Goal: Task Accomplishment & Management: Manage account settings

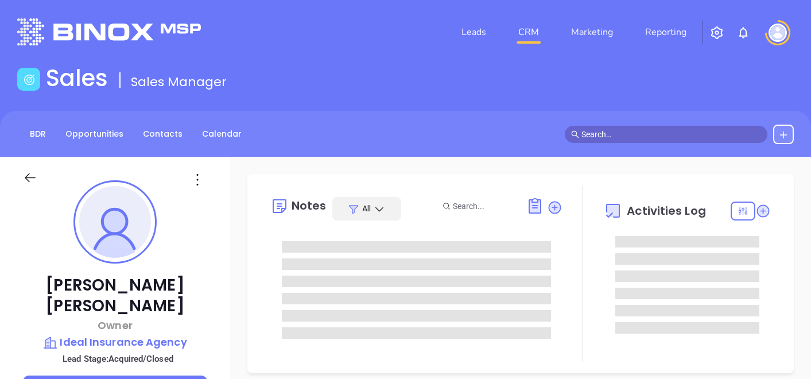
type input "[DATE]"
type input "[PERSON_NAME]"
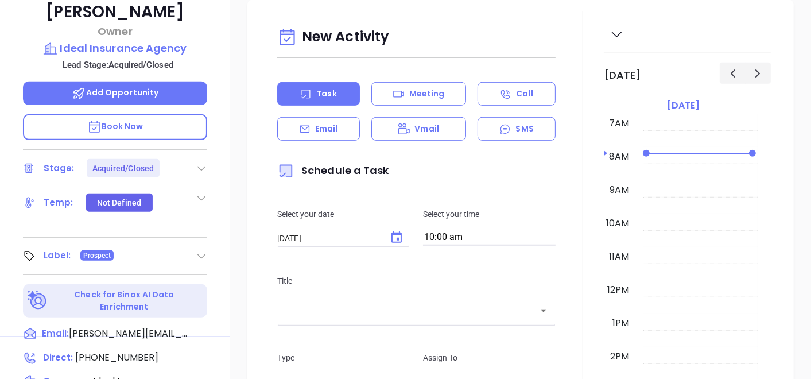
scroll to position [318, 0]
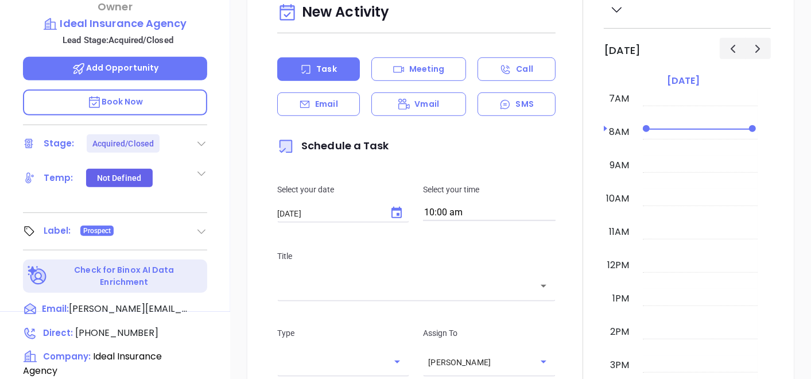
click at [202, 225] on icon at bounding box center [201, 230] width 11 height 11
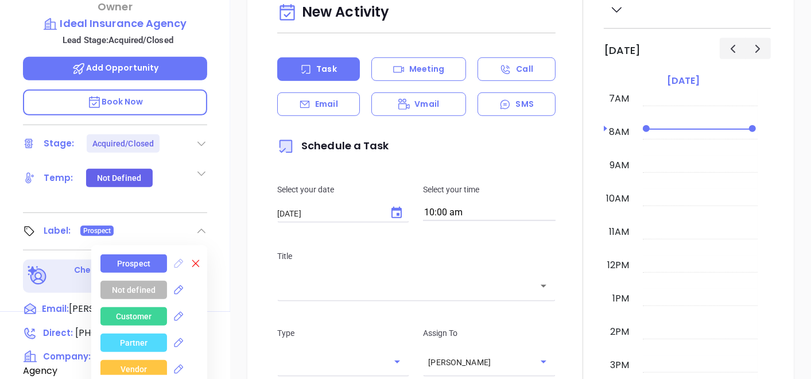
click at [195, 258] on icon at bounding box center [195, 263] width 11 height 11
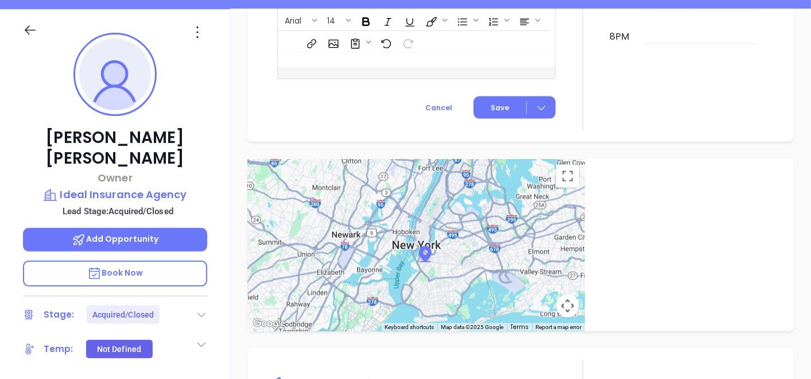
scroll to position [127, 0]
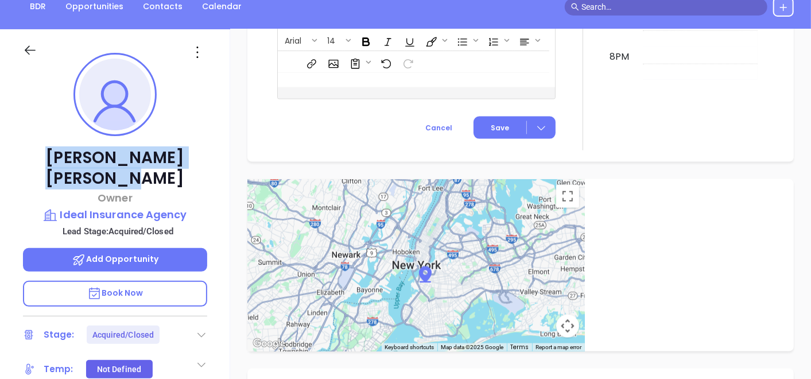
drag, startPoint x: 42, startPoint y: 160, endPoint x: 179, endPoint y: 156, distance: 136.6
click at [179, 156] on p "Tony Goncalves" at bounding box center [115, 167] width 184 height 41
copy p "Tony Goncalves"
click at [93, 207] on p "Ideal Insurance Agency" at bounding box center [115, 215] width 184 height 16
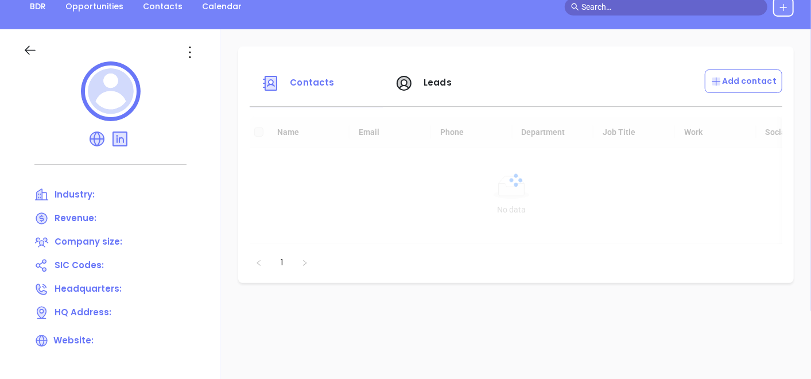
click at [92, 195] on span "Industry:" at bounding box center [74, 194] width 40 height 12
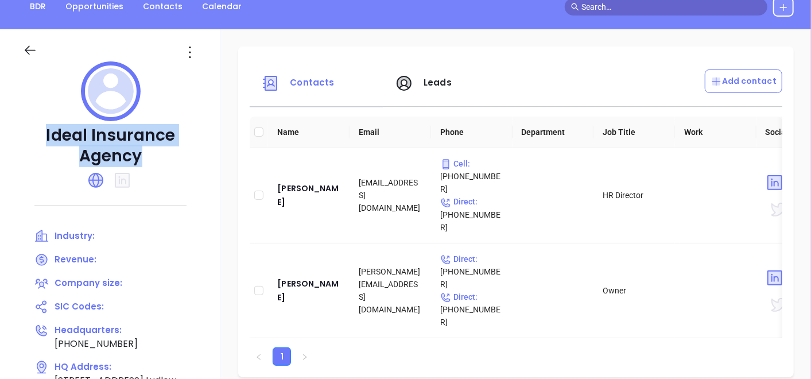
drag, startPoint x: 45, startPoint y: 127, endPoint x: 171, endPoint y: 176, distance: 135.1
click at [171, 176] on div "Ideal Insurance Agency Industry: Revenue: Company size: SIC Codes: Headquarters…" at bounding box center [110, 273] width 221 height 488
copy div "Ideal Insurance Agency"
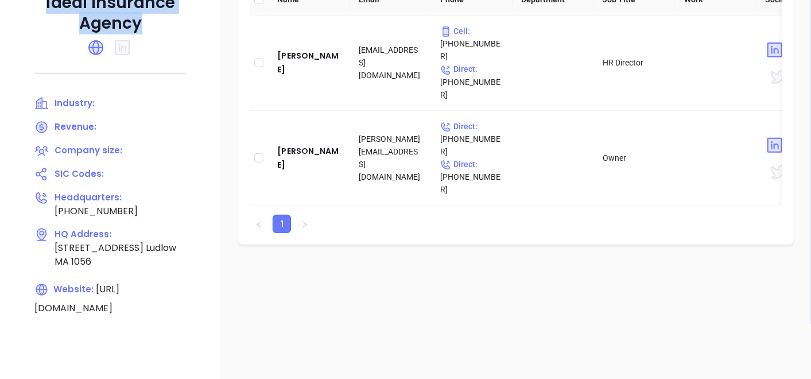
scroll to position [191, 0]
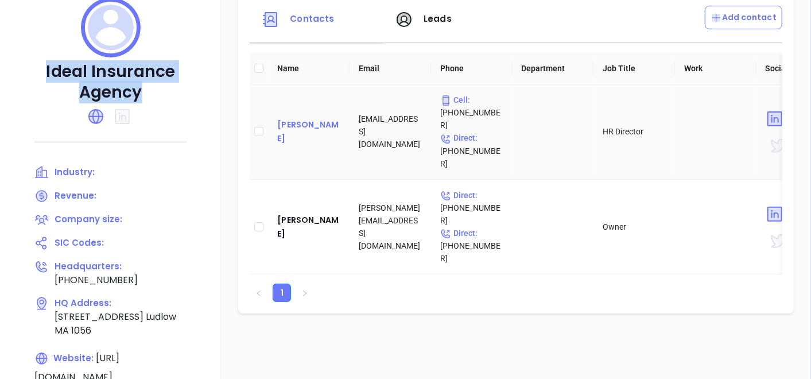
click at [302, 126] on div "Fraydee Katz" at bounding box center [308, 132] width 63 height 28
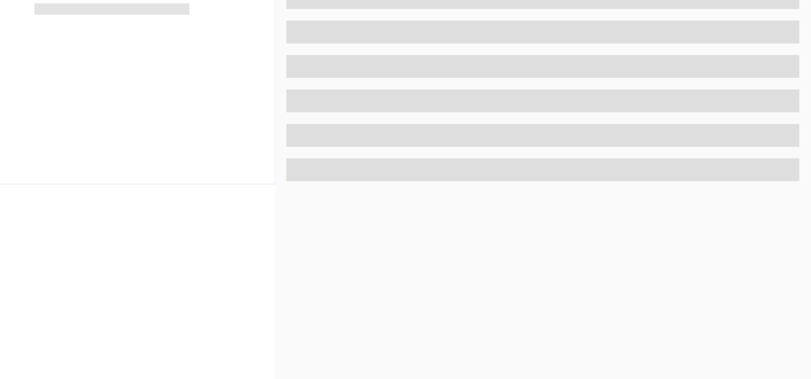
scroll to position [581, 0]
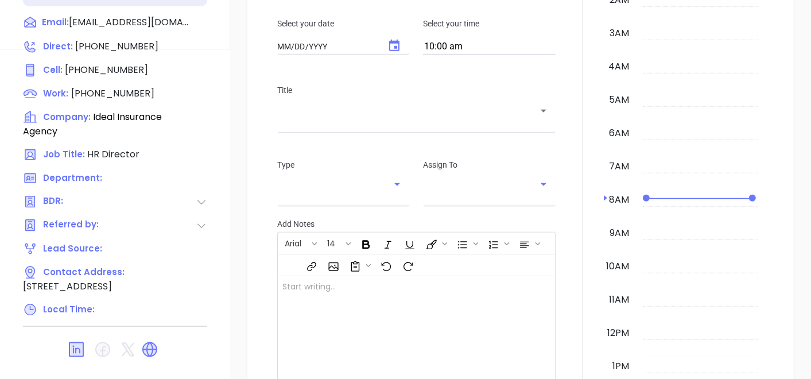
type input "10/03/2025"
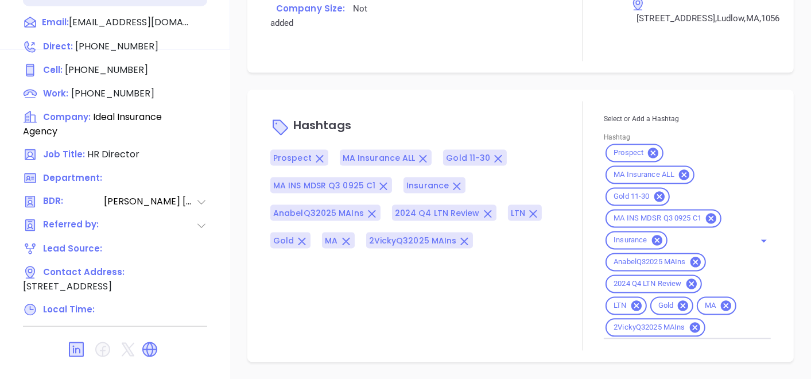
scroll to position [896, 0]
type input "[PERSON_NAME]"
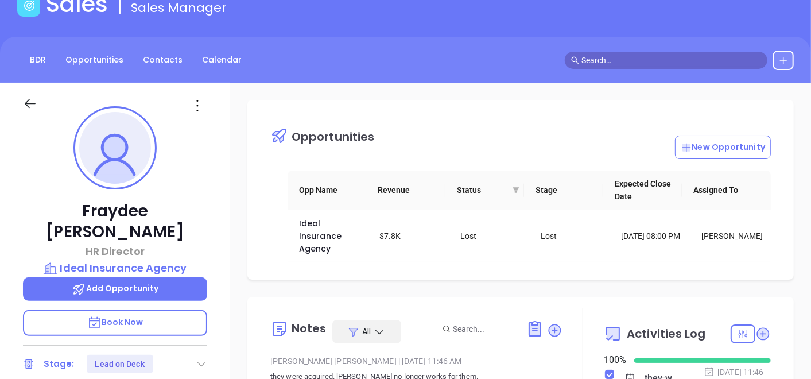
scroll to position [71, 0]
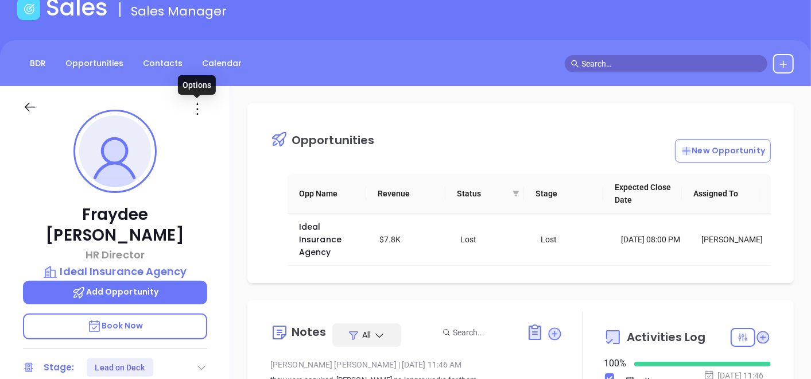
click at [204, 110] on icon at bounding box center [197, 109] width 18 height 18
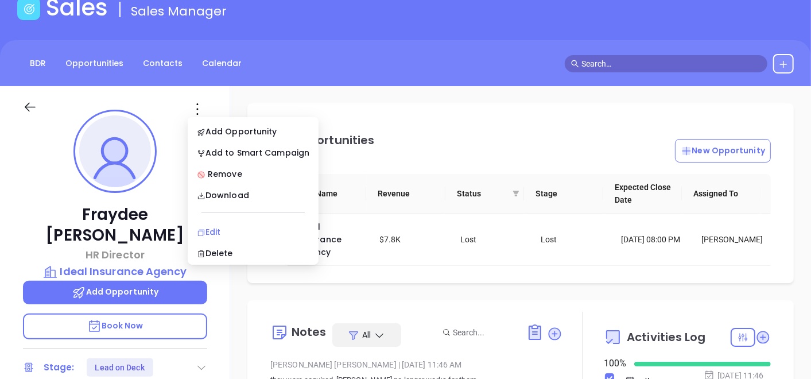
click at [222, 221] on li "Edit" at bounding box center [253, 232] width 126 height 24
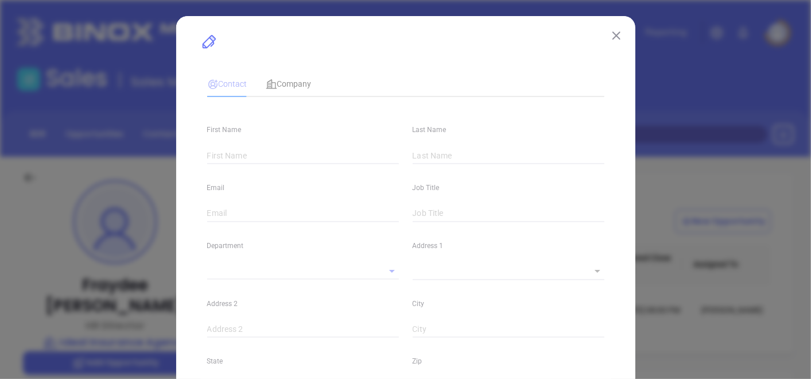
type input "Fraydee"
type input "Katz"
type input "fraydeek@idealagency.com"
type input "HR Director"
type textarea "326 Third Street"
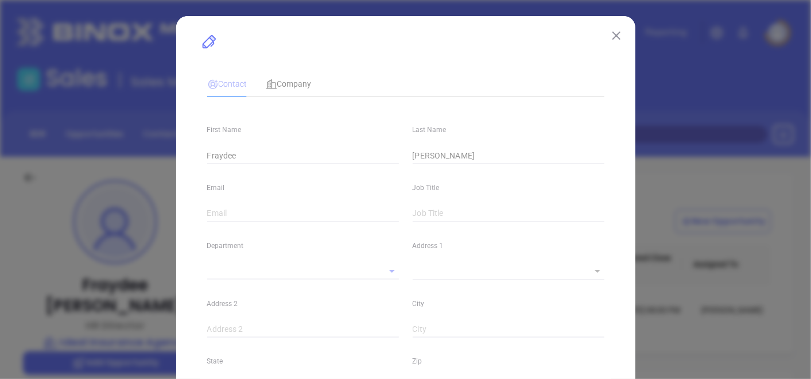
type input "1"
type input "Lakewood"
type input "NJ"
type input "08701"
type input "www.linkedin.com/in/fraydee-katz-1967a7243"
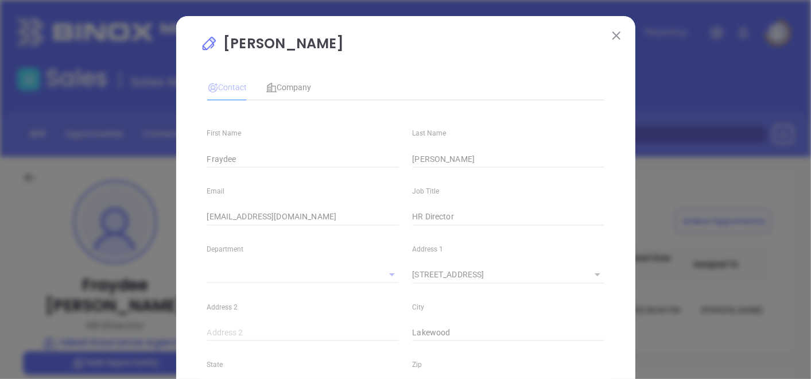
type input "Vicky Mendoza"
type input "Lead on Deck"
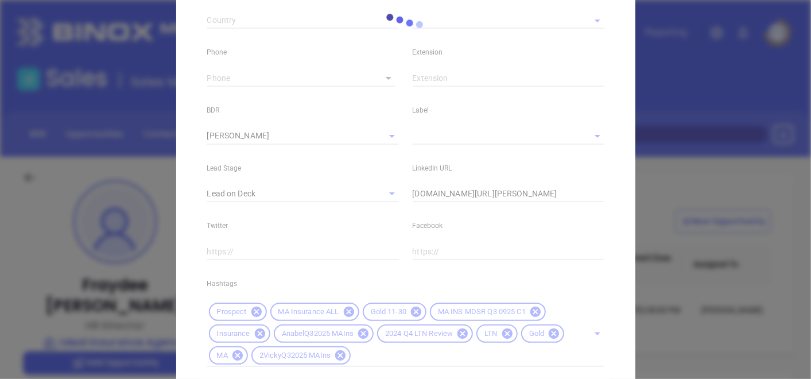
type input "[PHONE_NUMBER]"
type input "1"
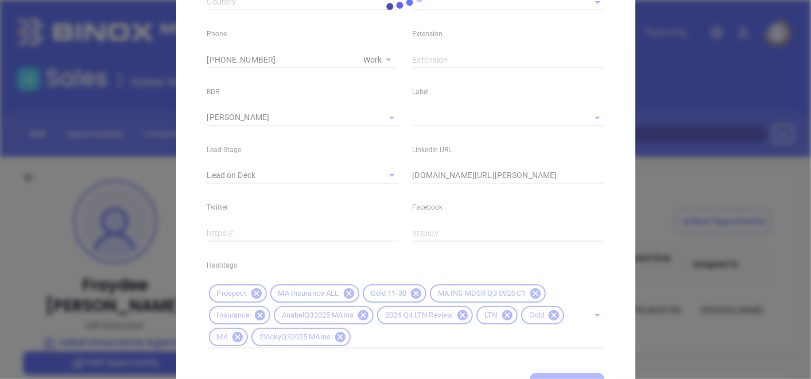
scroll to position [501, 0]
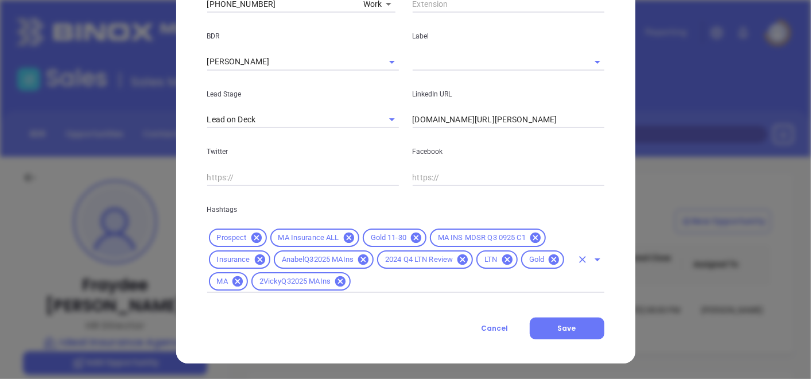
click at [396, 279] on input "text" at bounding box center [461, 281] width 219 height 14
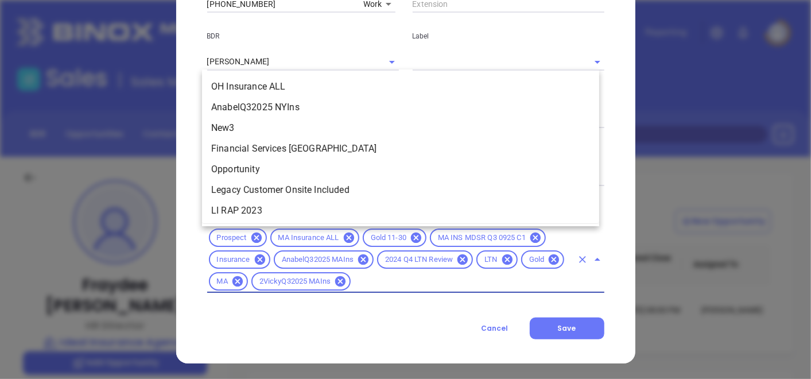
scroll to position [1630, 0]
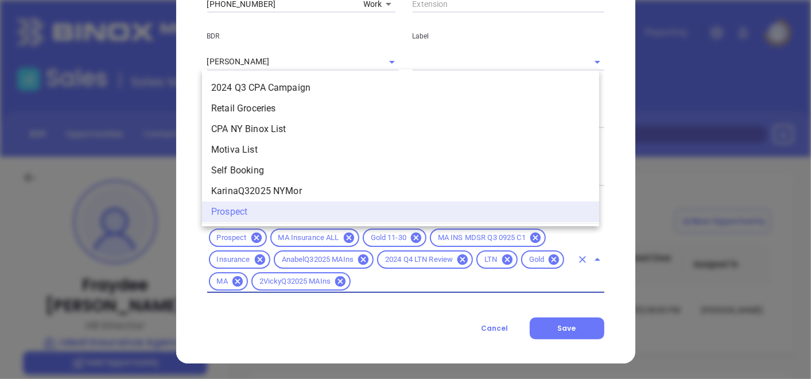
type input "c"
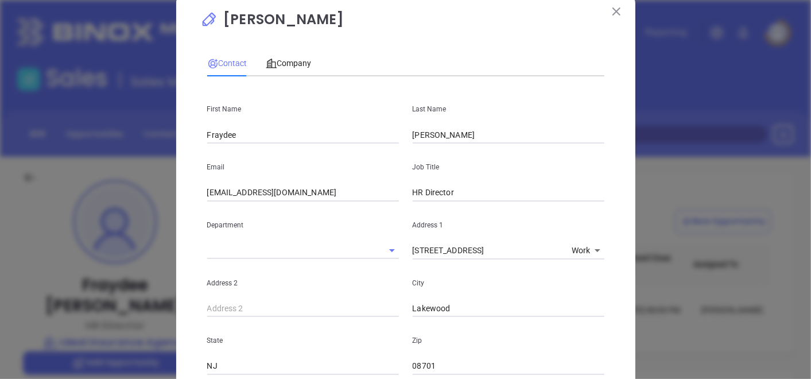
scroll to position [0, 0]
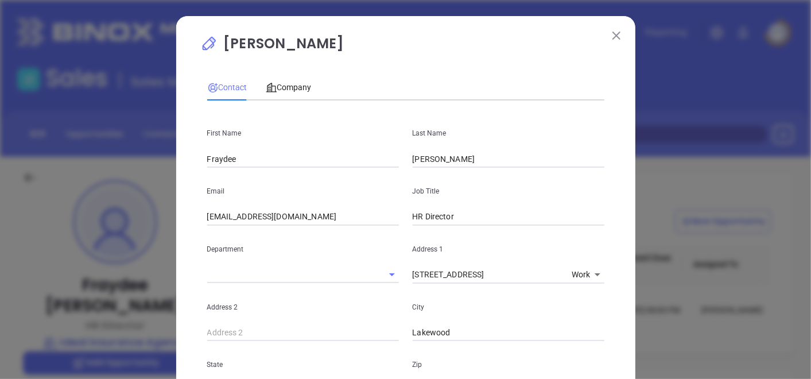
type input "ac"
click at [611, 29] on button at bounding box center [616, 35] width 15 height 15
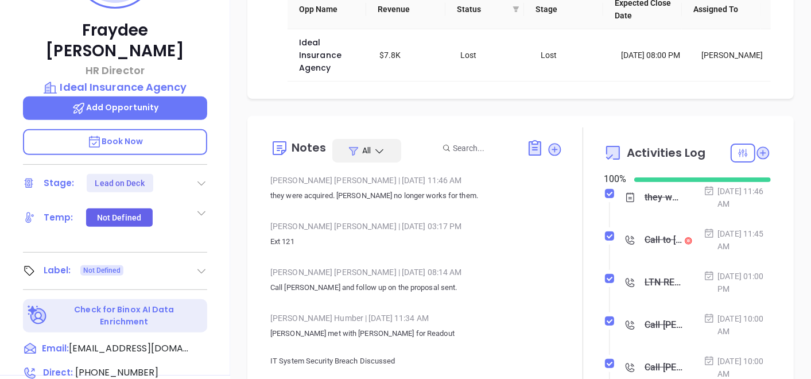
scroll to position [198, 0]
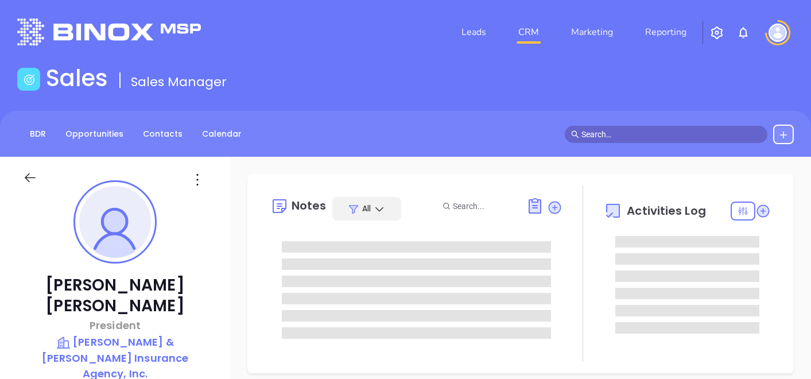
type input "[DATE]"
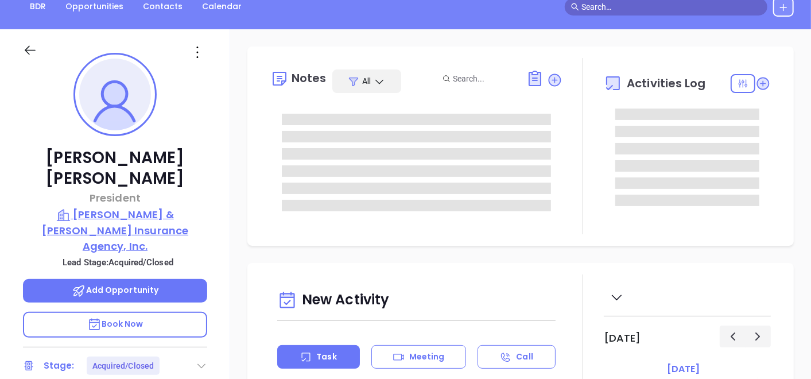
click at [123, 207] on p "[PERSON_NAME] & [PERSON_NAME] Insurance Agency, Inc." at bounding box center [115, 230] width 184 height 47
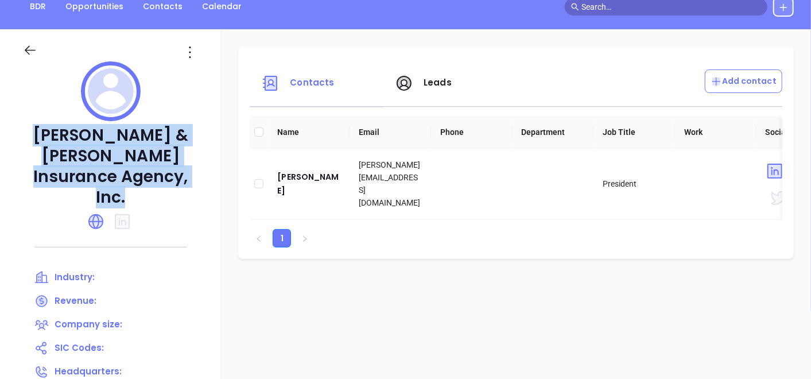
drag, startPoint x: 53, startPoint y: 123, endPoint x: 141, endPoint y: 186, distance: 107.6
click at [141, 186] on div "Tuttle & Traina Insurance Agency, Inc. Industry: Revenue: Company size: SIC Cod…" at bounding box center [110, 273] width 221 height 488
copy div "[PERSON_NAME] & [PERSON_NAME] Insurance Agency, Inc."
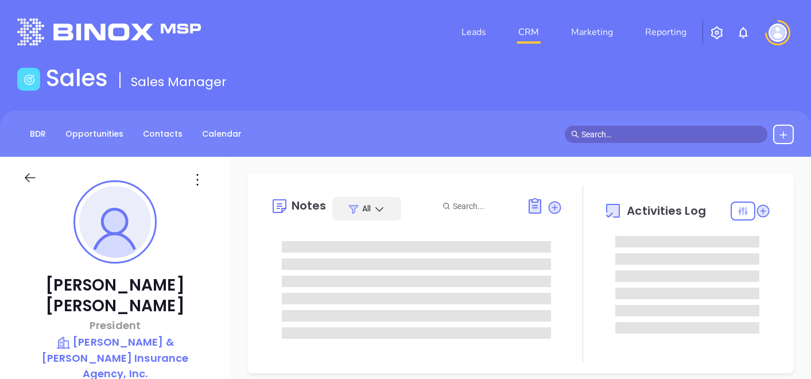
type input "[PERSON_NAME]"
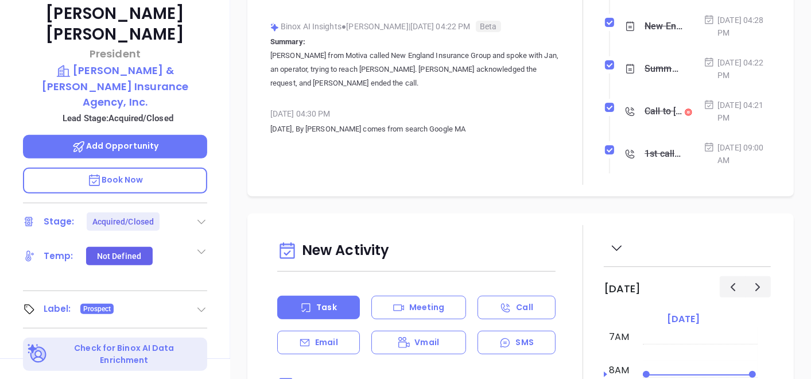
scroll to position [318, 0]
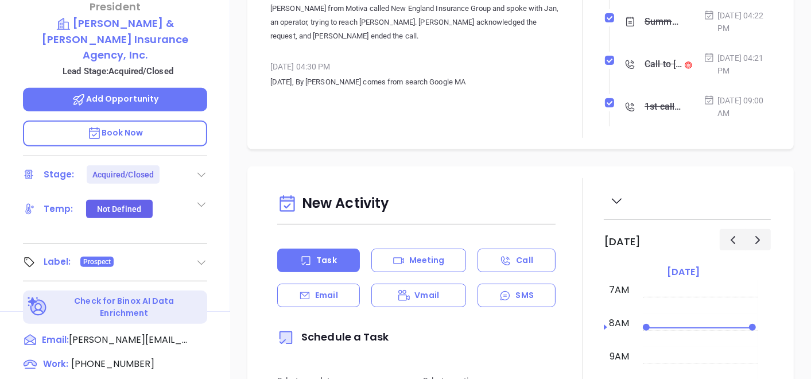
click at [209, 225] on div "Richard Traina President Tuttle & Traina Insurance Agency, Inc. Lead Stage: Acq…" at bounding box center [115, 74] width 230 height 473
drag, startPoint x: 200, startPoint y: 224, endPoint x: 194, endPoint y: 232, distance: 9.5
click at [199, 256] on icon at bounding box center [201, 261] width 11 height 11
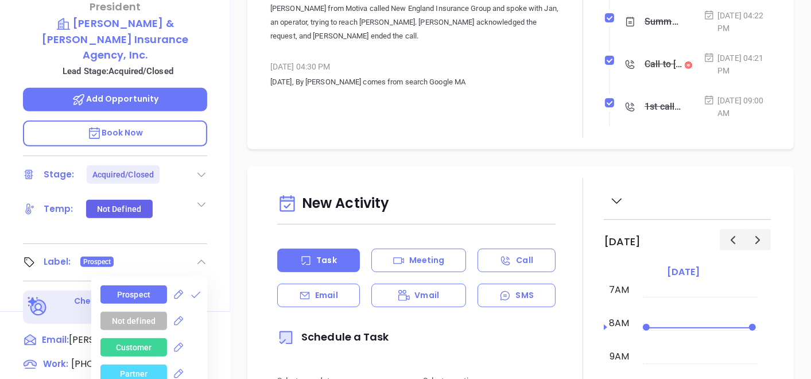
click at [129, 285] on div "Prospect" at bounding box center [133, 294] width 33 height 18
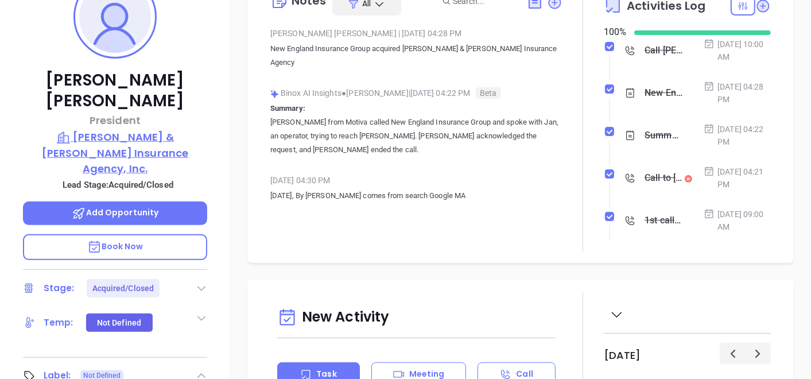
scroll to position [127, 0]
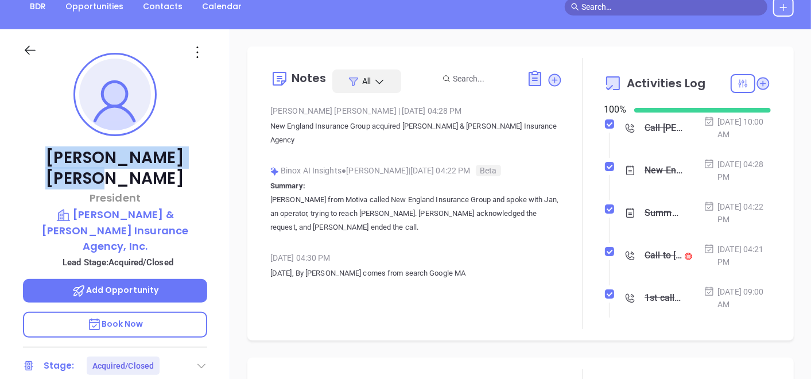
drag, startPoint x: 47, startPoint y: 148, endPoint x: 207, endPoint y: 150, distance: 159.5
click at [207, 150] on p "Richard Traina" at bounding box center [115, 167] width 184 height 41
copy p "Richard Traina"
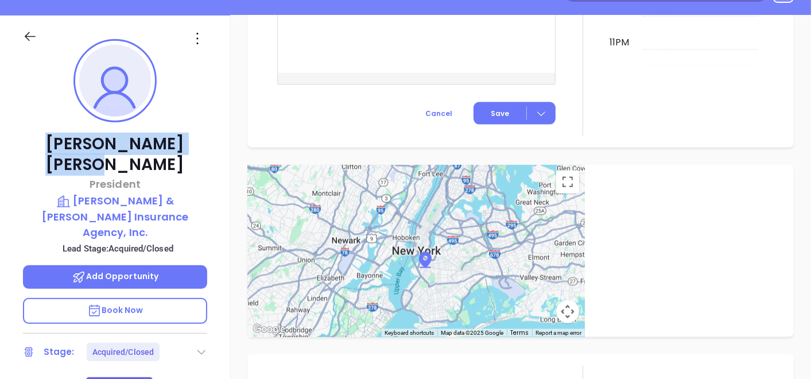
scroll to position [0, 0]
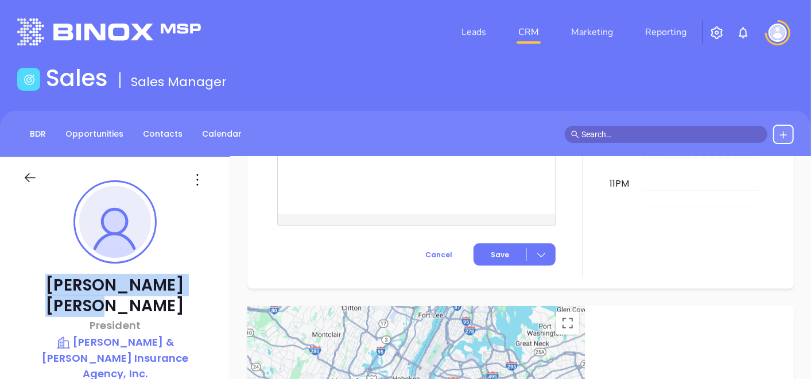
copy p "Richard Traina"
click at [154, 124] on link "Contacts" at bounding box center [162, 133] width 53 height 19
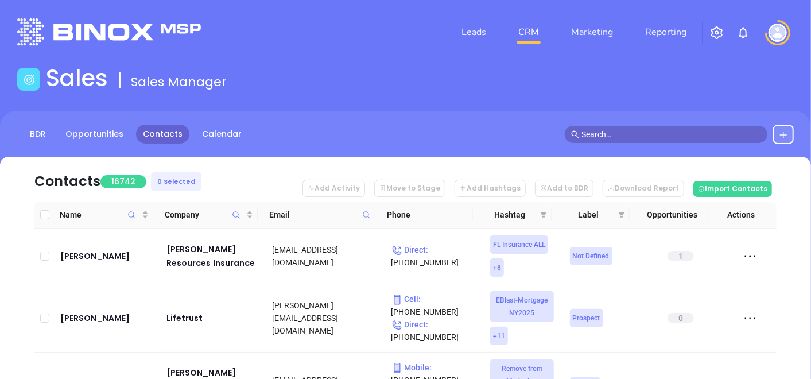
click at [365, 215] on icon at bounding box center [366, 215] width 9 height 9
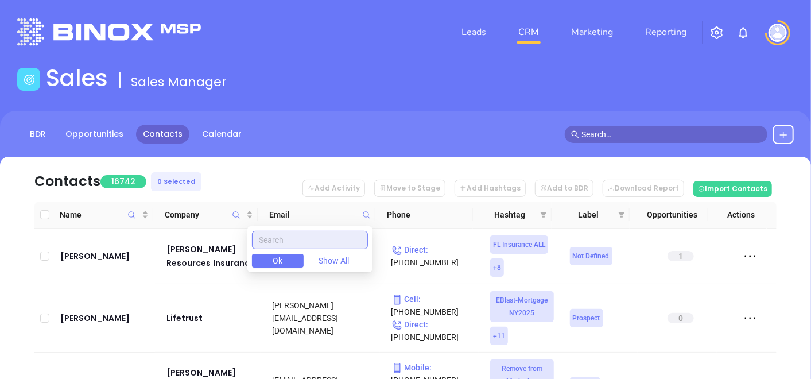
paste input "bhhgins.com"
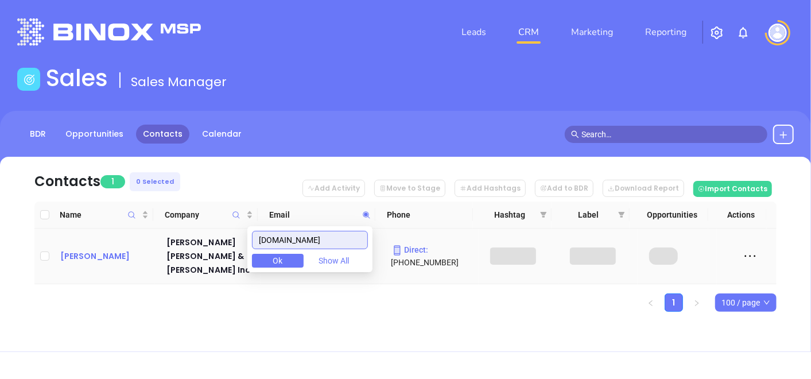
type input "bhhgins.com"
click at [114, 250] on div "Kevin Henry" at bounding box center [105, 256] width 90 height 14
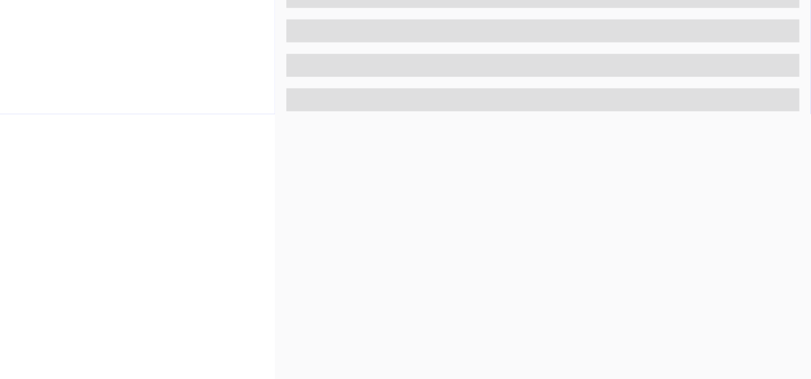
scroll to position [581, 0]
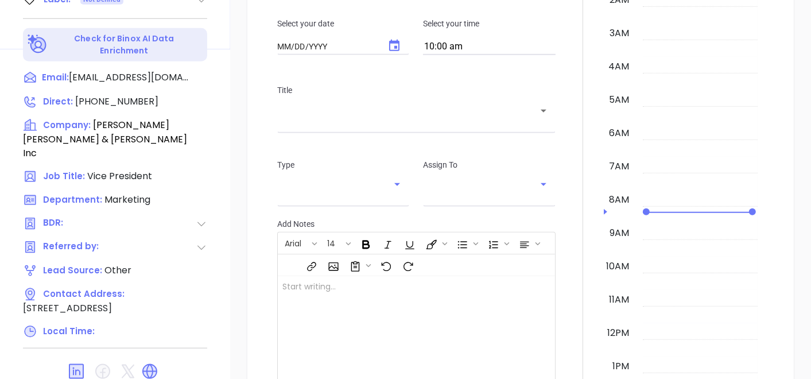
type input "[DATE]"
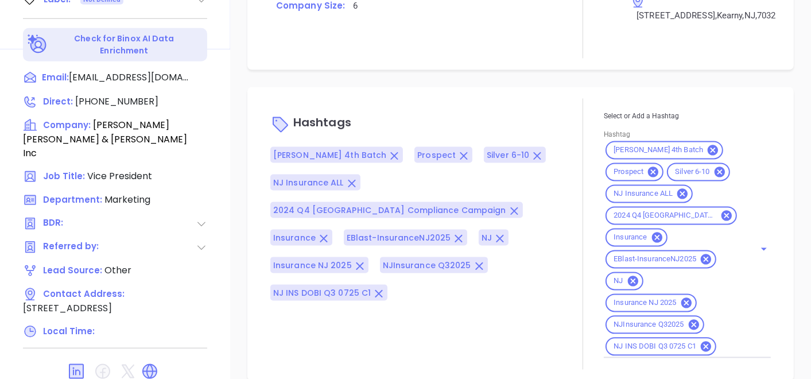
scroll to position [801, 0]
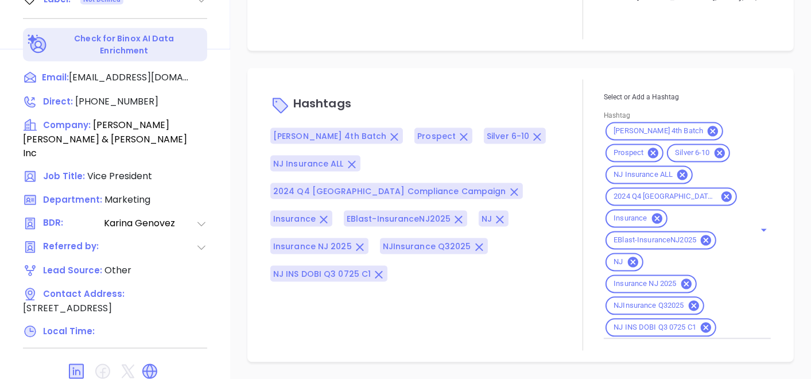
type input "[PERSON_NAME]"
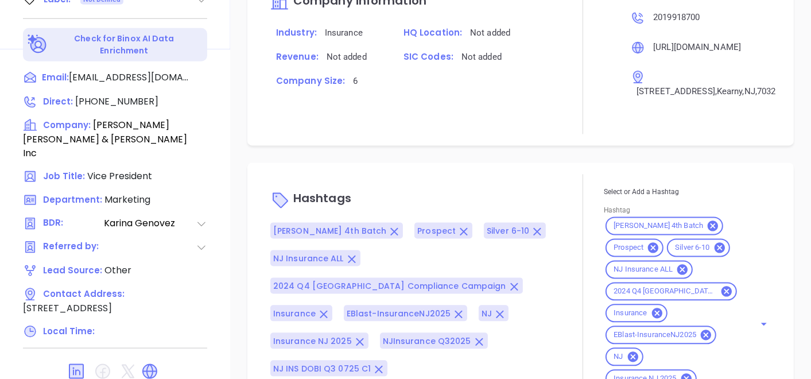
scroll to position [896, 0]
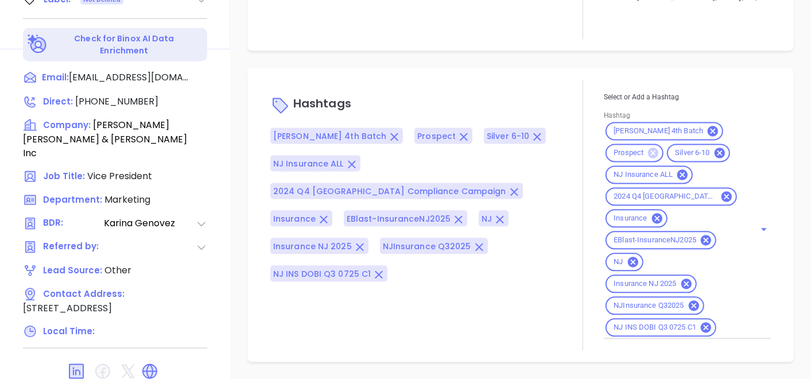
click at [647, 152] on icon at bounding box center [652, 153] width 13 height 13
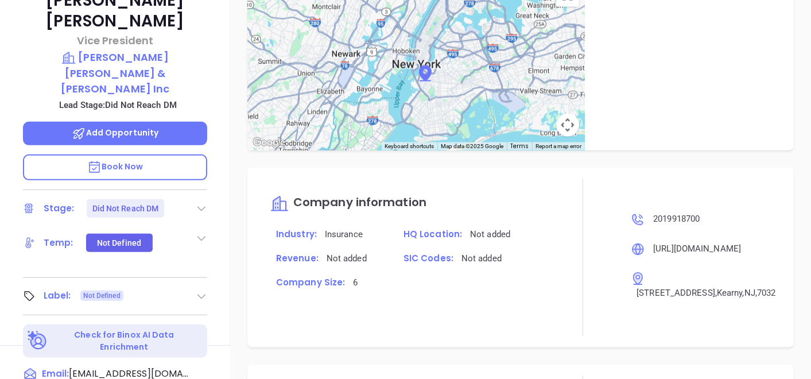
scroll to position [453, 0]
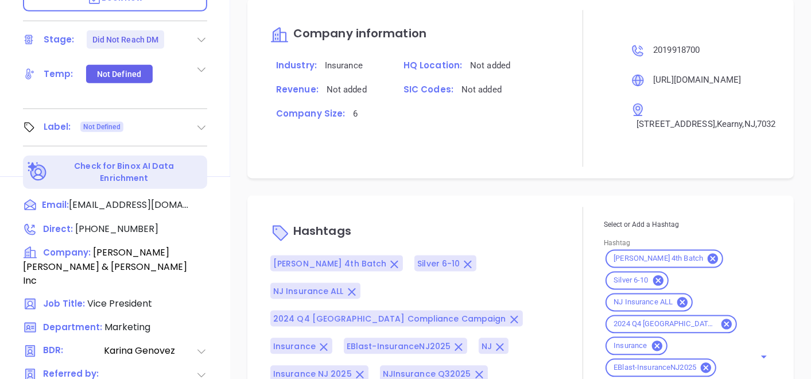
click at [201, 122] on icon at bounding box center [201, 127] width 11 height 11
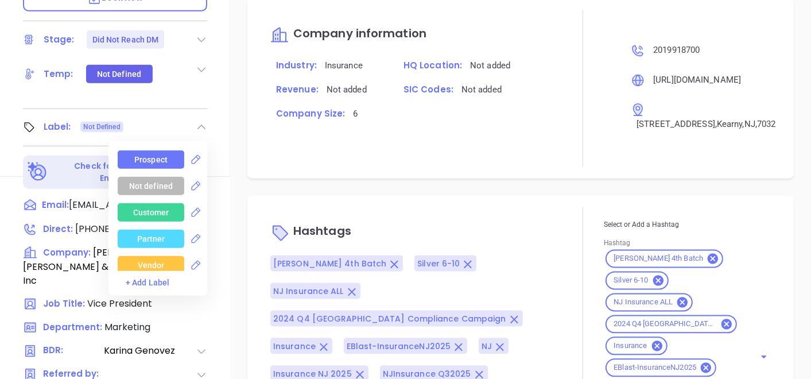
click at [143, 150] on div "Prospect" at bounding box center [150, 159] width 33 height 18
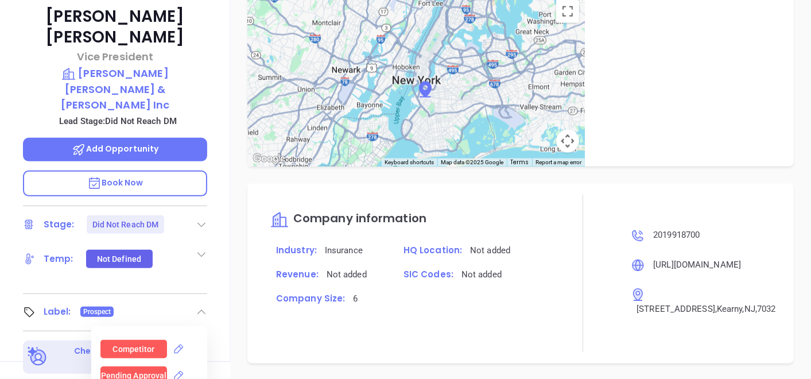
scroll to position [198, 0]
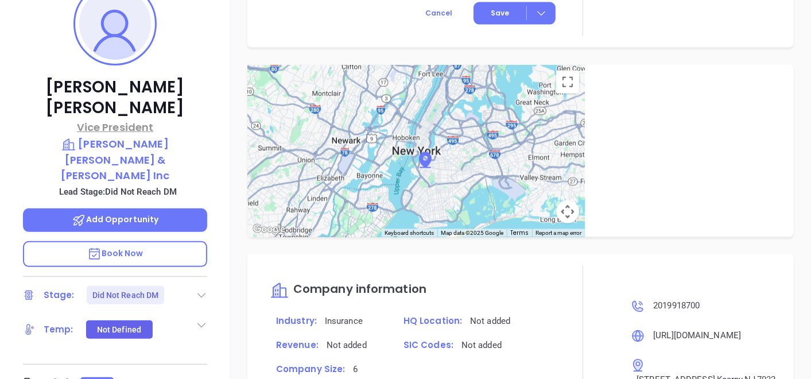
click at [142, 119] on p "Vice President" at bounding box center [115, 126] width 184 height 15
click at [139, 136] on p "Borgos Hanlon Henry & Garcia Inc" at bounding box center [115, 159] width 184 height 47
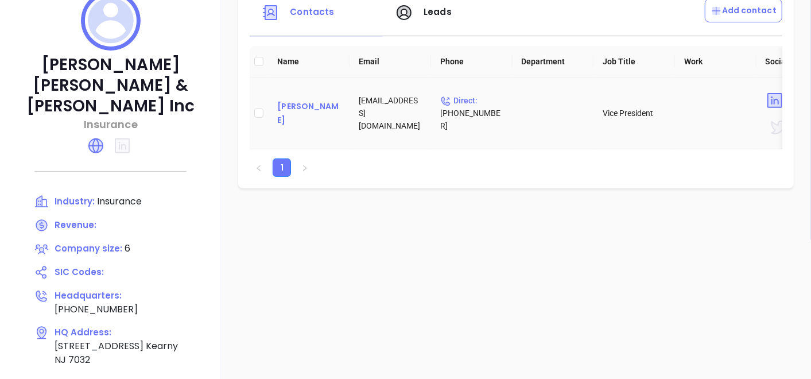
click at [291, 118] on div "Kevin Henry" at bounding box center [308, 113] width 63 height 28
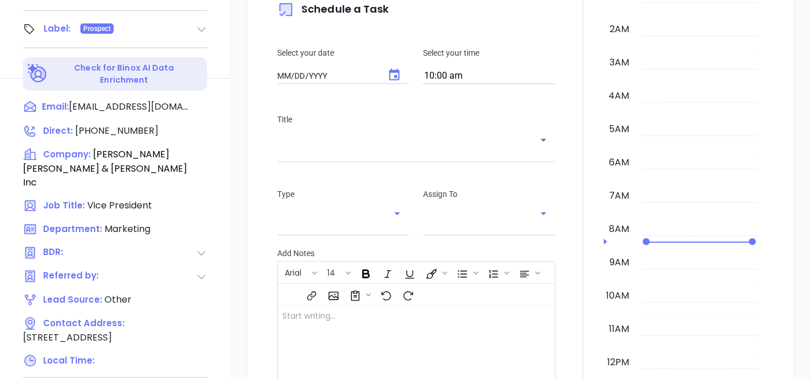
type input "[DATE]"
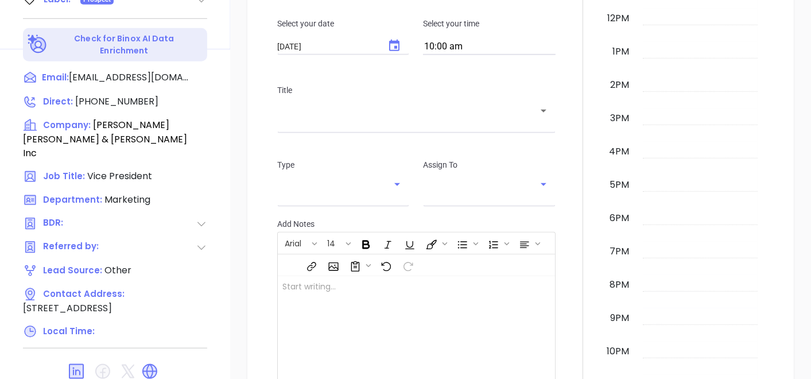
scroll to position [333, 0]
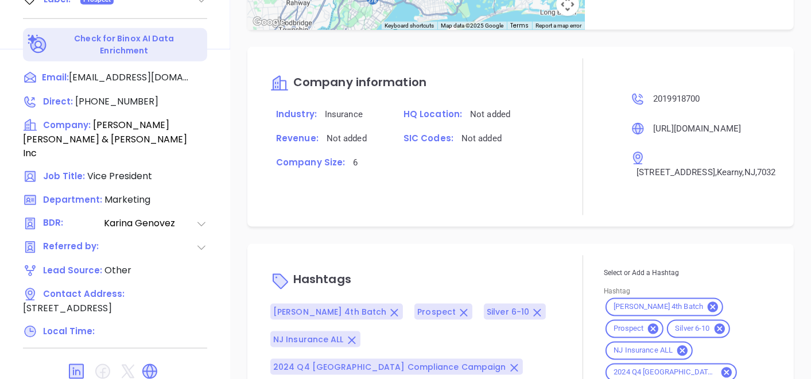
type input "[PERSON_NAME]"
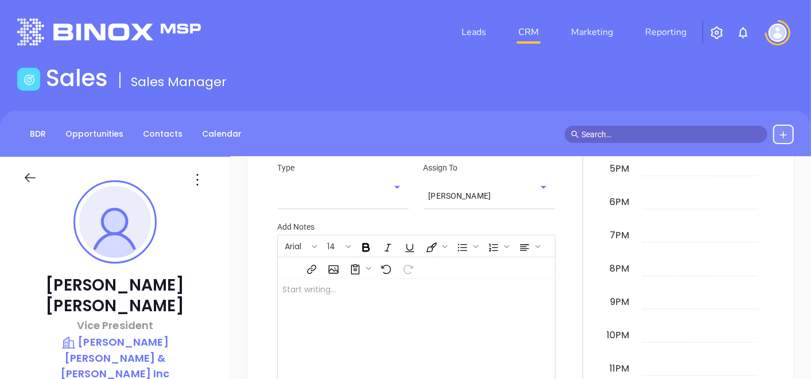
scroll to position [540, 0]
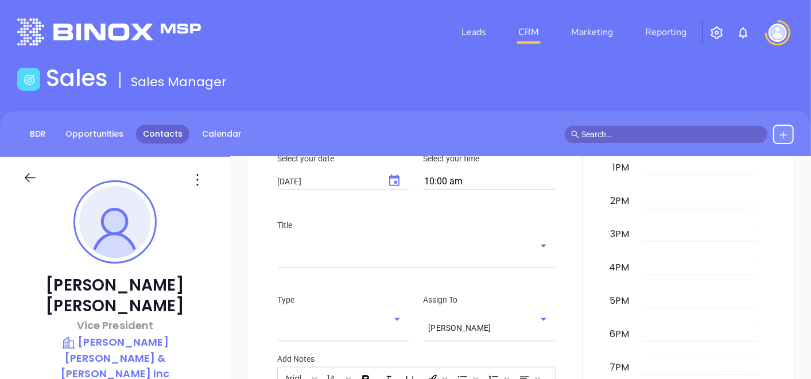
click at [167, 127] on link "Contacts" at bounding box center [162, 133] width 53 height 19
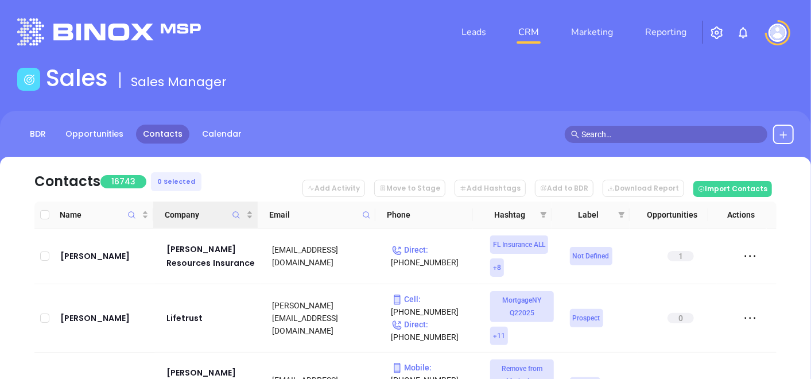
click at [237, 207] on span "Company" at bounding box center [235, 214] width 13 height 26
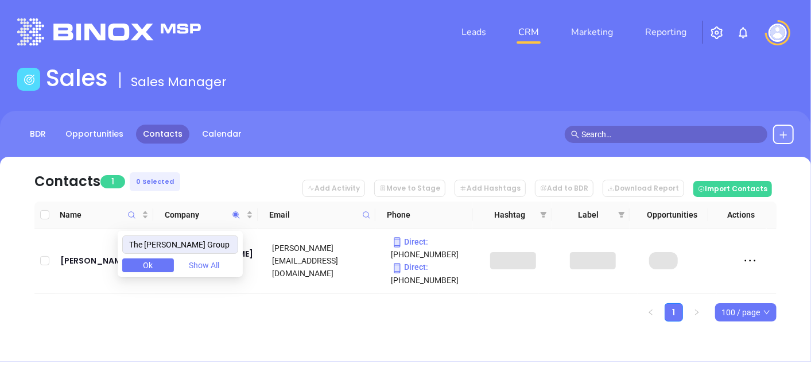
type input "The Bixler Group"
click at [70, 353] on div "Contacts 1 0 Selected Add Activity Move to Stage Add Hashtags Add to BDR Downlo…" at bounding box center [405, 259] width 811 height 205
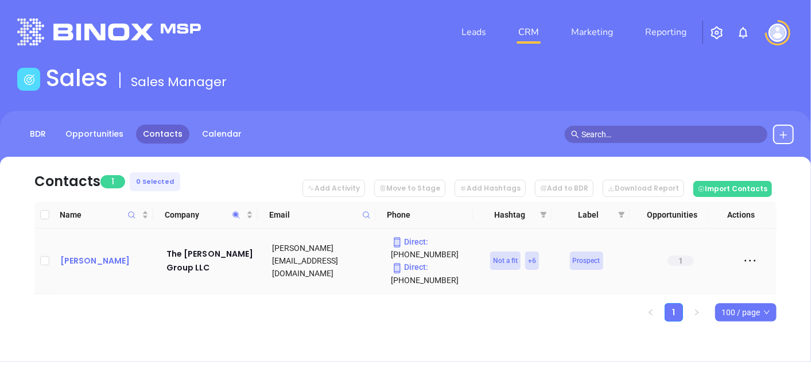
click at [96, 254] on div "Timothy Bixler" at bounding box center [105, 261] width 90 height 14
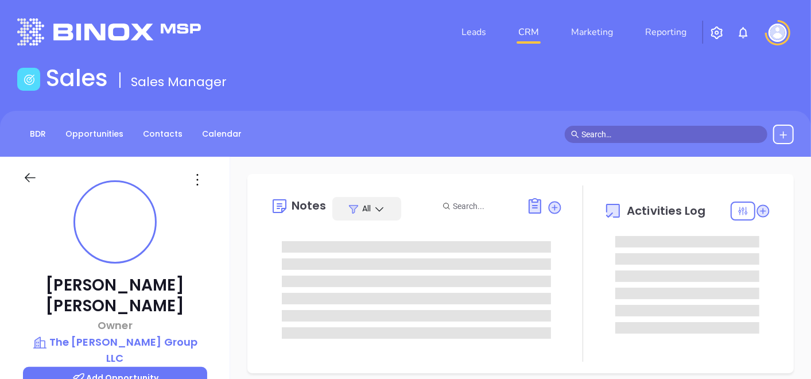
type input "[DATE]"
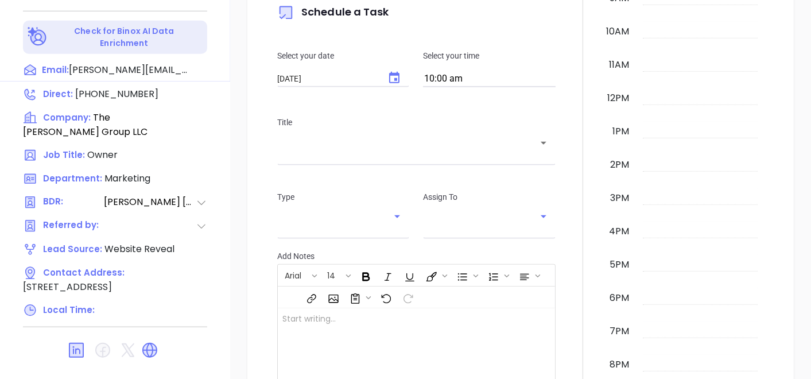
scroll to position [581, 0]
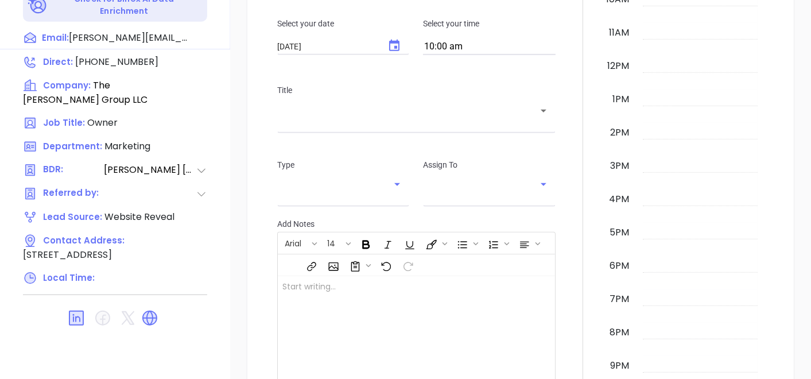
type input "[PERSON_NAME]"
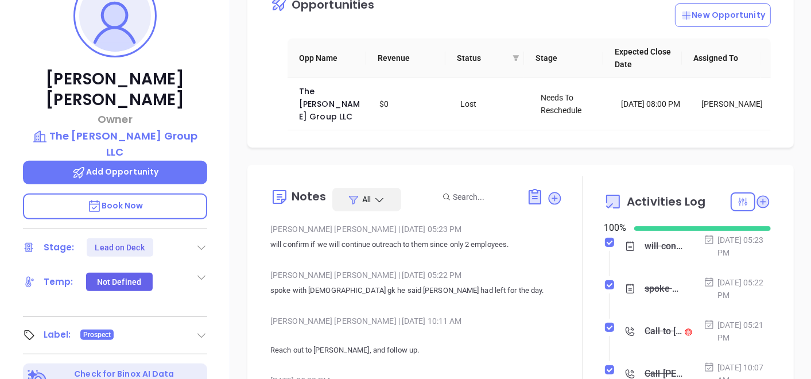
scroll to position [262, 0]
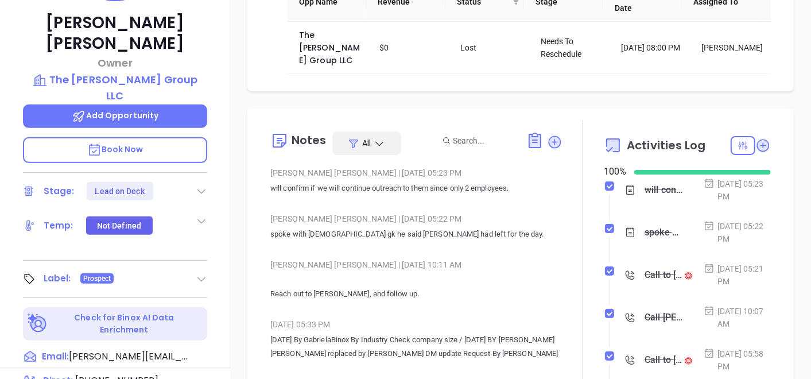
click at [196, 185] on icon at bounding box center [201, 190] width 11 height 11
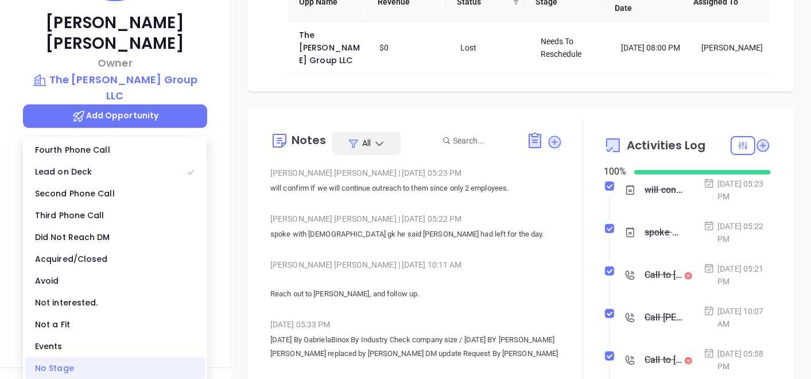
click at [115, 363] on div "No Stage" at bounding box center [115, 368] width 180 height 22
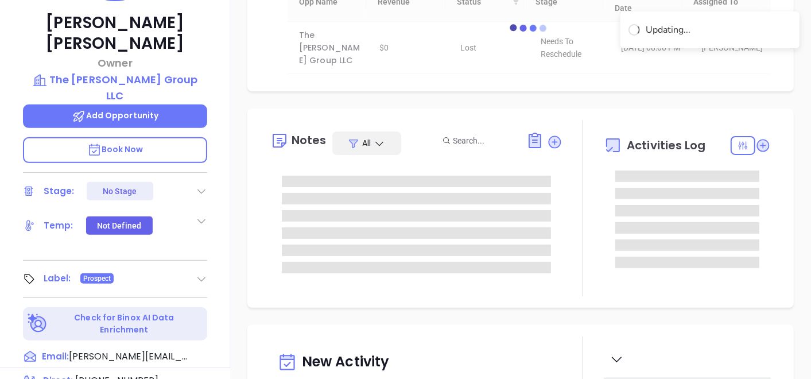
click at [205, 273] on icon at bounding box center [201, 278] width 11 height 11
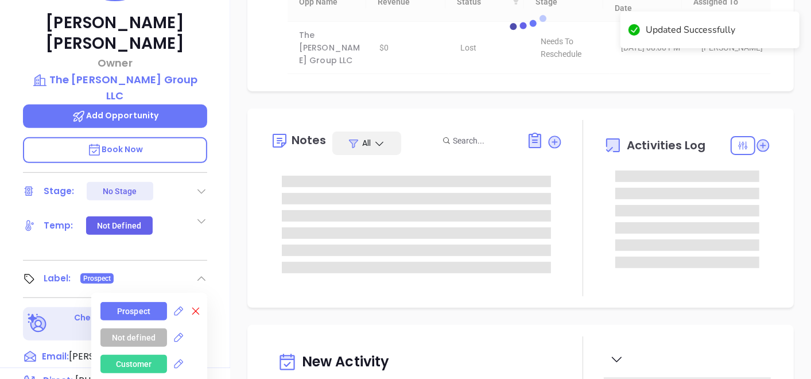
click at [193, 305] on icon at bounding box center [195, 310] width 11 height 11
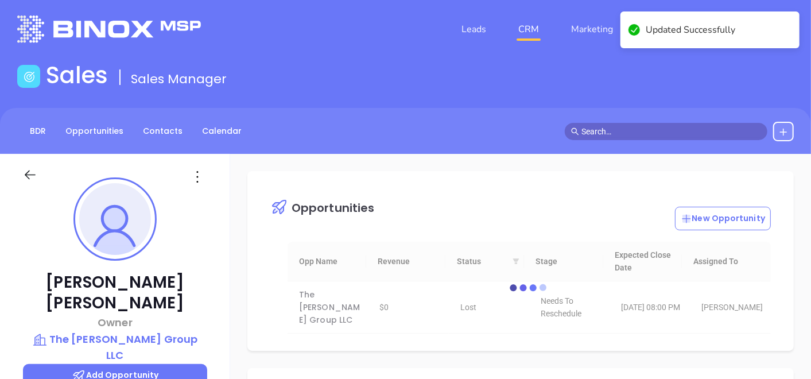
scroll to position [0, 0]
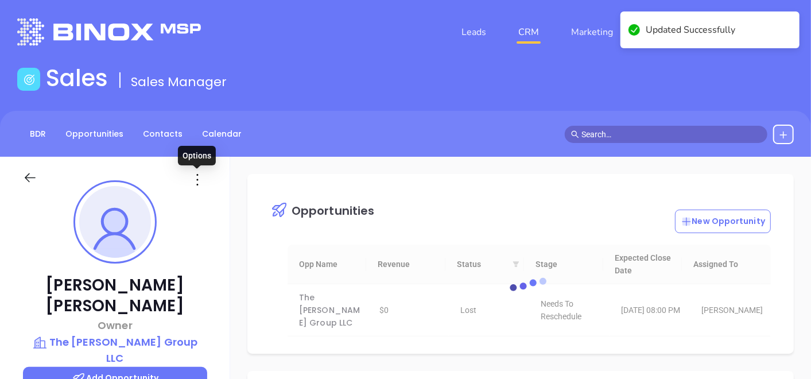
click at [197, 178] on icon at bounding box center [197, 179] width 18 height 18
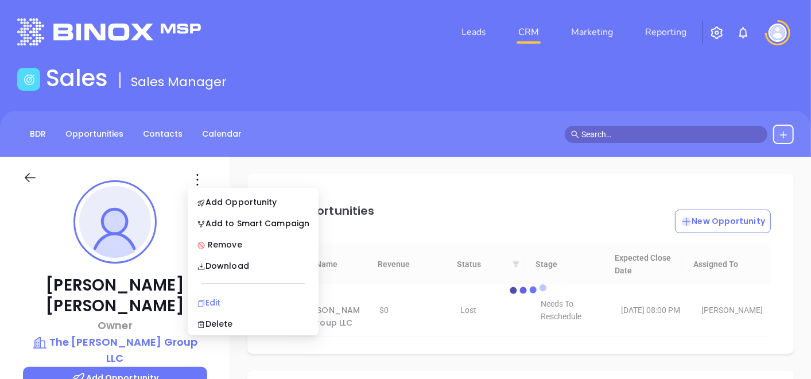
click at [221, 296] on div "Edit" at bounding box center [253, 302] width 112 height 13
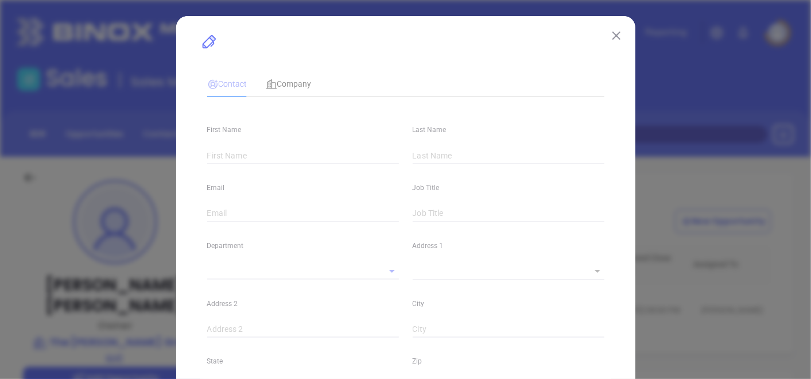
type input "Timothy"
type input "Bixler"
type input "tim@bixlerest1891.com"
type input "Owner"
type textarea "758 Kearny Avenue"
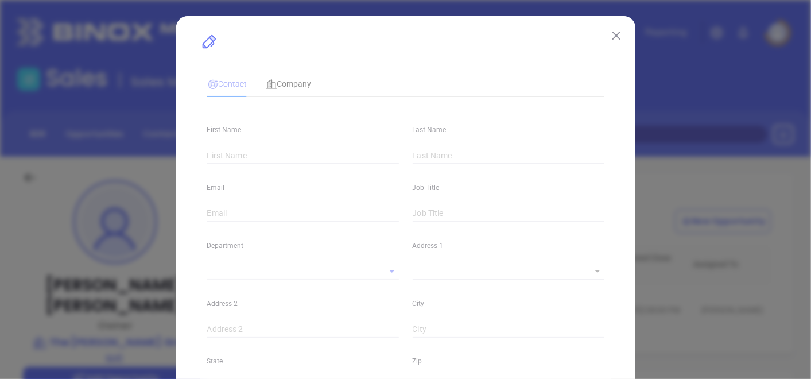
type input "1"
type input "Kearny"
type input "New Jersey"
type input "07032"
type input "United States"
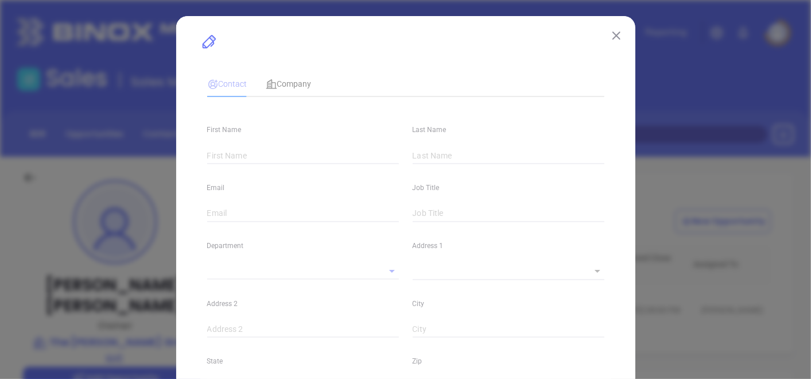
type input "www.linkedin.com/in/tim-bixler-0584a11a"
type input "Marketing"
type input "Website Reveal"
type input "Anabell Dominguez"
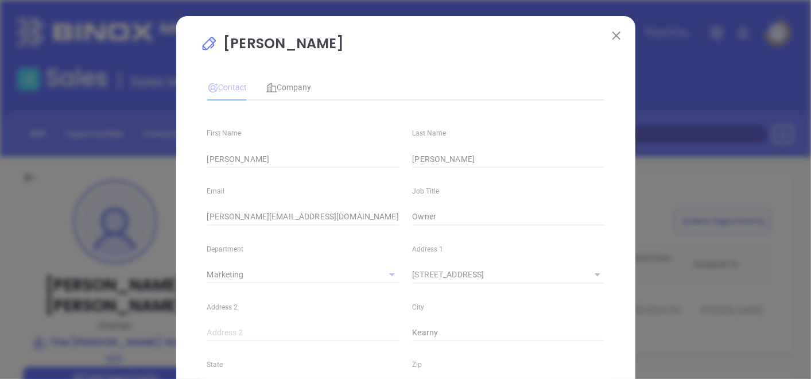
type input "1"
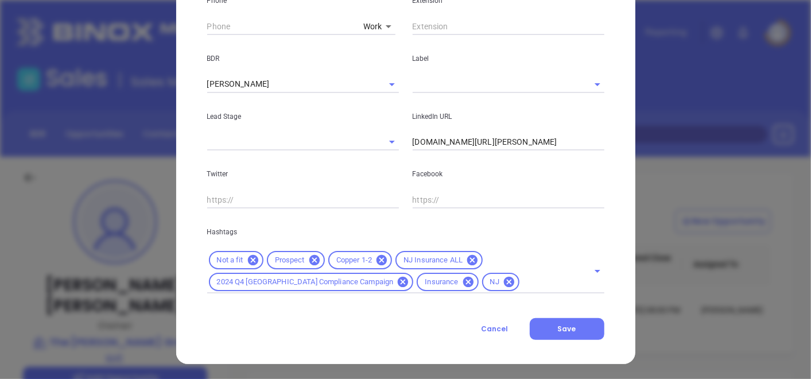
scroll to position [480, 0]
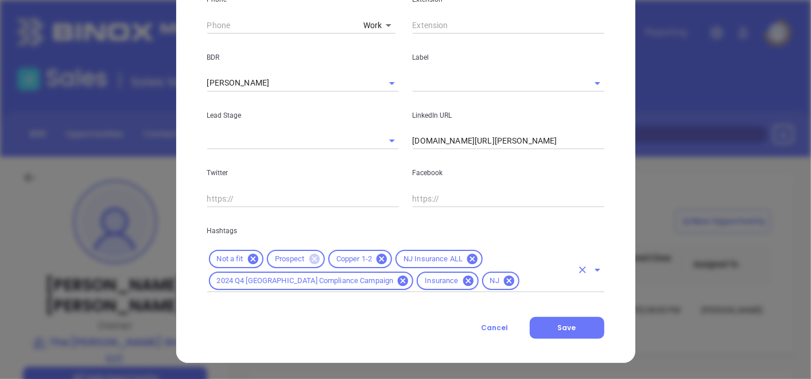
click at [311, 256] on icon at bounding box center [314, 259] width 10 height 10
click at [521, 285] on input "text" at bounding box center [546, 281] width 51 height 14
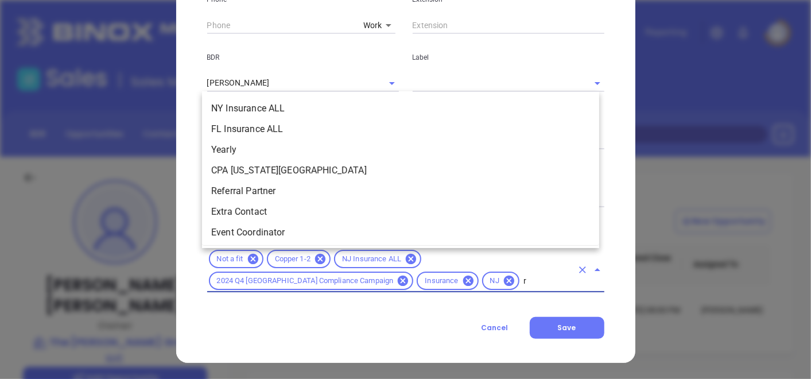
scroll to position [0, 0]
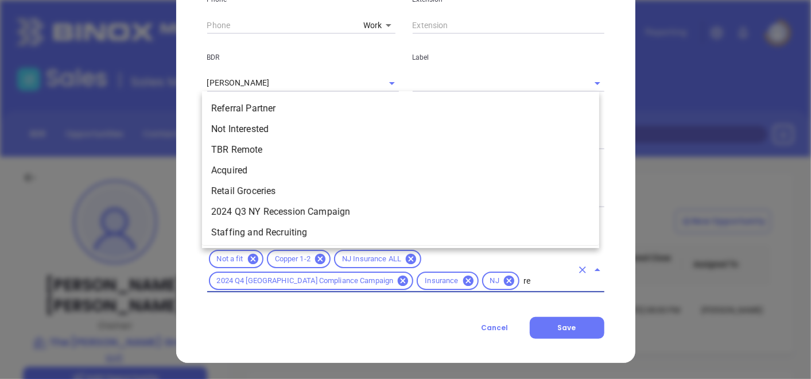
type input "rem"
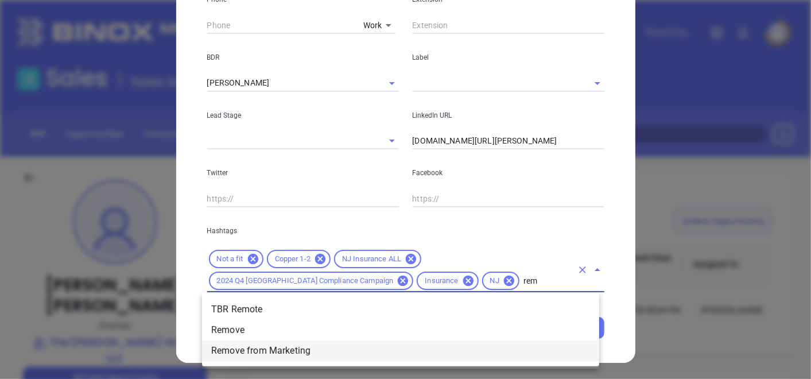
click at [344, 344] on li "Remove from Marketing" at bounding box center [400, 350] width 397 height 21
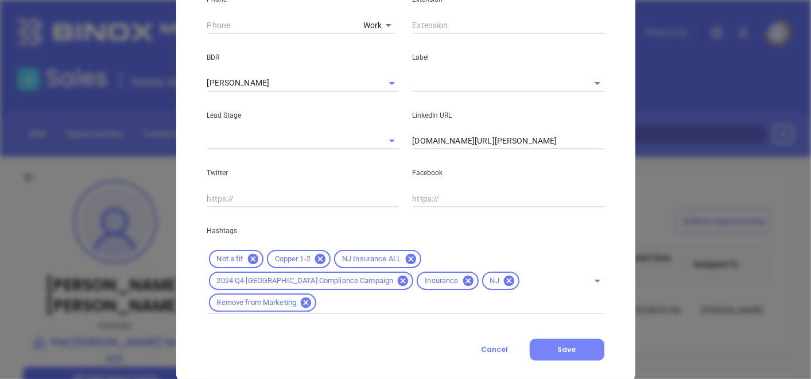
click at [567, 346] on span "Save" at bounding box center [567, 349] width 18 height 10
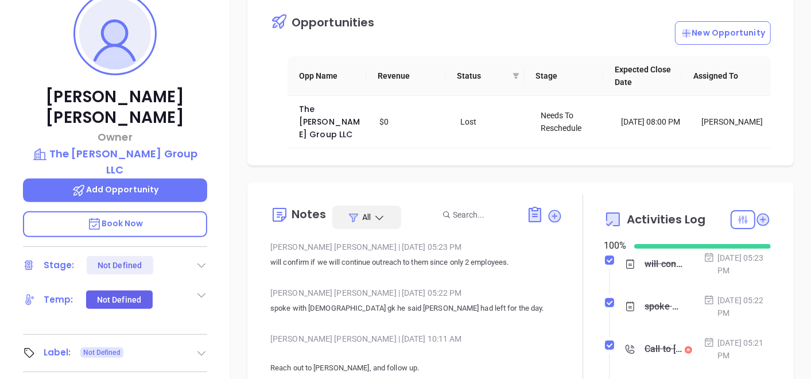
scroll to position [64, 0]
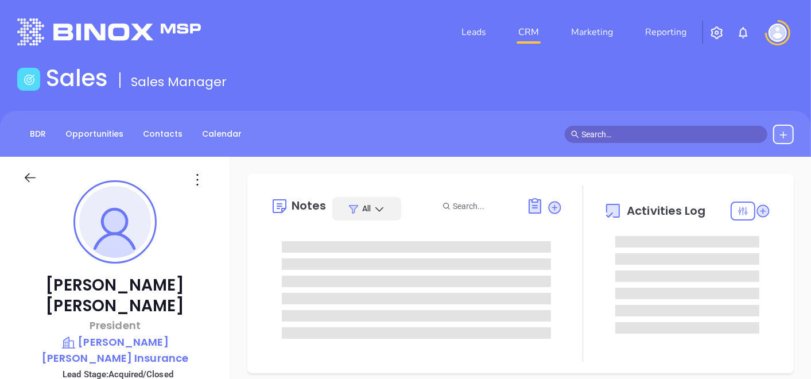
type input "[DATE]"
type input "Gissela Vargas"
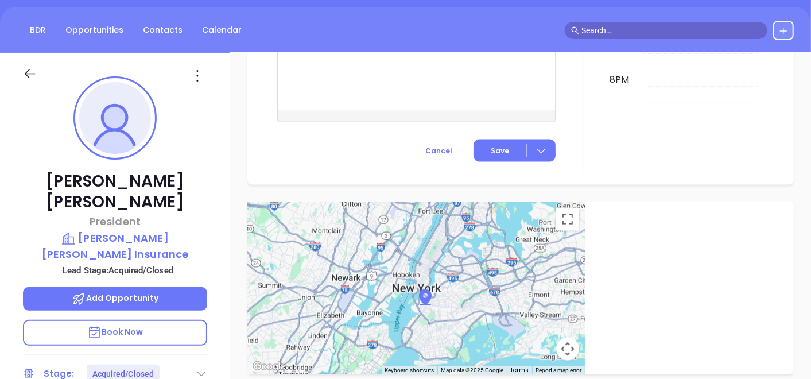
scroll to position [0, 0]
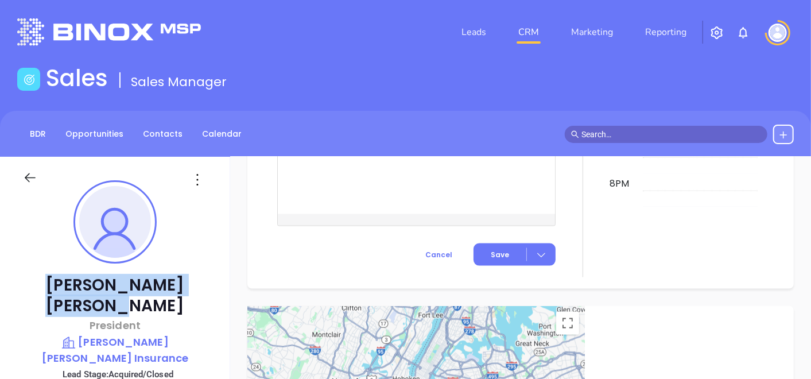
drag, startPoint x: 65, startPoint y: 282, endPoint x: 167, endPoint y: 278, distance: 102.2
click at [166, 278] on p "Tom Gravelin" at bounding box center [115, 295] width 184 height 41
copy p "Tom Gravelin"
click at [111, 334] on p "Crimmins Graveline Insurance" at bounding box center [115, 350] width 184 height 32
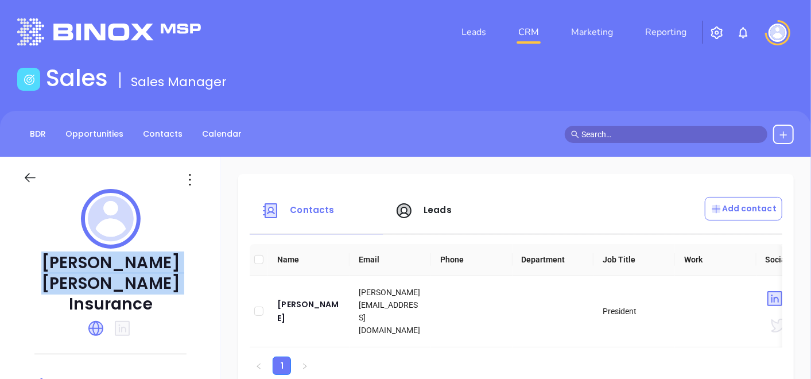
drag, startPoint x: 33, startPoint y: 259, endPoint x: 178, endPoint y: 274, distance: 145.9
click at [178, 274] on p "Crimmins Graveline Insurance" at bounding box center [110, 283] width 175 height 62
copy p "Crimmins Graveline Insurance"
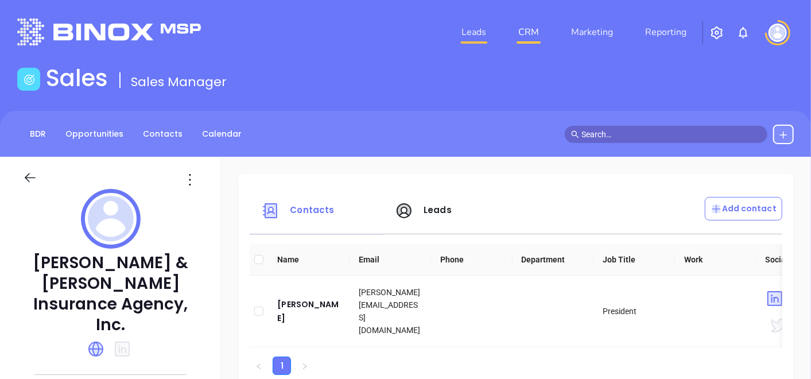
click at [482, 20] on nav "Leads CRM Marketing Reporting" at bounding box center [574, 31] width 258 height 41
click at [480, 26] on link "Leads" at bounding box center [474, 32] width 34 height 23
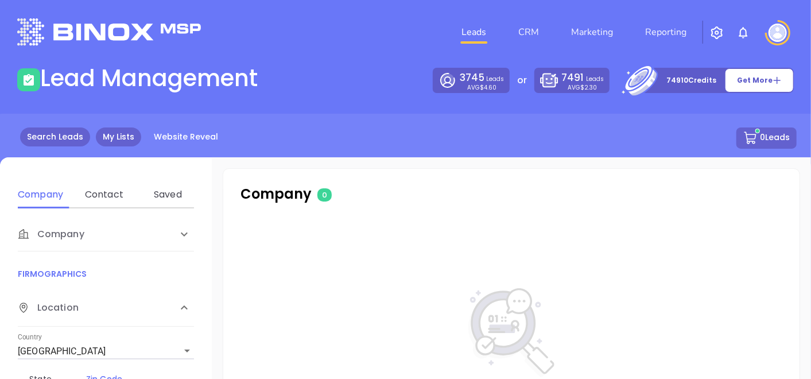
click at [103, 137] on link "My Lists" at bounding box center [118, 136] width 45 height 19
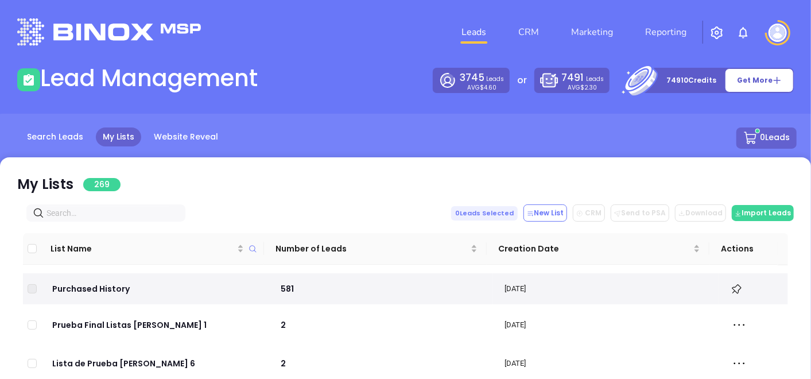
click at [124, 219] on span at bounding box center [105, 212] width 159 height 17
paste input "The [PERSON_NAME] Group"
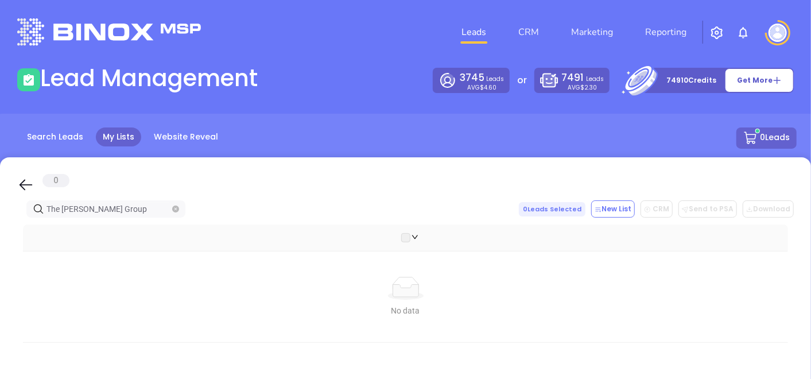
type input "The [PERSON_NAME] Group"
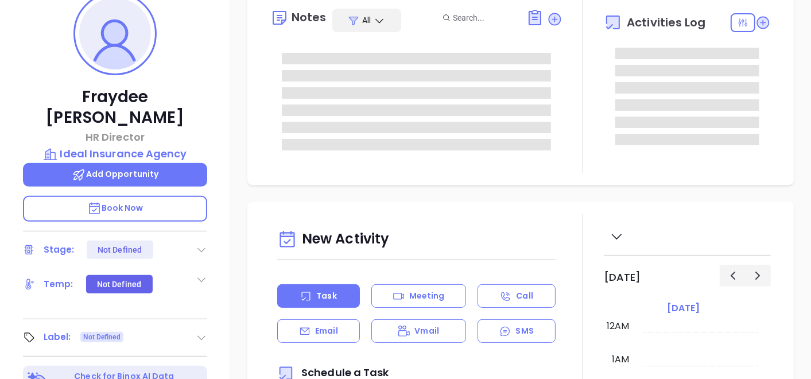
scroll to position [191, 0]
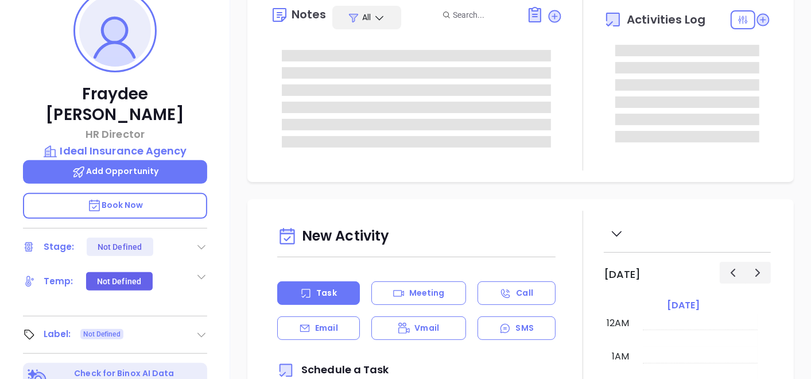
type input "[DATE]"
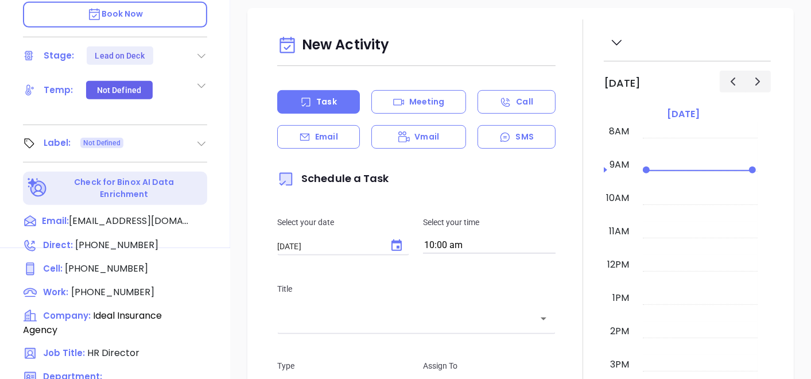
type input "[PERSON_NAME]"
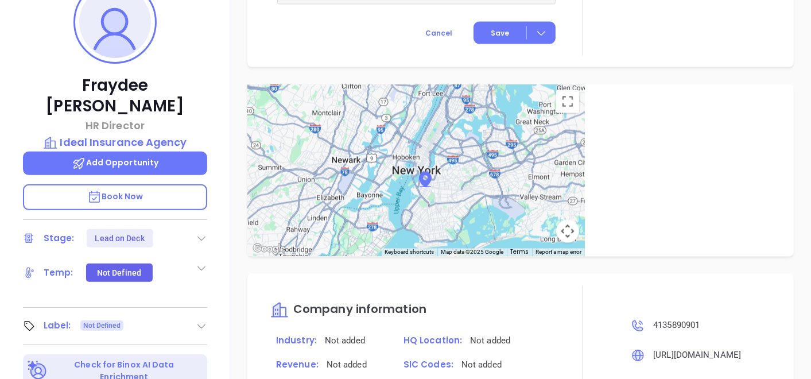
scroll to position [581, 0]
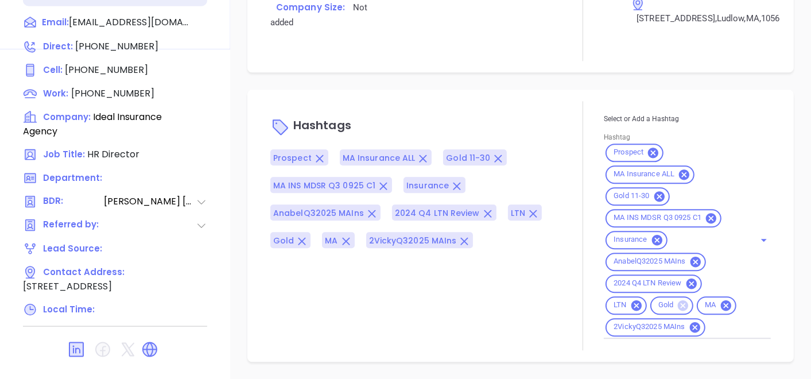
click at [677, 300] on icon at bounding box center [682, 305] width 10 height 10
click at [648, 150] on icon at bounding box center [653, 152] width 10 height 10
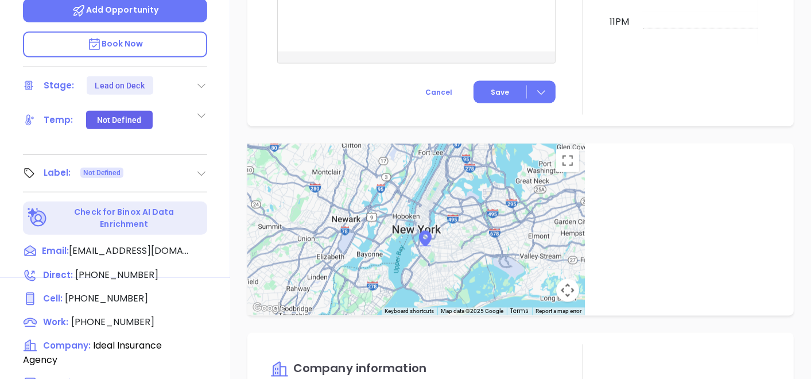
scroll to position [198, 0]
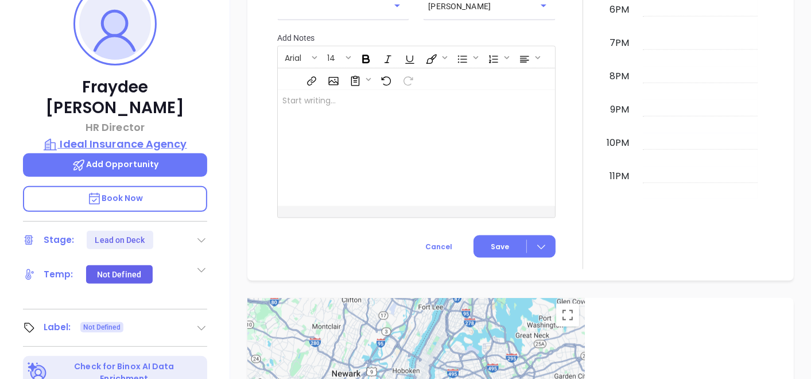
click at [149, 136] on p "Ideal Insurance Agency" at bounding box center [115, 144] width 184 height 16
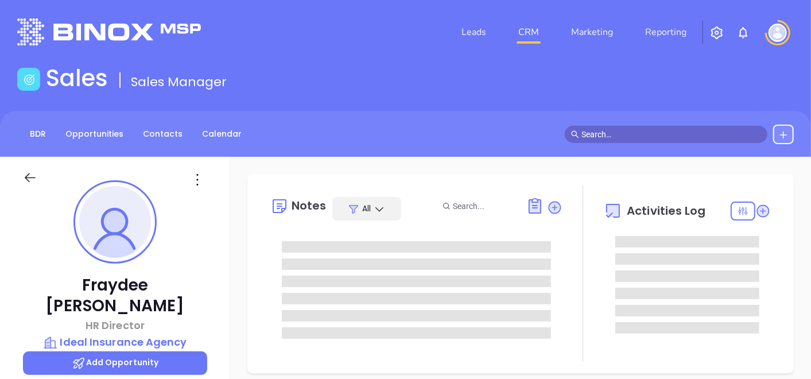
type input "[DATE]"
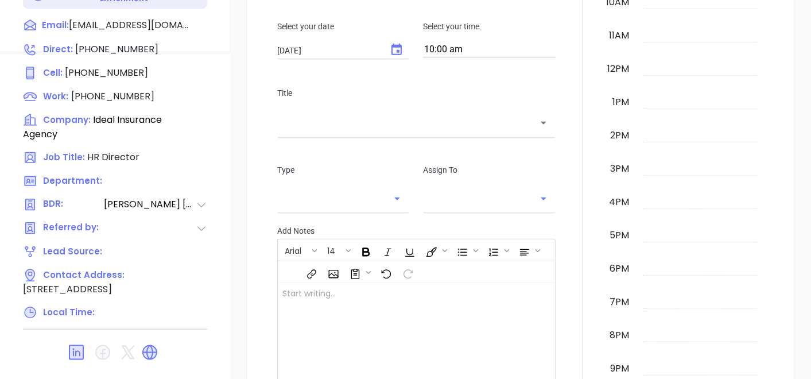
scroll to position [581, 0]
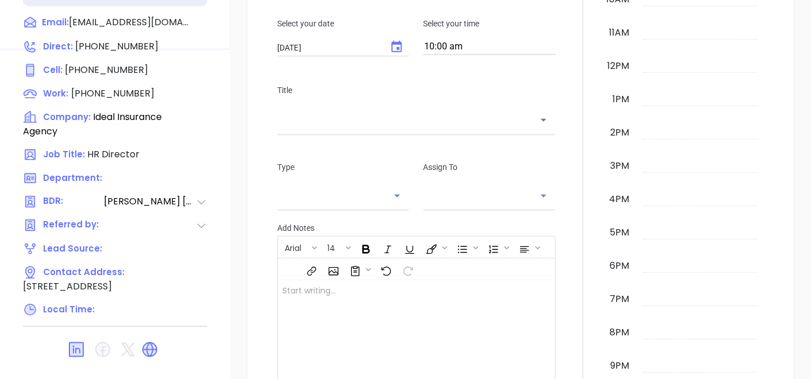
type input "[PERSON_NAME]"
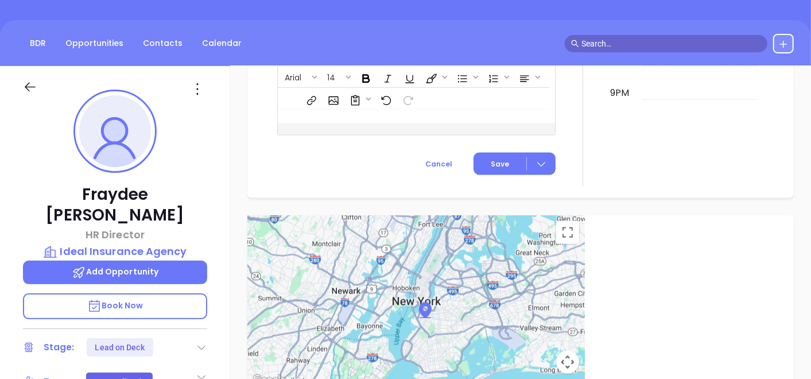
scroll to position [71, 0]
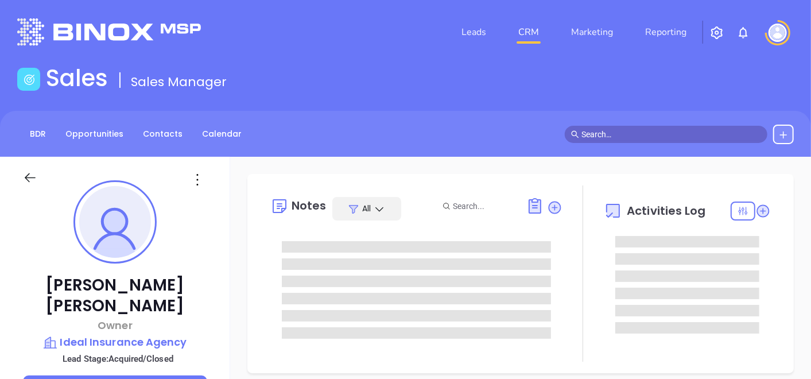
type input "[DATE]"
type input "[PERSON_NAME]"
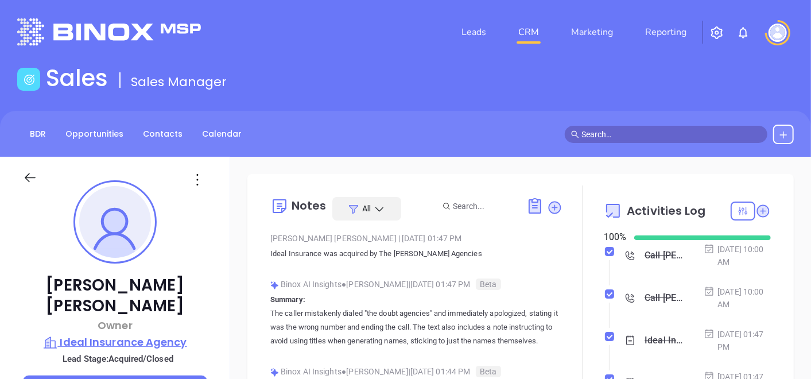
click at [159, 334] on p "Ideal Insurance Agency" at bounding box center [115, 342] width 184 height 16
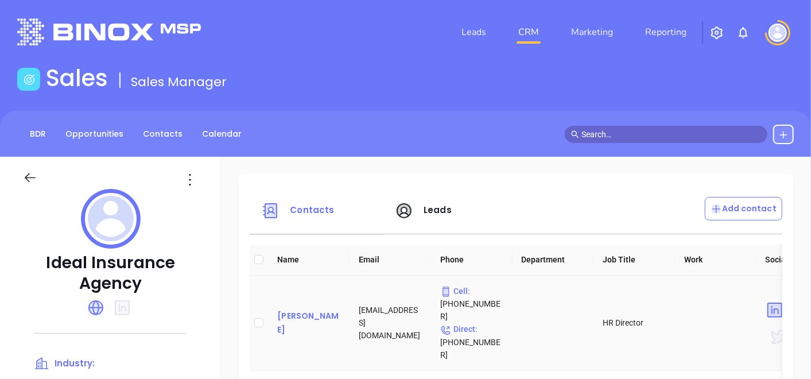
click at [295, 309] on div "[PERSON_NAME]" at bounding box center [308, 323] width 63 height 28
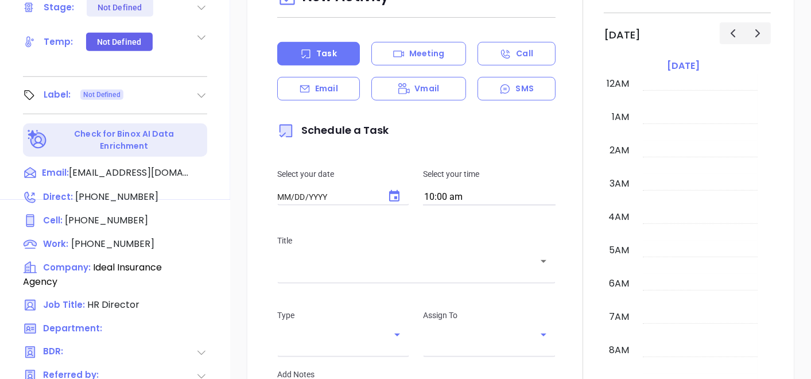
type input "[DATE]"
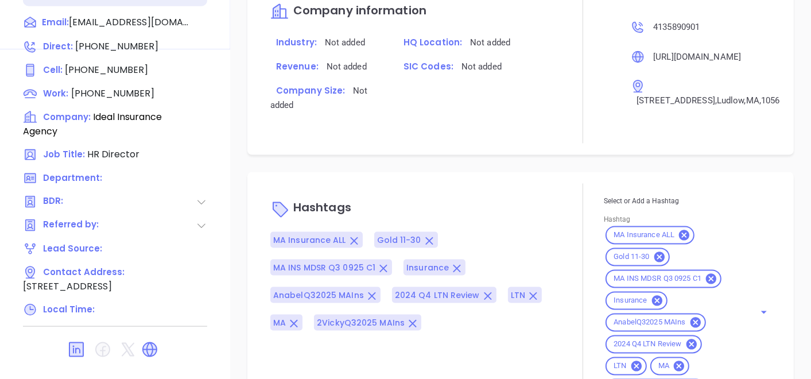
scroll to position [758, 0]
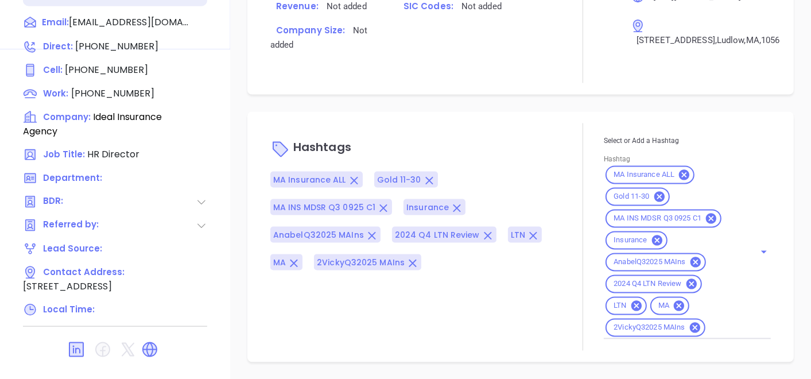
type input "[PERSON_NAME]"
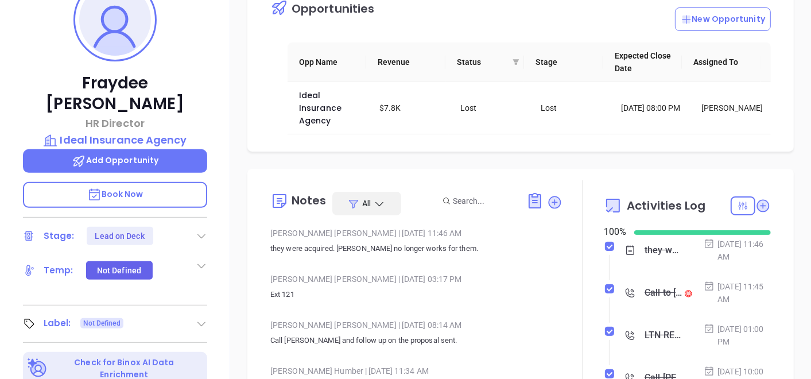
scroll to position [198, 0]
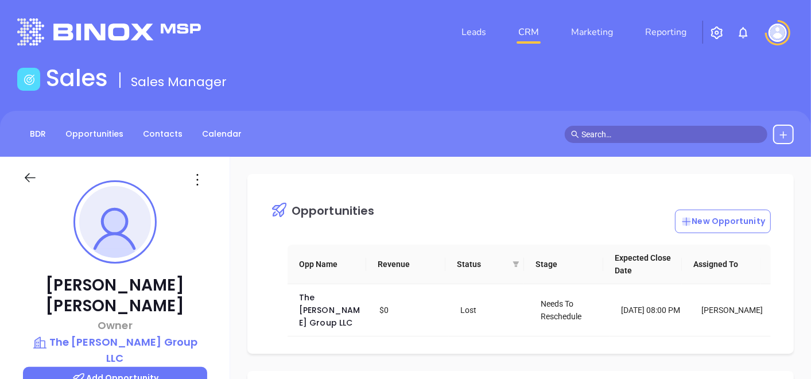
click at [173, 111] on main "Sales Sales Manager BDR Opportunities Contacts Calendar Timothy Bixler Owner Th…" at bounding box center [405, 347] width 811 height 566
click at [147, 139] on link "Contacts" at bounding box center [162, 133] width 53 height 19
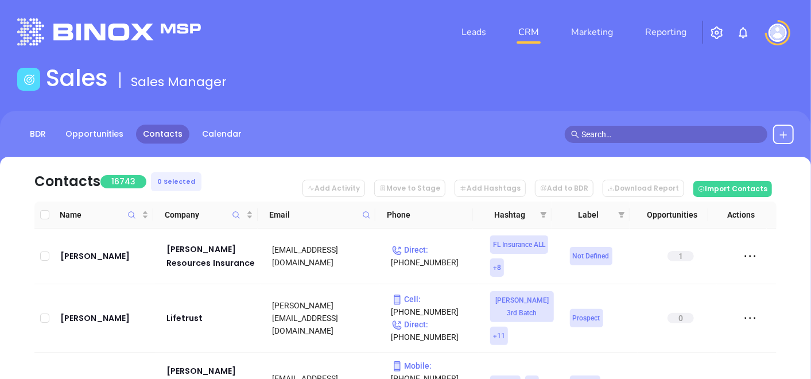
click at [364, 208] on span at bounding box center [366, 214] width 13 height 17
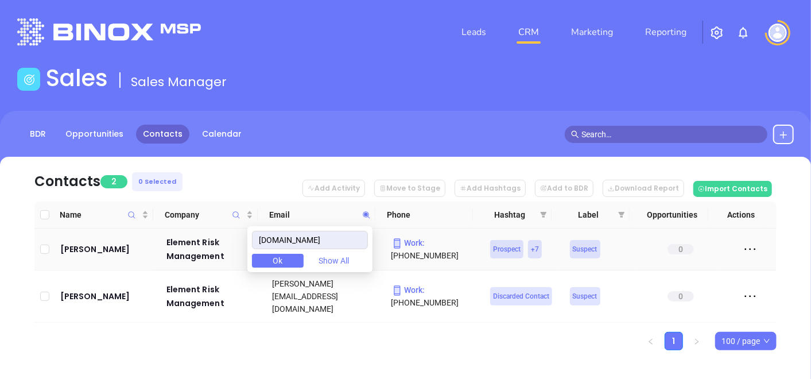
type input "[DOMAIN_NAME]"
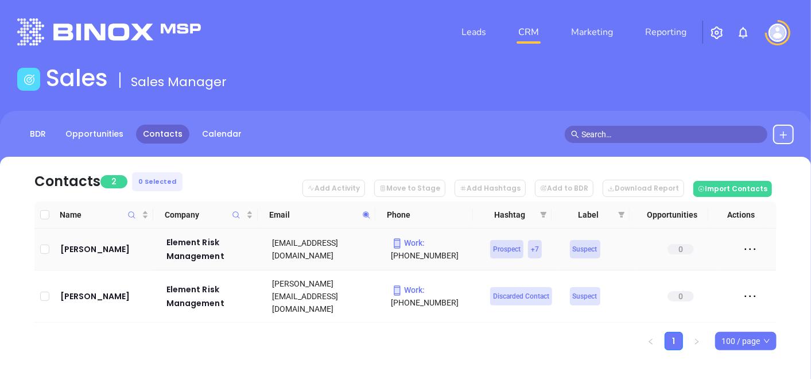
click at [112, 256] on td "Kevin Anderson" at bounding box center [105, 249] width 99 height 42
click at [111, 253] on div "Kevin Anderson" at bounding box center [105, 249] width 90 height 14
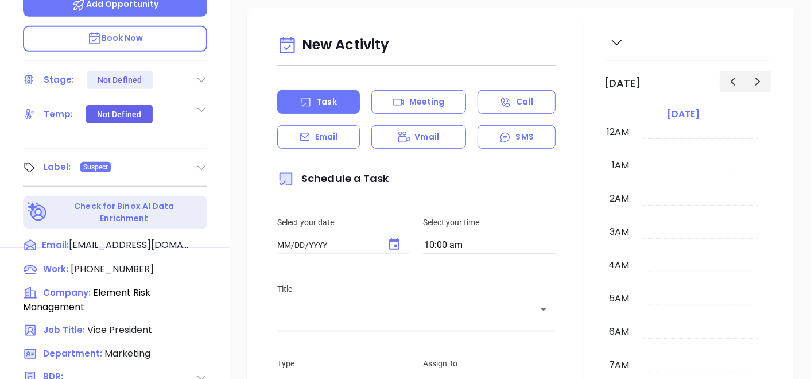
type input "[DATE]"
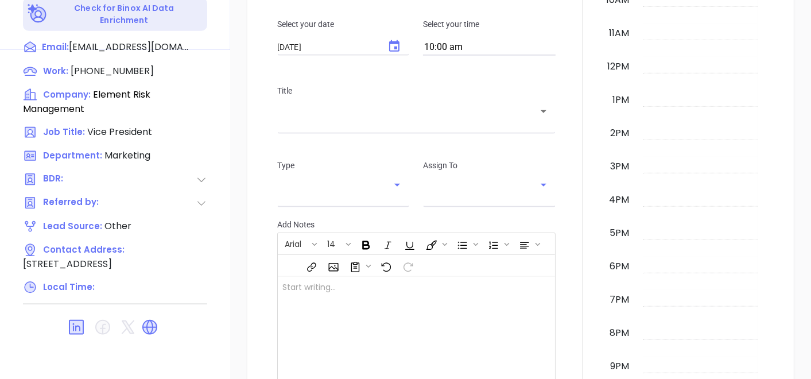
scroll to position [581, 0]
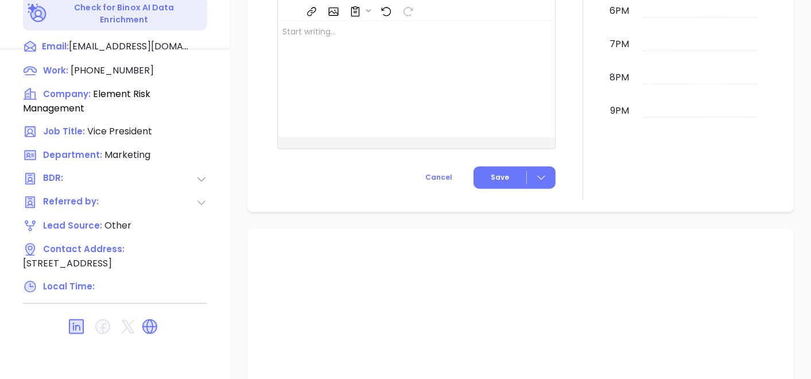
type input "[PERSON_NAME]"
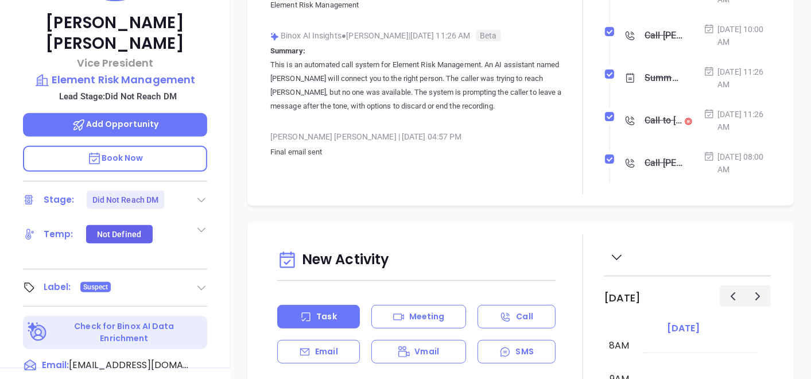
scroll to position [134, 0]
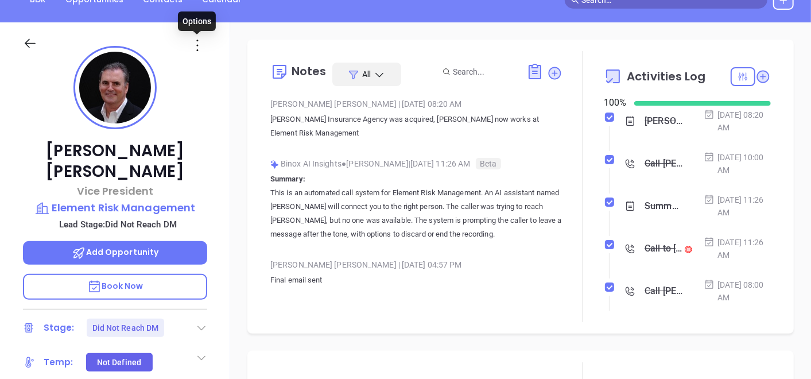
click at [200, 48] on icon at bounding box center [197, 45] width 18 height 18
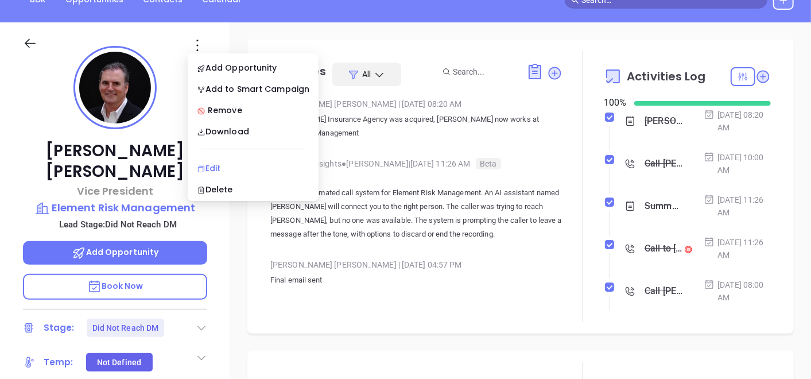
click at [207, 159] on li "Edit" at bounding box center [253, 168] width 126 height 24
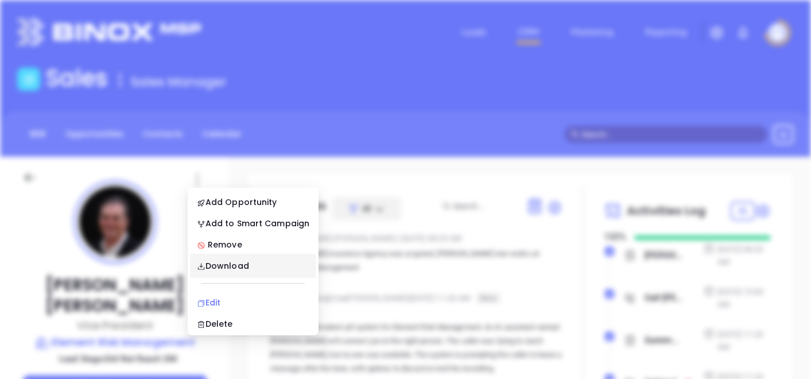
scroll to position [0, 0]
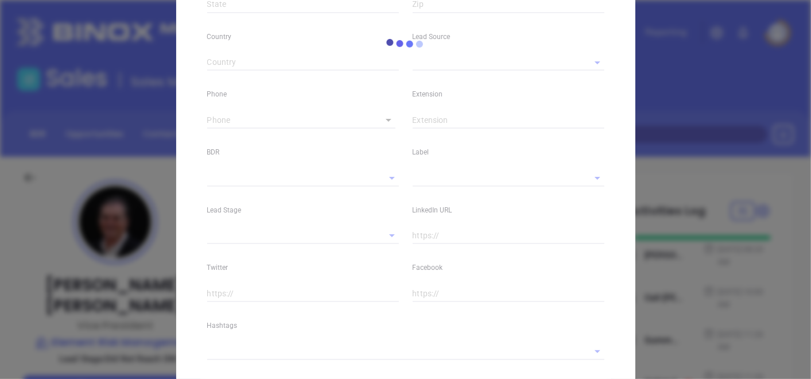
type input "[PERSON_NAME]"
type input "[EMAIL_ADDRESS][DOMAIN_NAME]"
type input "Vice President"
type input "1"
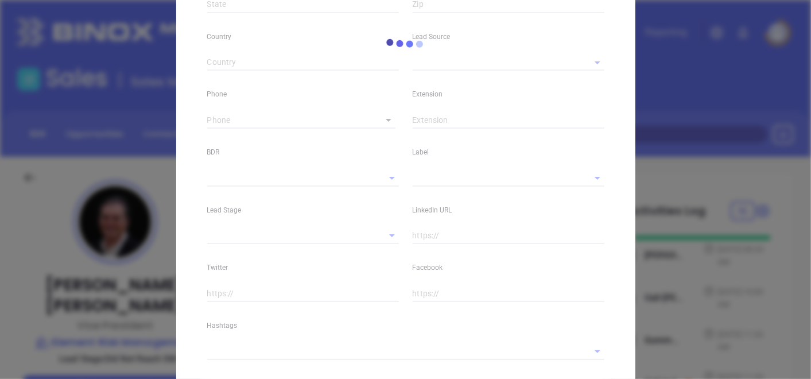
type input "www.linkedin.com/in/kevin-anderson-7998997"
type input "Marketing"
type input "Other"
type input "[PERSON_NAME]"
type input "Did Not Reach DM"
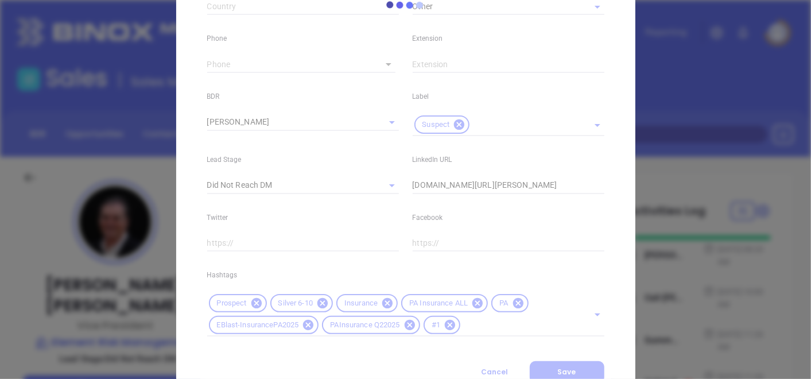
scroll to position [357, 0]
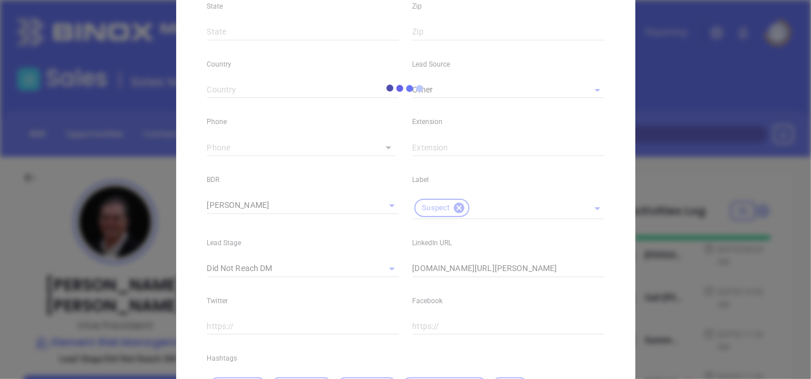
type input "[PHONE_NUMBER]"
type input "1"
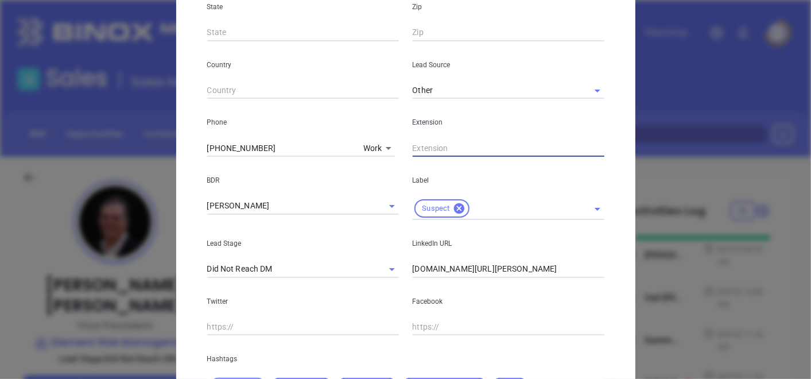
click at [427, 150] on input "text" at bounding box center [508, 147] width 192 height 17
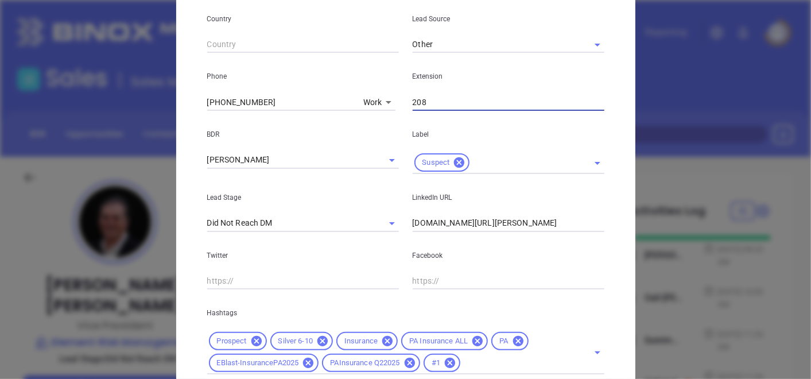
scroll to position [485, 0]
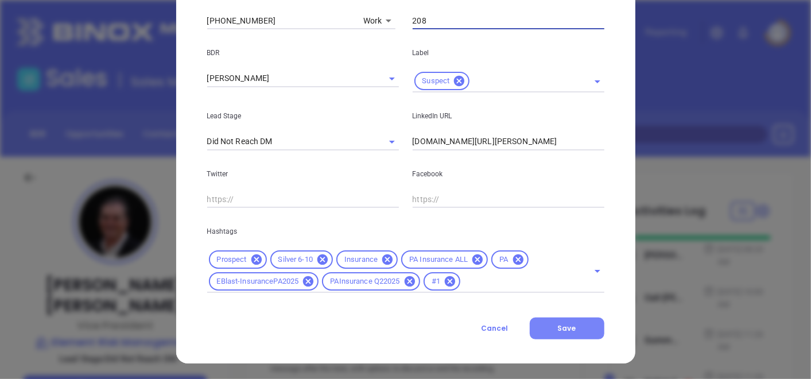
type input "208"
click at [561, 321] on button "Save" at bounding box center [566, 328] width 75 height 22
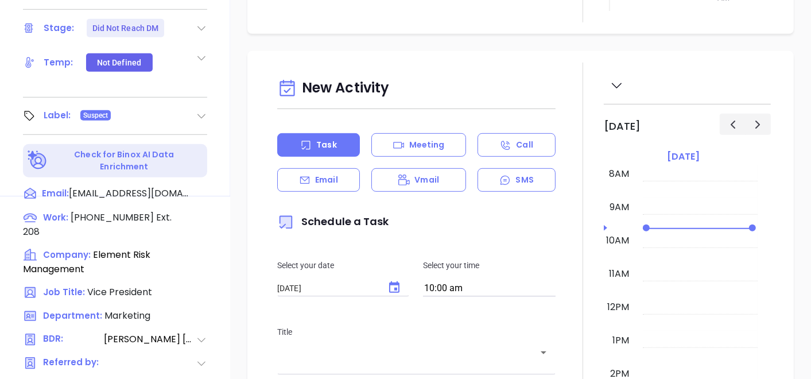
scroll to position [446, 0]
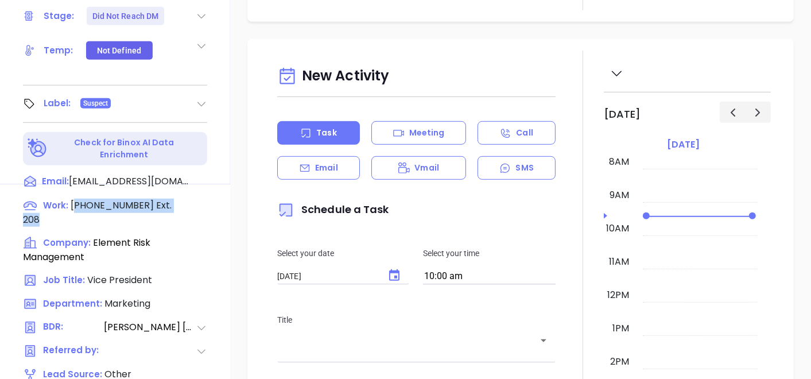
drag, startPoint x: 73, startPoint y: 177, endPoint x: 175, endPoint y: 167, distance: 102.6
drag, startPoint x: 70, startPoint y: 178, endPoint x: 181, endPoint y: 176, distance: 110.7
click at [181, 198] on div "Work : (610) 376-3959 Ext. 208" at bounding box center [115, 212] width 184 height 28
copy div "(610) 376-3959 Ext. 208"
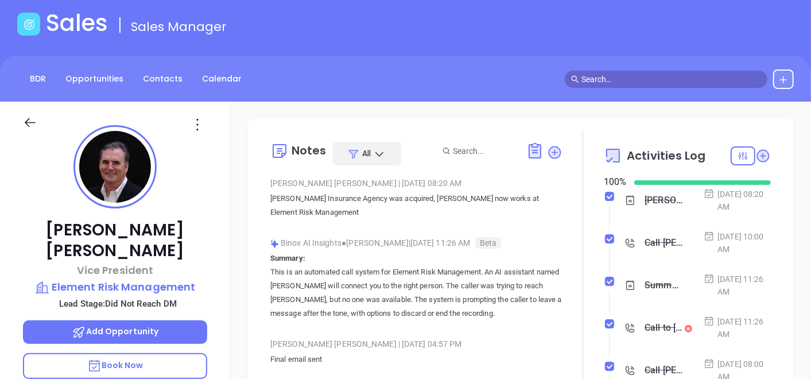
scroll to position [0, 0]
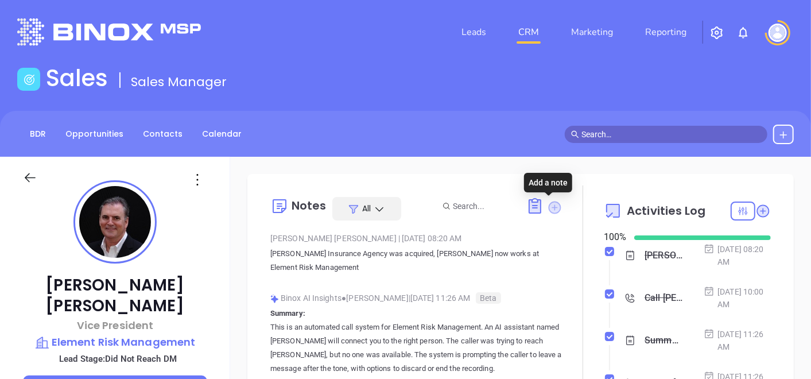
click at [548, 204] on icon at bounding box center [554, 207] width 15 height 15
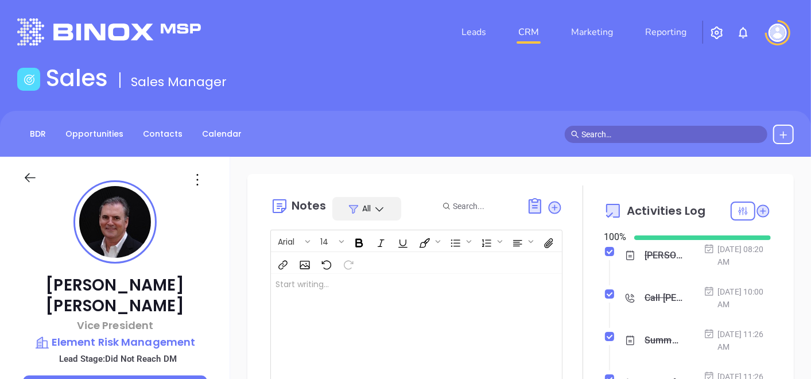
click at [345, 334] on div at bounding box center [406, 332] width 270 height 116
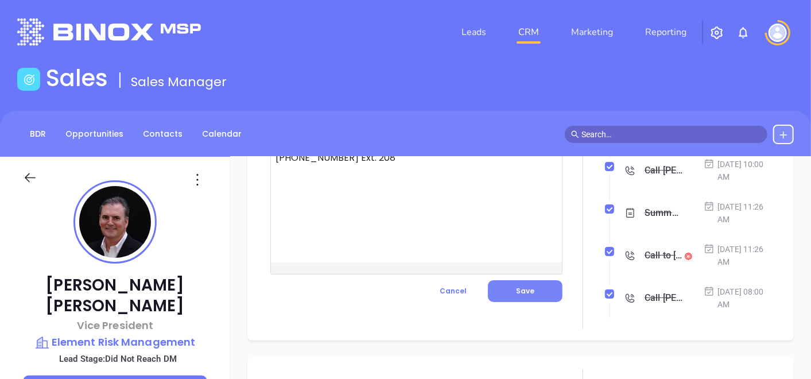
click at [506, 288] on button "Save" at bounding box center [525, 291] width 75 height 22
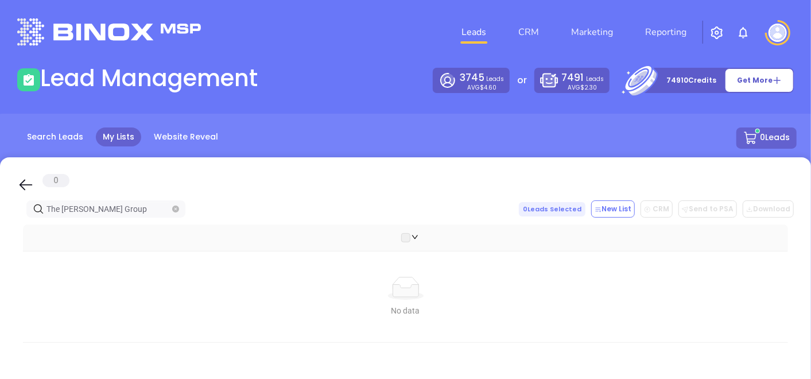
click at [174, 205] on span at bounding box center [175, 208] width 7 height 13
click at [176, 208] on icon "close-circle" at bounding box center [175, 208] width 7 height 7
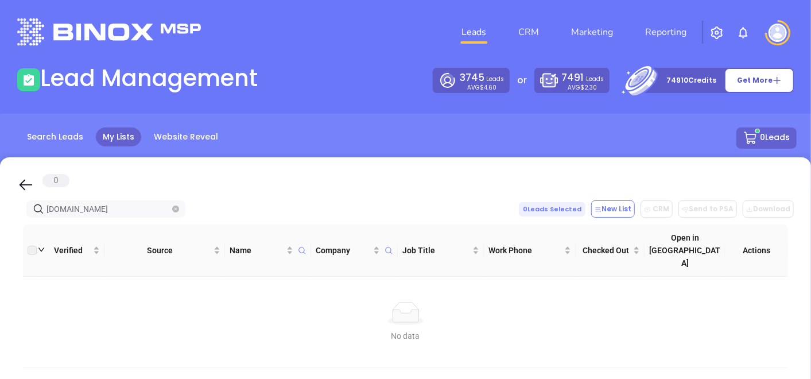
type input "[DOMAIN_NAME]"
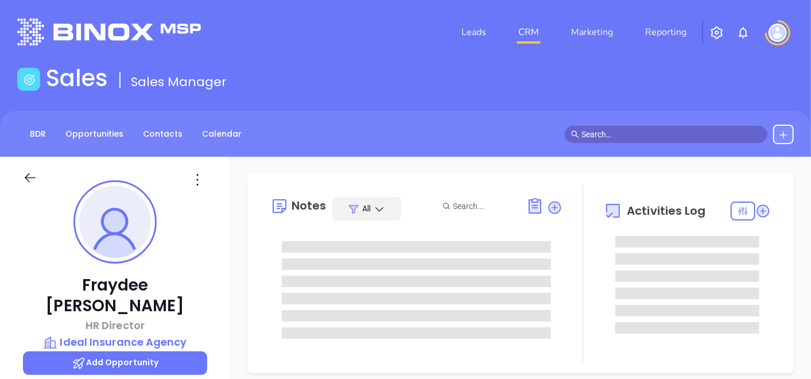
scroll to position [318, 0]
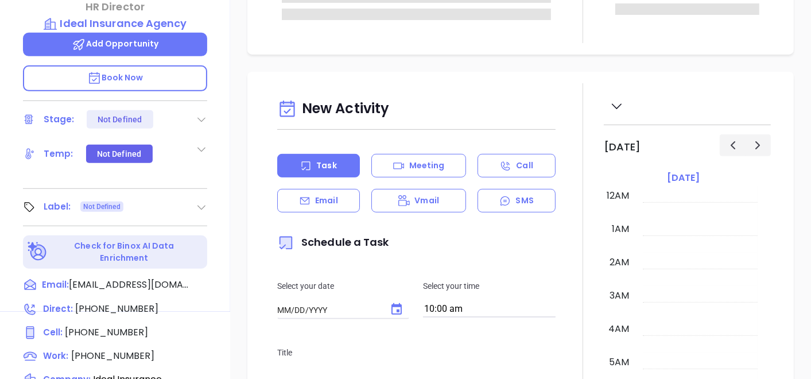
type input "[DATE]"
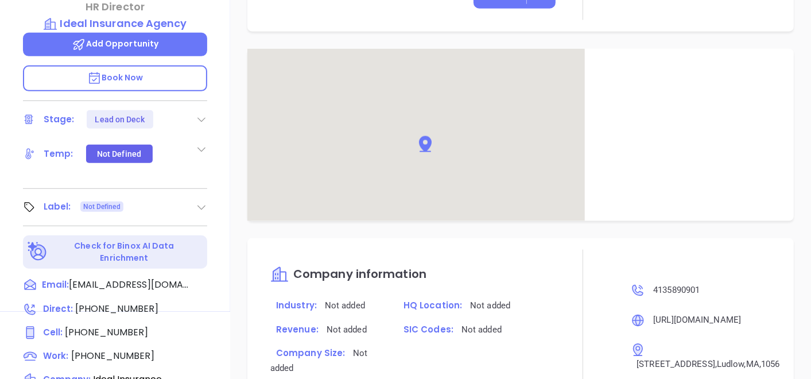
scroll to position [762, 0]
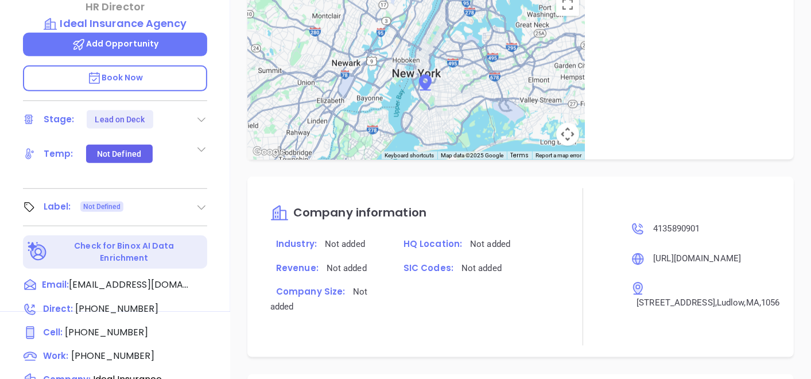
type input "[PERSON_NAME]"
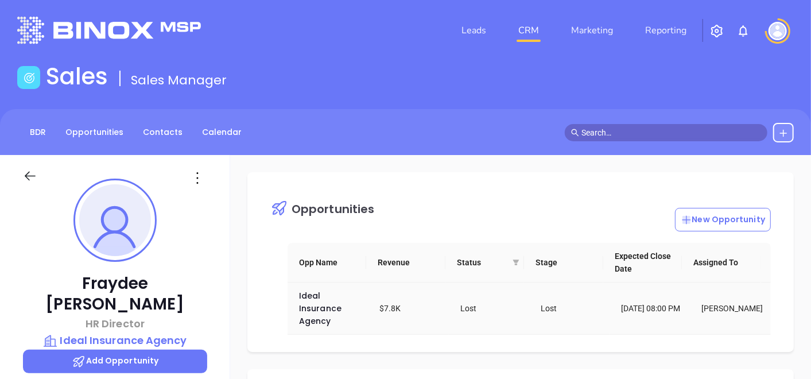
scroll to position [0, 0]
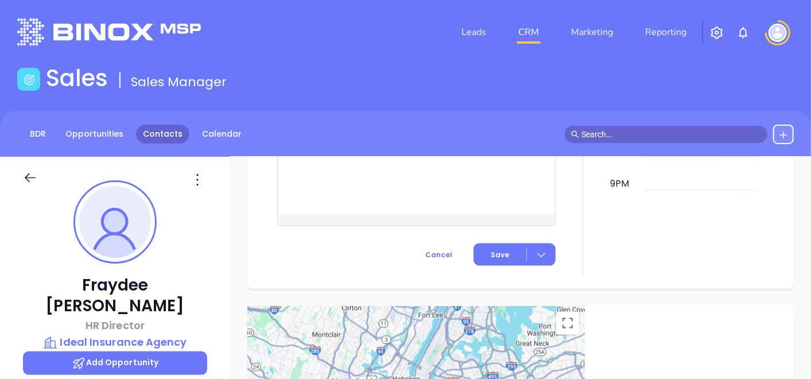
click at [159, 133] on link "Contacts" at bounding box center [162, 133] width 53 height 19
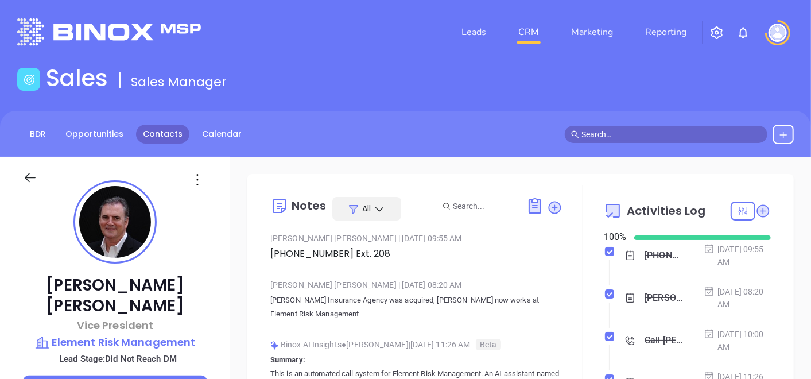
scroll to position [267, 0]
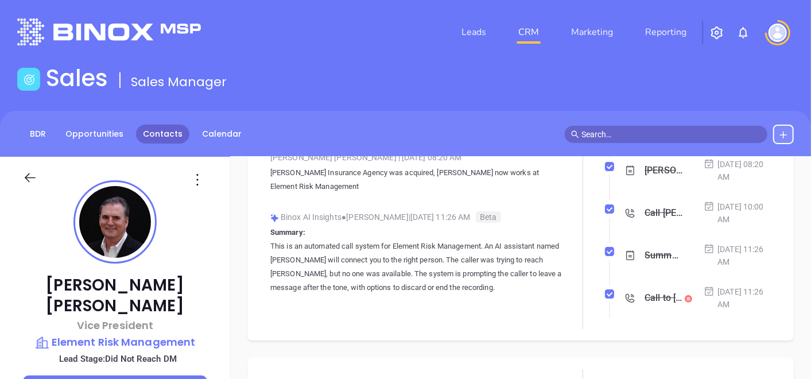
click at [170, 138] on link "Contacts" at bounding box center [162, 133] width 53 height 19
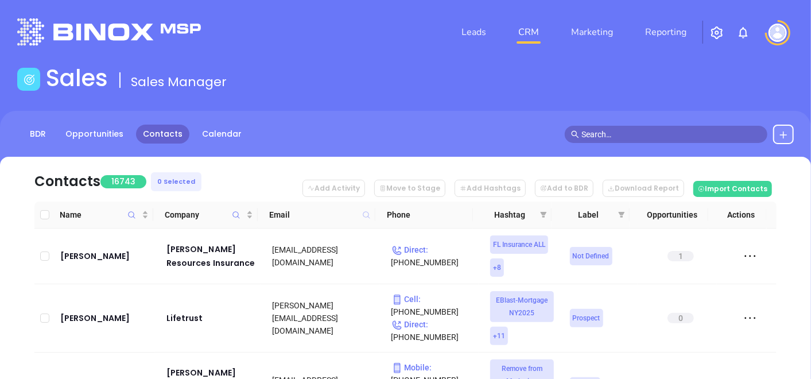
click at [368, 217] on icon at bounding box center [366, 214] width 7 height 7
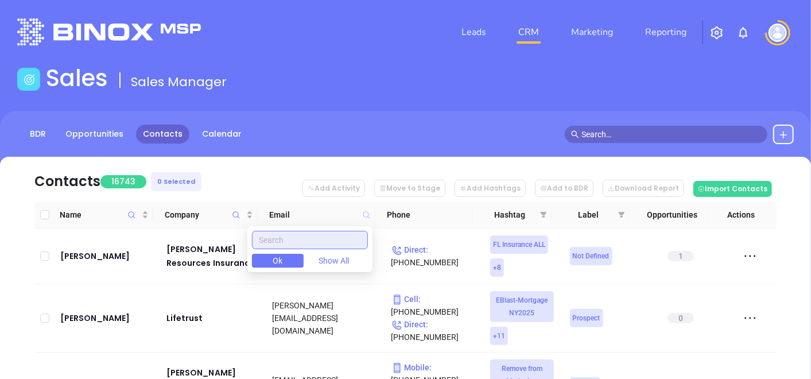
paste input "[DOMAIN_NAME]"
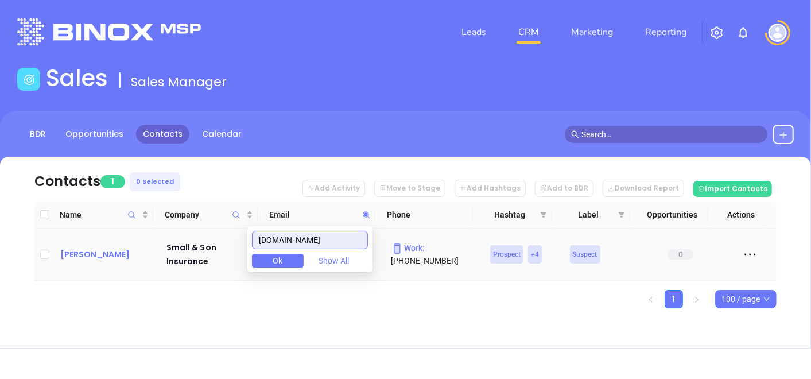
type input "[DOMAIN_NAME]"
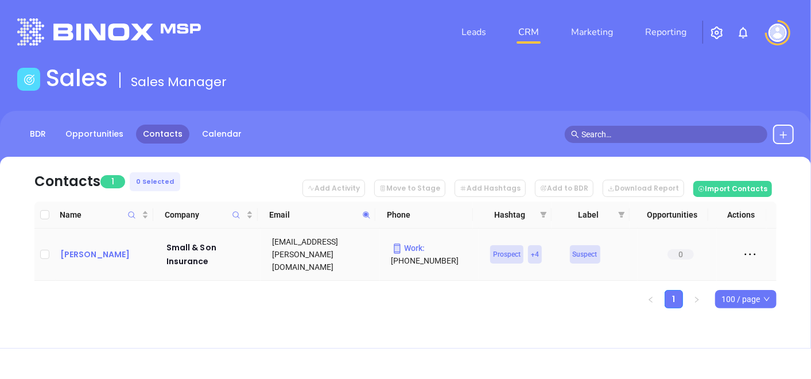
click at [112, 247] on div "[PERSON_NAME]" at bounding box center [105, 254] width 90 height 14
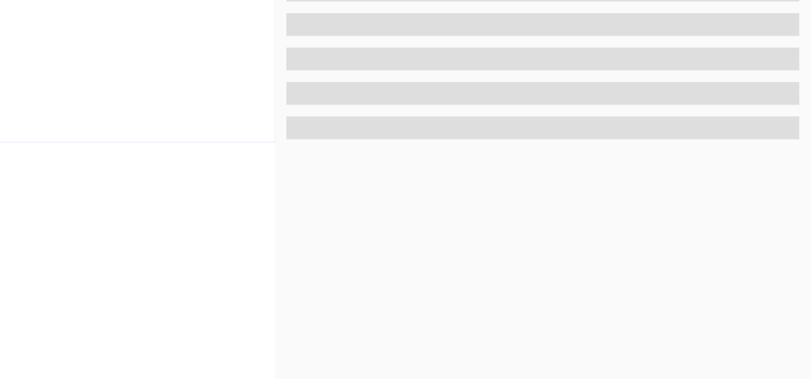
scroll to position [581, 0]
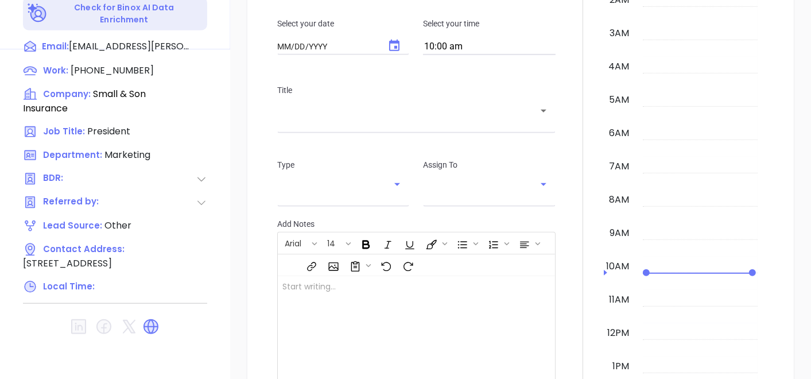
type input "[DATE]"
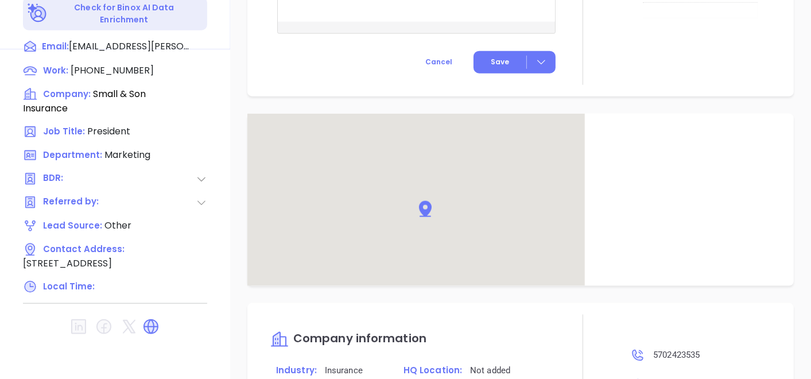
type input "[PERSON_NAME]"
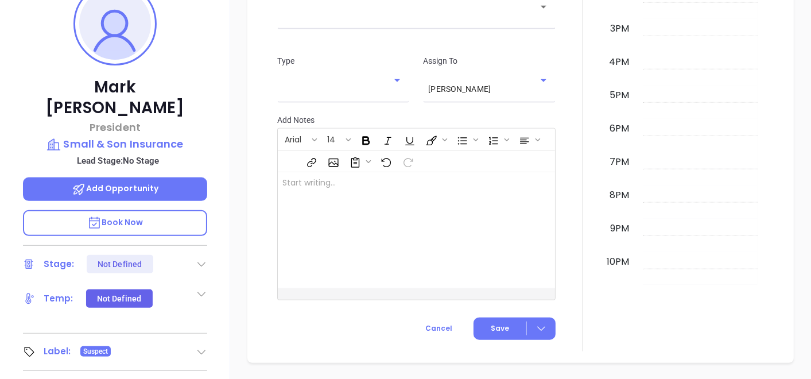
scroll to position [134, 0]
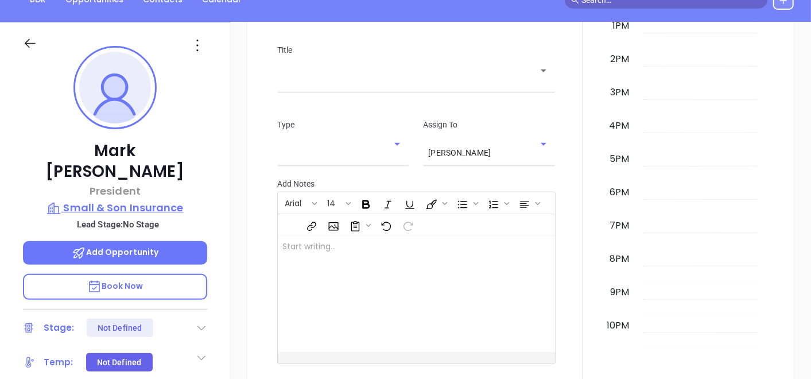
click at [146, 200] on p "Small & Son Insurance" at bounding box center [115, 208] width 184 height 16
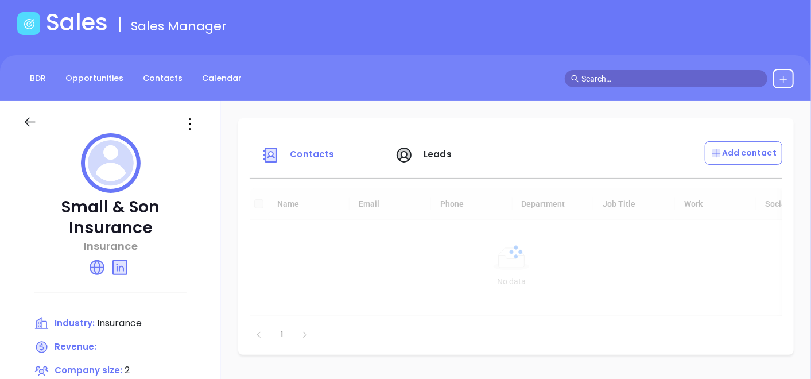
scroll to position [127, 0]
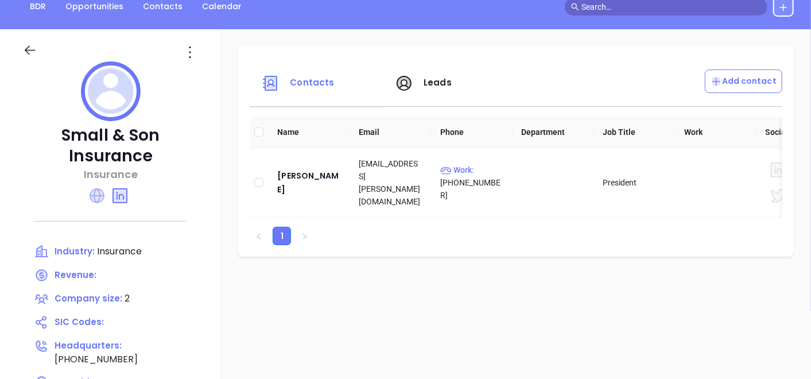
click at [99, 193] on icon at bounding box center [96, 195] width 15 height 15
click at [188, 58] on icon at bounding box center [190, 52] width 18 height 18
click at [209, 75] on div "Edit" at bounding box center [242, 74] width 104 height 13
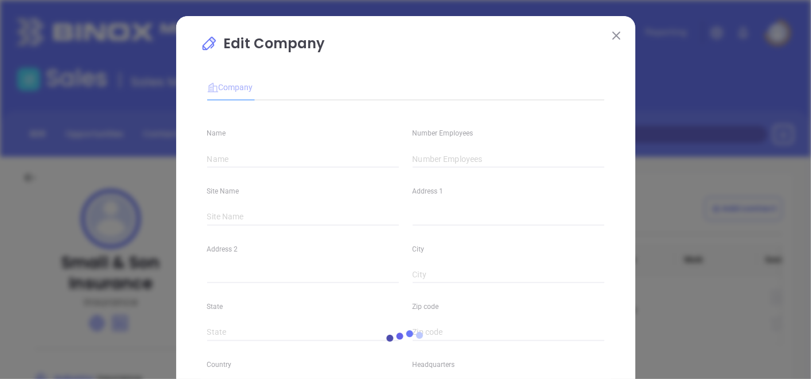
type input "Small & Son Insurance"
type input "2"
type input "(570) 242-3535"
type input "Insurance"
type input "https://www.smallandson.com/"
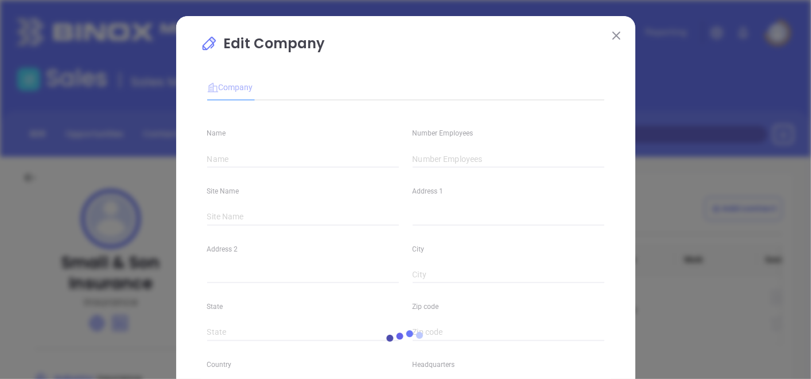
type input "www.linkedin.com/company/small-&-son-insurance/"
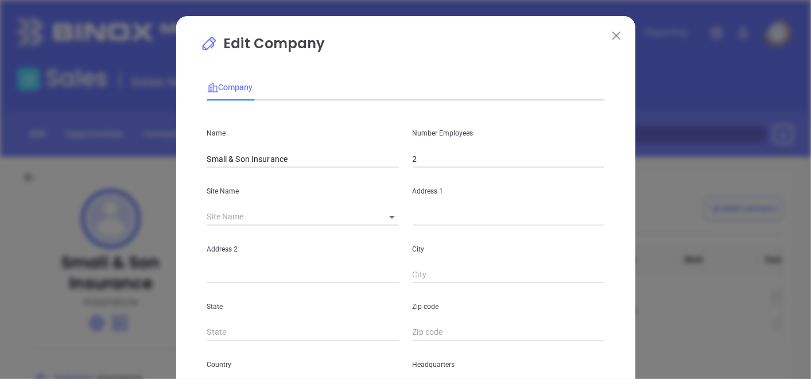
click at [447, 154] on input "2" at bounding box center [508, 158] width 192 height 17
type input "4"
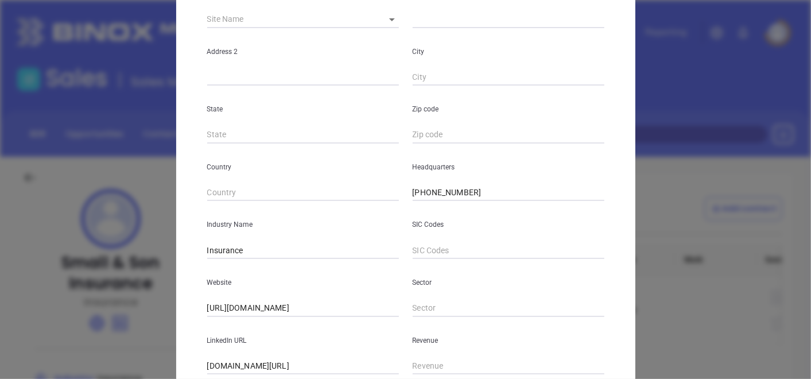
scroll to position [279, 0]
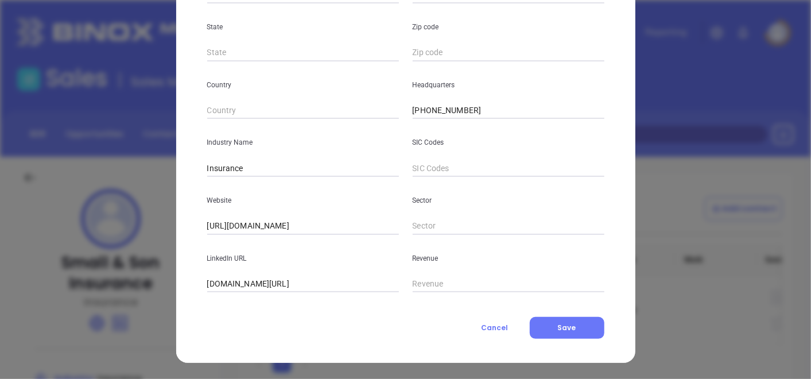
type input "5"
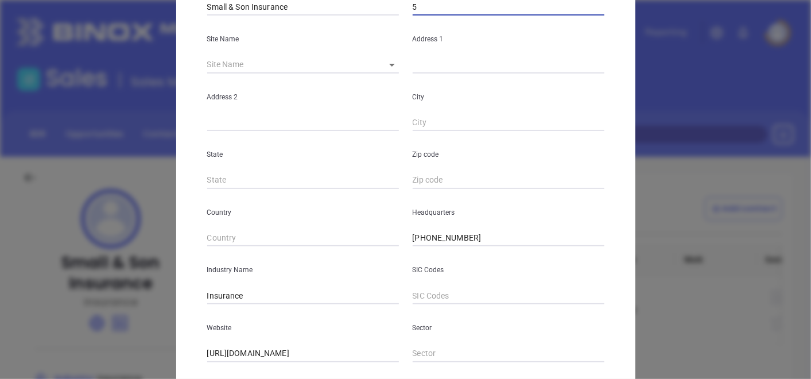
scroll to position [88, 0]
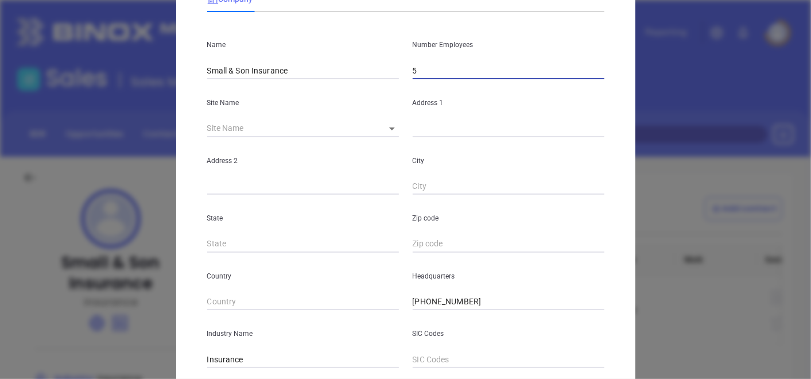
click at [388, 126] on body "Leads CRM Marketing Reporting Financial Leads Leads Sales Sales Manager BDR Opp…" at bounding box center [405, 189] width 811 height 379
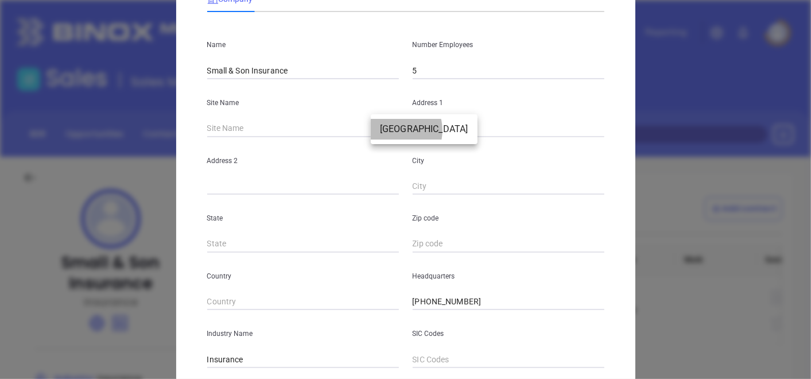
click at [393, 130] on li "Stroudsburg" at bounding box center [424, 129] width 107 height 21
type input "Stroudsburg"
type input "16 South Seventh Street"
type input "Stroudsburg"
type input "PA"
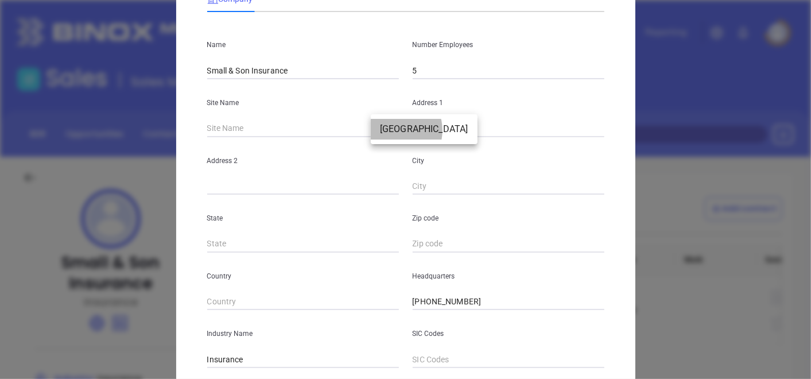
type input "18360"
type input "81152"
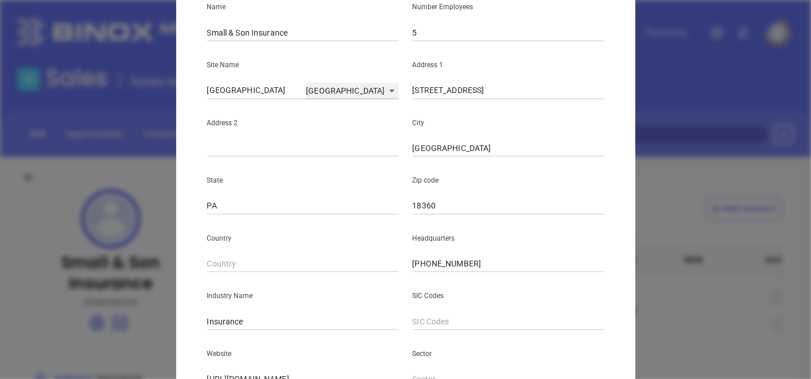
scroll to position [152, 0]
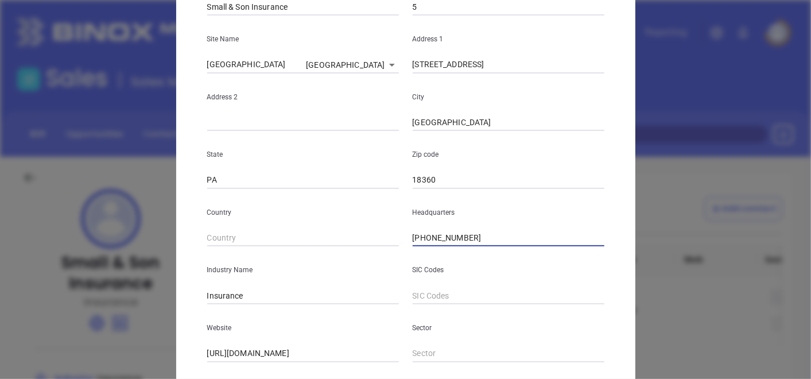
drag, startPoint x: 478, startPoint y: 246, endPoint x: 359, endPoint y: 236, distance: 119.7
click at [361, 238] on div "Country Headquarters (570) 242-3535" at bounding box center [405, 218] width 411 height 58
paste input "570) 217-2126"
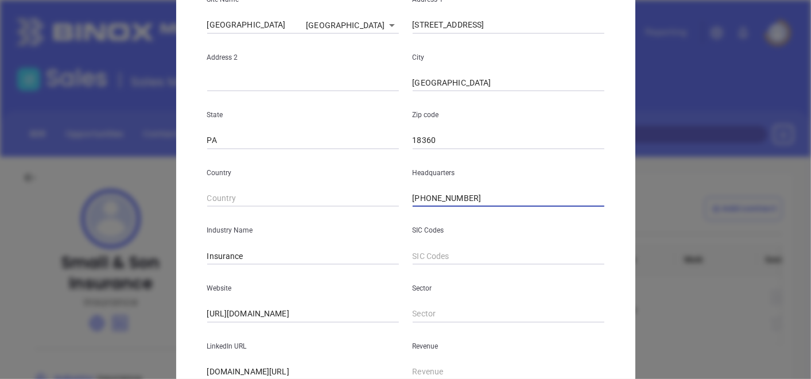
scroll to position [279, 0]
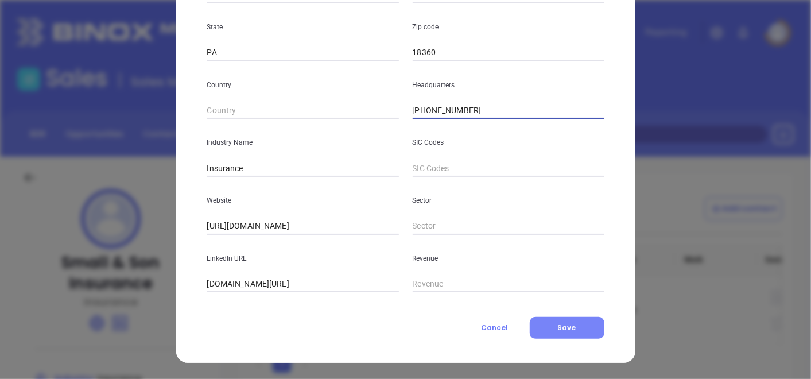
type input "(570) 217-2126"
click at [544, 336] on button "Save" at bounding box center [566, 328] width 75 height 22
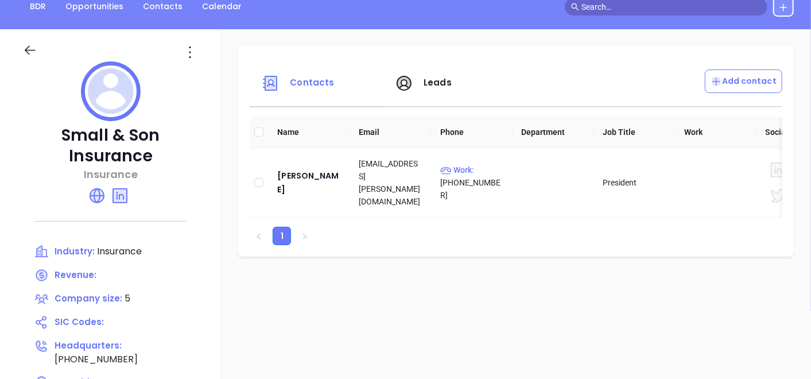
scroll to position [127, 0]
click at [313, 184] on div "Mark Overcash" at bounding box center [308, 183] width 63 height 28
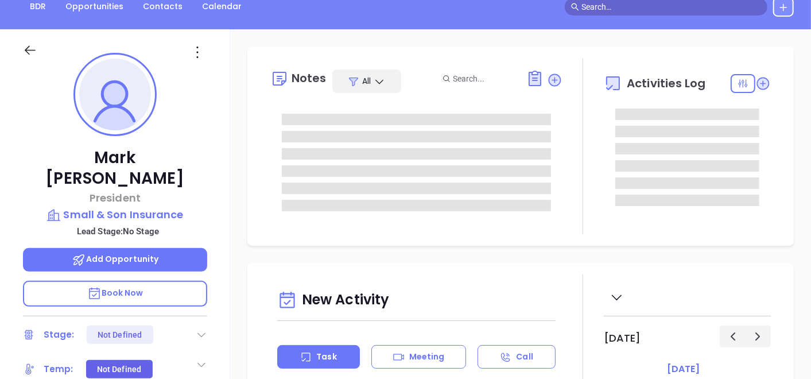
type input "10/03/2025"
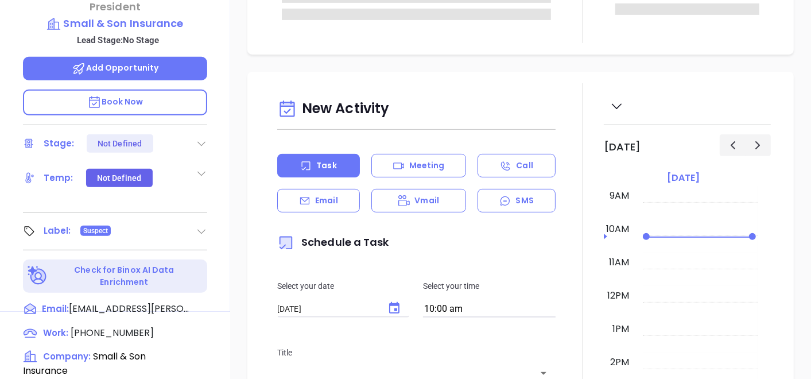
scroll to position [382, 0]
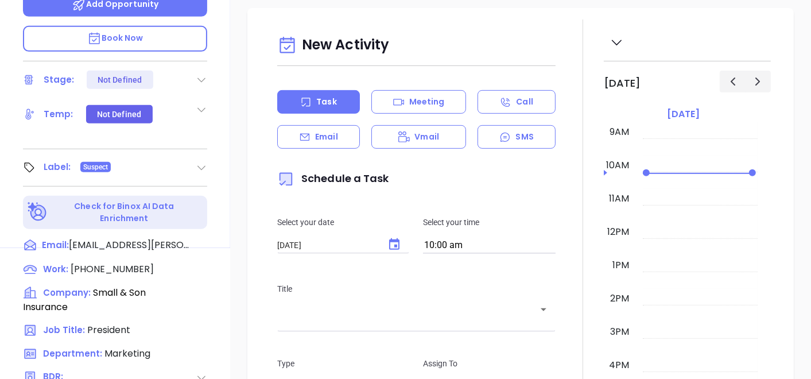
type input "Gissela Vargas"
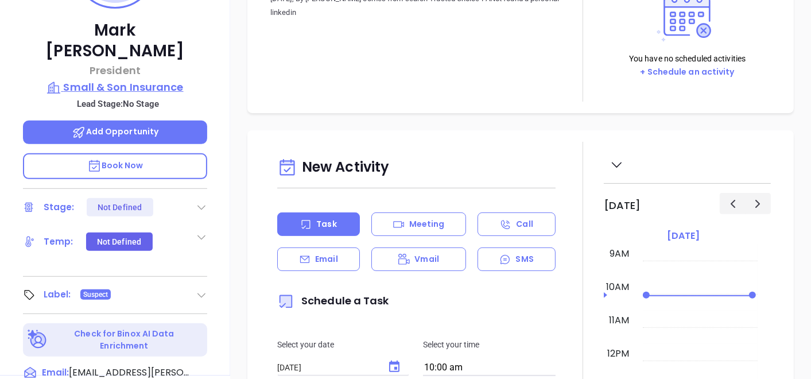
scroll to position [64, 0]
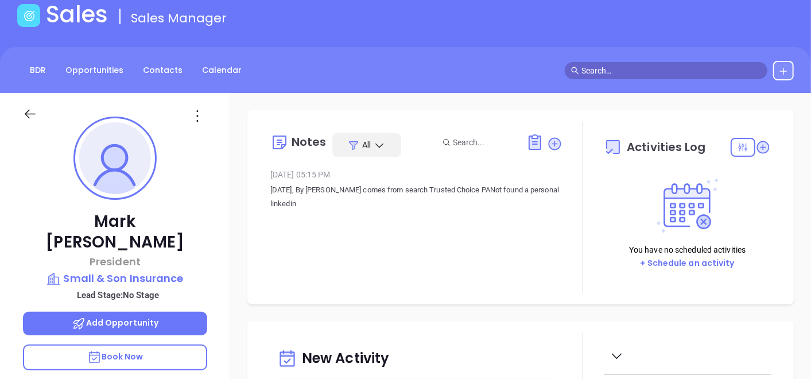
click at [199, 119] on icon at bounding box center [197, 116] width 18 height 18
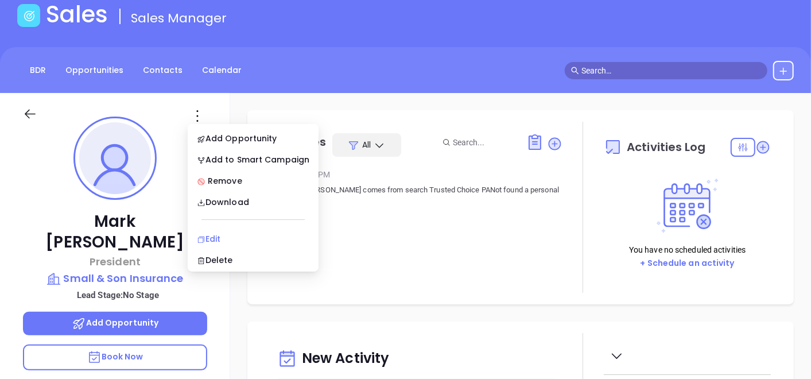
click at [243, 235] on div "Edit" at bounding box center [253, 238] width 112 height 13
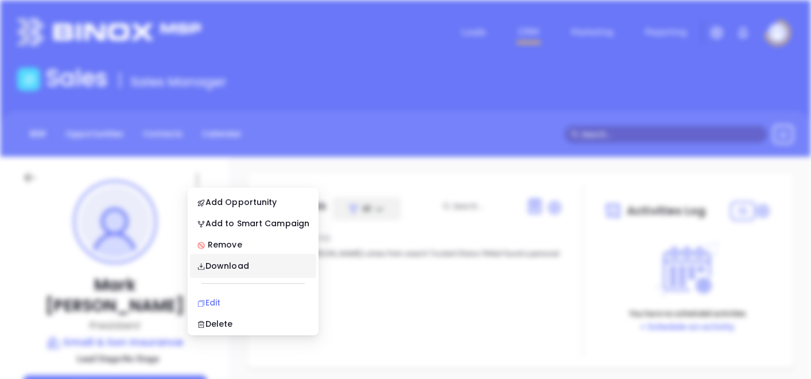
scroll to position [0, 0]
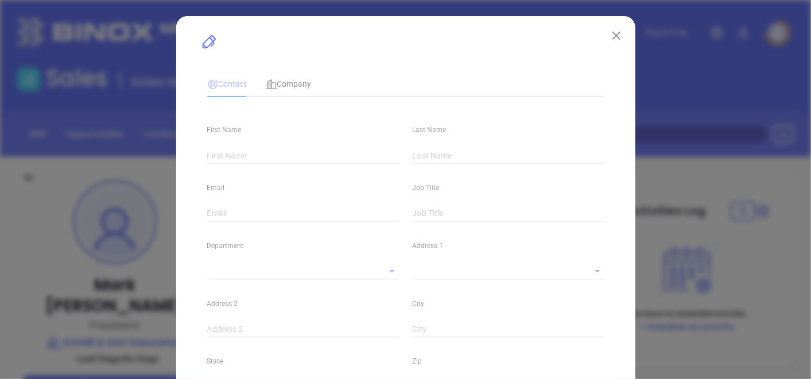
type input "Mark"
type input "Overcash"
type input "mark.overcash@smallandson.com"
type input "President"
type input "1"
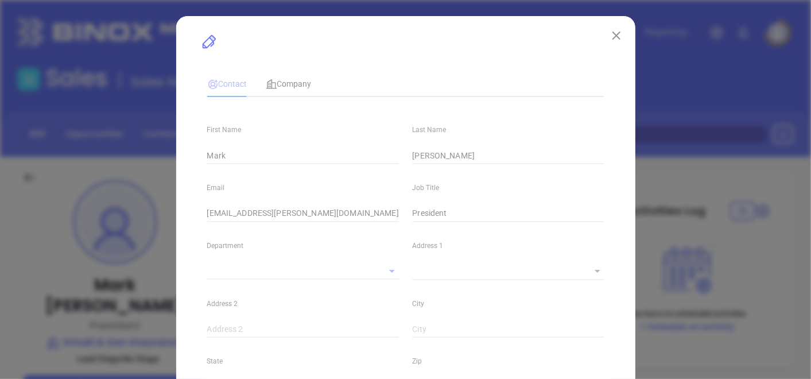
type input "Marketing"
type input "Other"
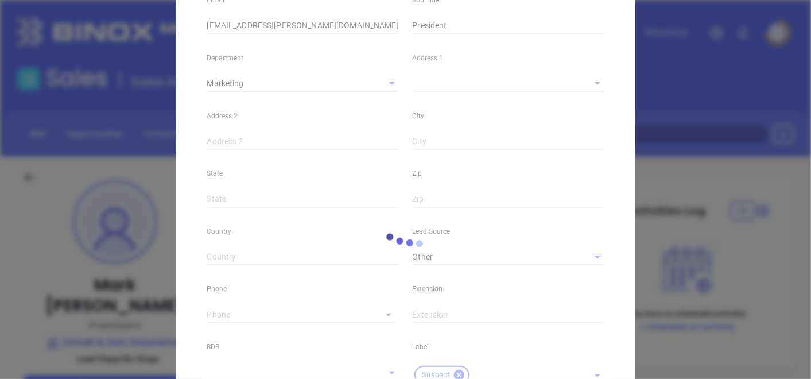
scroll to position [318, 0]
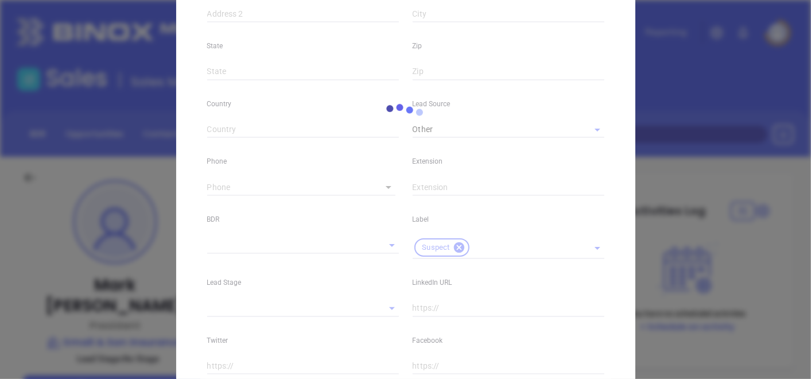
type input "(570) 242-3535"
type input "1"
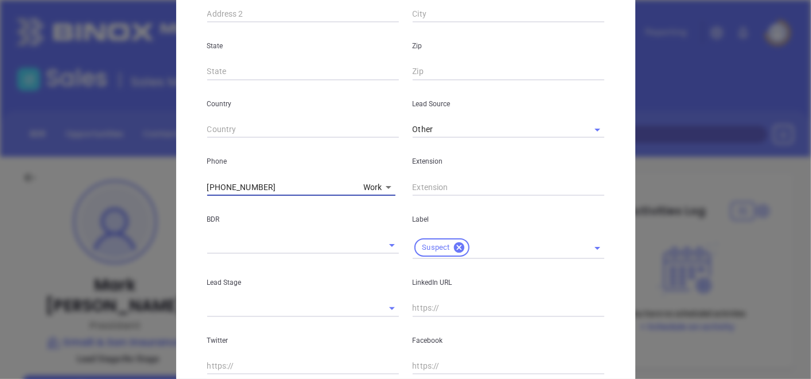
drag, startPoint x: 275, startPoint y: 188, endPoint x: 136, endPoint y: 151, distance: 144.0
click at [136, 151] on div "Mark Overcash Contact Company First Name Mark Last Name Overcash Email mark.ove…" at bounding box center [405, 189] width 811 height 379
type input "( ) -"
paste input "570) 217-2126"
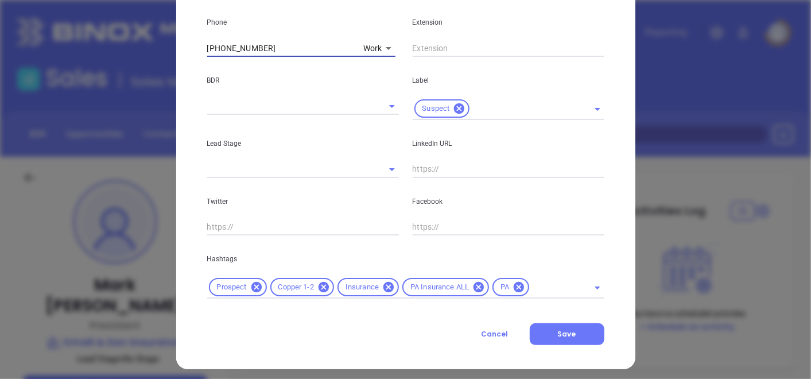
scroll to position [463, 0]
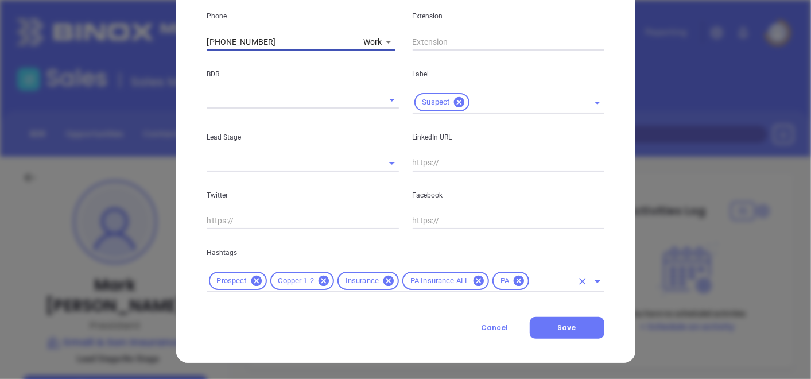
click at [319, 272] on div "Copper 1-2" at bounding box center [302, 280] width 64 height 18
type input "(570) 217-2126"
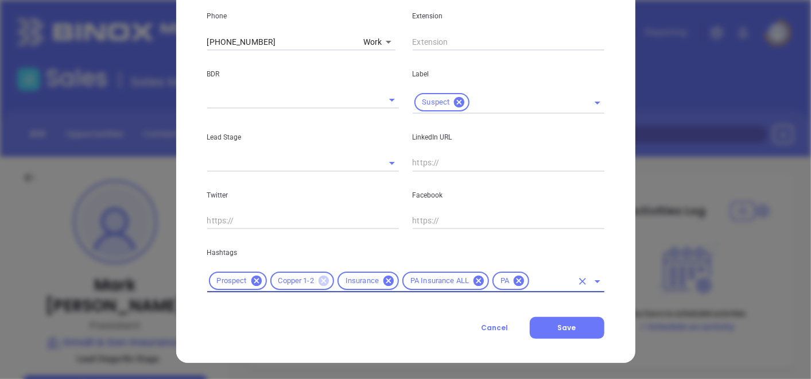
click at [318, 278] on icon at bounding box center [323, 280] width 10 height 10
click at [475, 279] on input "text" at bounding box center [517, 281] width 108 height 14
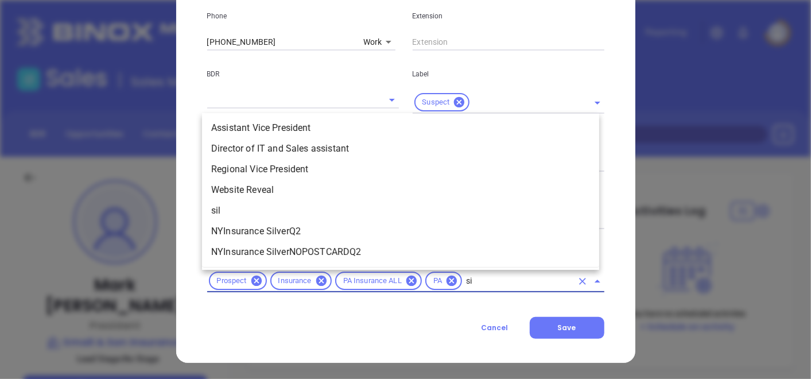
scroll to position [0, 0]
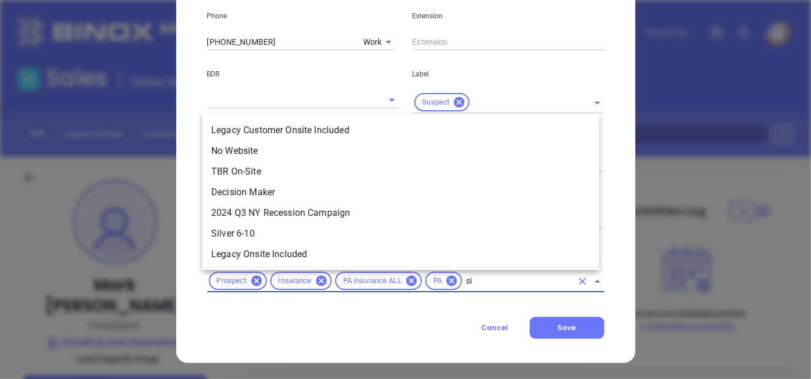
type input "sil"
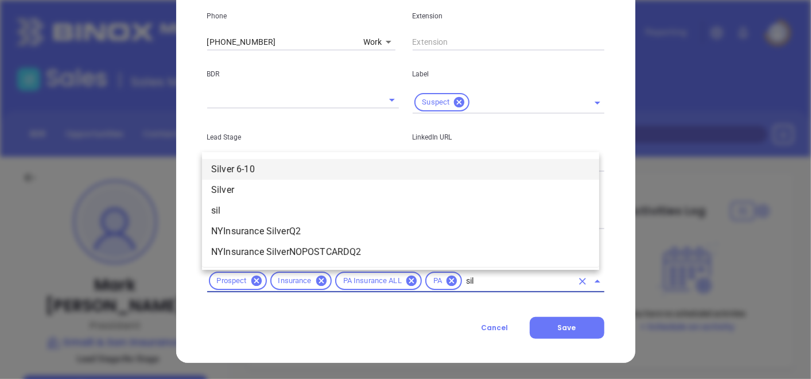
drag, startPoint x: 236, startPoint y: 170, endPoint x: 329, endPoint y: 220, distance: 105.8
click at [236, 169] on li "Silver 6-10" at bounding box center [400, 169] width 397 height 21
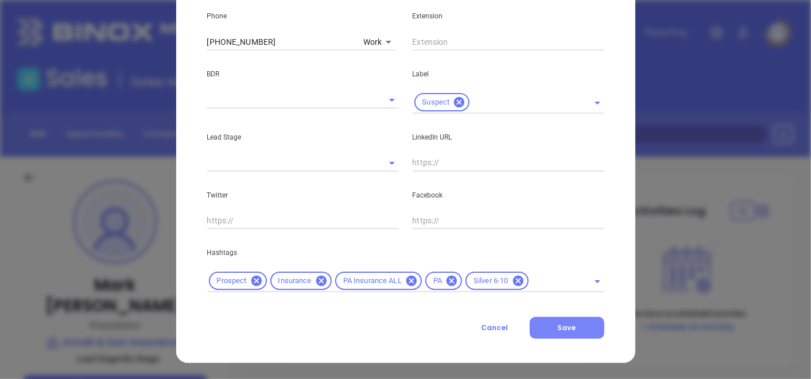
click at [574, 331] on button "Save" at bounding box center [566, 328] width 75 height 22
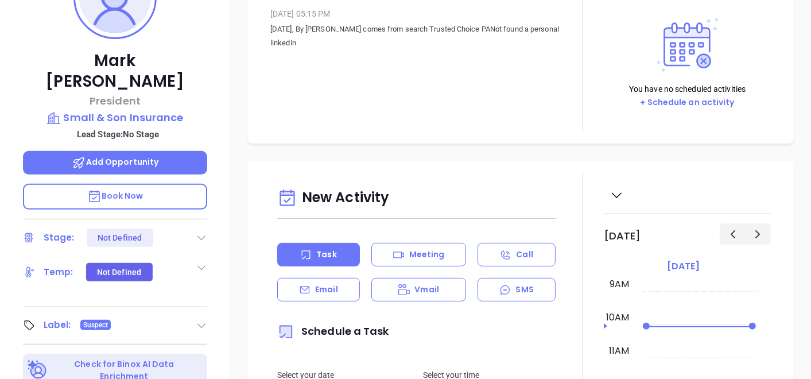
scroll to position [134, 0]
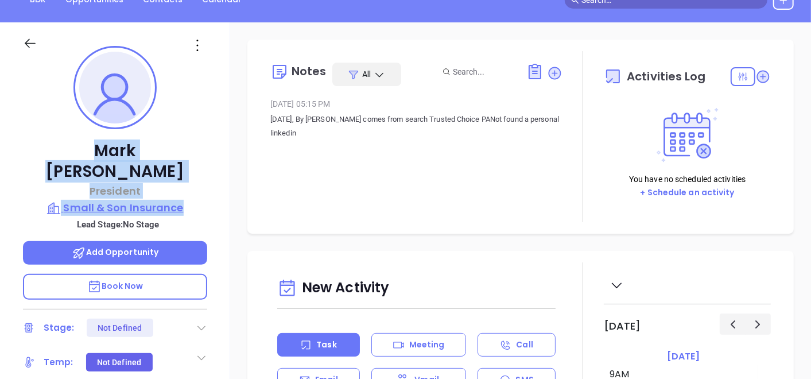
drag, startPoint x: 53, startPoint y: 145, endPoint x: 185, endPoint y: 181, distance: 136.8
click at [185, 181] on div "Mark Overcash President Small & Son Insurance Lead Stage: No Stage Add Opportun…" at bounding box center [115, 258] width 230 height 473
copy div "Mark Overcash President Small & Son Insurance"
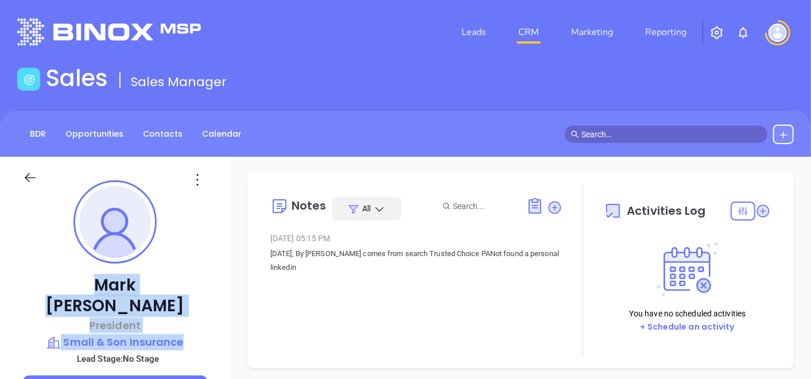
scroll to position [64, 0]
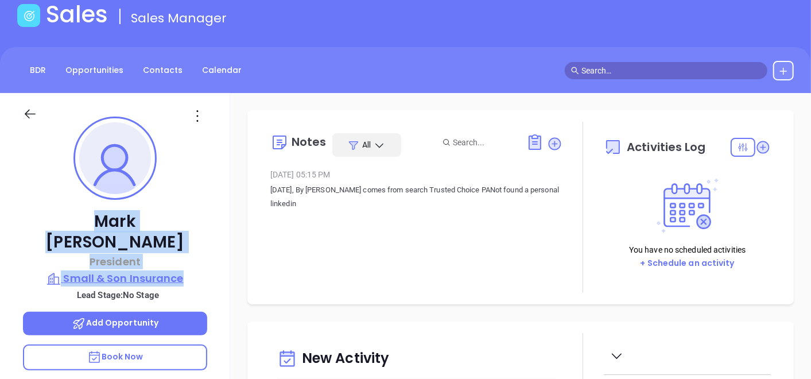
click at [143, 270] on p "Small & Son Insurance" at bounding box center [115, 278] width 184 height 16
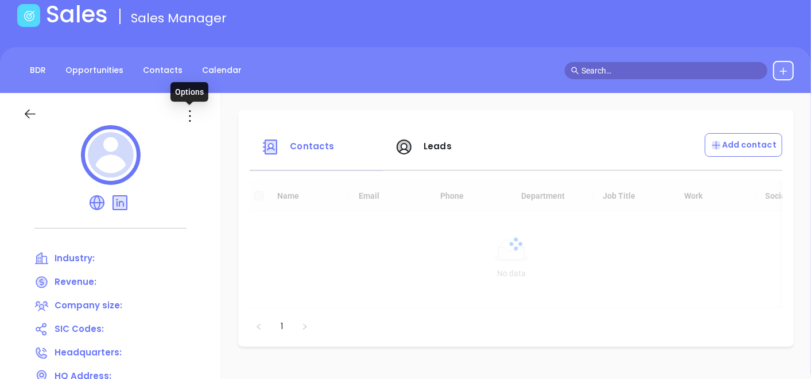
click at [187, 117] on icon at bounding box center [190, 116] width 18 height 18
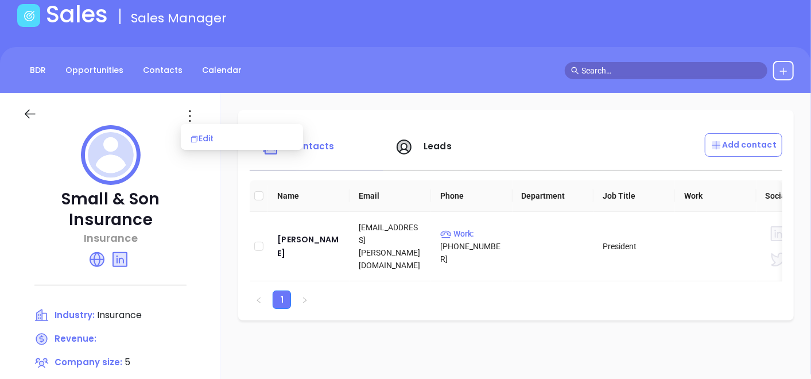
click at [225, 144] on div "Edit" at bounding box center [242, 138] width 104 height 13
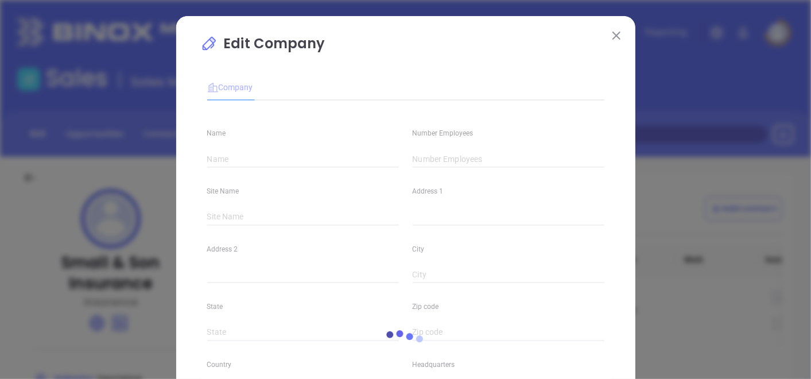
type input "Small & Son Insurance"
type input "5"
type input "(570) 217-2126"
type input "Insurance"
type input "https://www.smallandson.com/"
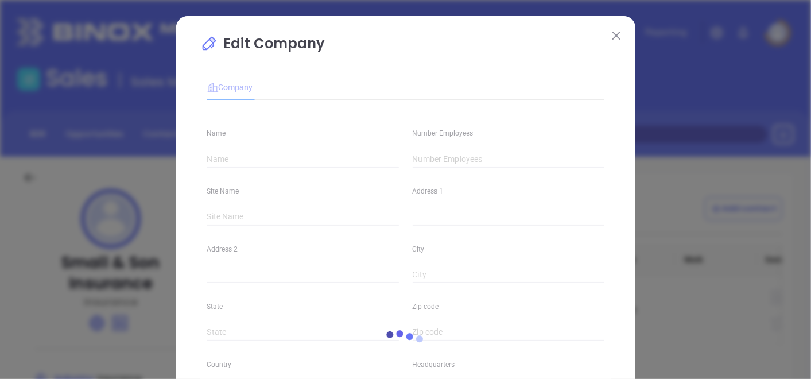
type input "www.linkedin.com/company/small-&-son-insurance/"
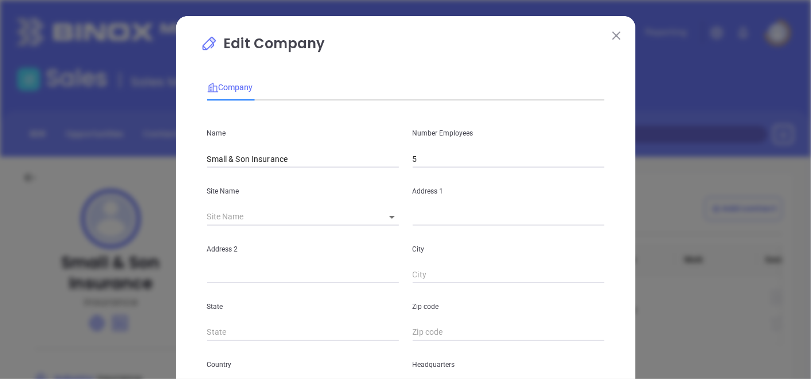
click at [437, 162] on input "5" at bounding box center [508, 158] width 192 height 17
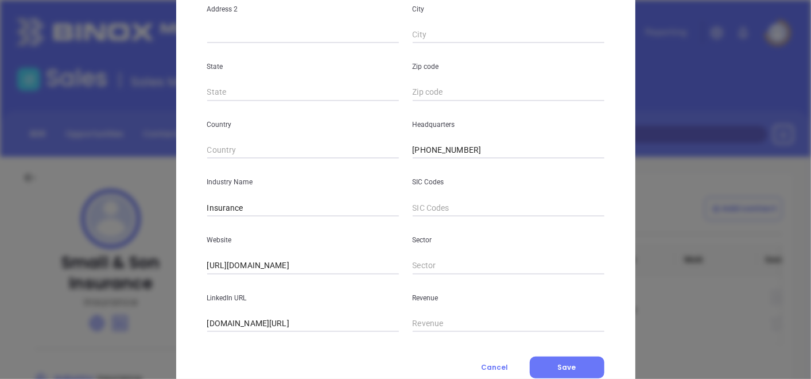
scroll to position [279, 0]
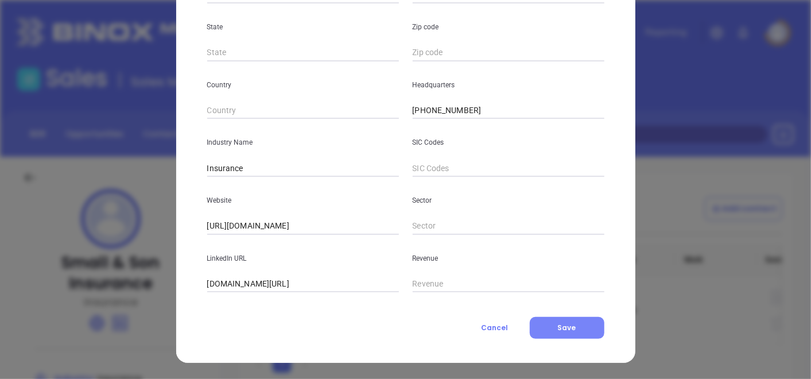
type input "6"
click at [558, 325] on span "Save" at bounding box center [567, 327] width 18 height 10
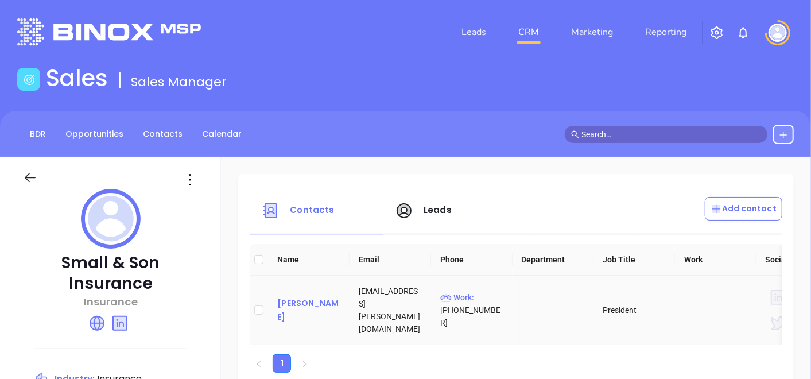
click at [285, 311] on div "Mark Overcash" at bounding box center [308, 310] width 63 height 28
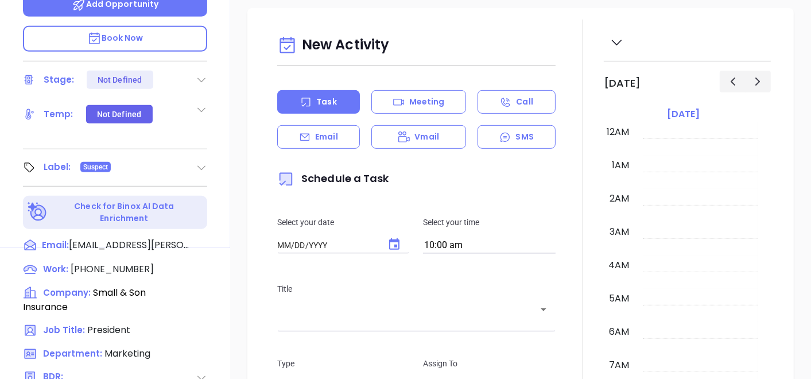
type input "[DATE]"
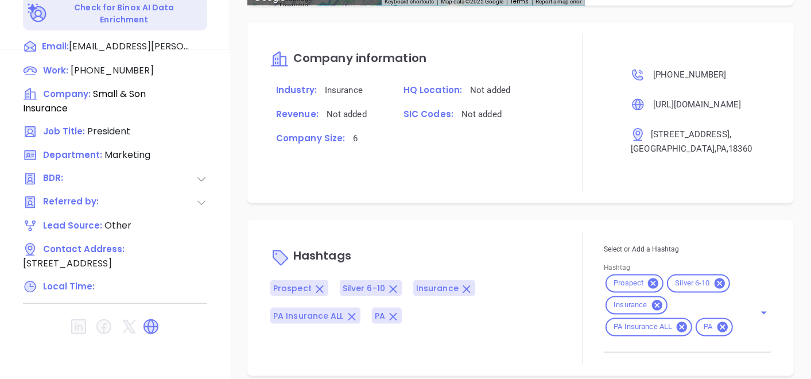
scroll to position [677, 0]
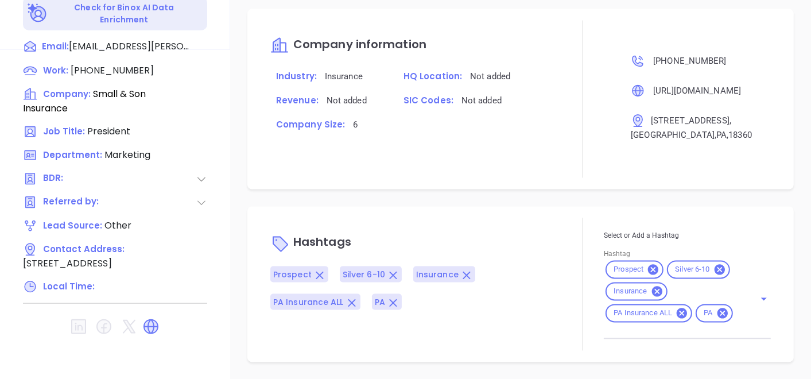
type input "[PERSON_NAME]"
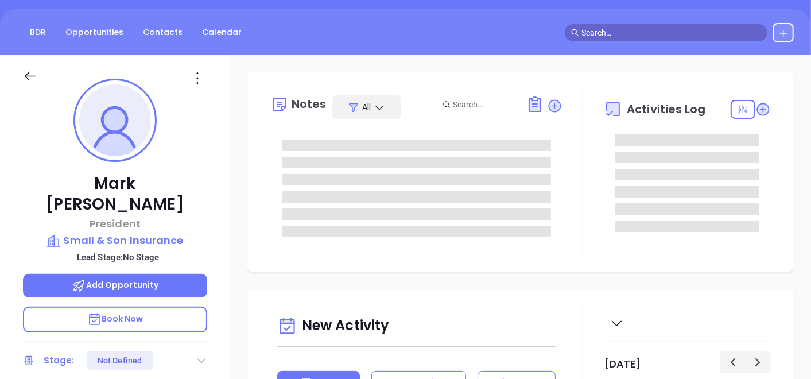
scroll to position [7, 0]
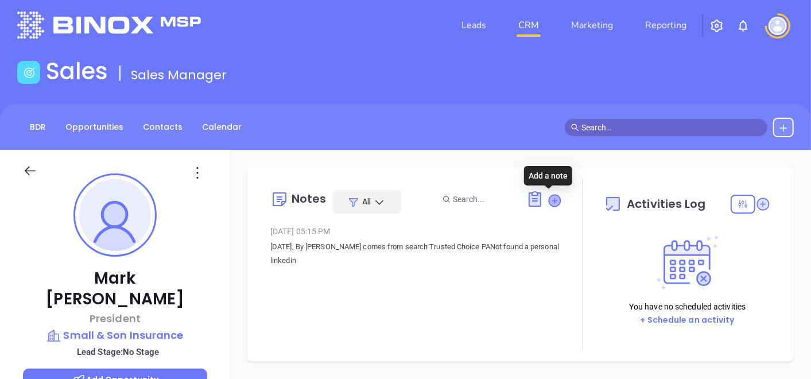
click at [548, 203] on icon at bounding box center [553, 199] width 11 height 11
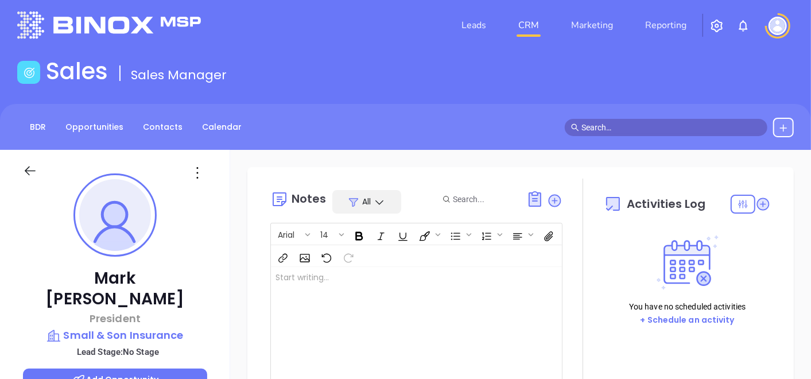
click at [392, 280] on div at bounding box center [406, 325] width 270 height 116
click at [376, 282] on p "Moved to silver LinkedIn profile not" at bounding box center [405, 283] width 261 height 24
click at [376, 283] on p "Moved to silver LinkedIn profile not" at bounding box center [405, 283] width 261 height 24
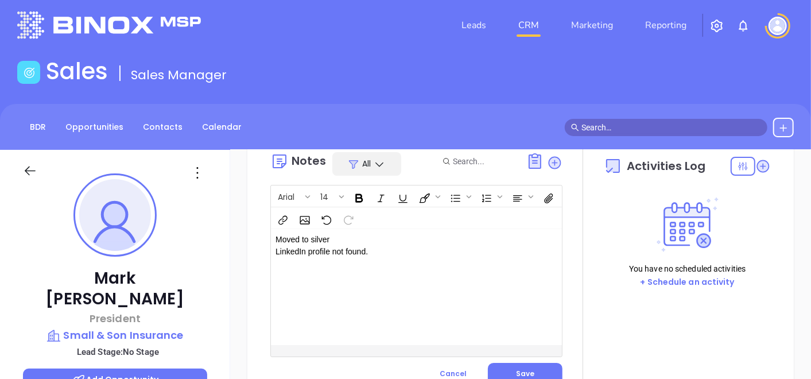
scroll to position [64, 0]
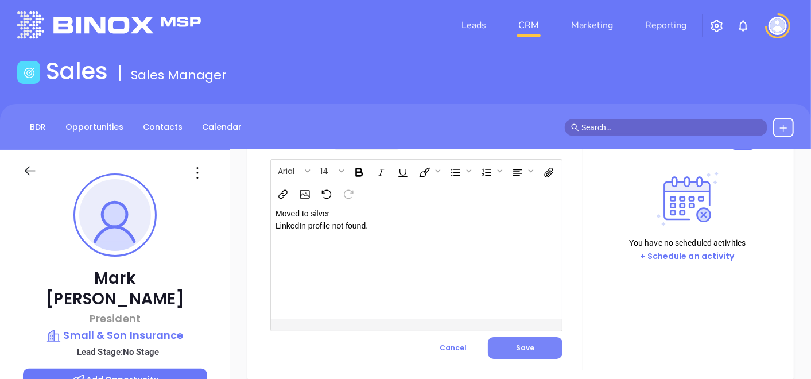
click at [496, 346] on button "Save" at bounding box center [525, 348] width 75 height 22
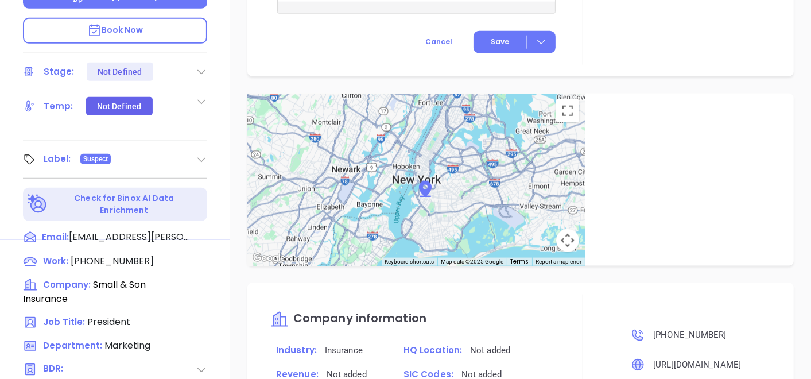
scroll to position [389, 0]
click at [203, 154] on icon at bounding box center [201, 159] width 11 height 11
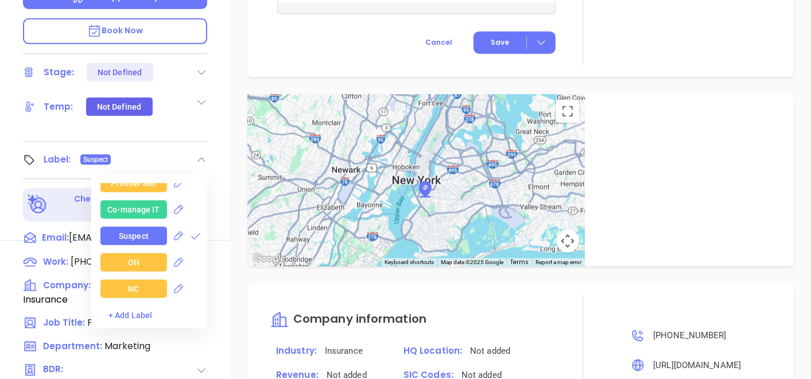
scroll to position [1657, 0]
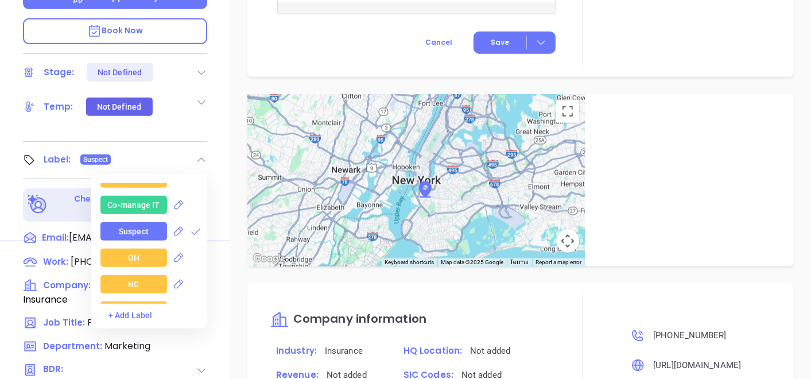
click at [200, 222] on div "Suspect" at bounding box center [153, 231] width 107 height 18
click at [190, 225] on icon at bounding box center [195, 230] width 11 height 11
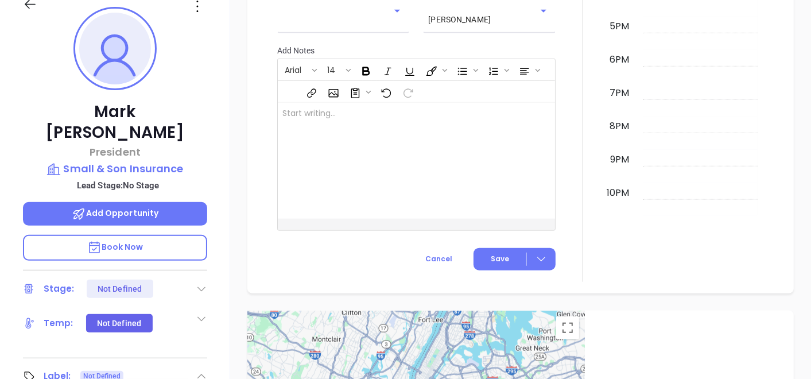
scroll to position [326, 0]
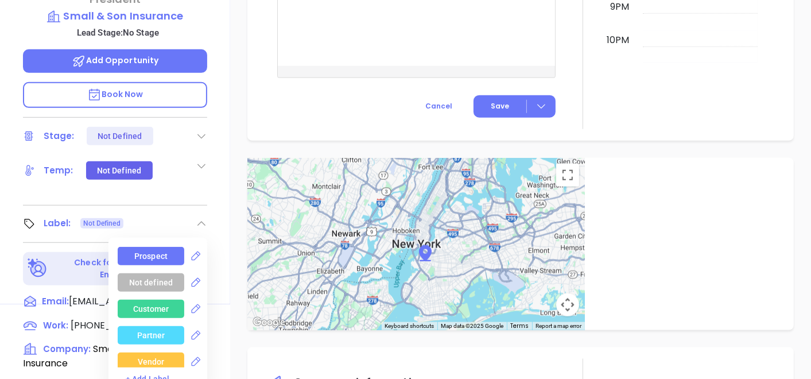
click at [141, 247] on div "Prospect" at bounding box center [150, 256] width 33 height 18
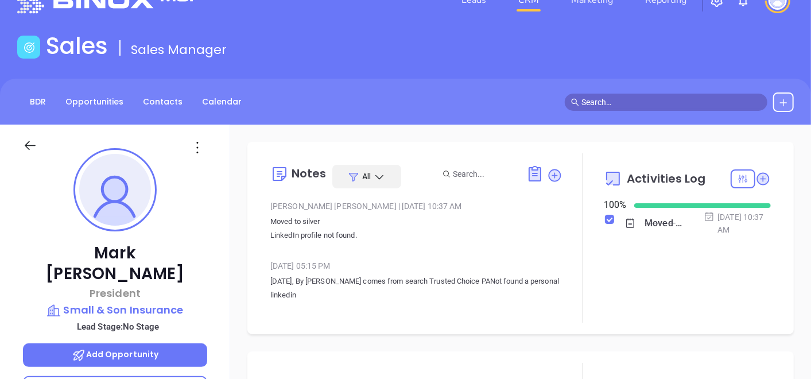
scroll to position [0, 0]
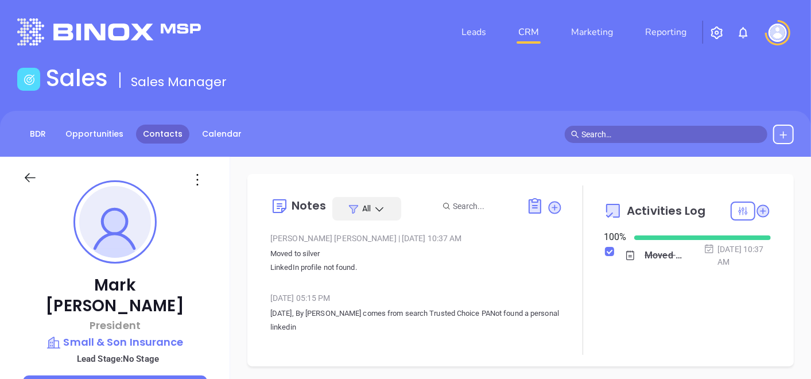
click at [178, 134] on link "Contacts" at bounding box center [162, 133] width 53 height 19
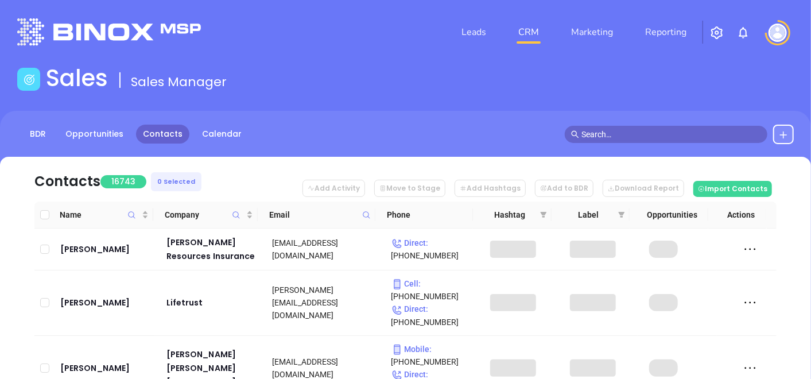
click at [362, 218] on icon at bounding box center [366, 215] width 9 height 9
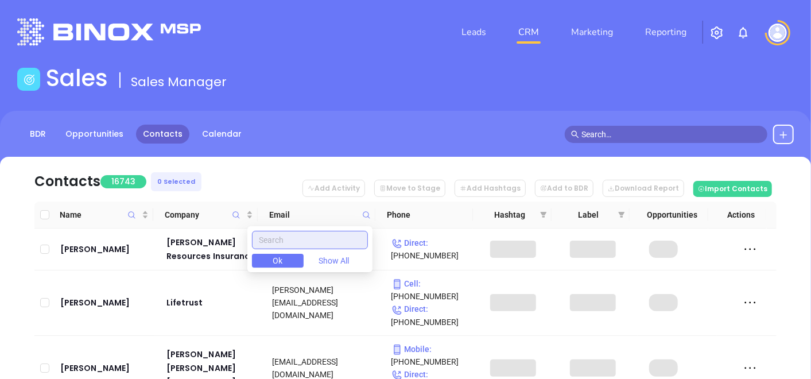
paste input "glenninsuranceco.com"
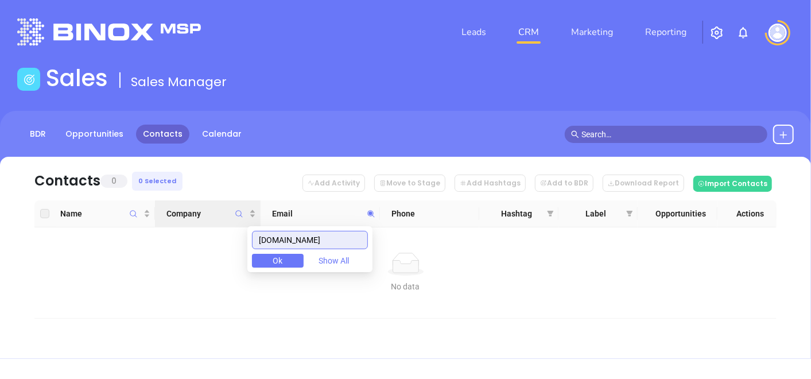
drag, startPoint x: 357, startPoint y: 241, endPoint x: 246, endPoint y: 212, distance: 114.9
click at [246, 212] on body "Leads CRM Marketing Reporting Financial Leads Leads Sales Sales Manager BDR Opp…" at bounding box center [405, 189] width 811 height 379
type input "glenninsuranceco.com"
paste input "glenninsuranceco.com"
type input "glenninsuranceco.com"
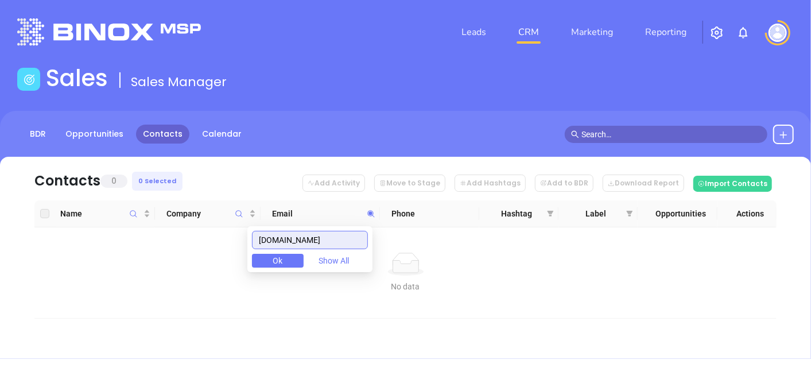
drag, startPoint x: 359, startPoint y: 248, endPoint x: 209, endPoint y: 234, distance: 149.8
click at [213, 235] on body "Leads CRM Marketing Reporting Financial Leads Leads Sales Sales Manager BDR Opp…" at bounding box center [405, 189] width 811 height 379
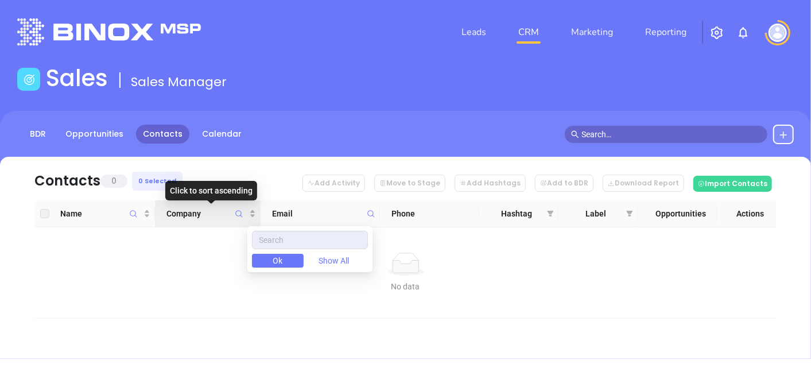
click at [235, 216] on icon "Company" at bounding box center [239, 213] width 9 height 9
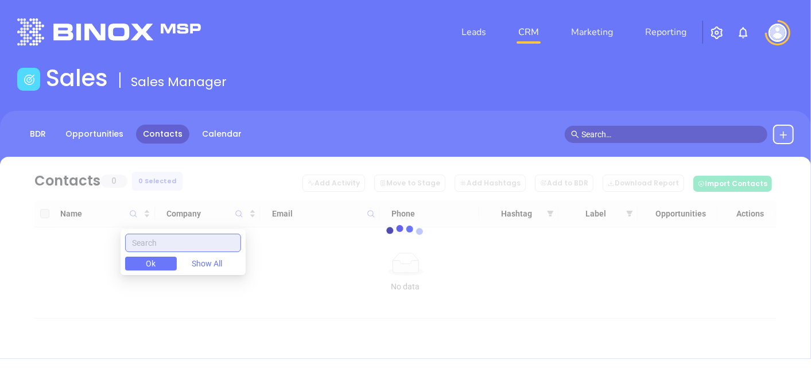
paste input "Glenn Insurance Agency"
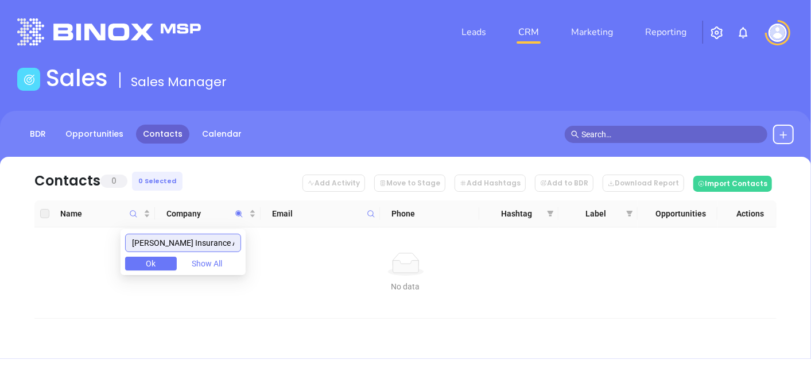
drag, startPoint x: 234, startPoint y: 247, endPoint x: 40, endPoint y: 208, distance: 197.9
click at [40, 208] on body "Leads CRM Marketing Reporting Financial Leads Leads Sales Sales Manager BDR Opp…" at bounding box center [405, 189] width 811 height 379
type input "Glenn Insurance Agency"
paste input "Glenn Insurance Agency"
type input "Glenn Insurance Agency"
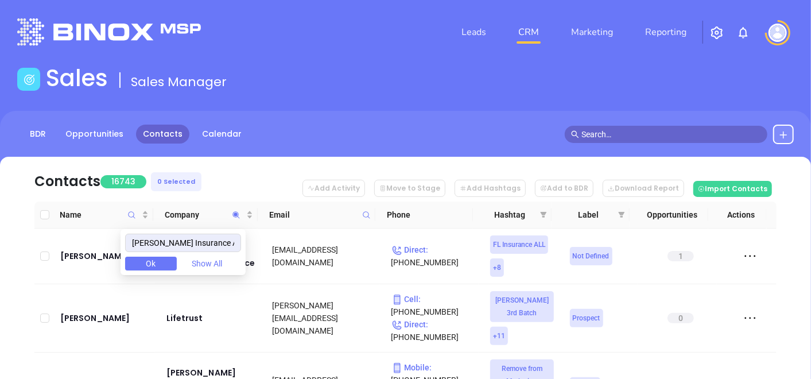
click at [782, 133] on icon at bounding box center [782, 134] width 9 height 9
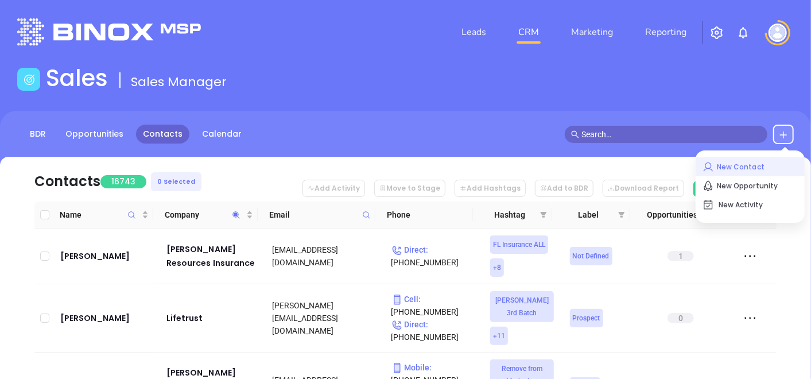
click at [737, 162] on p "New Contact" at bounding box center [749, 167] width 95 height 18
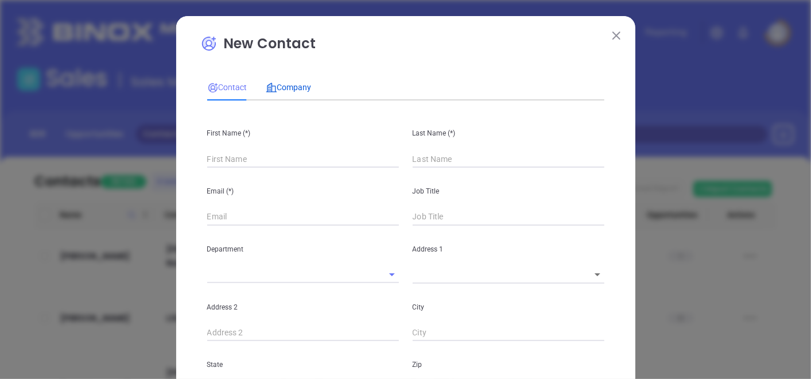
click at [280, 89] on span "Company" at bounding box center [289, 87] width 46 height 9
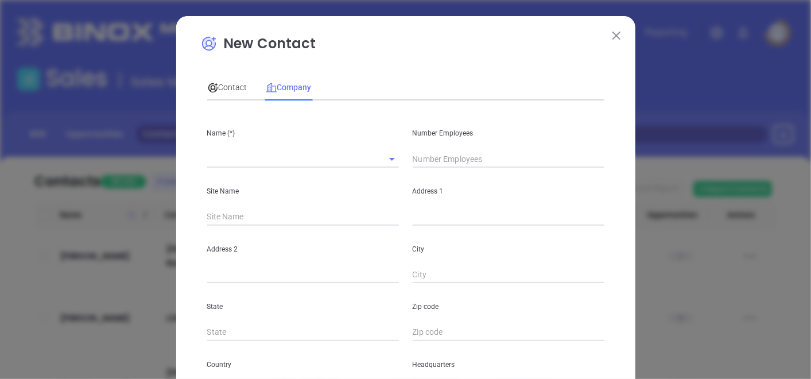
click at [246, 158] on input "text" at bounding box center [286, 158] width 159 height 17
click at [268, 163] on input "text" at bounding box center [286, 158] width 159 height 17
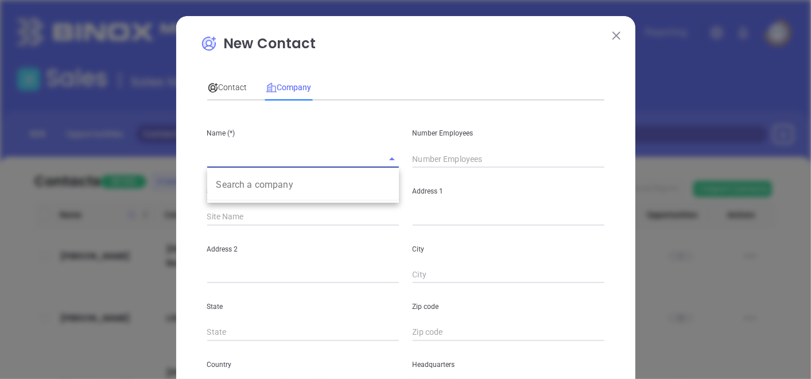
paste input "Glenn Insurance Agency & A Comprehensive Insurance Agency"
drag, startPoint x: 364, startPoint y: 154, endPoint x: 212, endPoint y: 185, distance: 155.1
click at [210, 167] on div "Name (*) Glenn Insurance Agency & A Comprehensive Insurance Agency Search a com…" at bounding box center [302, 139] width 205 height 58
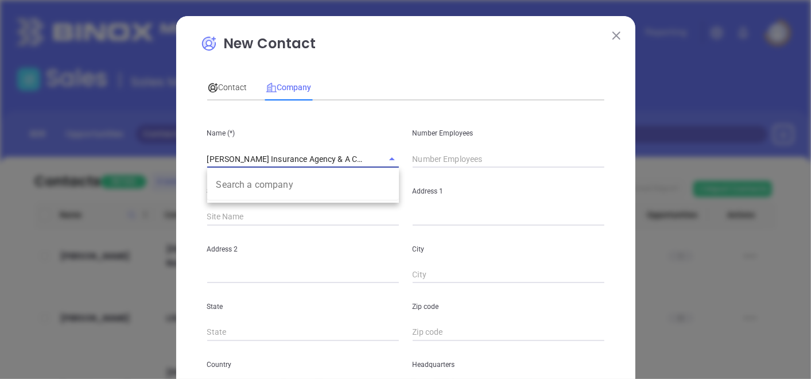
drag, startPoint x: 359, startPoint y: 154, endPoint x: 139, endPoint y: 243, distance: 236.8
click at [139, 243] on div "New Contact Contact Company First Name (*) Last Name (*) Email (*) Job Title De…" at bounding box center [405, 189] width 811 height 379
type input "Glenn Insurance Agency & A Comprehensive Insurance Agency"
click at [444, 149] on div "Number Employees" at bounding box center [508, 139] width 205 height 58
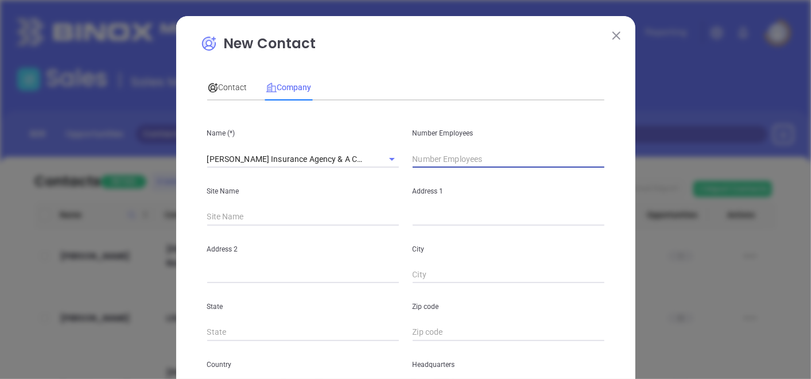
click at [436, 160] on input "text" at bounding box center [508, 158] width 192 height 17
type input "6"
click at [376, 189] on p "Site Name" at bounding box center [303, 191] width 192 height 13
click at [414, 198] on div "Address 1" at bounding box center [508, 196] width 205 height 58
drag, startPoint x: 414, startPoint y: 198, endPoint x: 419, endPoint y: 215, distance: 18.0
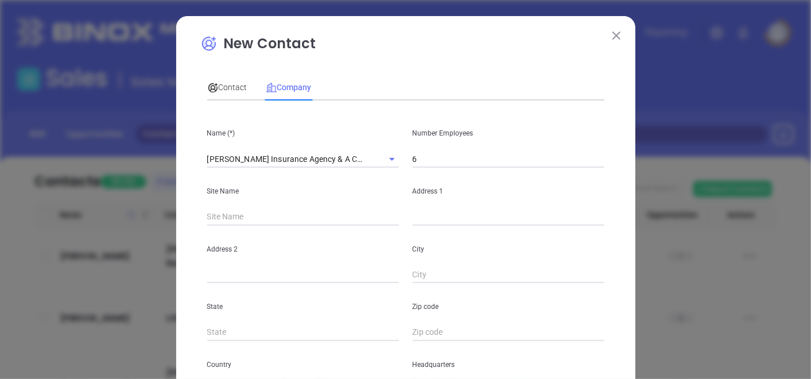
click at [419, 215] on input "text" at bounding box center [508, 216] width 192 height 17
paste input "40 Gotham Place Red Lion, Pennsylvania 17356"
drag, startPoint x: 557, startPoint y: 215, endPoint x: 578, endPoint y: 216, distance: 20.7
click at [578, 216] on input "40 Gotham Place Red Lion, Pennsylvania 17356" at bounding box center [508, 216] width 192 height 17
type input "40 Gotham Place Red Lion, Pennsylvania 17356"
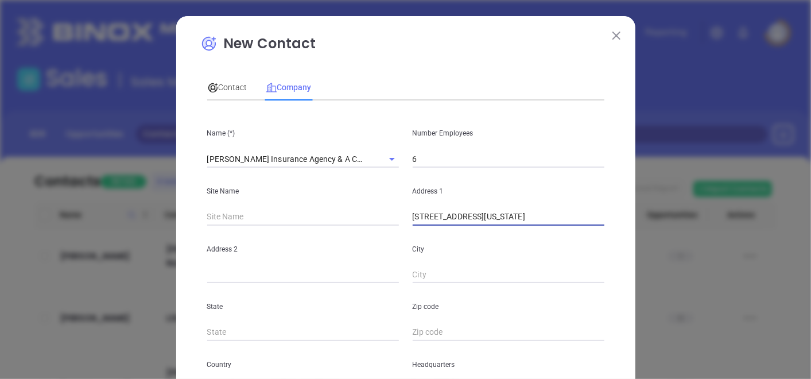
click at [434, 330] on input "text" at bounding box center [508, 332] width 192 height 17
paste input "17356"
type input "17356"
click at [293, 336] on input "text" at bounding box center [303, 332] width 192 height 17
type input "PA"
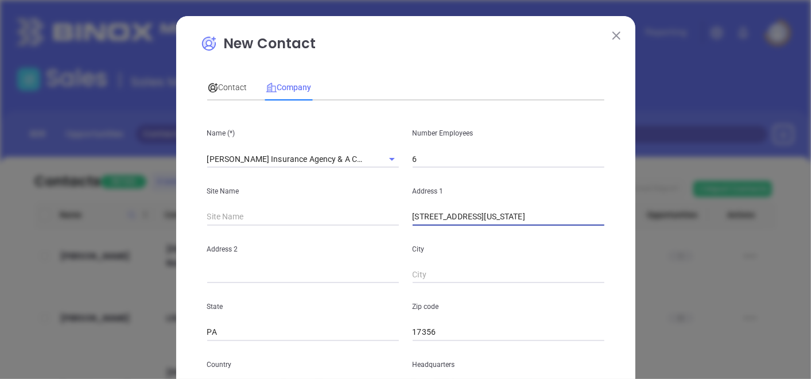
drag, startPoint x: 474, startPoint y: 219, endPoint x: 501, endPoint y: 221, distance: 27.6
click at [501, 221] on input "40 Gotham Place Red Lion, Pennsylvania 17356" at bounding box center [508, 216] width 192 height 17
drag, startPoint x: 423, startPoint y: 295, endPoint x: 438, endPoint y: 278, distance: 23.2
click at [423, 295] on div "Zip code 17356" at bounding box center [508, 312] width 205 height 58
click at [439, 276] on input "text" at bounding box center [508, 274] width 192 height 17
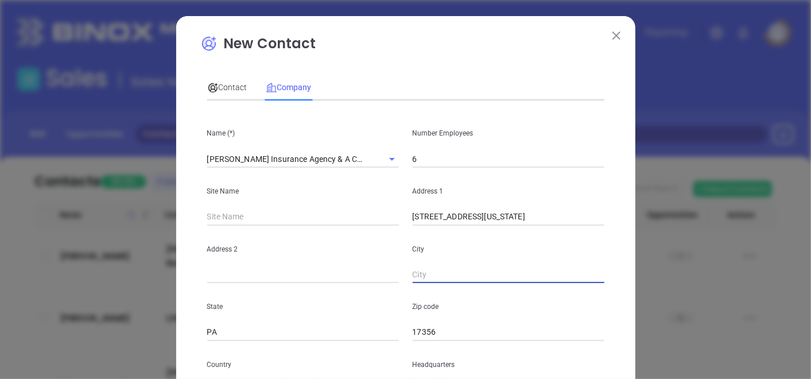
paste input "Red Lion"
type input "Red Lion"
drag, startPoint x: 474, startPoint y: 217, endPoint x: 585, endPoint y: 209, distance: 110.4
click at [583, 209] on input "40 Gotham Place Red Lion, Pennsylvania 17356" at bounding box center [508, 216] width 192 height 17
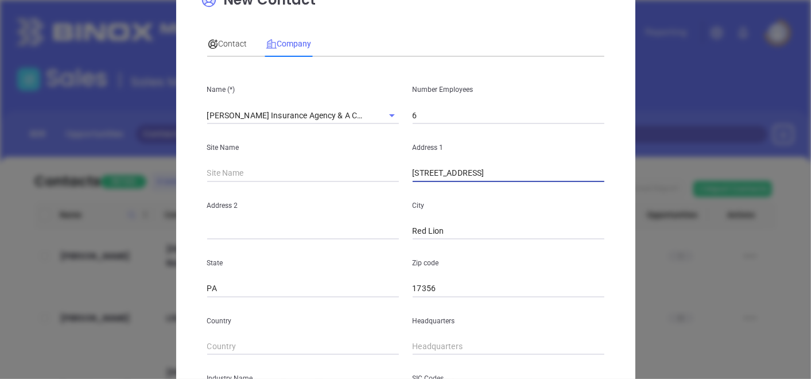
scroll to position [64, 0]
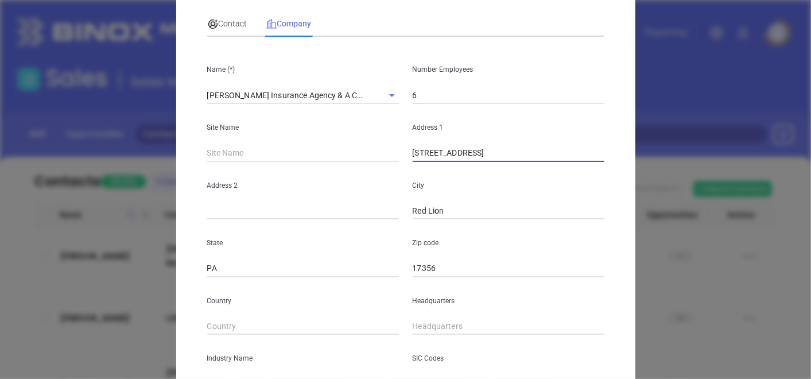
type input "40 Gotham Place"
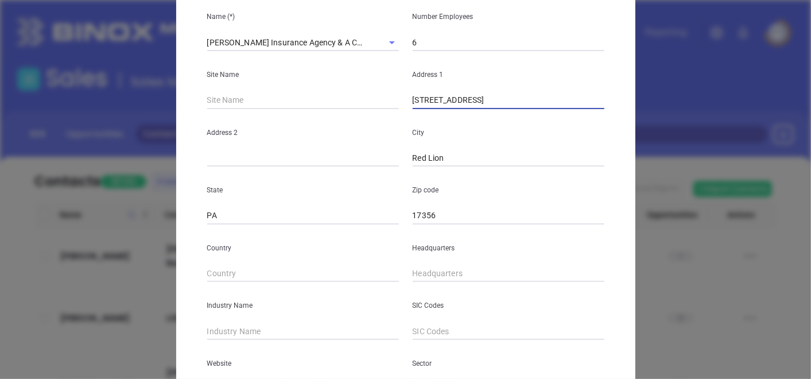
scroll to position [191, 0]
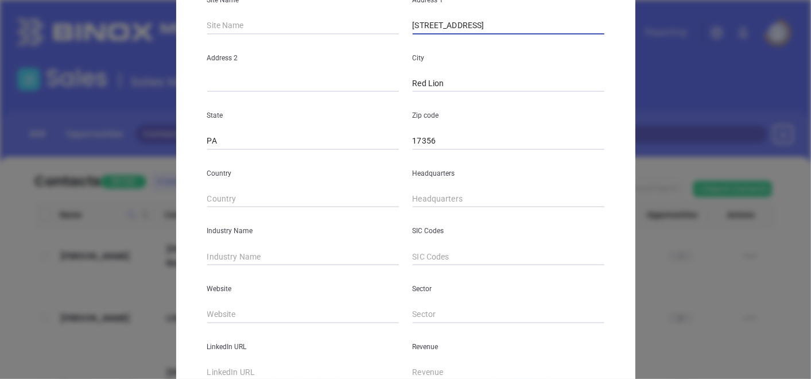
drag, startPoint x: 423, startPoint y: 192, endPoint x: 533, endPoint y: 75, distance: 160.3
click at [423, 193] on input "text" at bounding box center [508, 198] width 192 height 17
type input "( ) -"
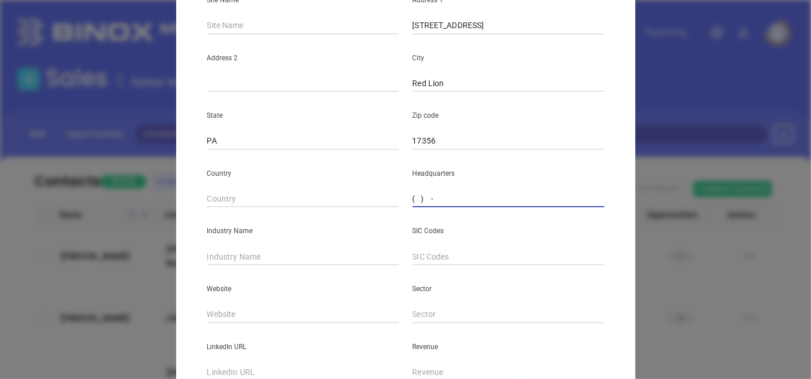
paste input "717) 244-3646"
type input "(717) 244-3646"
click at [251, 260] on input "text" at bounding box center [303, 256] width 192 height 17
type input "Insurance"
click at [264, 301] on div "Website" at bounding box center [302, 294] width 205 height 58
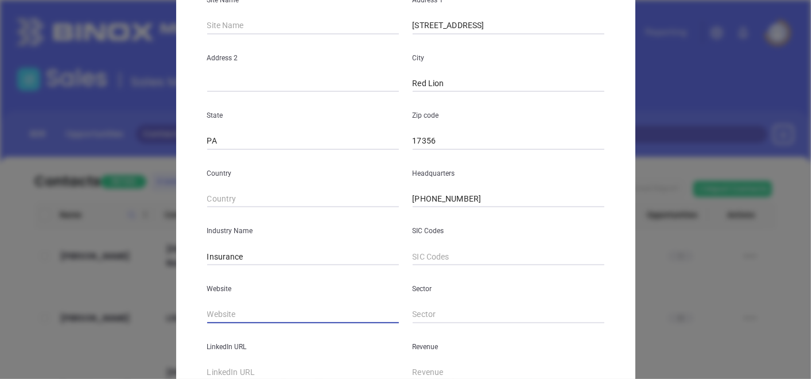
click at [254, 312] on input "text" at bounding box center [303, 314] width 192 height 17
paste input "https://www.glenninsuranceco.com/"
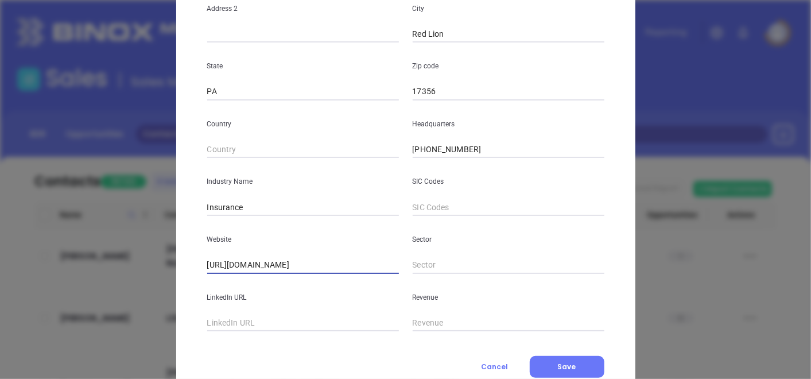
scroll to position [279, 0]
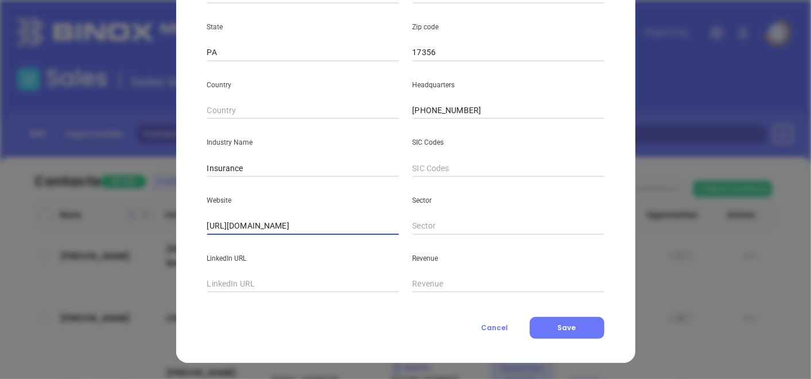
type input "https://www.glenninsuranceco.com/"
click at [248, 285] on input "text" at bounding box center [303, 283] width 192 height 17
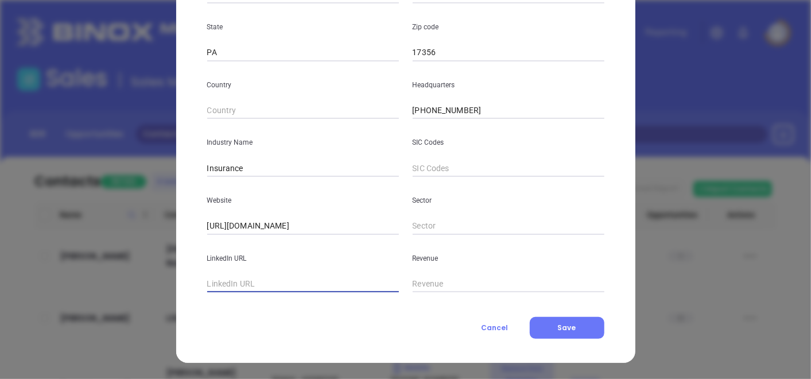
paste input "https://www.linkedin.com/company/glenninsurance-agency/"
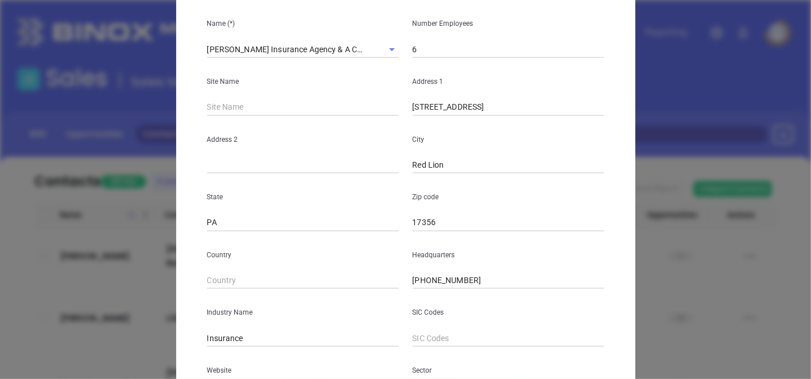
scroll to position [24, 0]
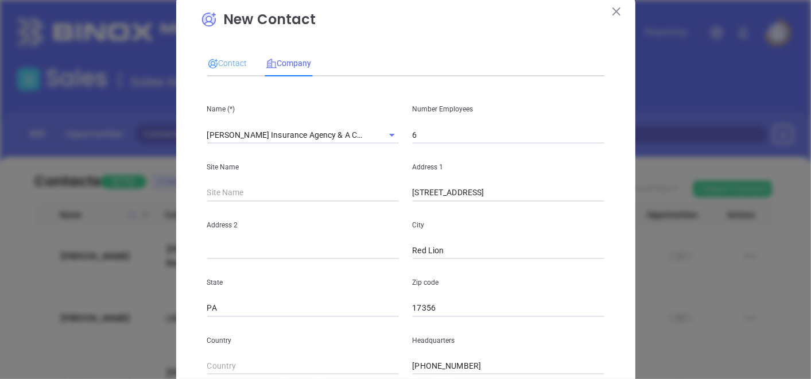
type input "https://www.linkedin.com/company/glenninsurance-agency/"
click at [213, 49] on div "Contact Company First Name (*) Last Name (*) Email (*) Job Title Department Add…" at bounding box center [405, 295] width 397 height 503
click at [218, 56] on div "Contact" at bounding box center [227, 63] width 40 height 26
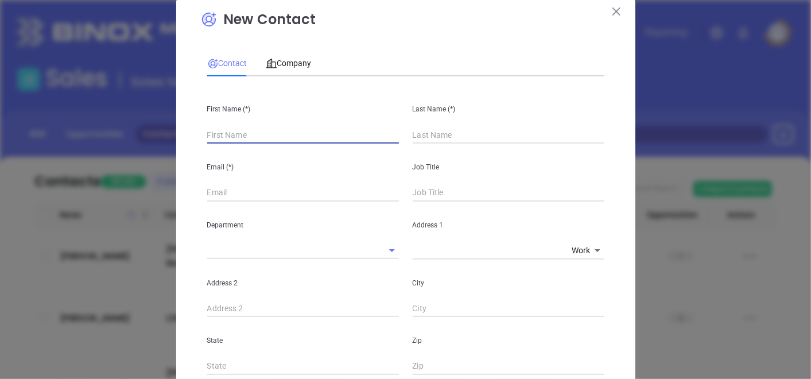
click at [258, 138] on input "text" at bounding box center [303, 134] width 192 height 17
click at [266, 67] on icon at bounding box center [271, 63] width 11 height 9
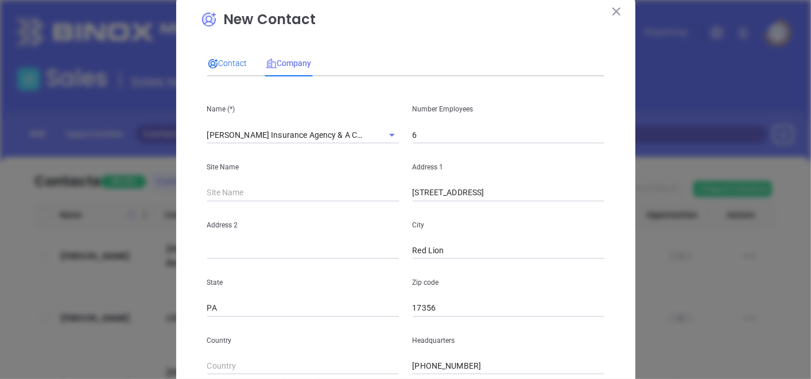
click at [237, 61] on span "Contact" at bounding box center [227, 63] width 40 height 9
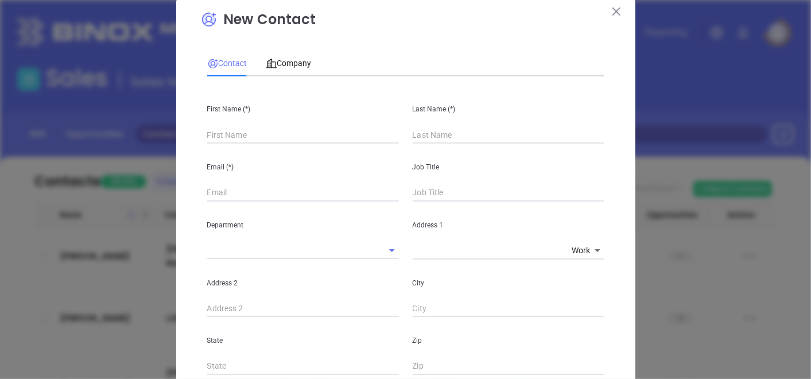
click at [239, 127] on input "text" at bounding box center [303, 134] width 192 height 17
paste input "Kevin J. Arnold"
drag, startPoint x: 234, startPoint y: 134, endPoint x: 271, endPoint y: 147, distance: 39.2
type input "Kevin J."
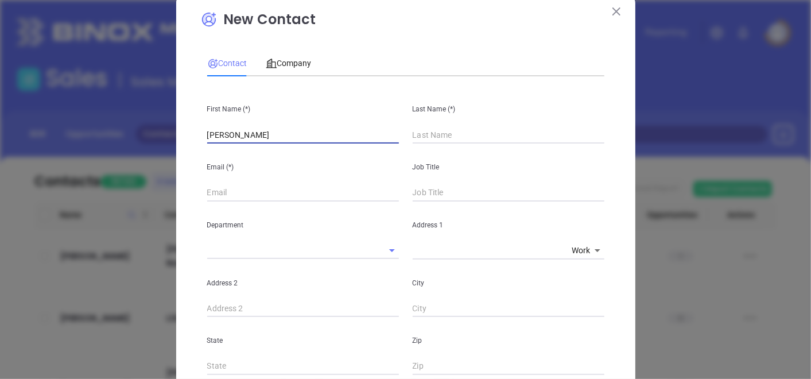
click at [430, 131] on input "text" at bounding box center [508, 134] width 192 height 17
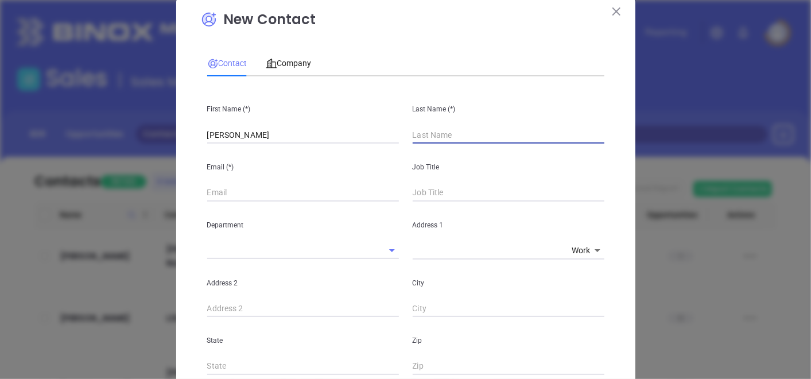
paste input "Arnold"
type input "Arnold"
click at [420, 194] on input "text" at bounding box center [508, 192] width 192 height 17
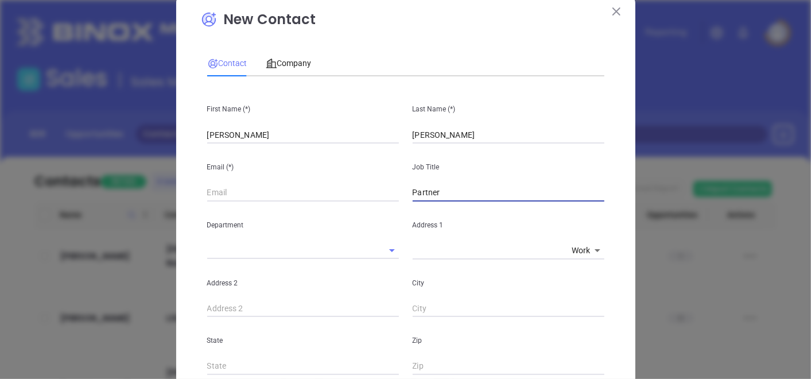
type input "Partner"
click at [352, 193] on input "text" at bounding box center [303, 192] width 192 height 17
paste input "kevin@glenninsuranceco.com"
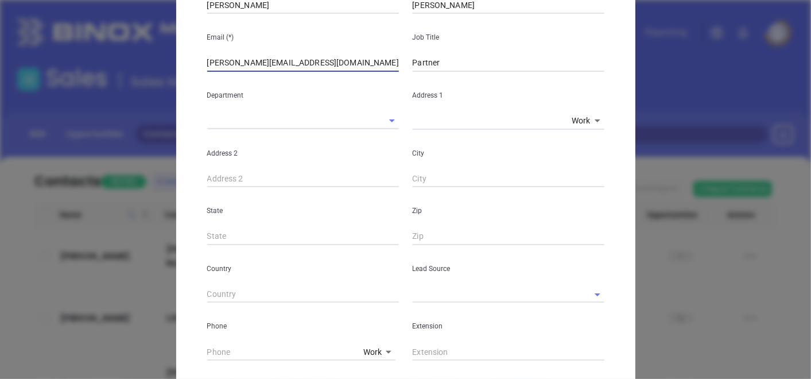
scroll to position [216, 0]
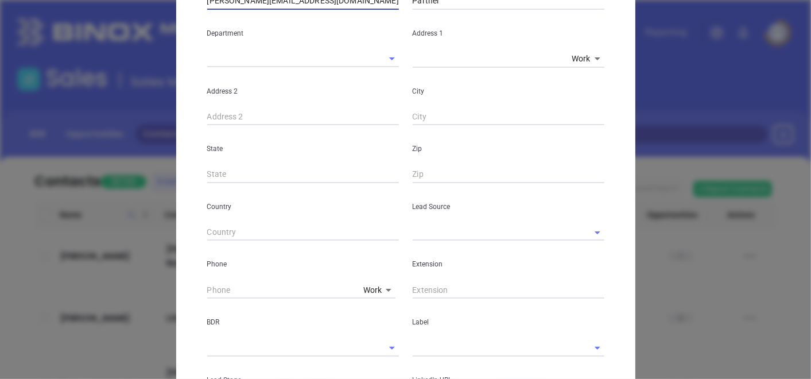
click at [429, 241] on div "First Name (*) Kevin J. Last Name (*) Arnold Email (*) kevin@glenninsuranceco.c…" at bounding box center [405, 211] width 397 height 635
type input "kevin@glenninsuranceco.com"
click at [433, 231] on input "text" at bounding box center [491, 232] width 159 height 17
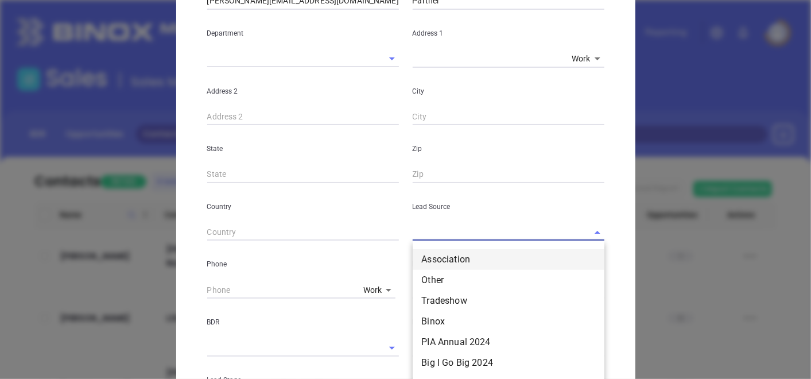
scroll to position [127, 0]
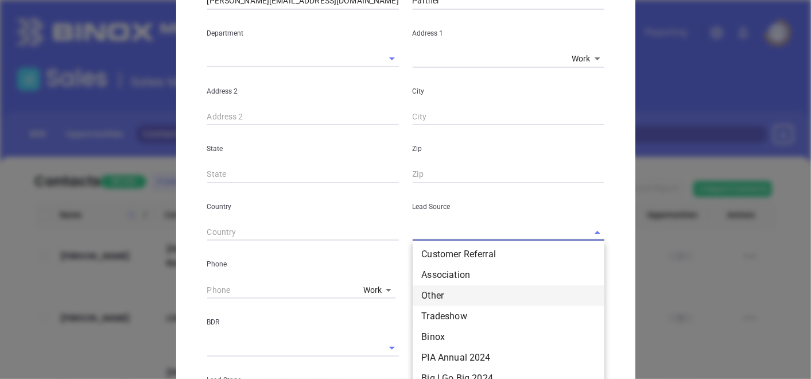
click at [420, 292] on li "Other" at bounding box center [508, 295] width 192 height 21
type input "Other"
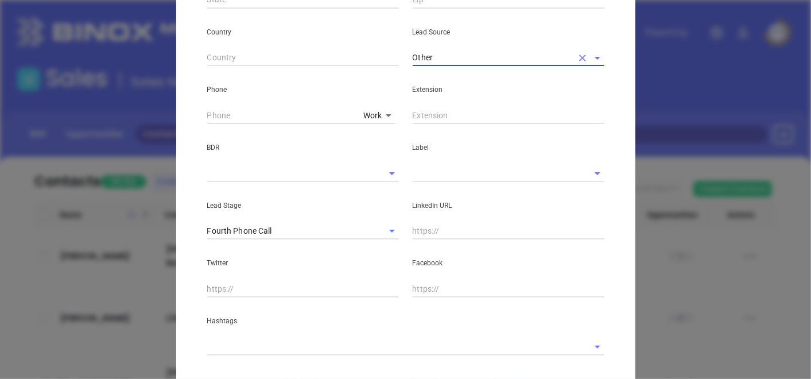
scroll to position [407, 0]
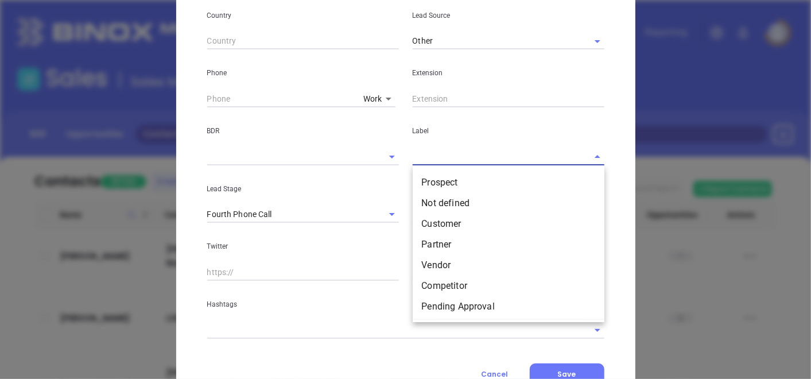
click at [424, 155] on input "text" at bounding box center [491, 156] width 159 height 17
click at [434, 181] on li "Prospect" at bounding box center [508, 182] width 192 height 21
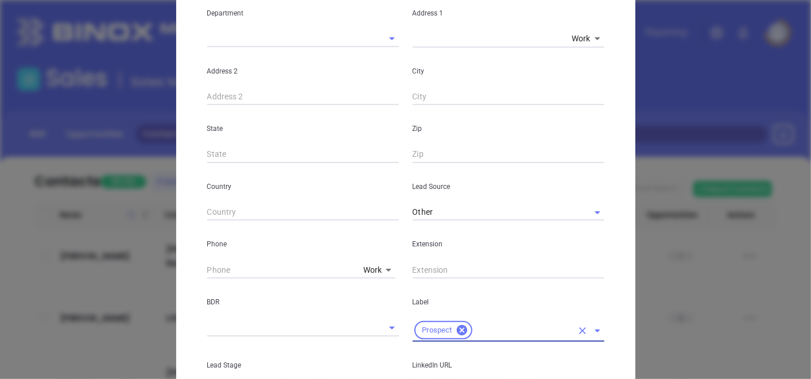
scroll to position [216, 0]
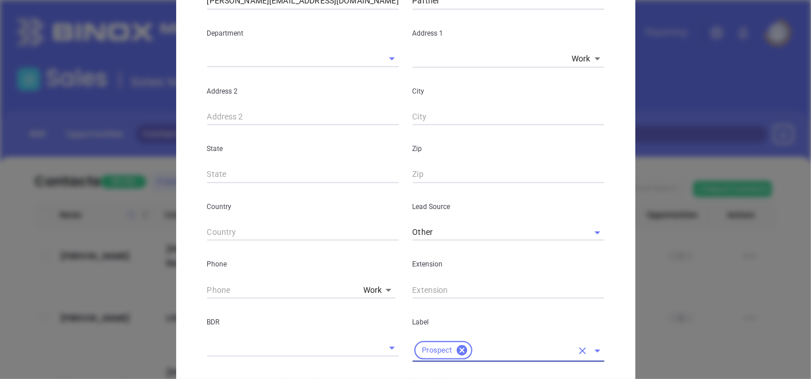
click at [376, 298] on body "Leads CRM Marketing Reporting Financial Leads Leads Sales Sales Manager BDR Opp…" at bounding box center [405, 189] width 811 height 379
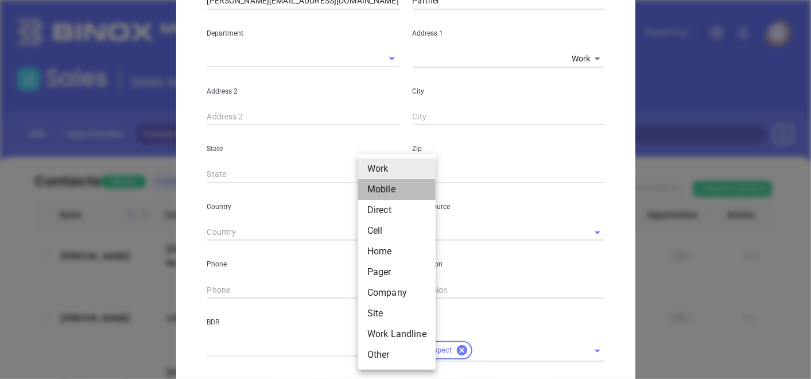
click at [393, 188] on li "Mobile" at bounding box center [396, 189] width 77 height 21
type input "2"
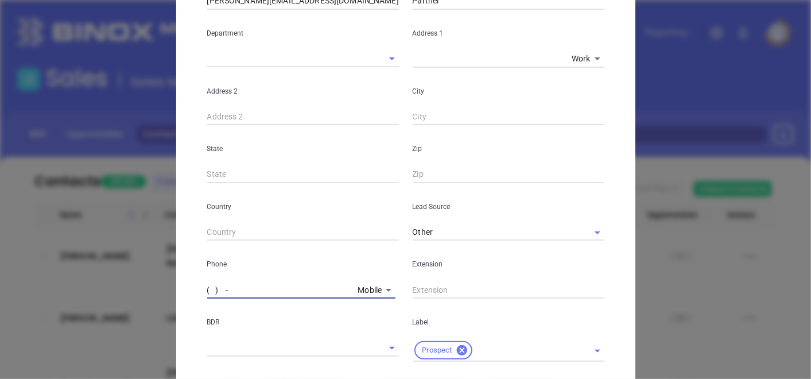
click at [235, 289] on input "( ) -" at bounding box center [280, 289] width 146 height 17
paste input "717) 774-1928"
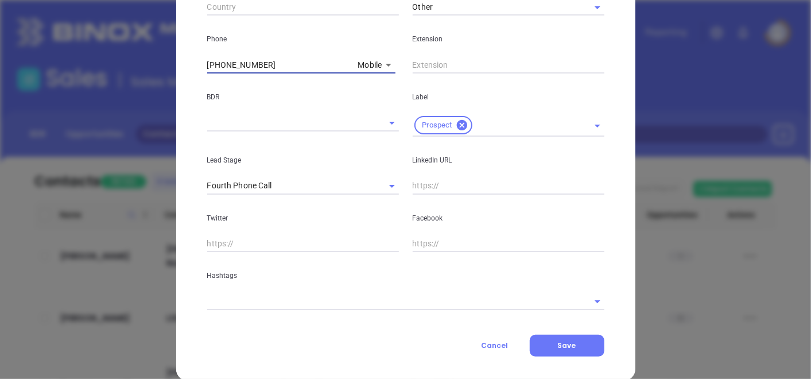
scroll to position [458, 0]
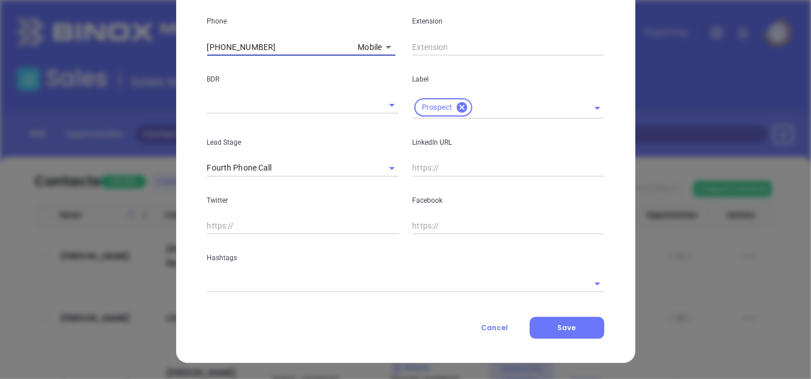
type input "(717) 774-1928"
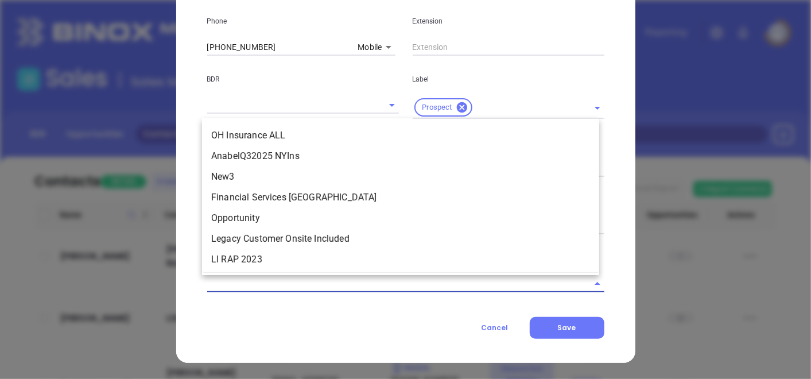
click at [302, 284] on input "text" at bounding box center [389, 283] width 365 height 17
type input "new"
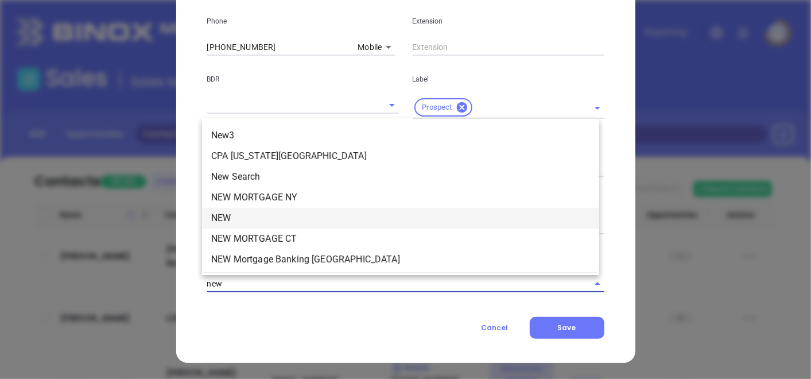
click at [276, 212] on li "NEW" at bounding box center [400, 218] width 397 height 21
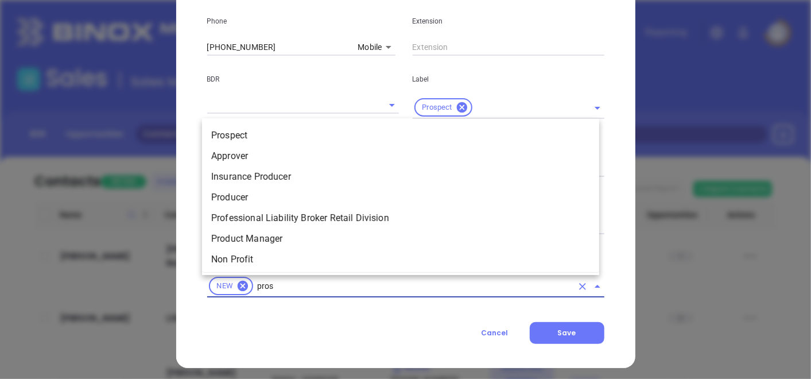
type input "prosp"
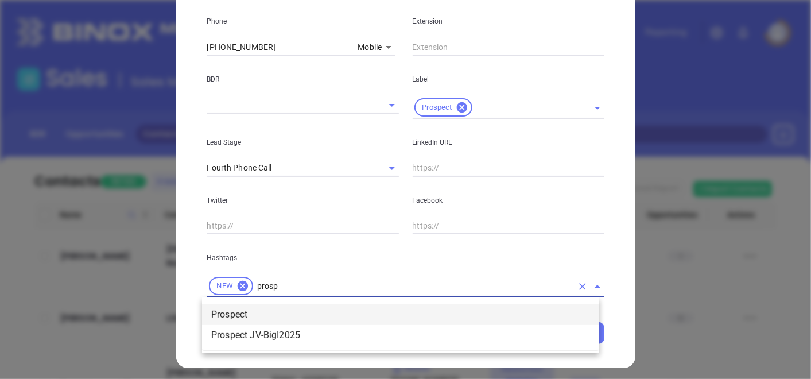
click at [293, 316] on li "Prospect" at bounding box center [400, 314] width 397 height 21
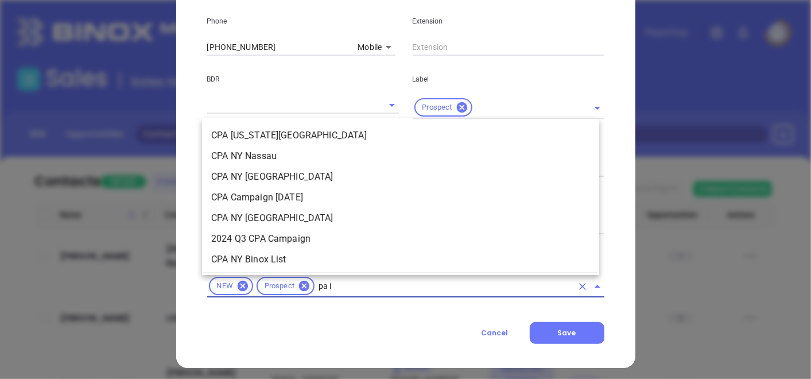
type input "pa in"
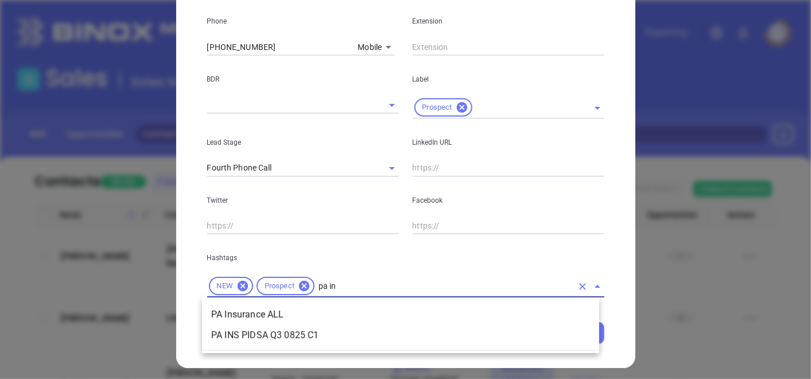
click at [294, 305] on li "PA Insurance ALL" at bounding box center [400, 314] width 397 height 21
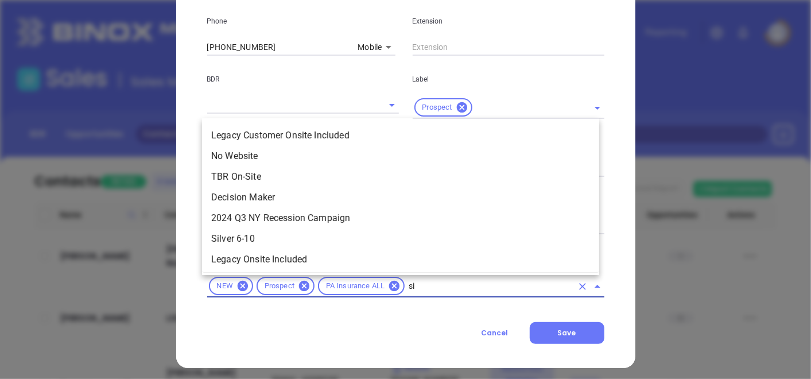
type input "sil"
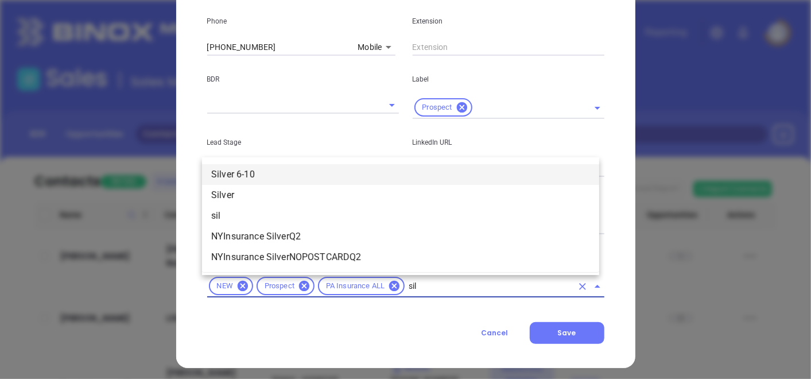
click at [306, 178] on li "Silver 6-10" at bounding box center [400, 174] width 397 height 21
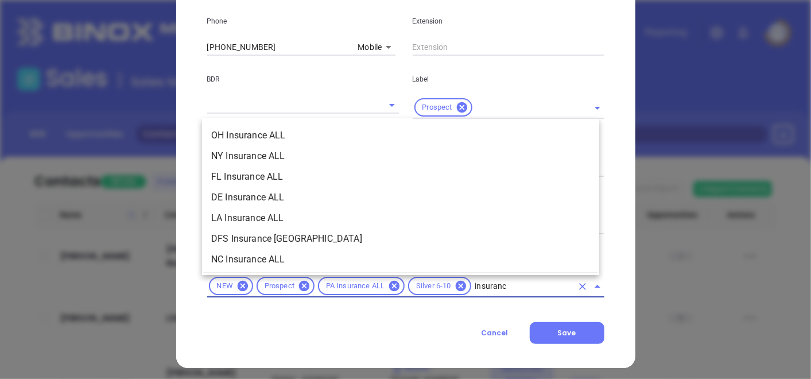
type input "insurance"
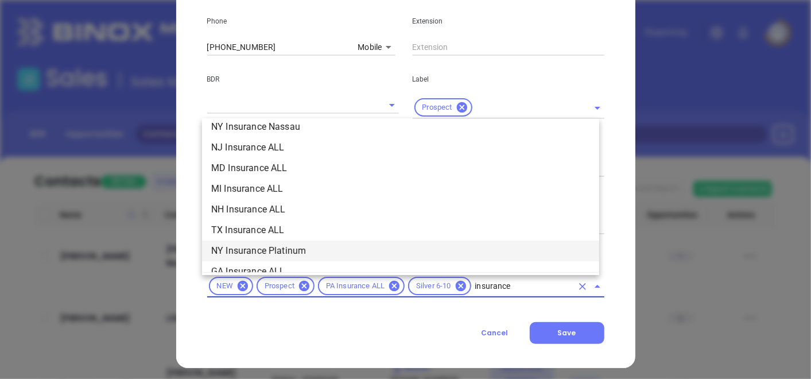
scroll to position [382, 0]
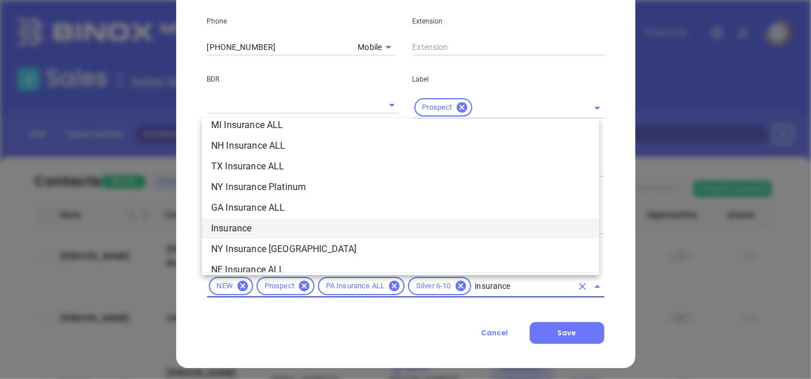
click at [246, 219] on li "Insurance" at bounding box center [400, 228] width 397 height 21
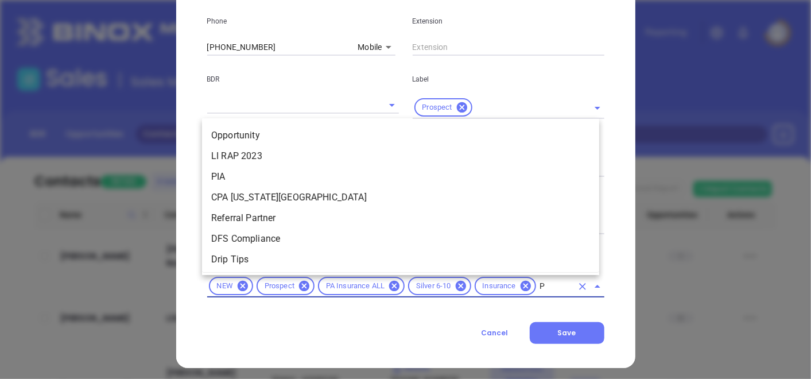
type input "PA"
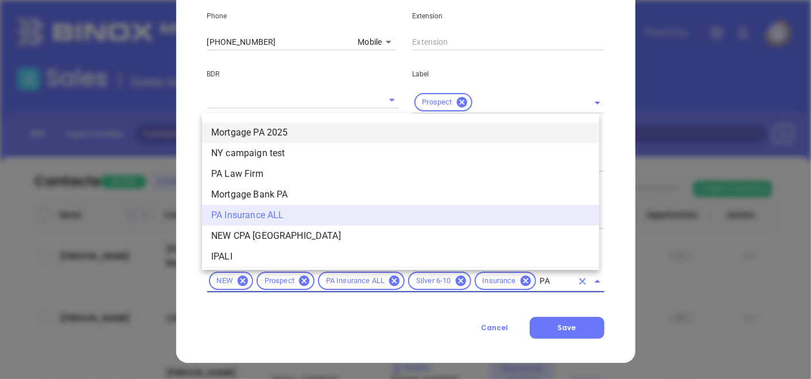
scroll to position [637, 0]
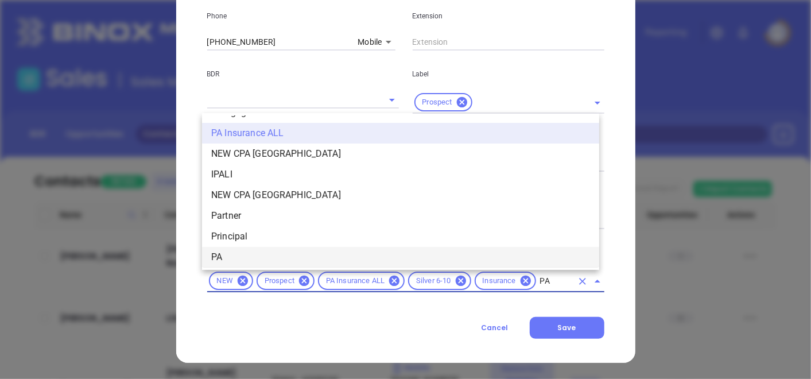
click at [248, 255] on li "PA" at bounding box center [400, 257] width 397 height 21
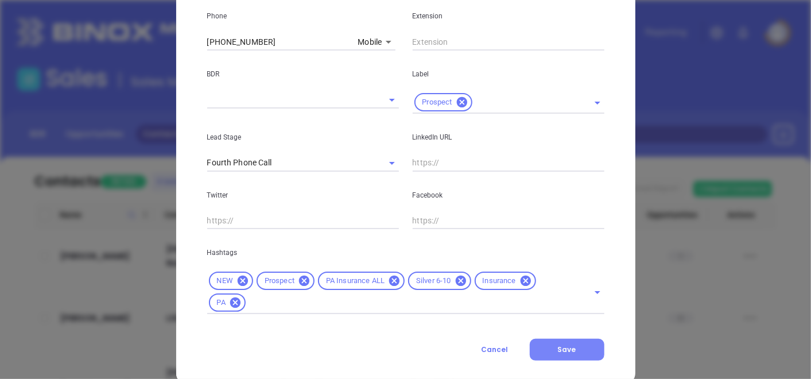
click at [549, 346] on button "Save" at bounding box center [566, 349] width 75 height 22
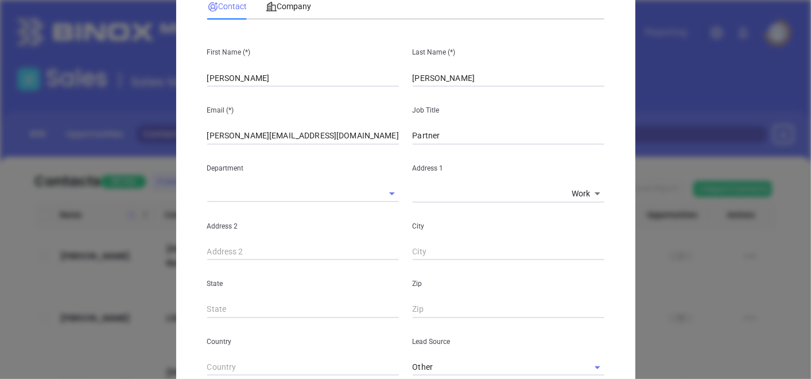
scroll to position [0, 0]
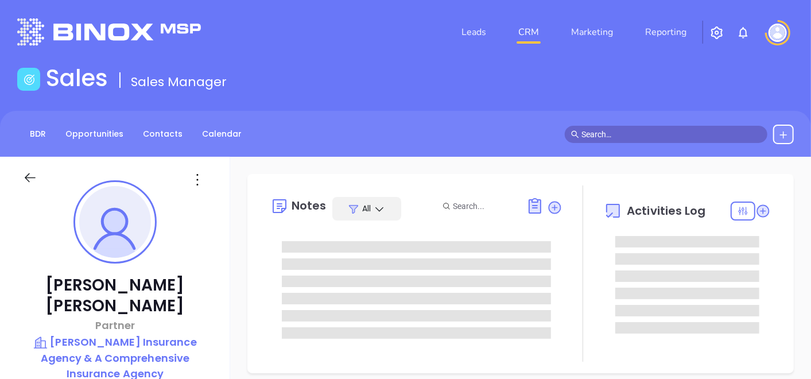
type input "[DATE]"
type input "[PERSON_NAME]"
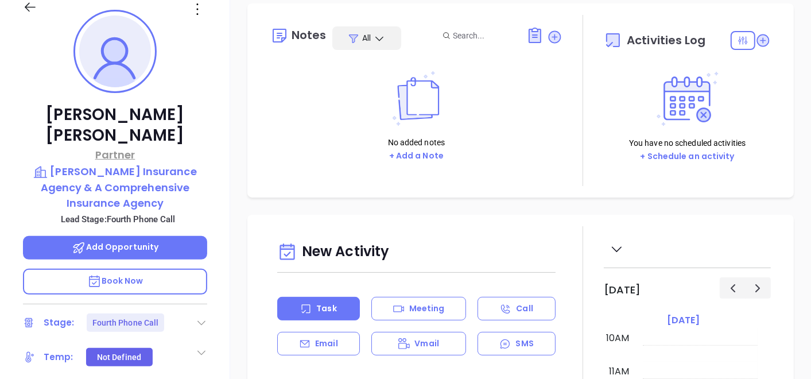
scroll to position [191, 0]
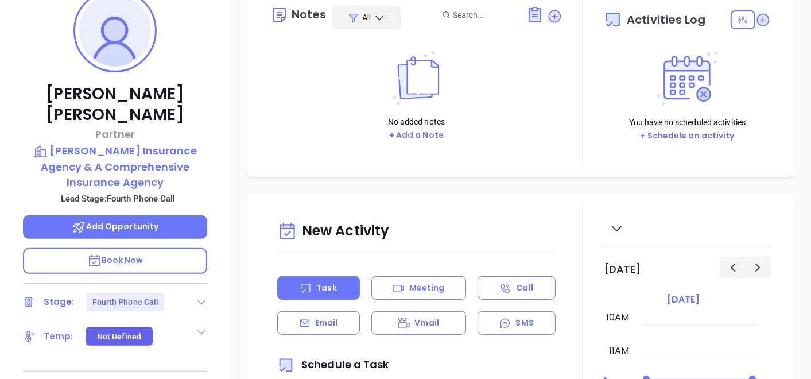
click at [195, 293] on div "Stage: Fourth Phone Call" at bounding box center [115, 302] width 184 height 18
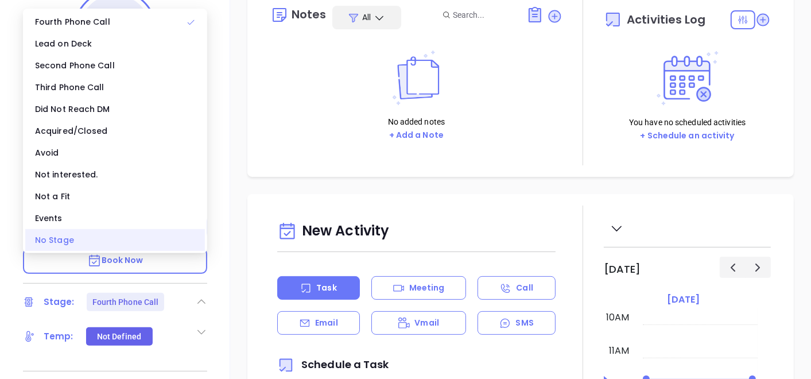
click at [96, 229] on div "No Stage" at bounding box center [115, 240] width 180 height 22
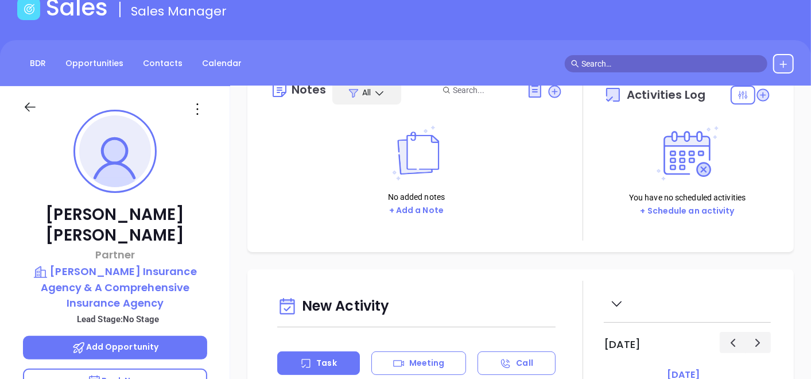
scroll to position [0, 0]
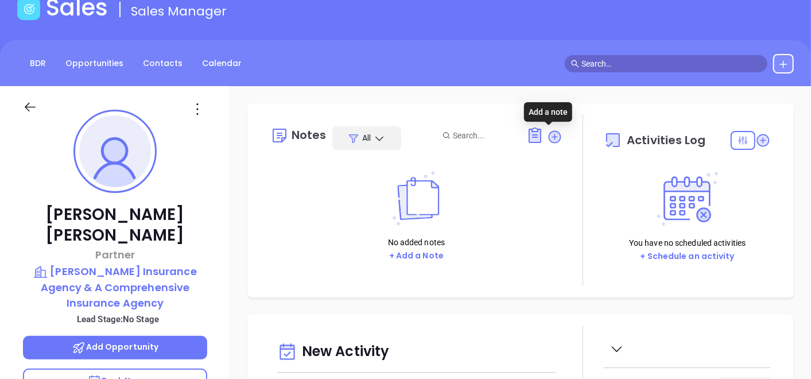
click at [548, 138] on icon at bounding box center [553, 136] width 11 height 11
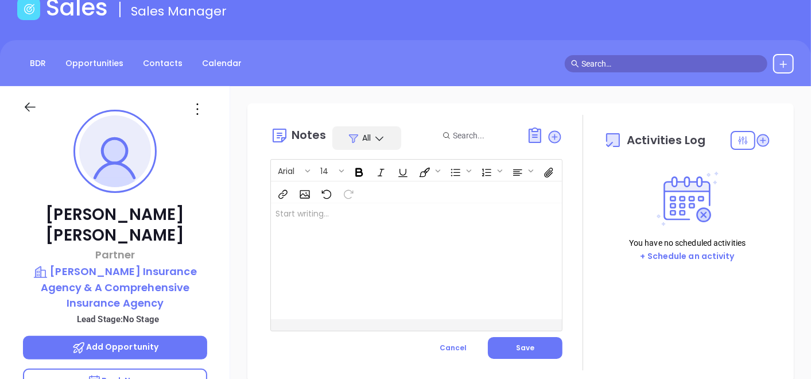
click at [364, 228] on div at bounding box center [406, 261] width 270 height 116
click at [418, 240] on div "LinkedIn profile not found." at bounding box center [406, 261] width 270 height 116
click at [524, 353] on button "Save" at bounding box center [525, 348] width 75 height 22
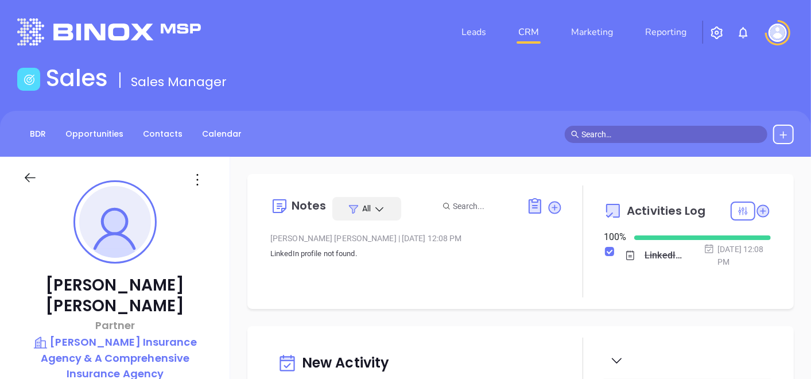
click at [158, 123] on div "BDR Opportunities Contacts Calendar" at bounding box center [405, 134] width 811 height 46
click at [155, 133] on link "Contacts" at bounding box center [162, 133] width 53 height 19
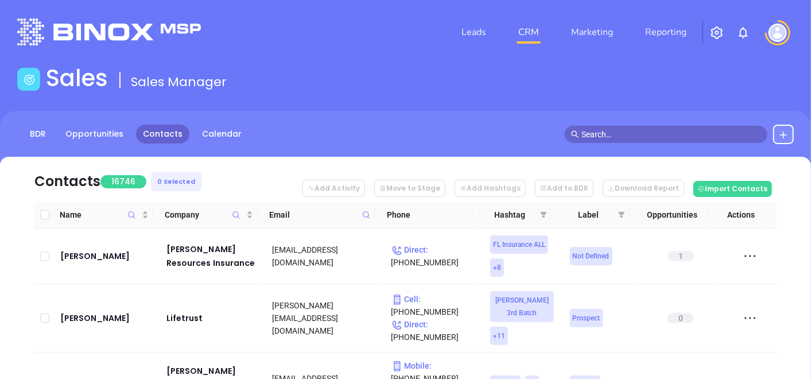
click at [367, 218] on icon at bounding box center [366, 215] width 9 height 9
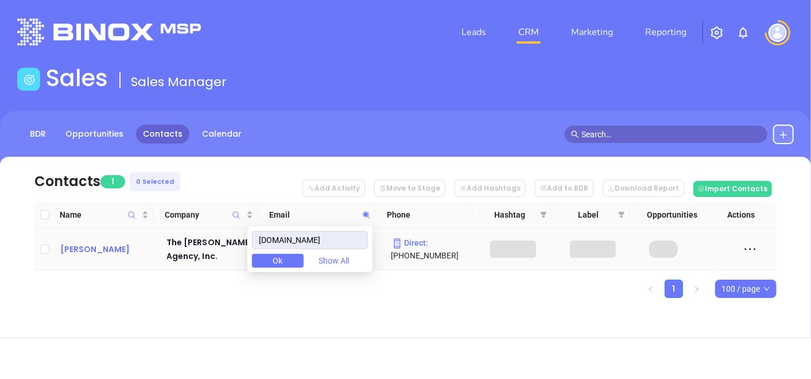
type input "buddagency.com"
click at [93, 248] on div "John W. Budd" at bounding box center [105, 249] width 90 height 14
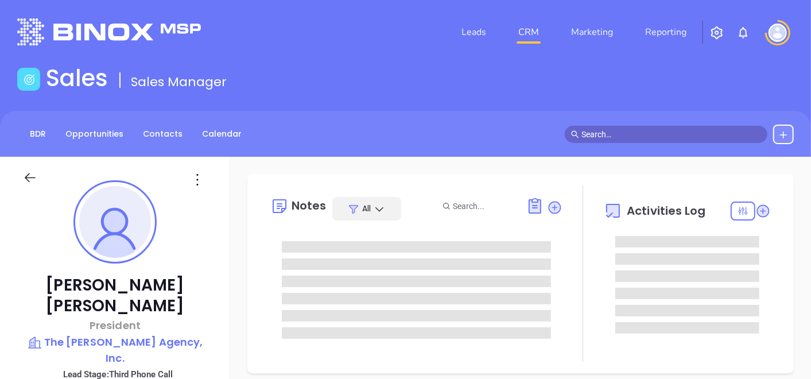
type input "[DATE]"
type input "[PERSON_NAME]"
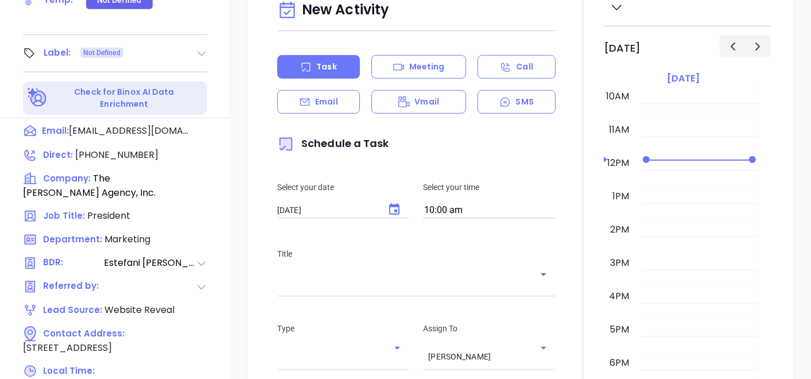
scroll to position [509, 0]
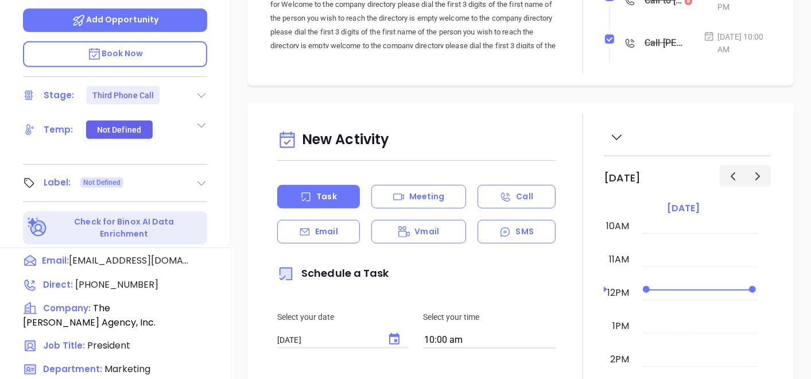
scroll to position [255, 0]
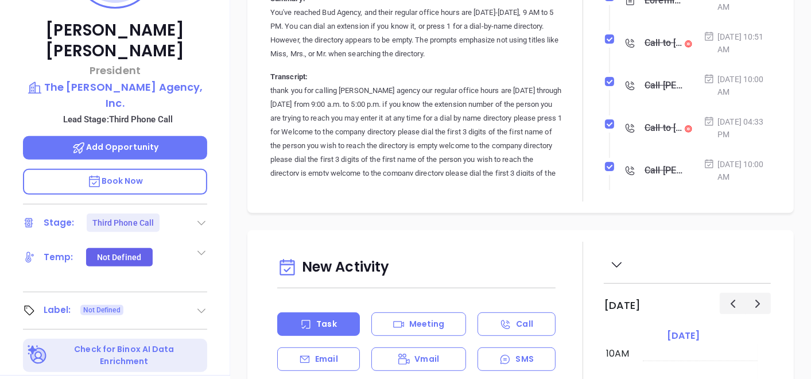
click at [193, 301] on div "Label: Not Defined" at bounding box center [115, 310] width 184 height 18
click at [202, 305] on icon at bounding box center [201, 310] width 11 height 11
click at [166, 333] on div "Prospect" at bounding box center [151, 342] width 67 height 18
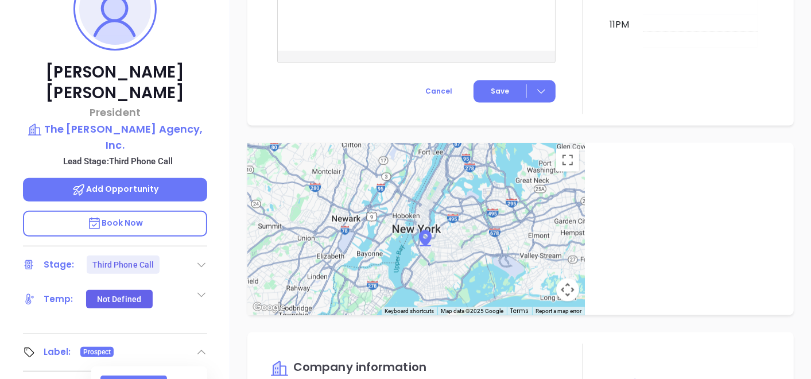
scroll to position [134, 0]
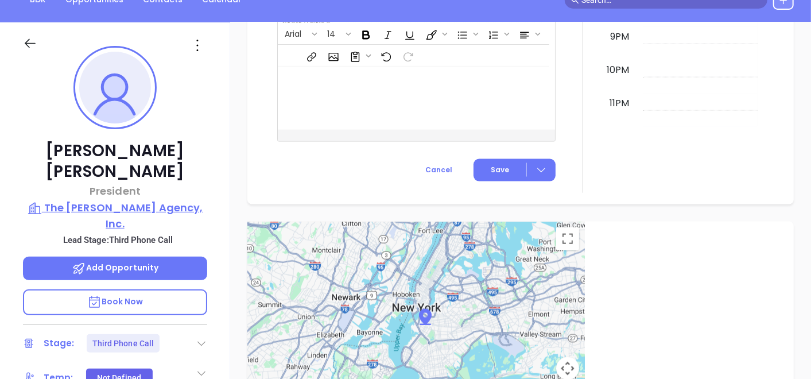
click at [132, 200] on p "The Budd Agency, Inc." at bounding box center [115, 216] width 184 height 32
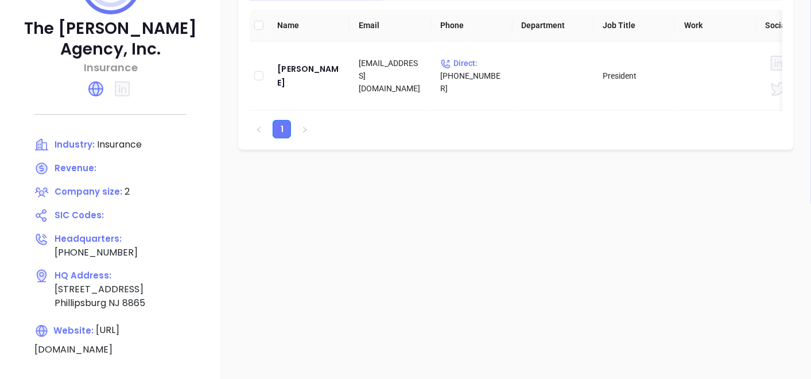
scroll to position [262, 0]
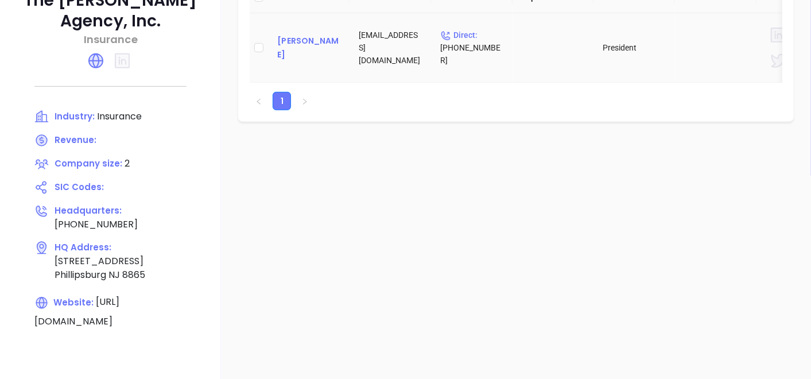
click at [301, 49] on div "John W. Budd" at bounding box center [308, 48] width 63 height 28
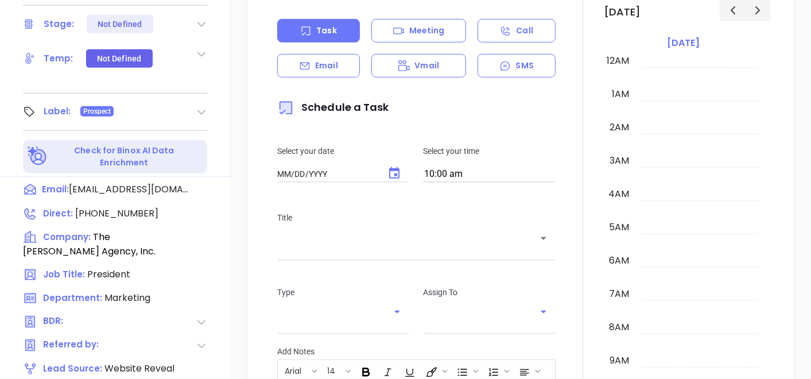
type input "[DATE]"
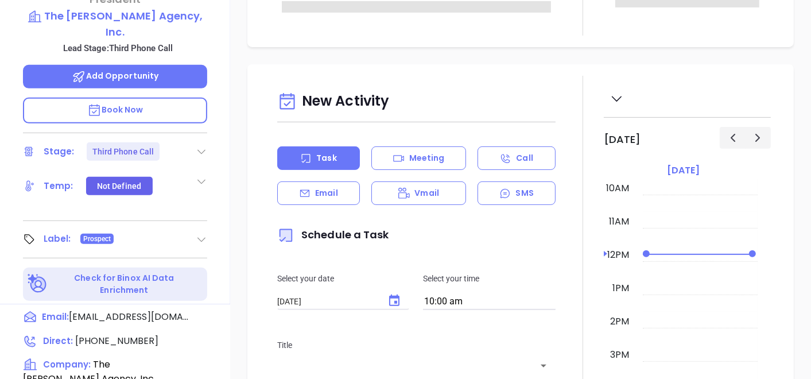
scroll to position [134, 0]
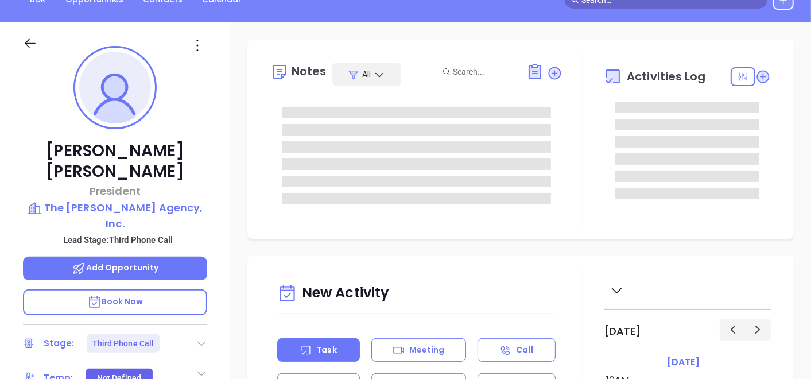
type input "[PERSON_NAME]"
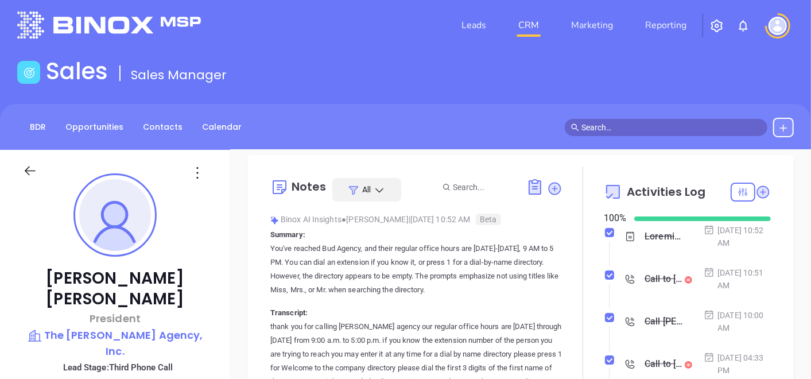
scroll to position [0, 0]
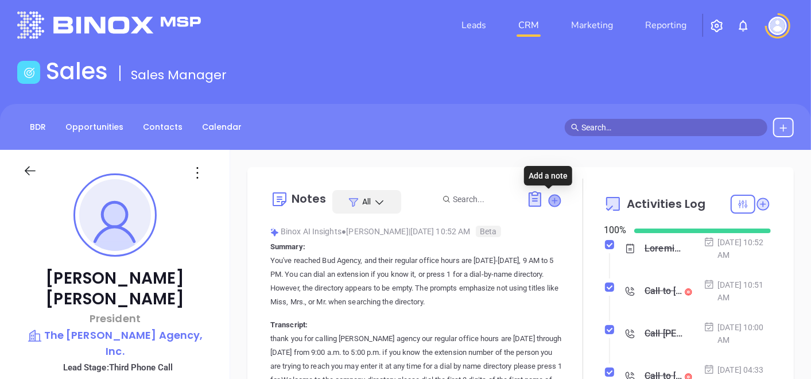
click at [548, 203] on icon at bounding box center [553, 199] width 11 height 11
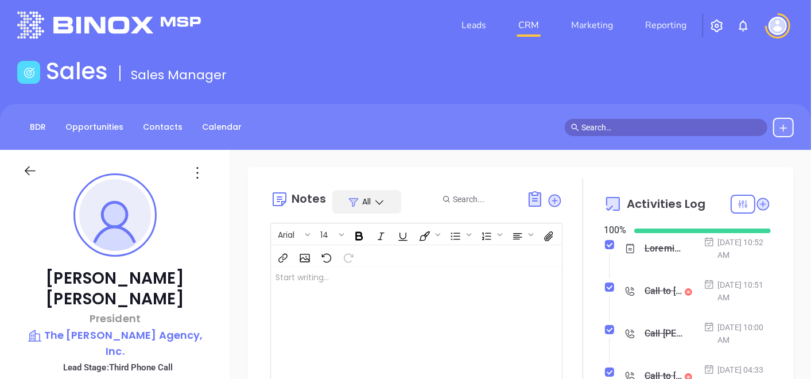
click at [395, 288] on div at bounding box center [406, 325] width 270 height 116
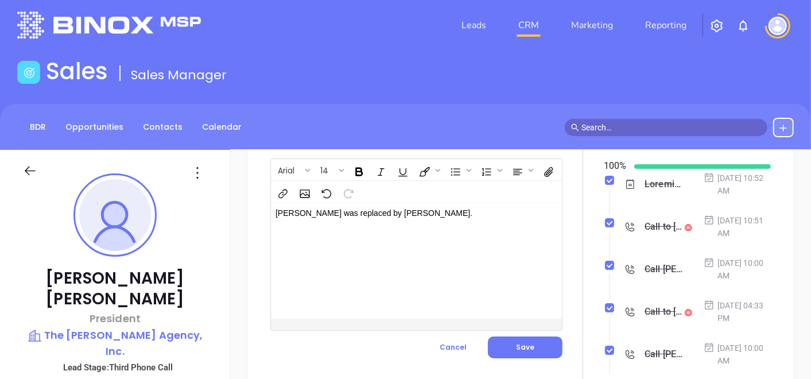
scroll to position [127, 0]
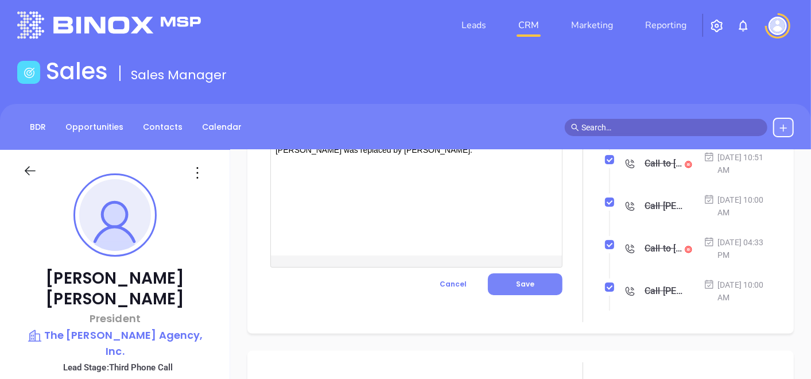
click at [539, 289] on button "Save" at bounding box center [525, 284] width 75 height 22
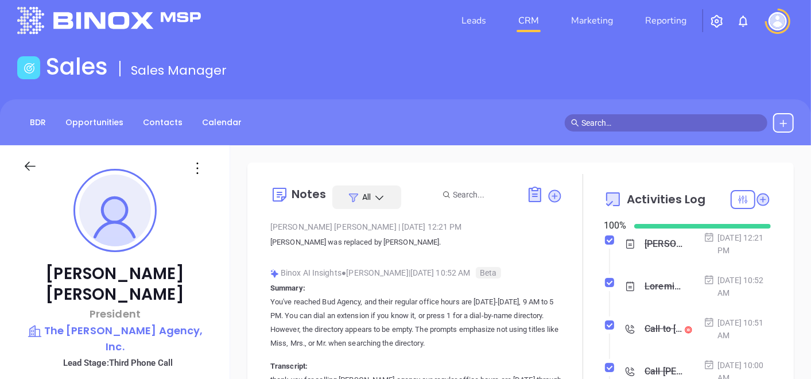
scroll to position [0, 0]
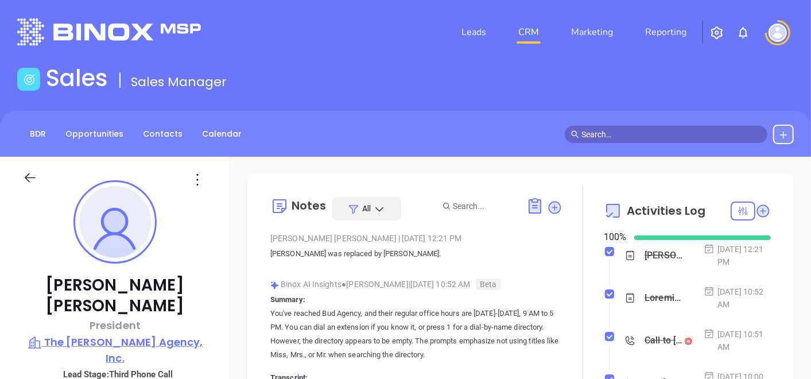
click at [147, 334] on p "The Budd Agency, Inc." at bounding box center [115, 350] width 184 height 32
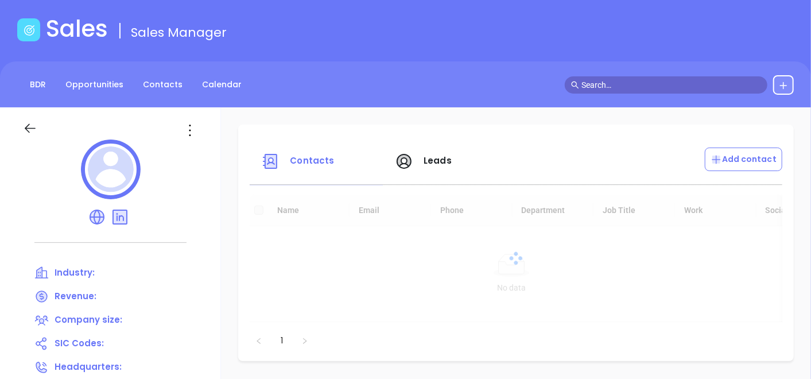
scroll to position [127, 0]
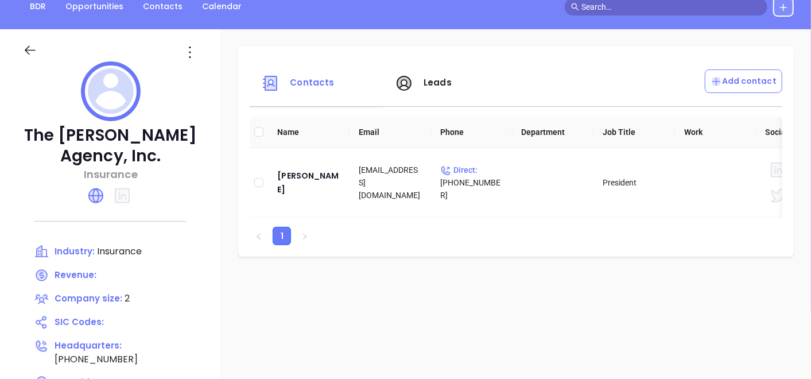
click at [184, 43] on icon at bounding box center [190, 52] width 18 height 18
click at [197, 73] on icon at bounding box center [194, 75] width 6 height 6
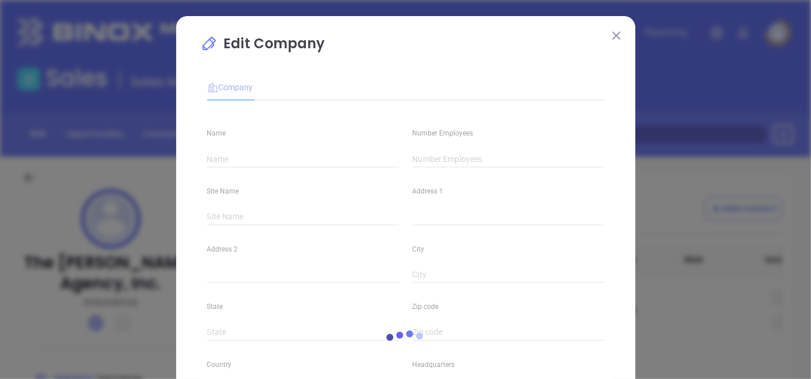
type input "The Budd Agency, Inc."
type input "2"
type input "(908) 859-2213"
type input "Insurance"
type input "https://www.buddagency.com/"
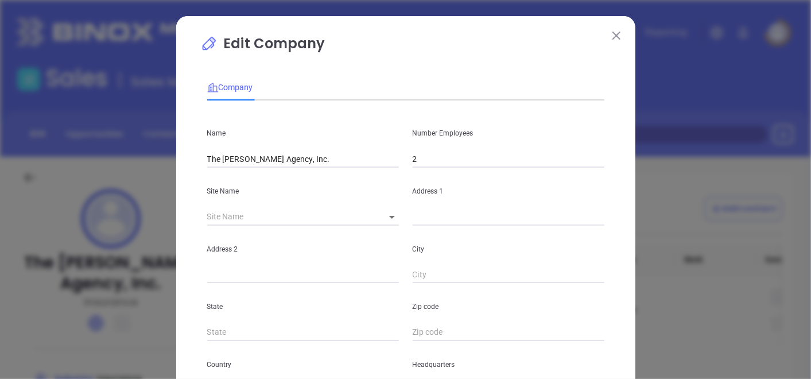
click at [433, 166] on input "2" at bounding box center [508, 158] width 192 height 17
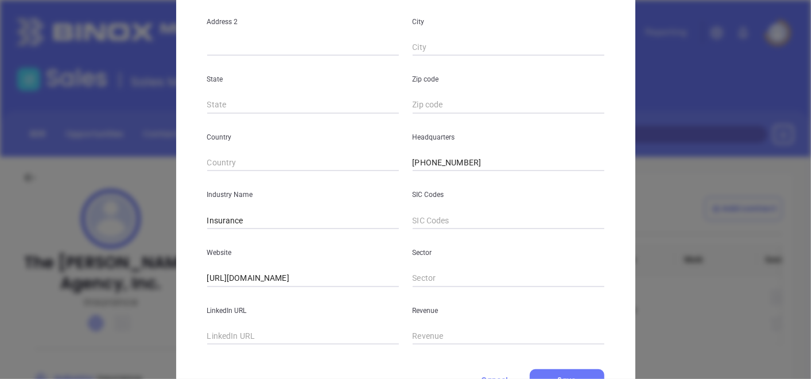
scroll to position [255, 0]
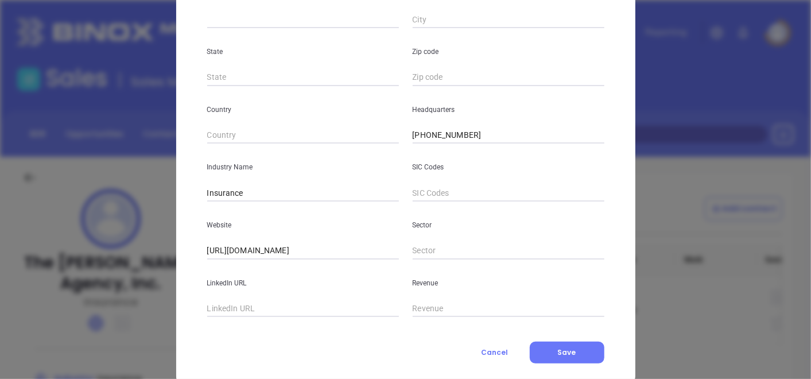
type input "8"
click at [576, 333] on div "Company Name The Budd Agency, Inc. Number Employees 8 Site Name ​ Address 1 Add…" at bounding box center [405, 89] width 397 height 550
click at [560, 345] on button "Save" at bounding box center [566, 352] width 75 height 22
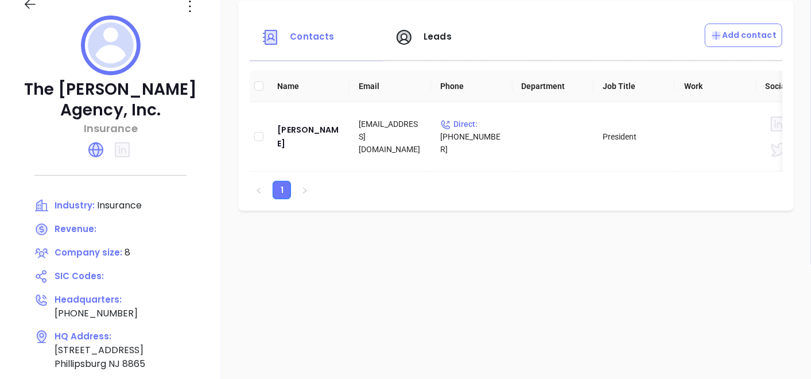
scroll to position [127, 0]
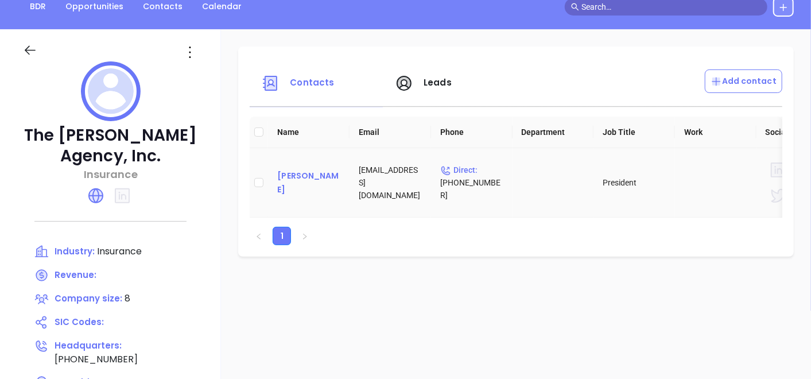
click at [308, 184] on div "John W. Budd" at bounding box center [308, 183] width 63 height 28
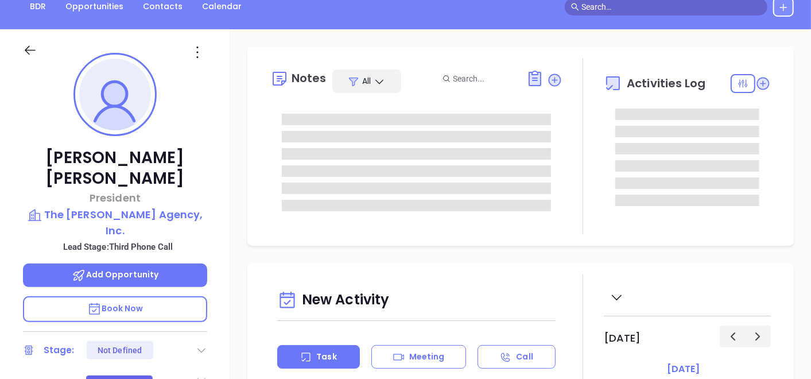
type input "[DATE]"
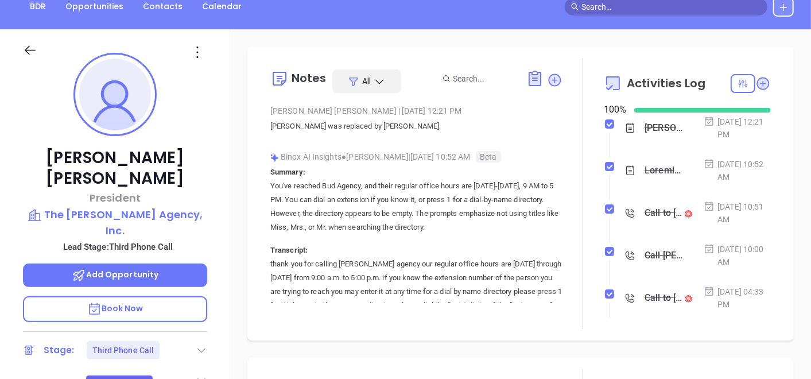
type input "[PERSON_NAME]"
click at [186, 51] on div at bounding box center [197, 52] width 33 height 18
click at [196, 52] on icon at bounding box center [197, 52] width 18 height 18
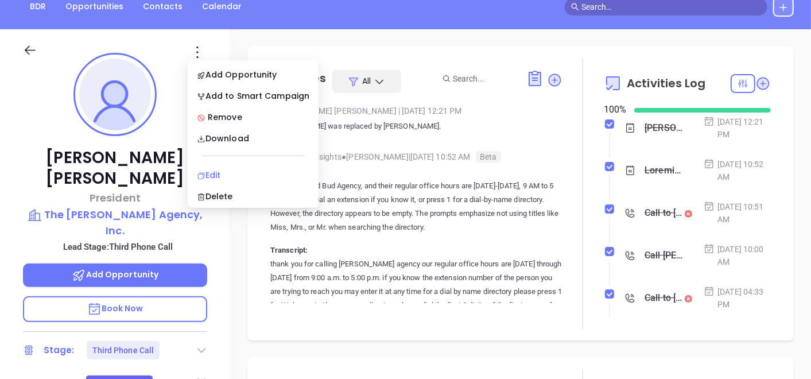
click at [241, 173] on div "Edit" at bounding box center [253, 175] width 112 height 13
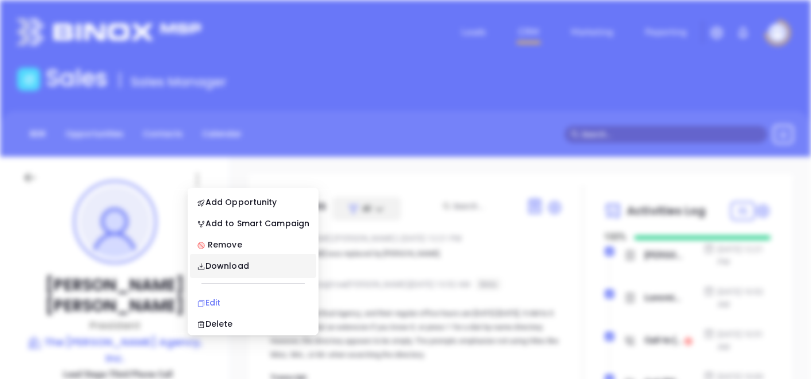
scroll to position [0, 0]
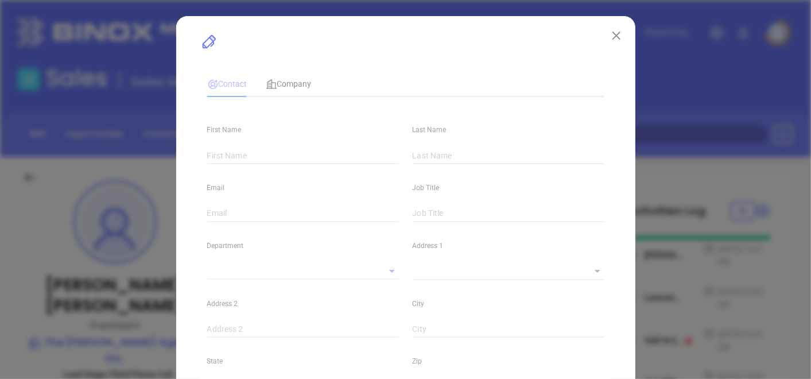
type input "John W."
type input "Budd"
type input "jack_budd@buddagency.com"
type input "President"
type input "1"
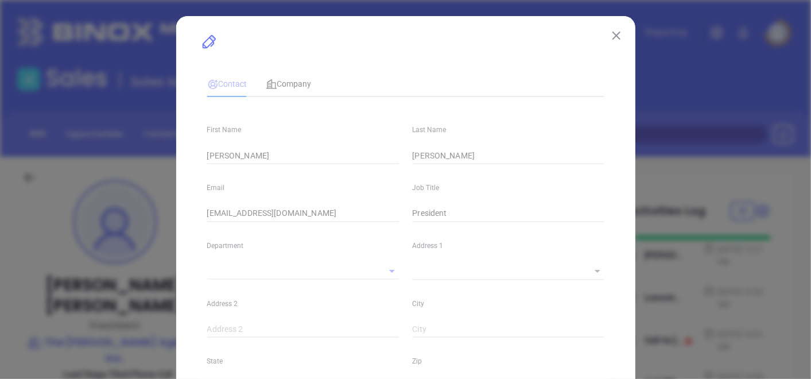
type input "Marketing"
type input "Website Reveal"
type input "Estefani Guevara"
type input "Third Phone Call"
type input "1"
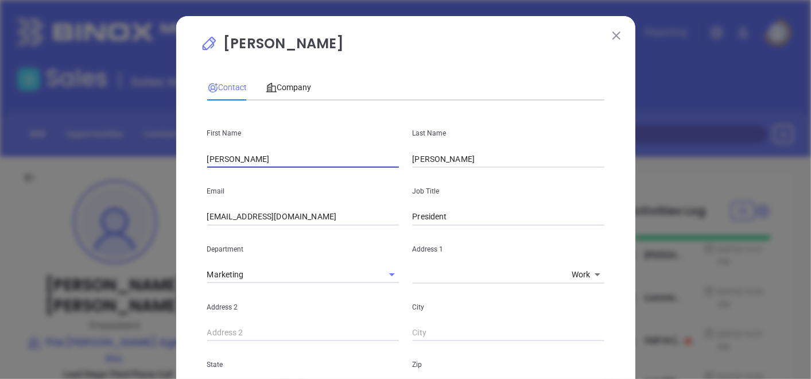
drag, startPoint x: 246, startPoint y: 156, endPoint x: 160, endPoint y: 172, distance: 87.0
click at [161, 172] on div "John W. Budd Contact Company First Name John W. Last Name Budd Email jack_budd@…" at bounding box center [405, 189] width 811 height 379
paste input "Seth Tipton"
drag, startPoint x: 221, startPoint y: 155, endPoint x: 252, endPoint y: 163, distance: 32.6
click at [252, 163] on input "Seth Tipton" at bounding box center [303, 158] width 192 height 17
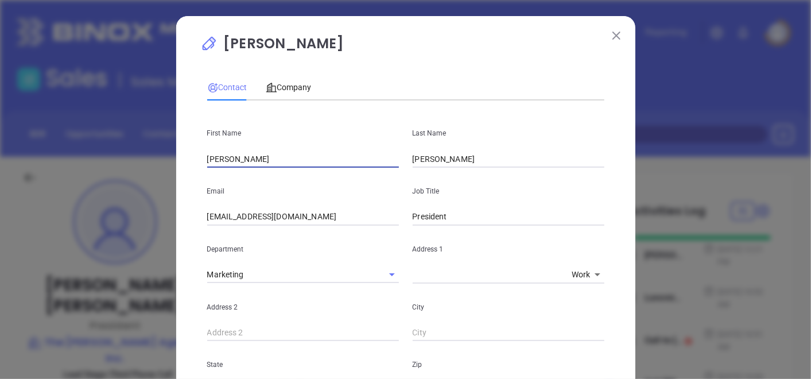
type input "Seth"
drag, startPoint x: 429, startPoint y: 161, endPoint x: 324, endPoint y: 173, distance: 106.3
paste input "Tipton"
type input "Tipton"
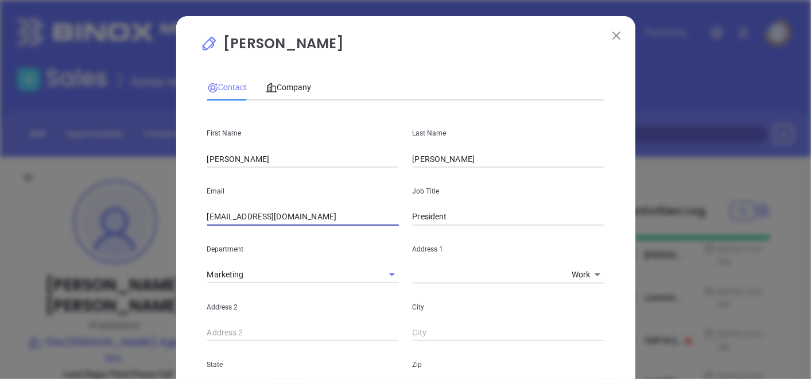
drag, startPoint x: 315, startPoint y: 215, endPoint x: 140, endPoint y: 190, distance: 176.8
click at [140, 190] on div "John W. Budd Contact Company First Name Seth Last Name Tipton Email jack_budd@b…" at bounding box center [405, 189] width 811 height 379
paste input "stipton@floriolaw.com"
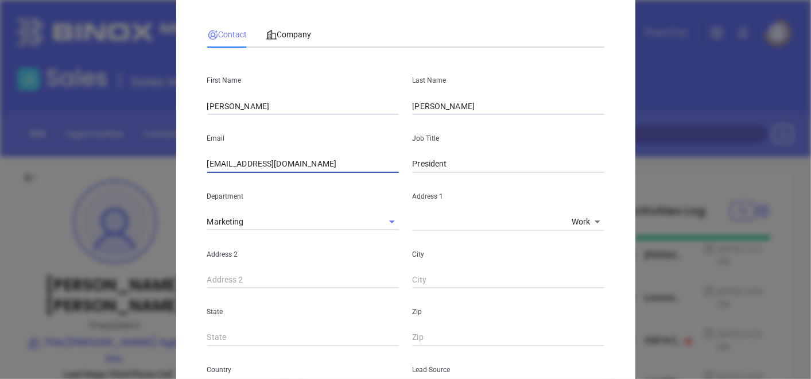
scroll to position [127, 0]
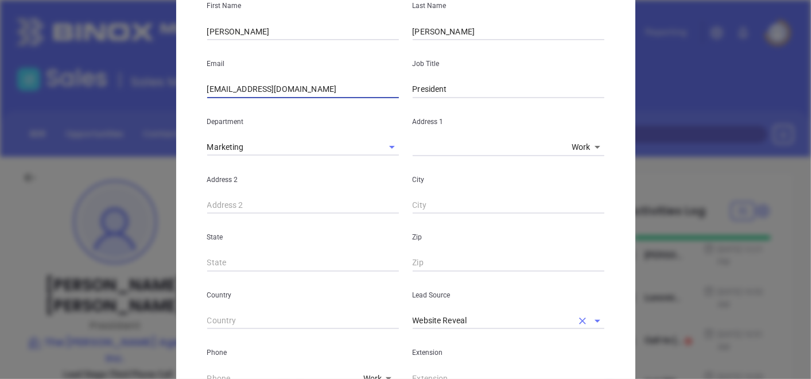
type input "stipton@floriolaw.com"
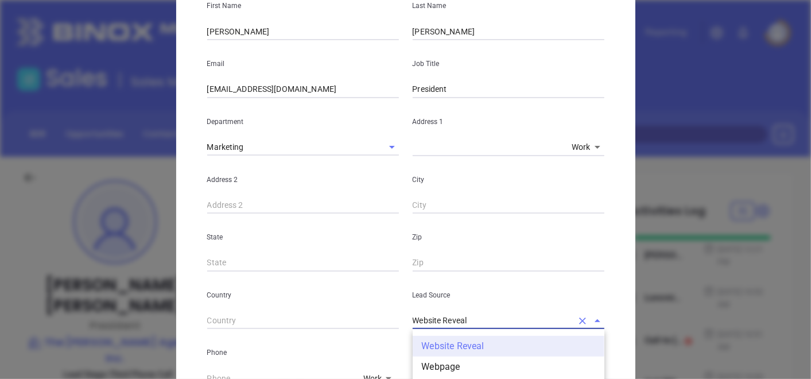
drag, startPoint x: 474, startPoint y: 318, endPoint x: 372, endPoint y: 336, distance: 103.7
click at [372, 336] on div "First Name Seth Last Name Tipton Email stipton@floriolaw.com Job Title Presiden…" at bounding box center [405, 327] width 397 height 690
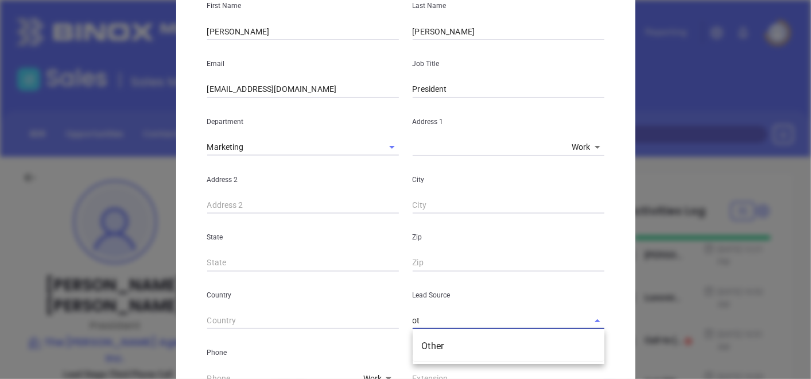
type input "ot"
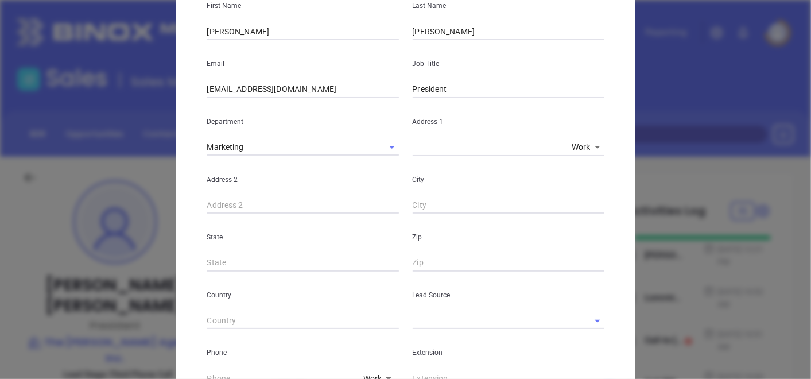
click at [470, 318] on input "text" at bounding box center [491, 320] width 159 height 17
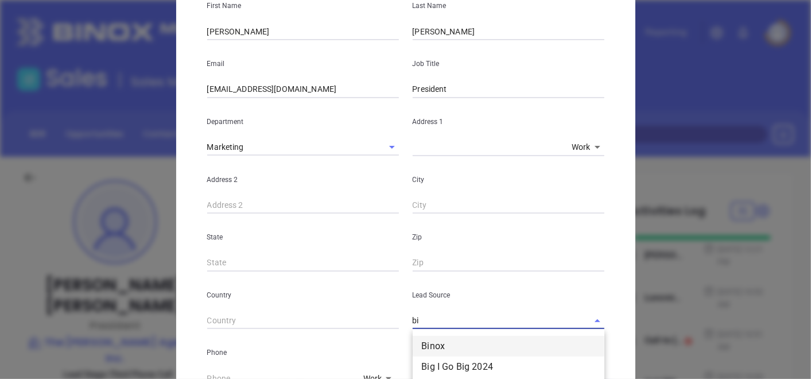
click at [442, 349] on li "Binox" at bounding box center [508, 346] width 192 height 21
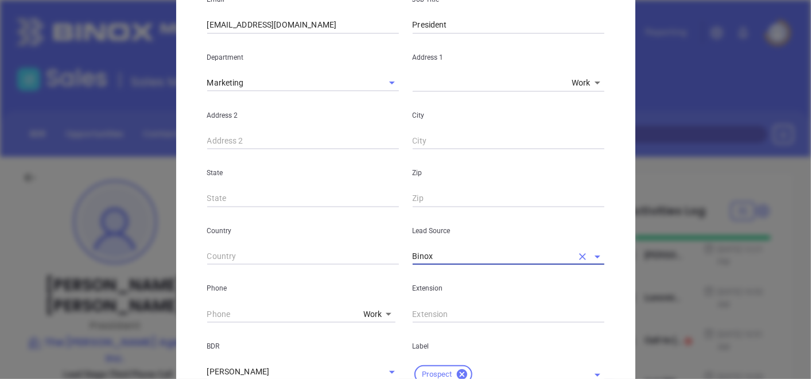
scroll to position [382, 0]
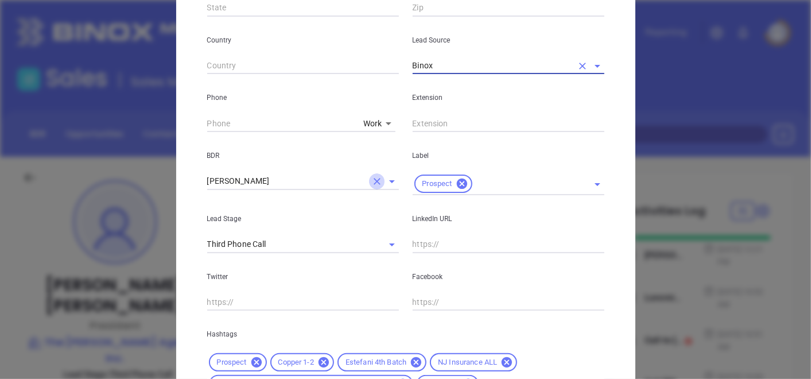
click at [371, 181] on icon "Clear" at bounding box center [376, 181] width 11 height 11
type input "Binox"
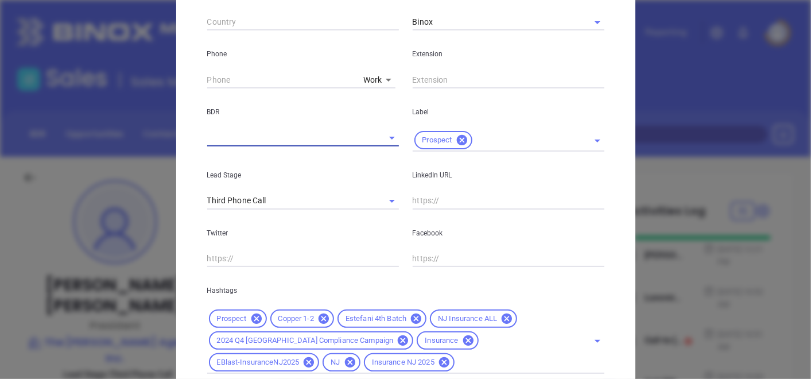
scroll to position [446, 0]
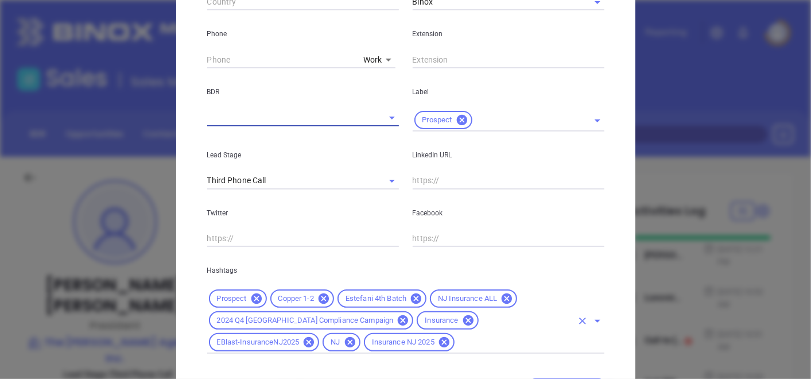
click at [322, 291] on div "Copper 1-2" at bounding box center [302, 298] width 64 height 18
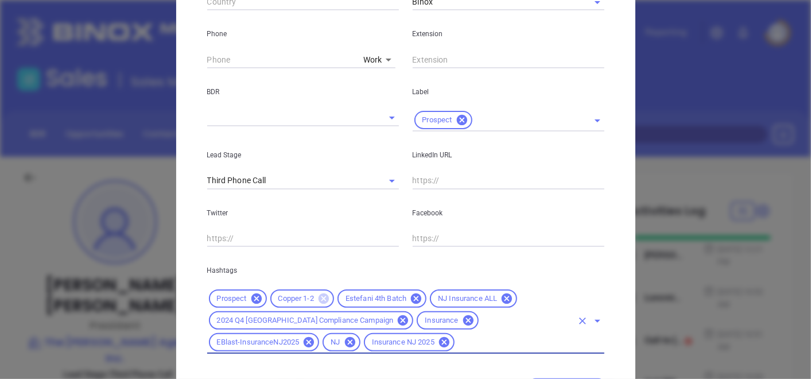
click at [321, 295] on icon at bounding box center [323, 298] width 10 height 10
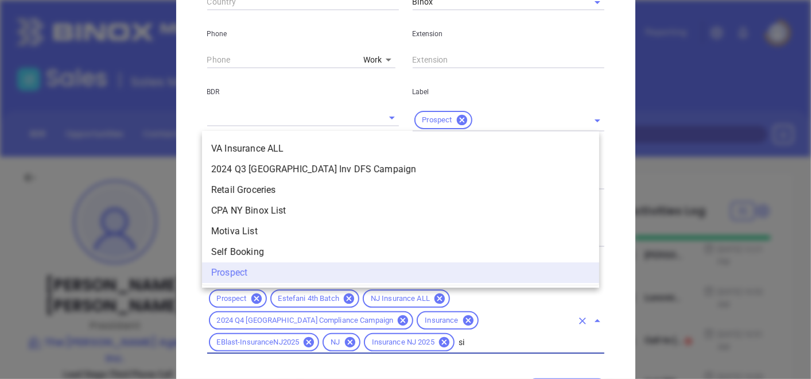
scroll to position [0, 0]
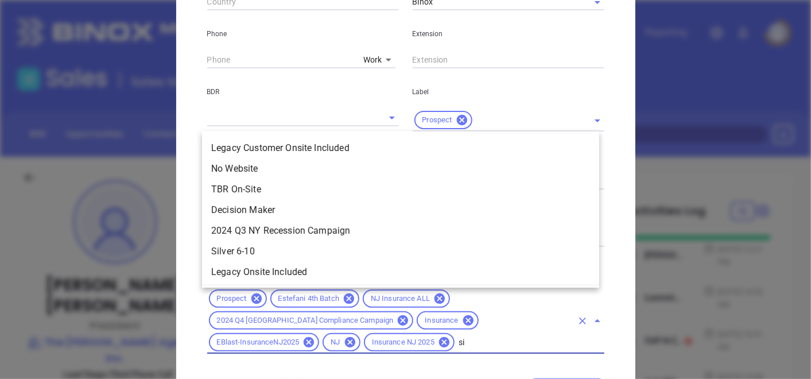
type input "sil"
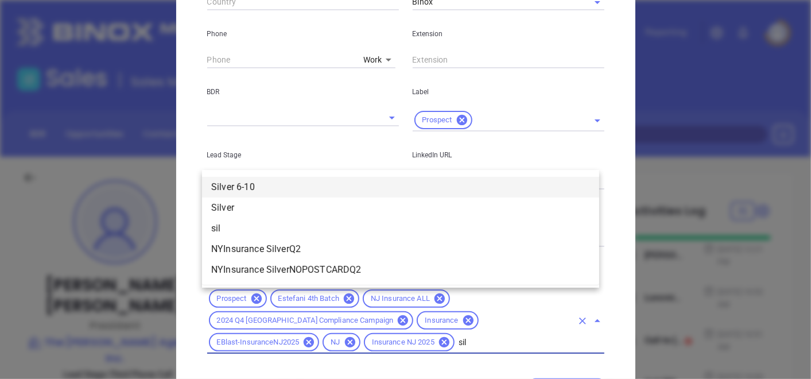
click at [251, 186] on li "Silver 6-10" at bounding box center [400, 187] width 397 height 21
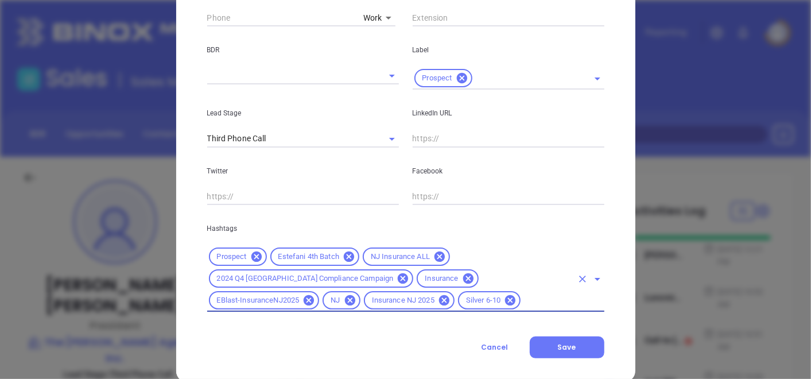
scroll to position [507, 0]
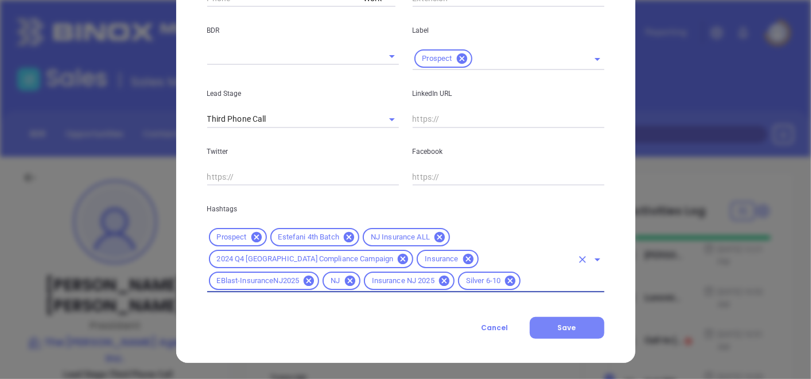
click at [572, 336] on button "Save" at bounding box center [566, 328] width 75 height 22
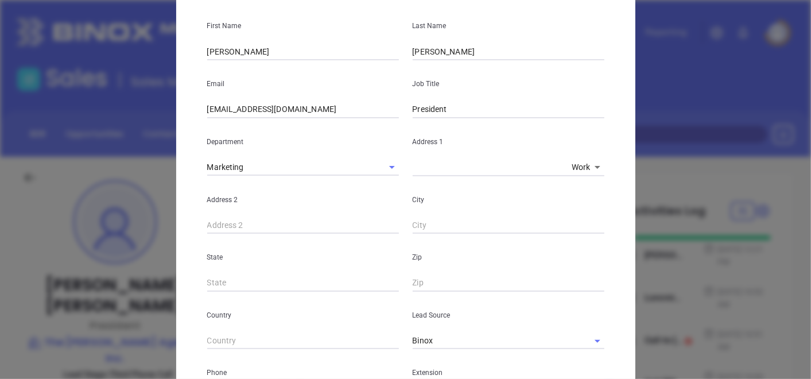
scroll to position [61, 0]
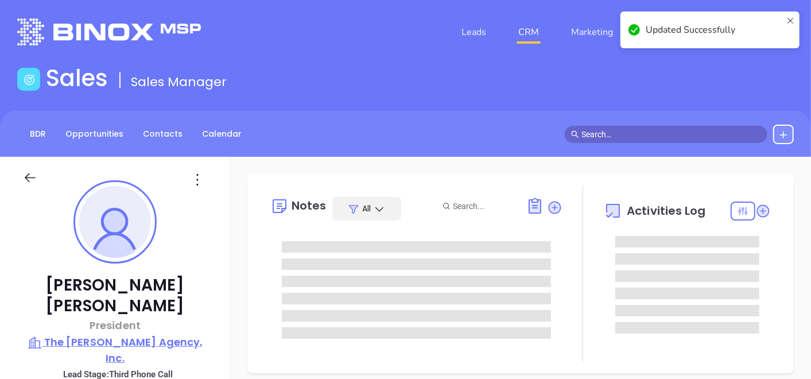
click at [139, 334] on p "The Budd Agency, Inc." at bounding box center [115, 350] width 184 height 32
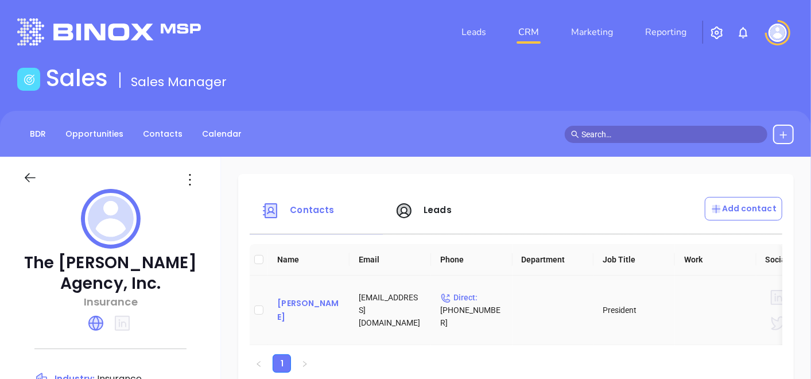
click at [289, 310] on div "Seth Tipton" at bounding box center [308, 310] width 63 height 28
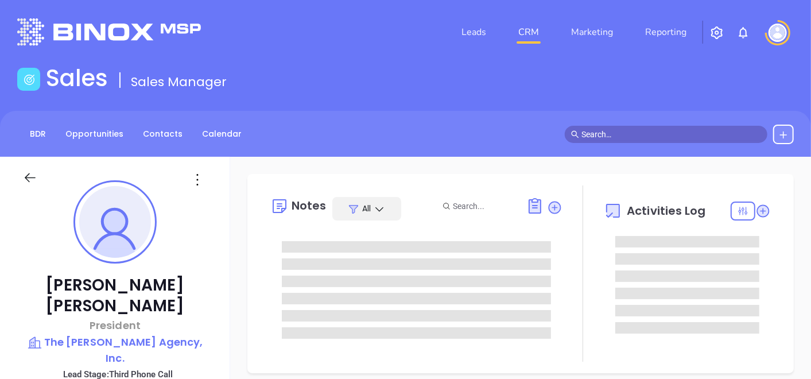
type input "[DATE]"
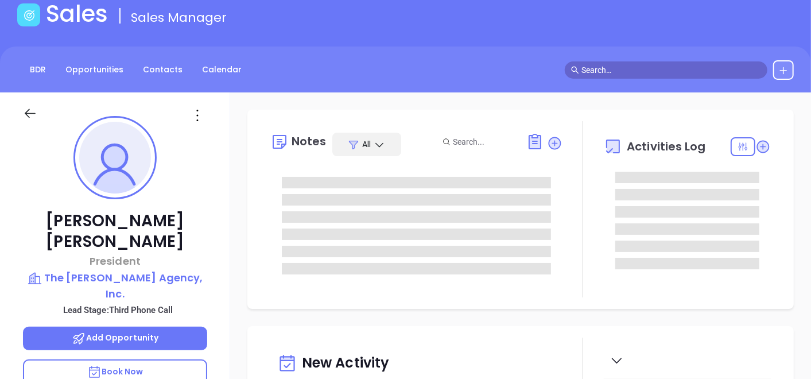
scroll to position [127, 0]
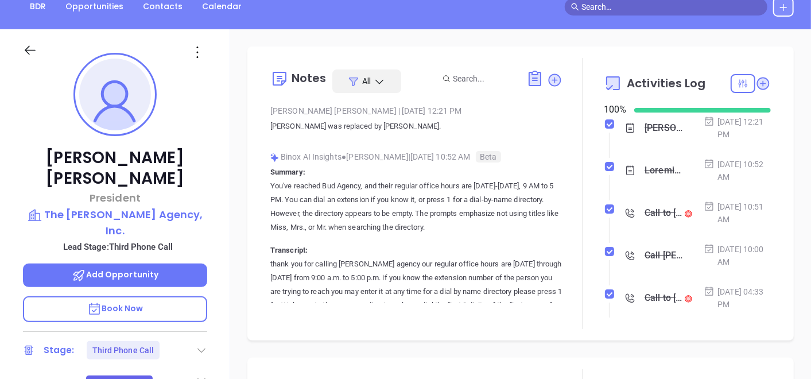
type input "[PERSON_NAME]"
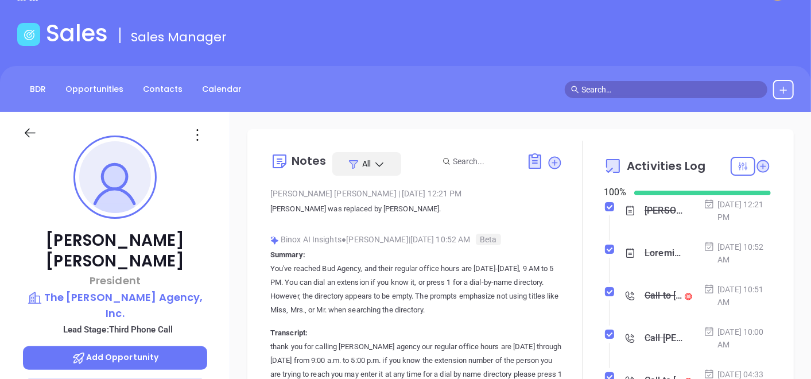
scroll to position [0, 0]
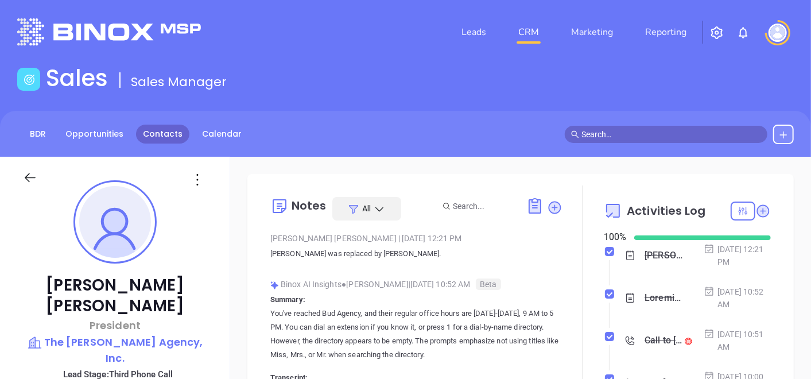
click at [151, 138] on link "Contacts" at bounding box center [162, 133] width 53 height 19
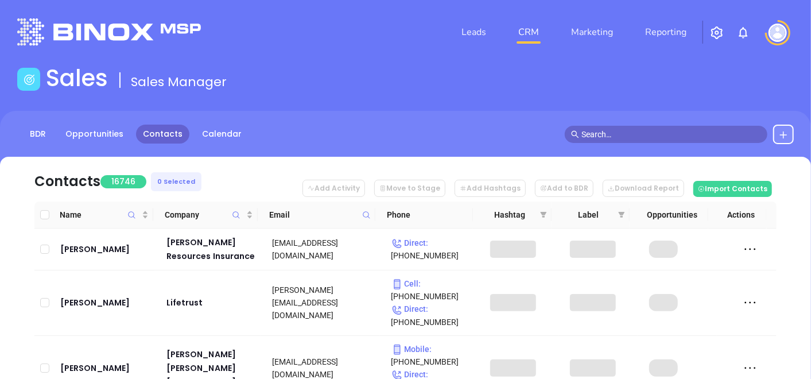
click at [365, 211] on icon at bounding box center [366, 215] width 9 height 9
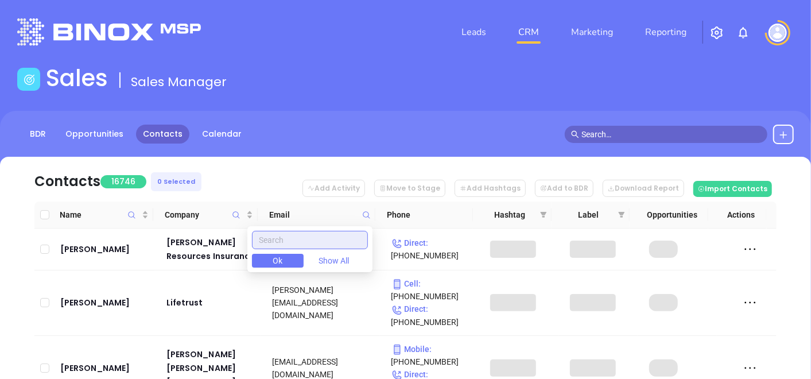
paste input "mearhoffinsurance.com"
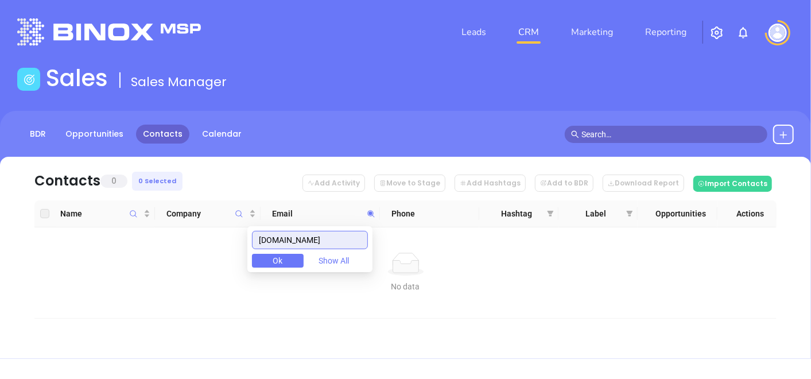
type input "mearhoffinsurance.com"
drag, startPoint x: 356, startPoint y: 237, endPoint x: 240, endPoint y: 218, distance: 116.8
click at [241, 218] on body "Leads CRM Marketing Reporting Financial Leads Leads Sales Sales Manager BDR Opp…" at bounding box center [405, 189] width 811 height 379
paste input "Mearhoff Insurance"
type input "Mearhoff Insurance"
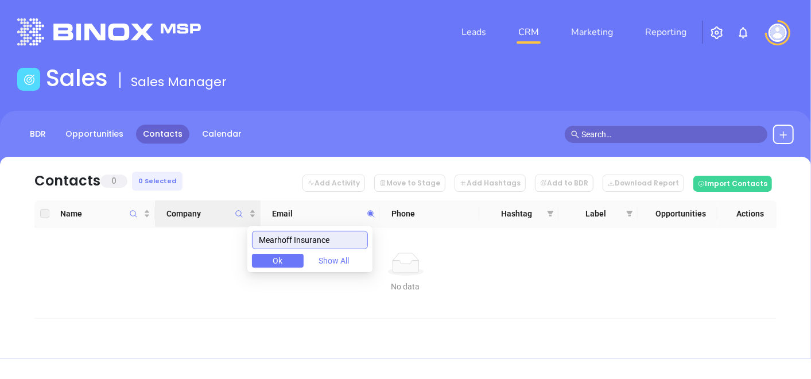
drag, startPoint x: 349, startPoint y: 233, endPoint x: 180, endPoint y: 201, distance: 172.2
click at [185, 203] on body "Leads CRM Marketing Reporting Financial Leads Leads Sales Sales Manager BDR Opp…" at bounding box center [405, 189] width 811 height 379
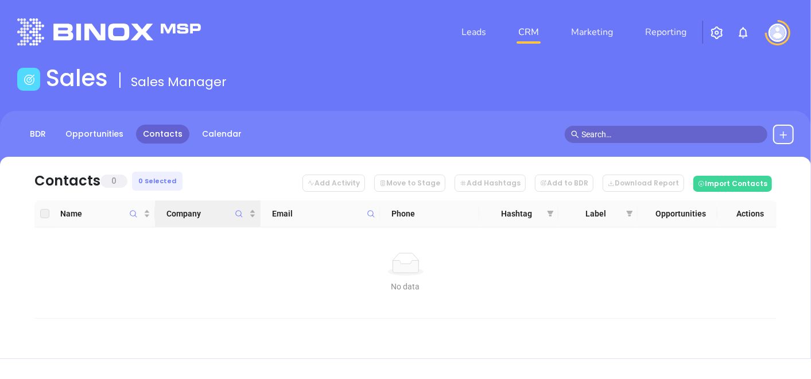
click at [235, 213] on icon "Company" at bounding box center [239, 213] width 9 height 9
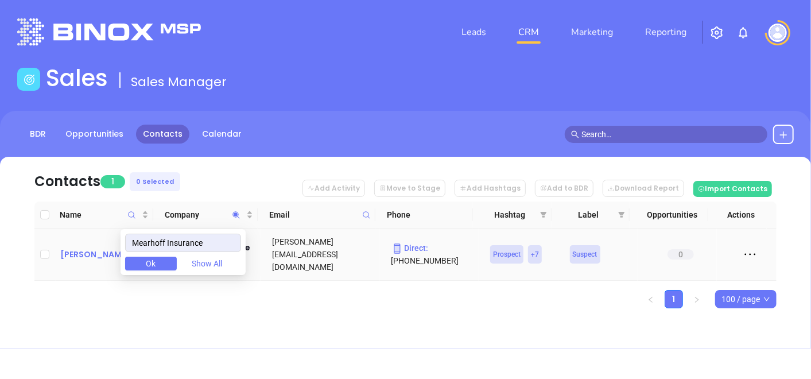
type input "Mearhoff Insurance"
click at [88, 247] on div "Mark Mearhoff" at bounding box center [105, 254] width 90 height 14
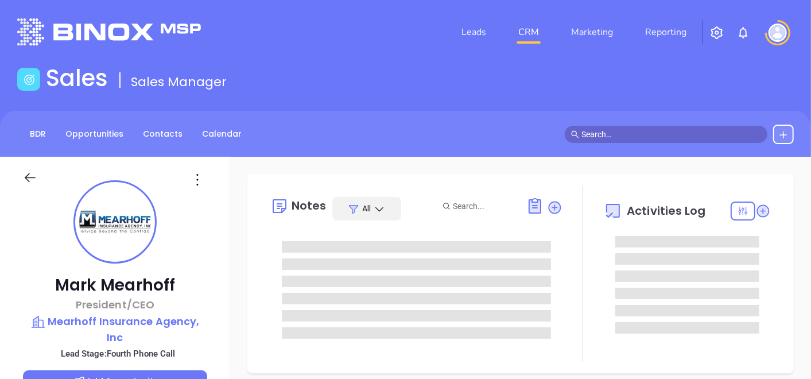
type input "[DATE]"
type input "[PERSON_NAME]"
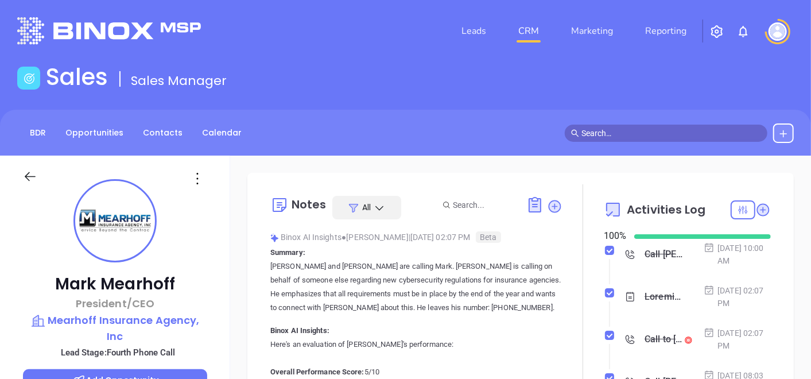
scroll to position [0, 0]
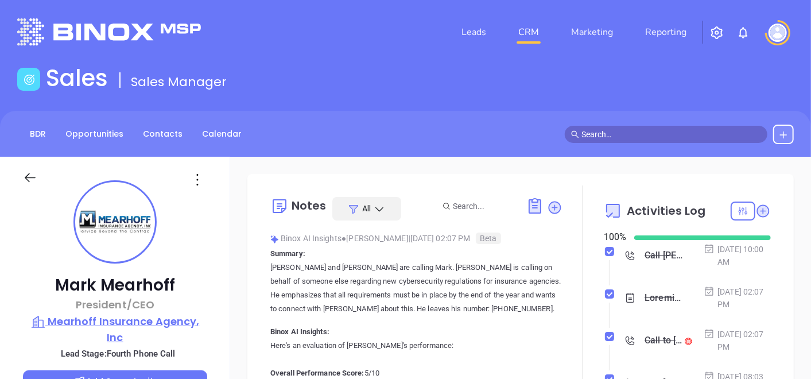
click at [173, 318] on p "Mearhoff Insurance Agency, Inc" at bounding box center [115, 329] width 184 height 32
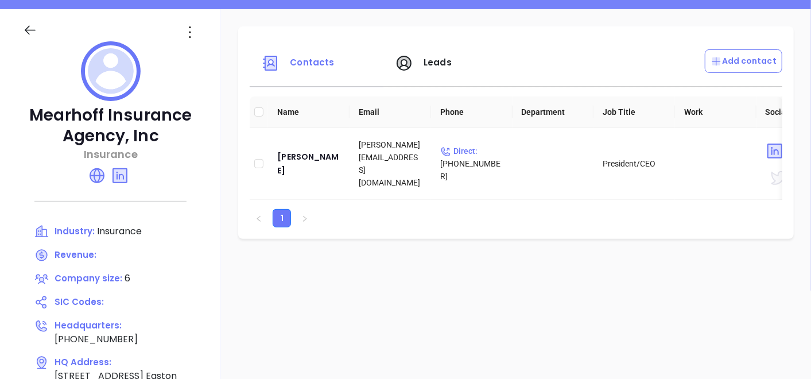
scroll to position [127, 0]
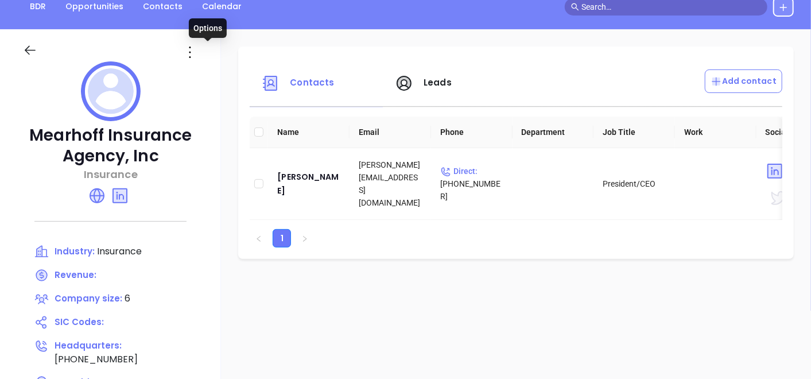
click at [198, 54] on icon at bounding box center [190, 52] width 18 height 18
click at [224, 80] on div "Edit" at bounding box center [260, 74] width 104 height 13
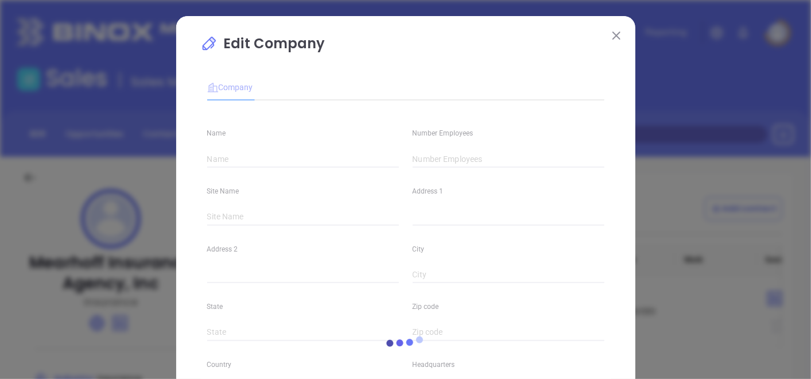
type input "Mearhoff Insurance Agency, Inc"
type input "6"
type input "(610) 390-4716"
type input "Insurance"
type input "https://www.mearhoffinsurance.com/"
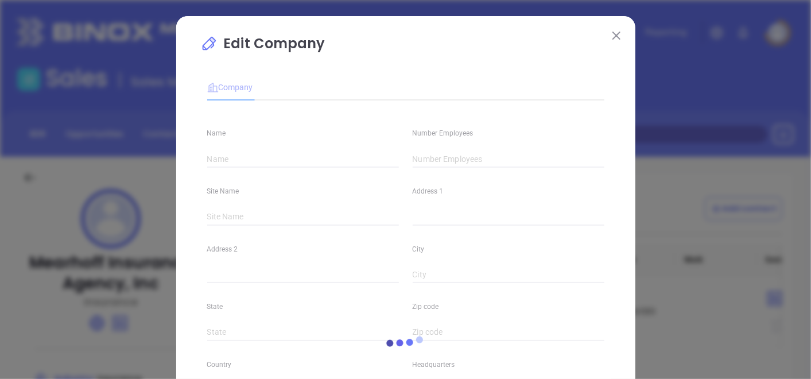
type input "www.linkedin.com/in/mark-mearhoff-a3063927/"
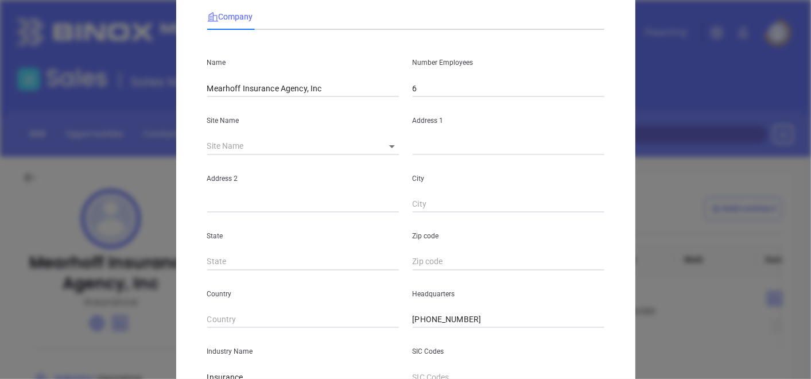
scroll to position [127, 0]
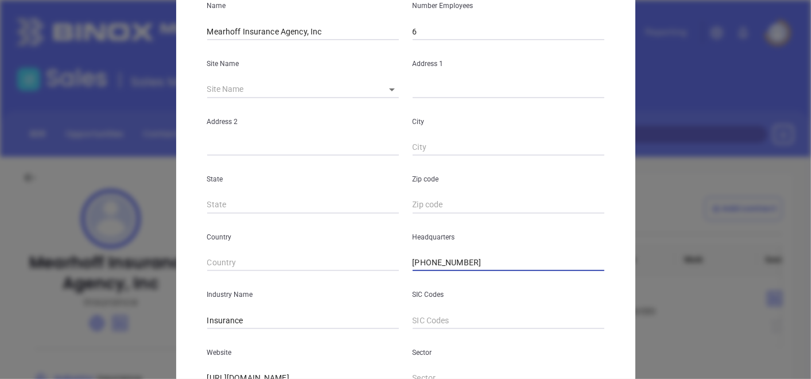
drag, startPoint x: 484, startPoint y: 266, endPoint x: 350, endPoint y: 248, distance: 135.5
click at [349, 248] on div "Country Headquarters (610) 390-4716" at bounding box center [405, 242] width 411 height 58
paste input "610) 258-0814"
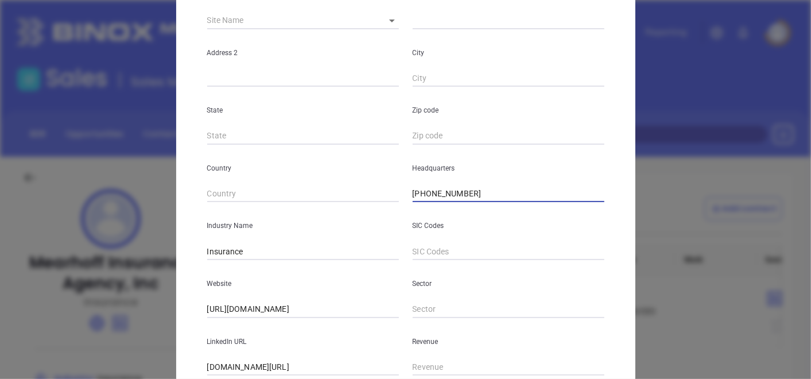
scroll to position [255, 0]
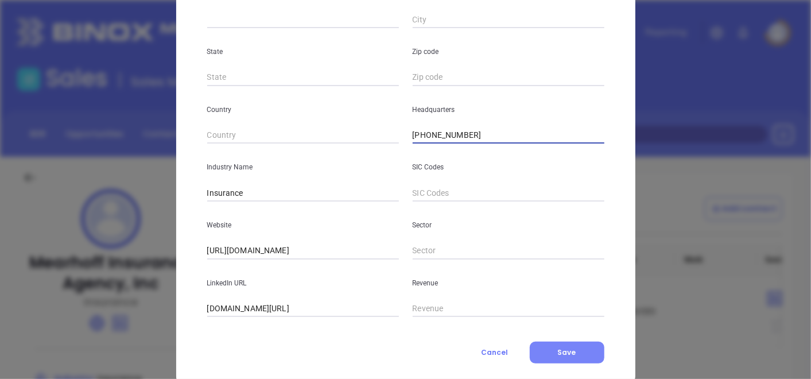
type input "(610) 258-0814"
click at [567, 345] on button "Save" at bounding box center [566, 352] width 75 height 22
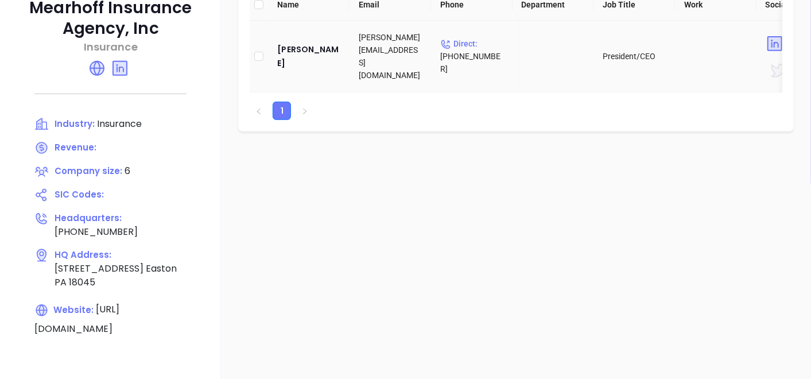
click at [338, 67] on td "Mark Mearhoff" at bounding box center [308, 57] width 81 height 72
click at [337, 54] on div "Mark Mearhoff" at bounding box center [308, 56] width 63 height 28
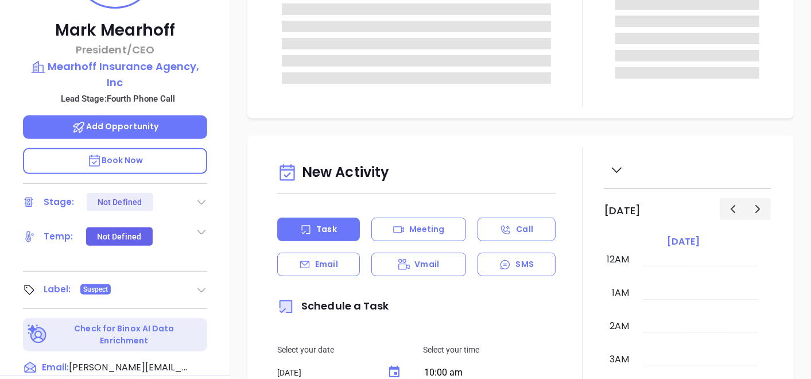
type input "[PERSON_NAME]"
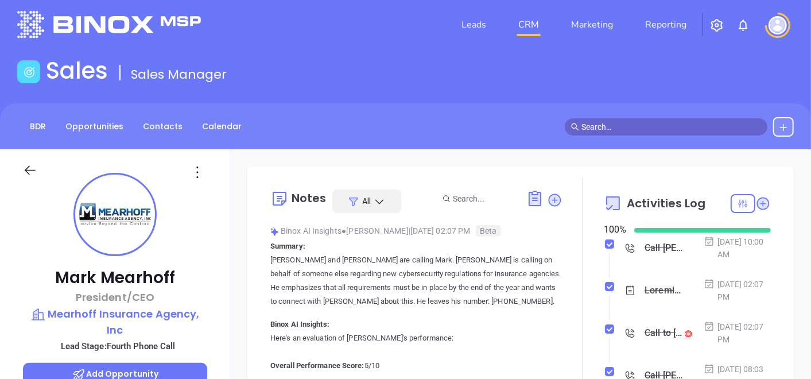
scroll to position [7, 0]
click at [159, 127] on link "Contacts" at bounding box center [162, 127] width 53 height 19
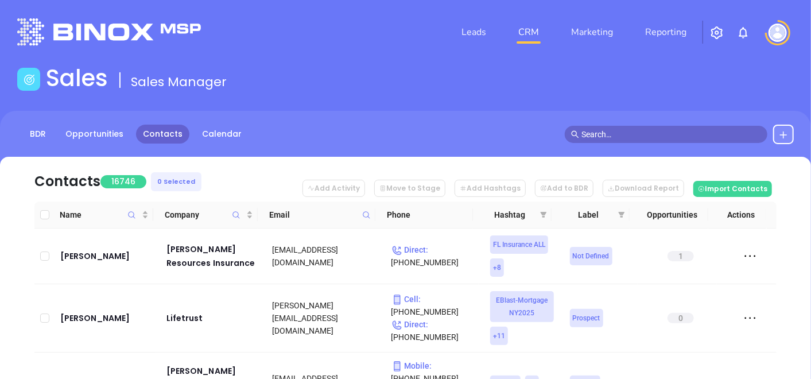
click at [369, 217] on icon at bounding box center [366, 215] width 9 height 9
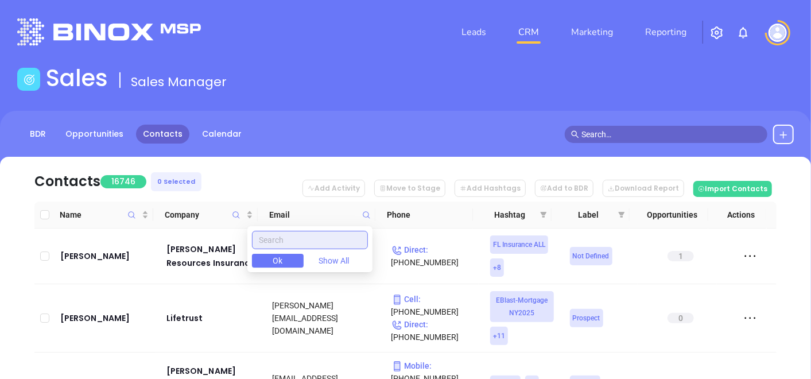
paste input "reagleins.com"
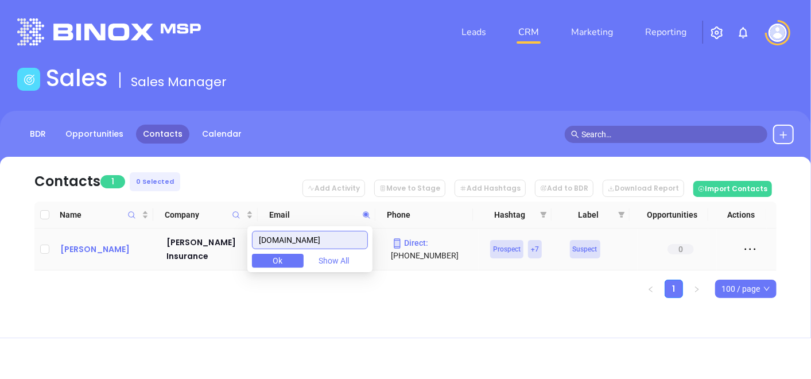
type input "reagleins.com"
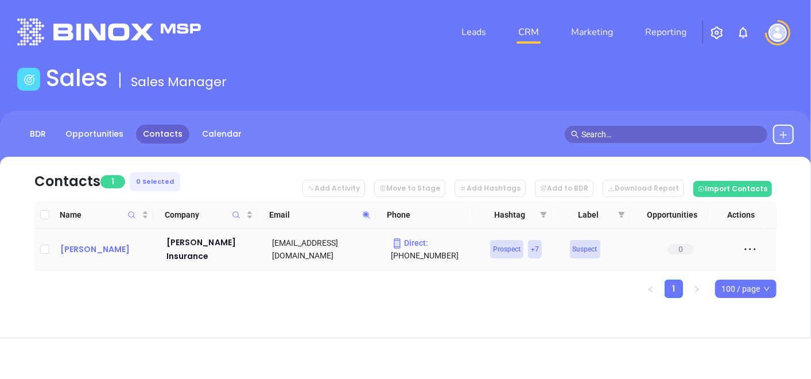
click at [95, 244] on div "James Reagle" at bounding box center [105, 249] width 90 height 14
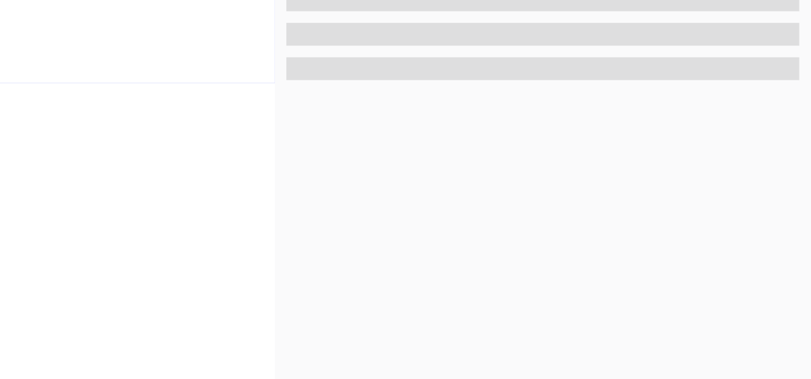
scroll to position [581, 0]
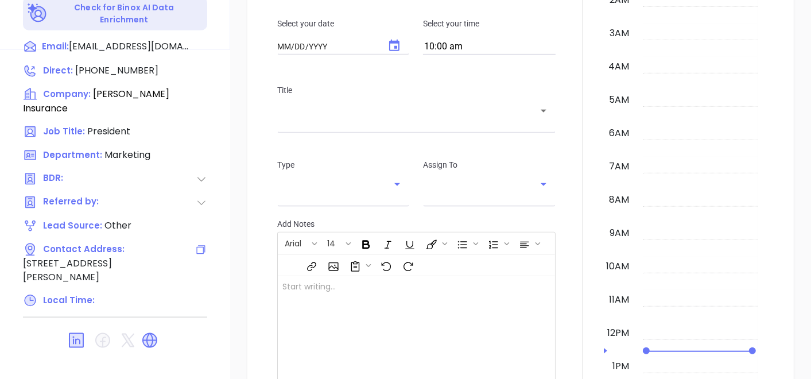
type input "[DATE]"
type input "[PERSON_NAME]"
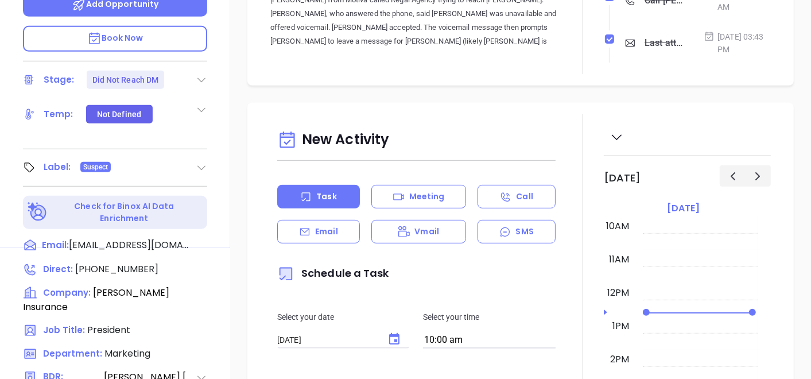
scroll to position [574, 0]
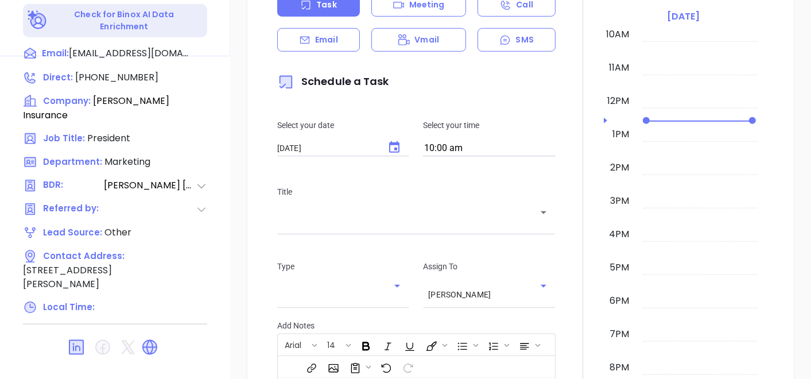
click at [157, 338] on icon at bounding box center [150, 347] width 18 height 18
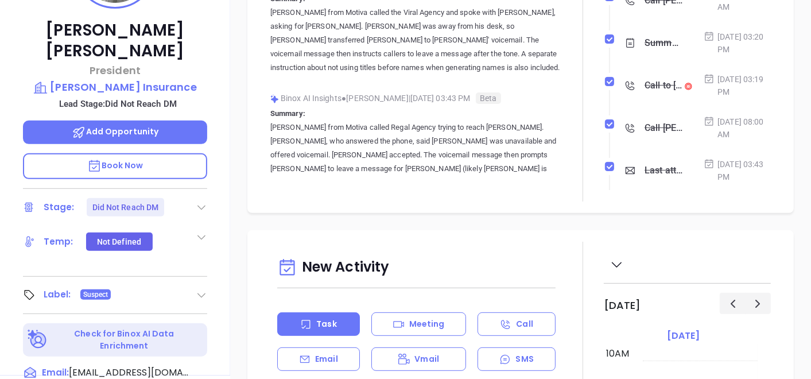
scroll to position [191, 0]
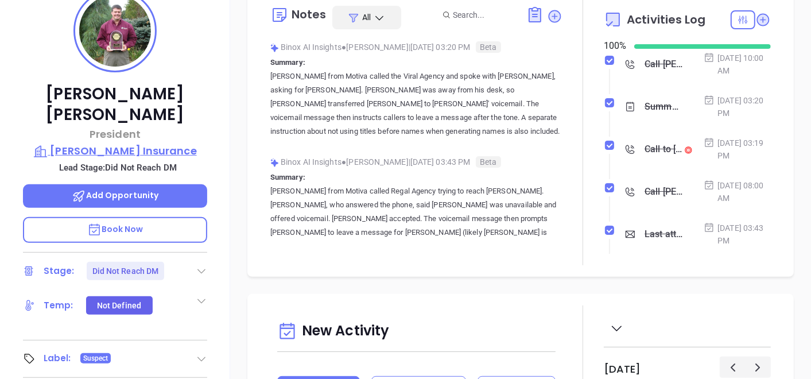
click at [142, 143] on p "Reagle Insurance" at bounding box center [115, 151] width 184 height 16
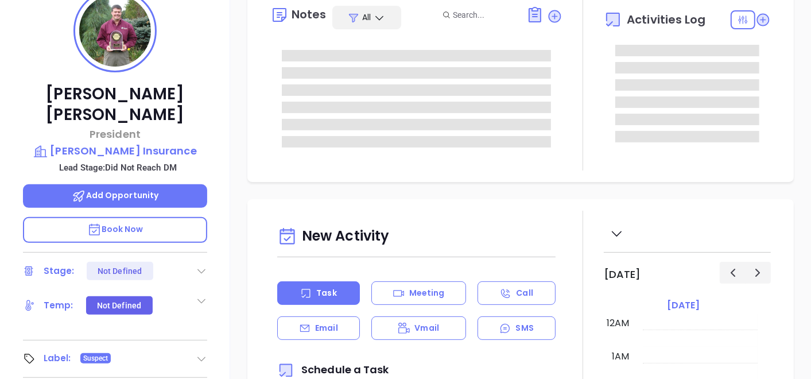
type input "[DATE]"
type input "[PERSON_NAME]"
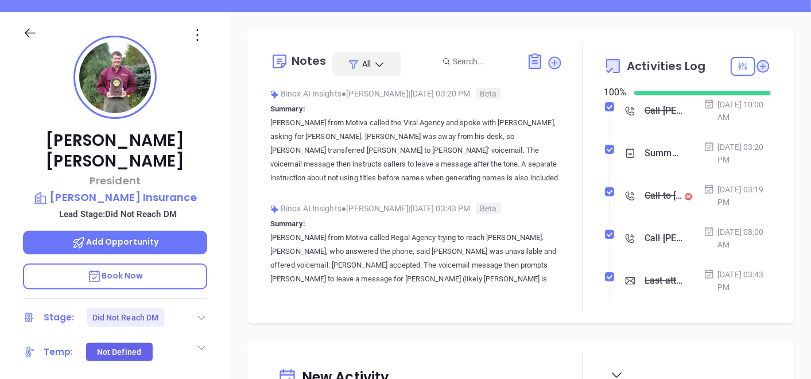
scroll to position [134, 0]
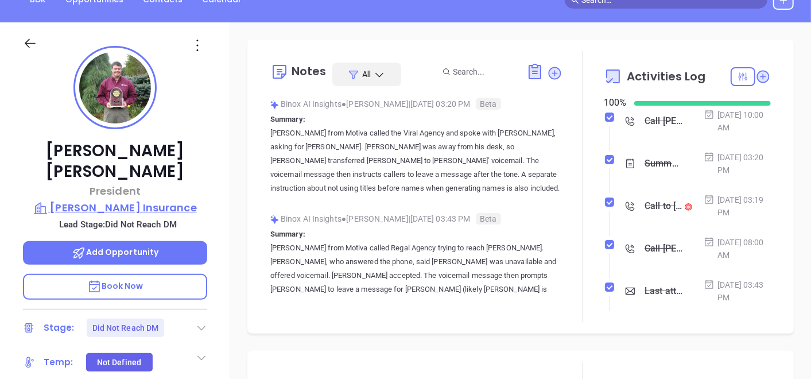
click at [130, 200] on p "Reagle Insurance" at bounding box center [115, 208] width 184 height 16
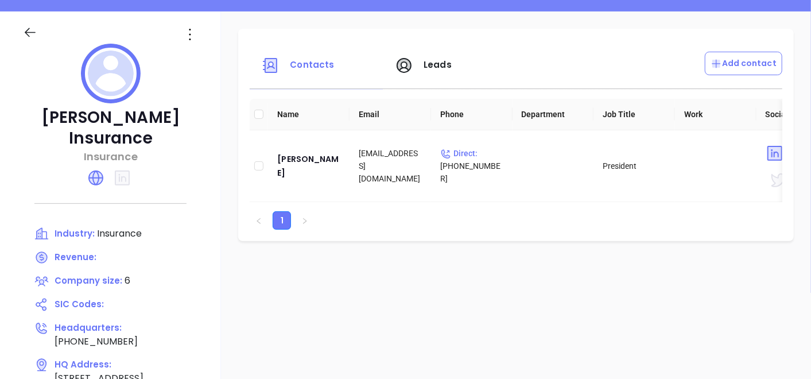
scroll to position [7, 0]
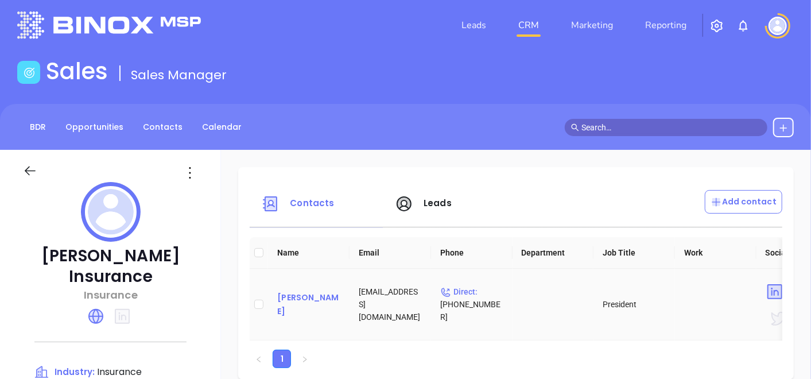
click at [300, 298] on div "James Reagle" at bounding box center [308, 304] width 63 height 28
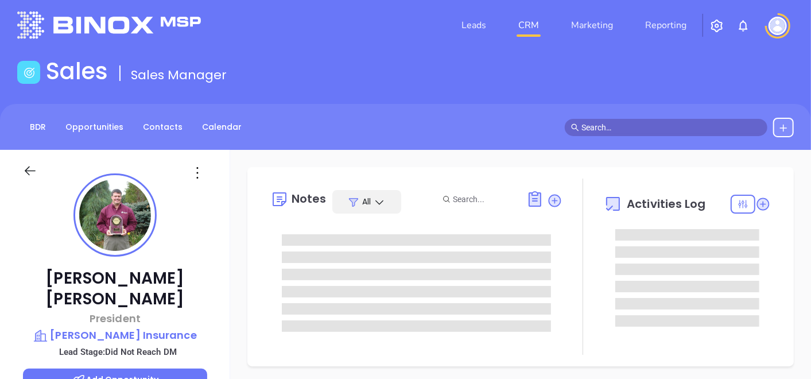
type input "[DATE]"
type input "[PERSON_NAME]"
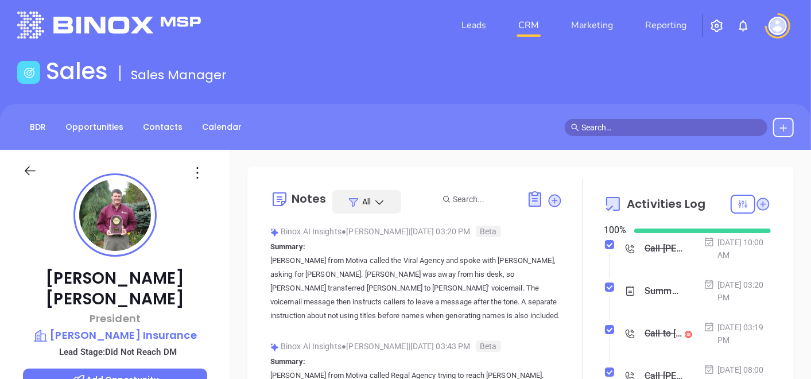
scroll to position [0, 0]
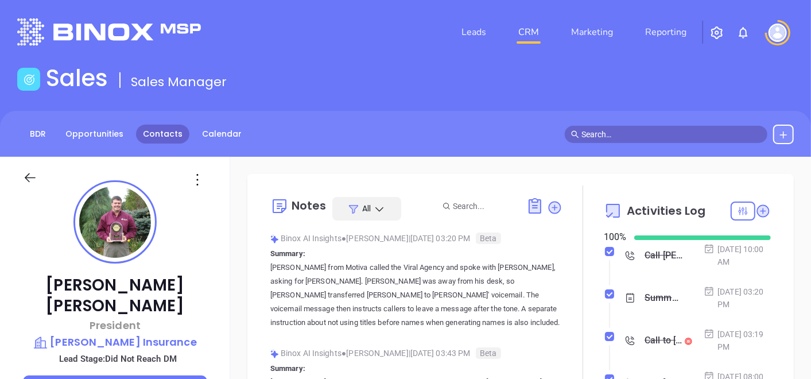
click at [157, 129] on link "Contacts" at bounding box center [162, 133] width 53 height 19
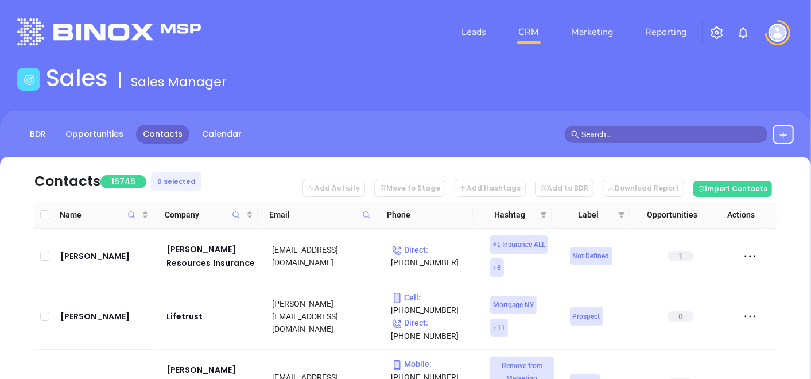
click at [367, 212] on icon at bounding box center [366, 215] width 9 height 9
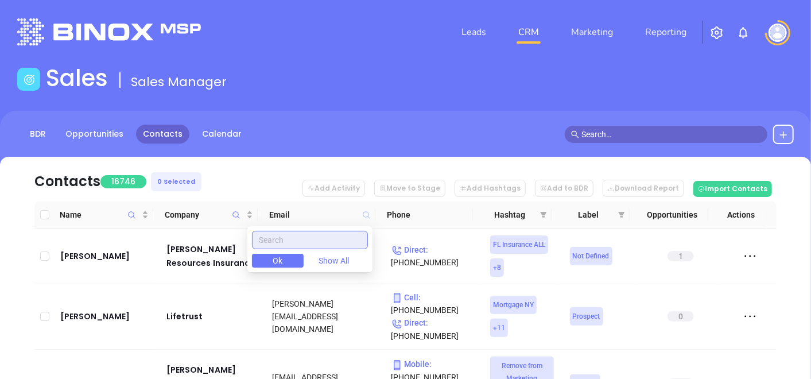
paste input "northampton.aaa.com"
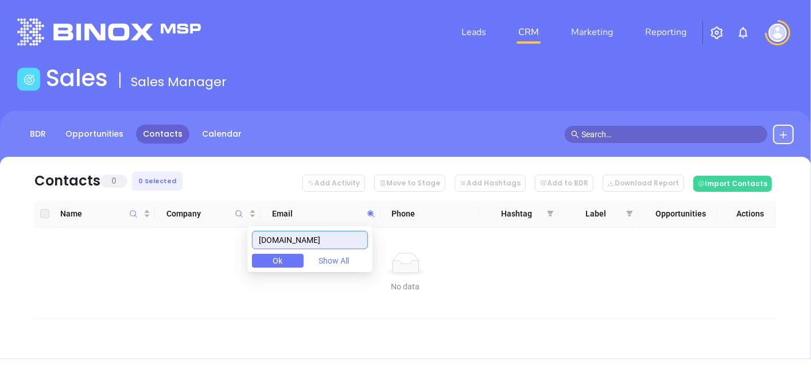
click at [342, 248] on div "northampton.aaa.com Ok Show All" at bounding box center [309, 249] width 125 height 46
drag, startPoint x: 356, startPoint y: 246, endPoint x: 277, endPoint y: 235, distance: 80.0
click at [276, 235] on input "northampton.aaa.com" at bounding box center [310, 240] width 116 height 18
type input "n"
paste input "kwminc.com"
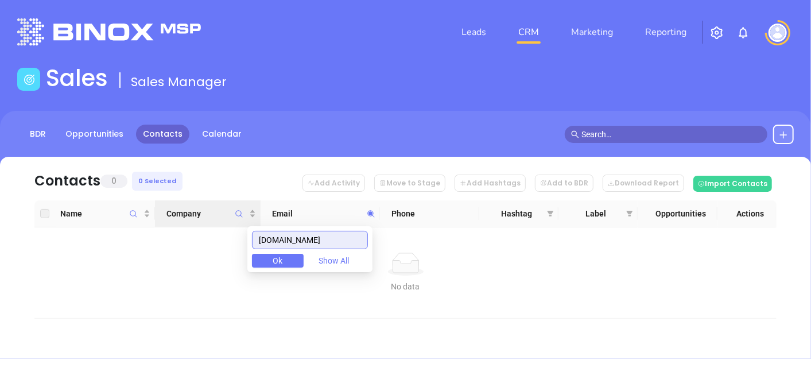
drag, startPoint x: 320, startPoint y: 233, endPoint x: 214, endPoint y: 221, distance: 106.2
click at [219, 223] on body "Leads CRM Marketing Reporting Financial Leads Leads Sales Sales Manager BDR Opp…" at bounding box center [405, 189] width 811 height 379
type input "kwminc.com"
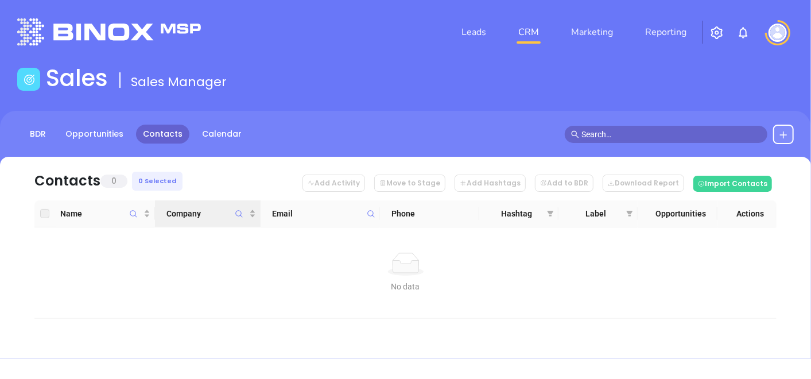
click at [235, 213] on icon "Company" at bounding box center [239, 213] width 9 height 9
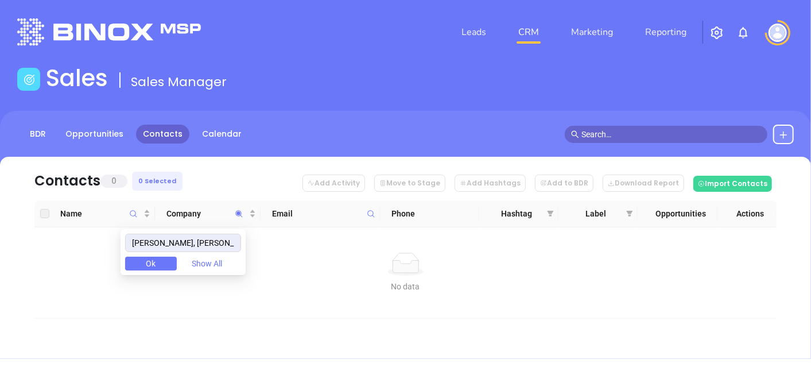
drag, startPoint x: 225, startPoint y: 240, endPoint x: 25, endPoint y: 230, distance: 201.0
click at [26, 230] on body "Leads CRM Marketing Reporting Financial Leads Leads Sales Sales Manager BDR Opp…" at bounding box center [405, 189] width 811 height 379
type input "Kressler, Wolff & Miller"
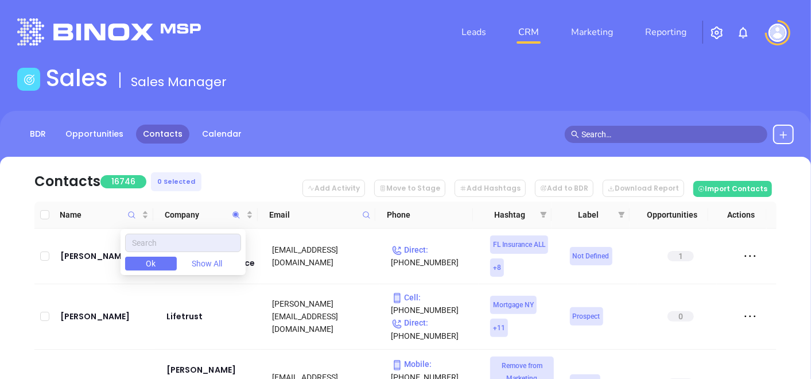
click at [363, 216] on icon at bounding box center [366, 215] width 9 height 9
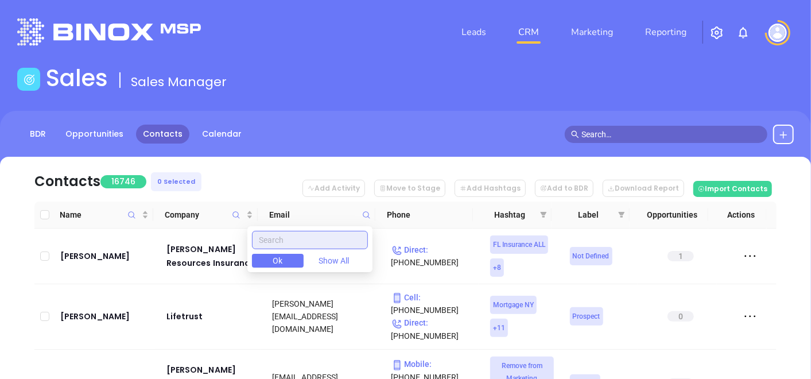
paste input "kwmmail.com"
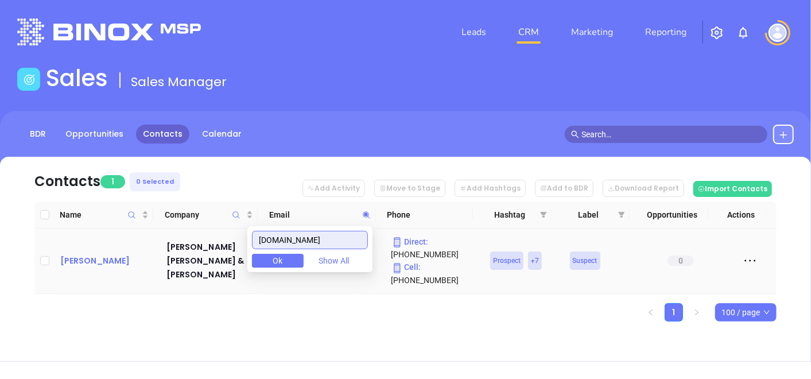
type input "kwmmail.com"
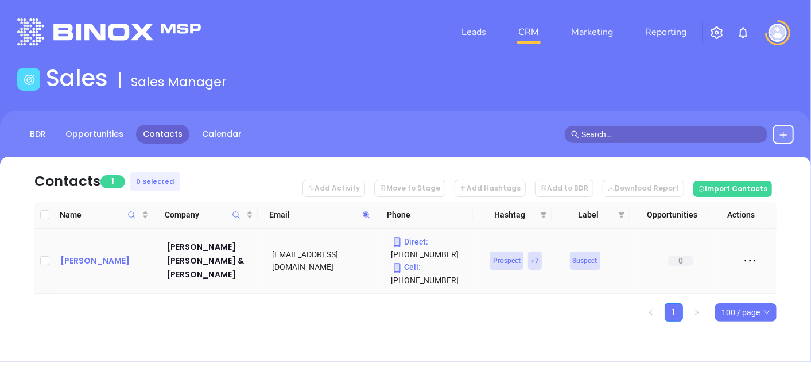
click at [101, 262] on div "David Wolff" at bounding box center [105, 261] width 90 height 14
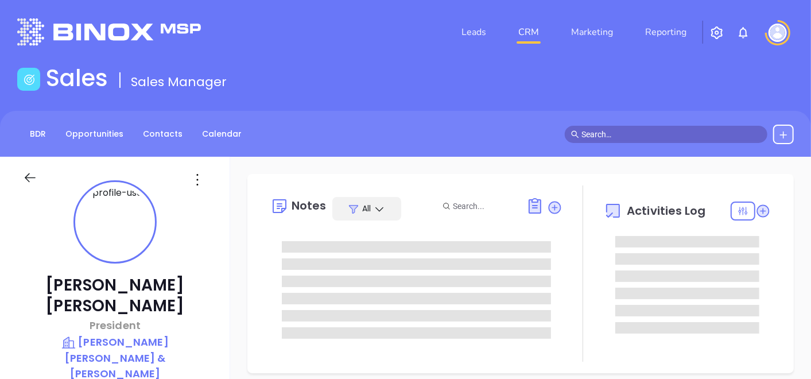
type input "[DATE]"
type input "[PERSON_NAME]"
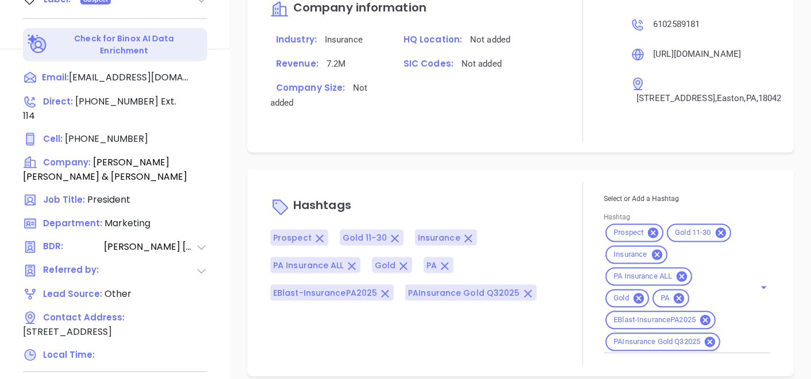
scroll to position [809, 0]
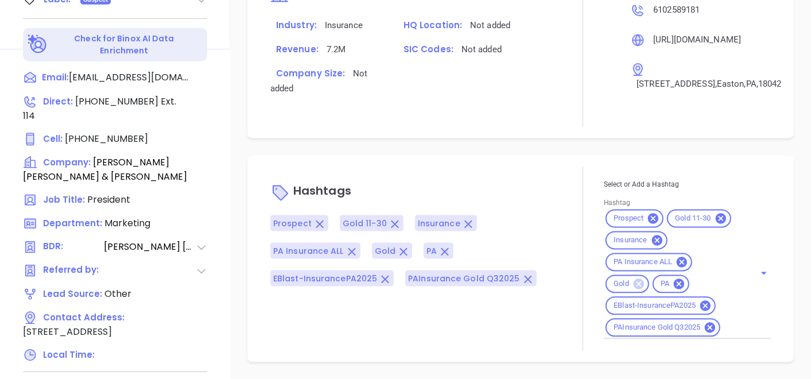
click at [633, 287] on icon at bounding box center [638, 284] width 10 height 10
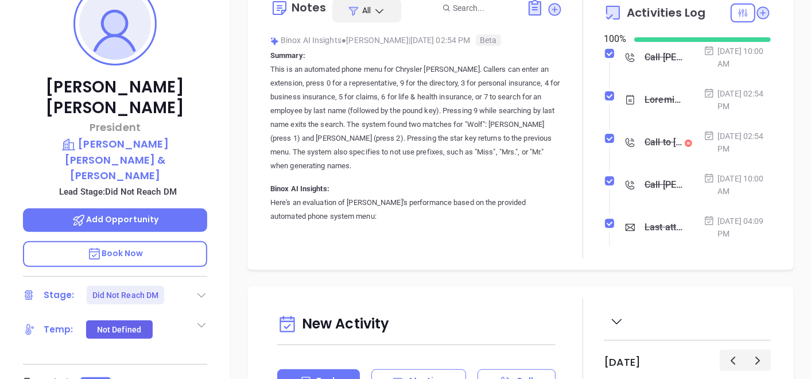
scroll to position [0, 0]
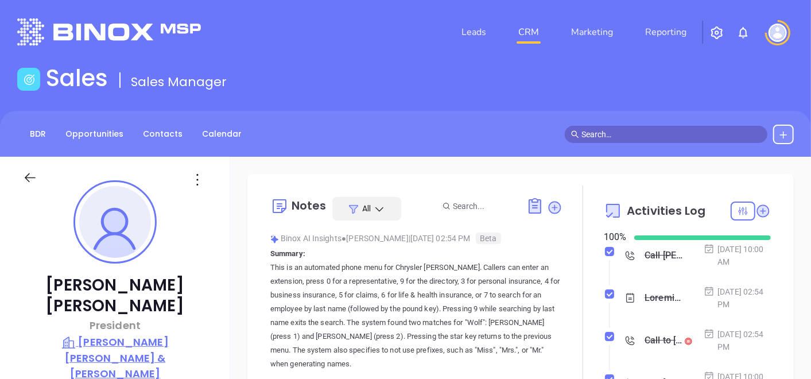
click at [103, 334] on p "Kressler Wolff & Miller" at bounding box center [115, 357] width 184 height 47
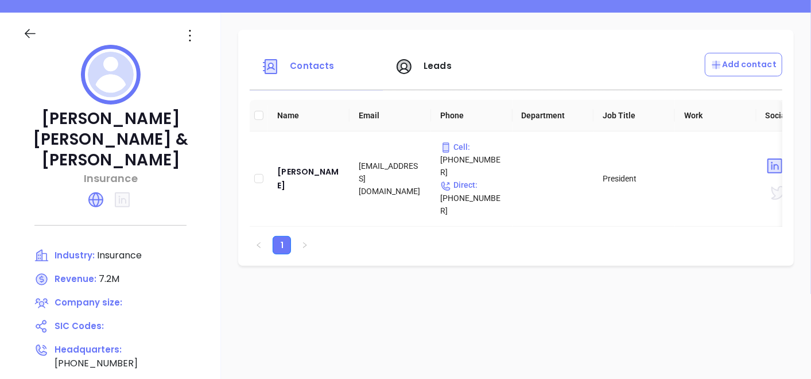
scroll to position [127, 0]
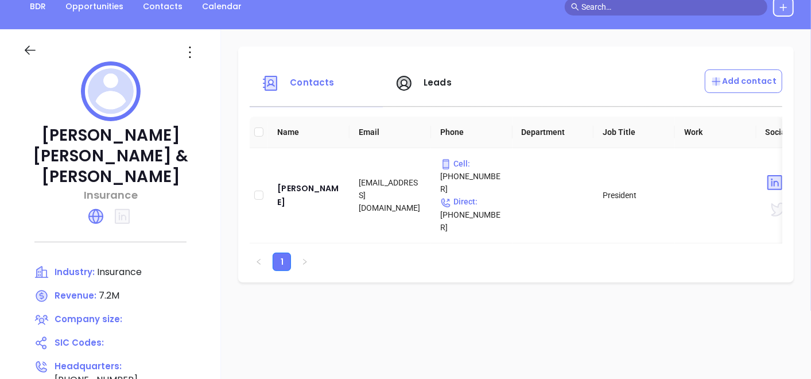
click at [192, 60] on icon at bounding box center [190, 52] width 18 height 18
click at [208, 77] on div "Edit" at bounding box center [242, 74] width 104 height 13
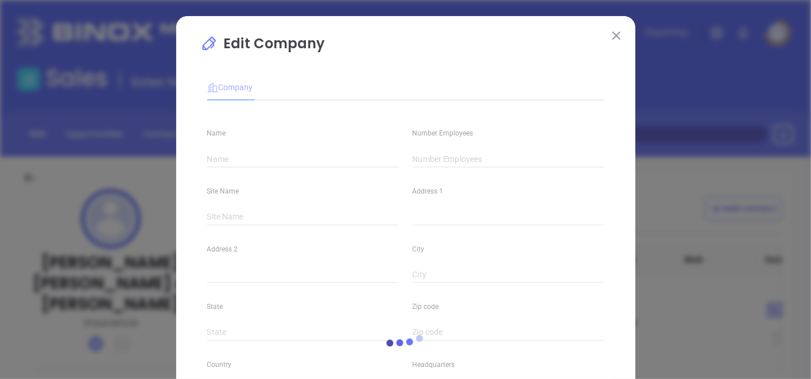
type input "Kressler Wolff & Miller"
type input "(610) 258-9181"
type input "Insurance"
type input "https://kwminc.com/"
type input "7.2M"
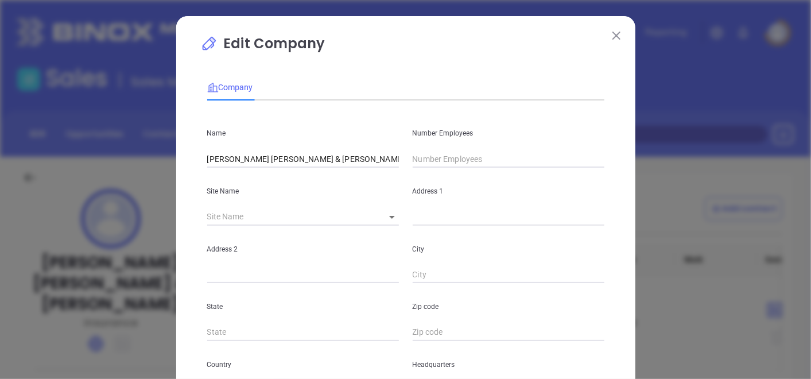
click at [437, 159] on input "text" at bounding box center [508, 158] width 192 height 17
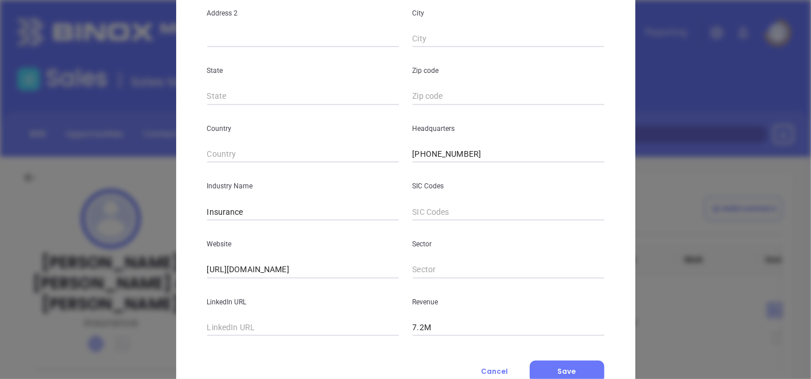
scroll to position [279, 0]
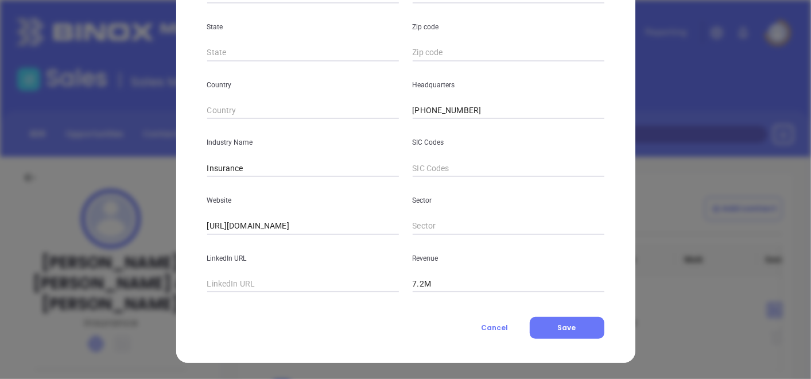
type input "13"
click at [326, 212] on div "Website https://kwminc.com/" at bounding box center [302, 206] width 205 height 58
click at [555, 332] on button "Save" at bounding box center [566, 328] width 75 height 22
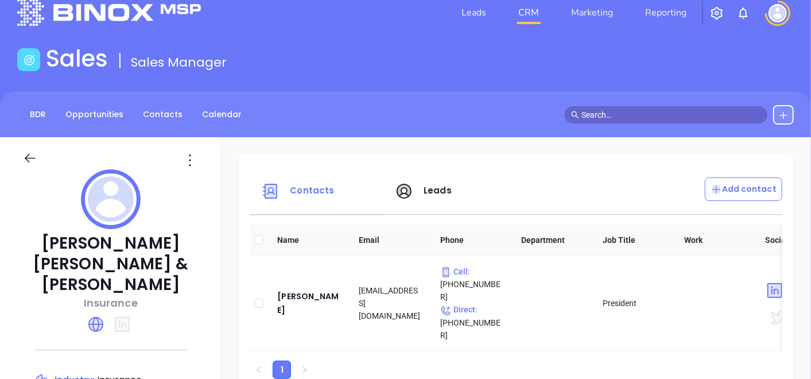
scroll to position [0, 0]
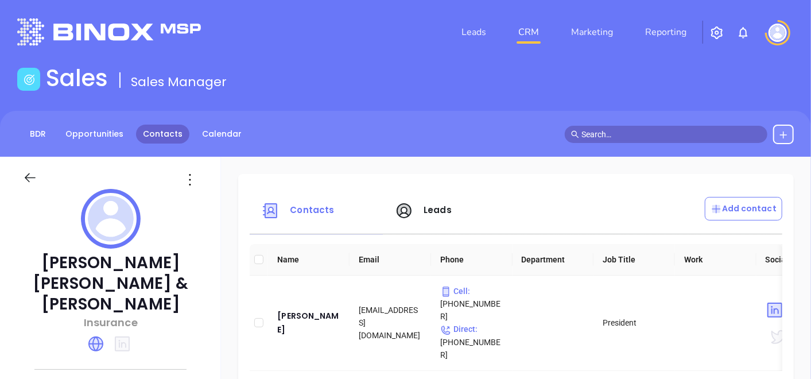
click at [144, 130] on link "Contacts" at bounding box center [162, 133] width 53 height 19
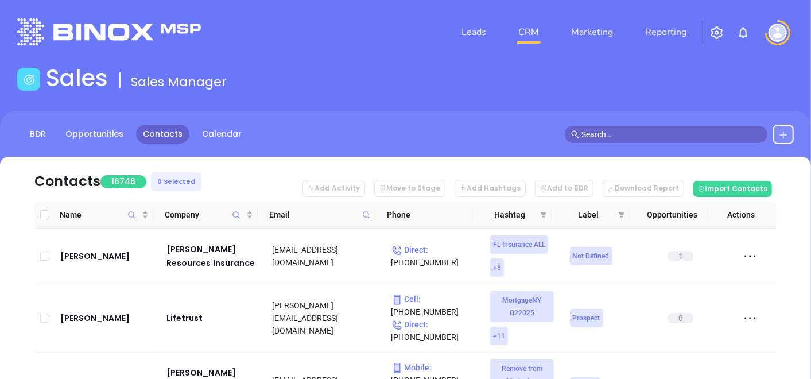
click at [364, 211] on icon at bounding box center [366, 215] width 9 height 9
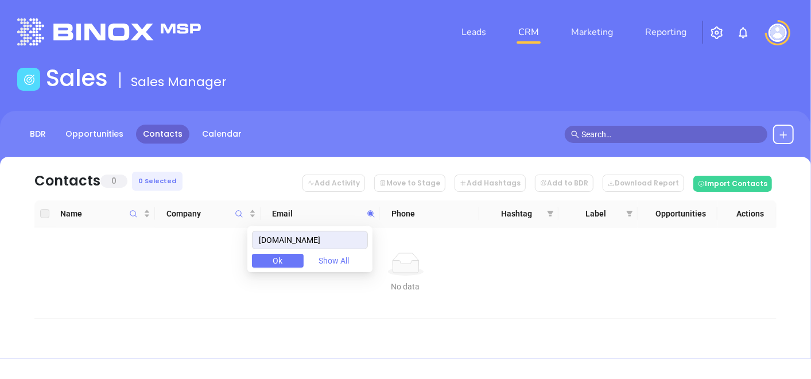
type input "rmginsurance.com"
drag, startPoint x: 336, startPoint y: 233, endPoint x: 243, endPoint y: 225, distance: 93.2
click at [243, 225] on body "Leads CRM Marketing Reporting Financial Leads Leads Sales Sales Manager BDR Opp…" at bounding box center [405, 189] width 811 height 379
paste input "evergreeninsurance.net"
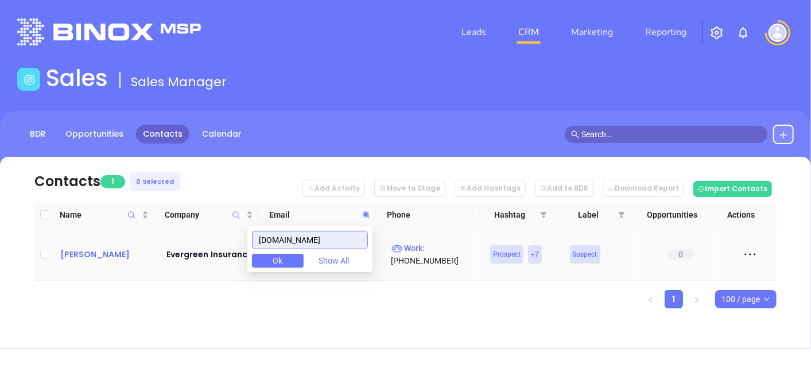
type input "evergreeninsurance.net"
click at [104, 247] on div "Joseph Imler" at bounding box center [105, 254] width 90 height 14
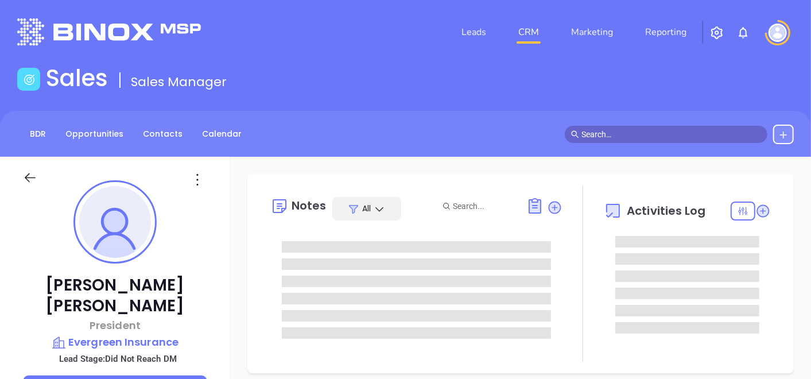
type input "[PERSON_NAME]"
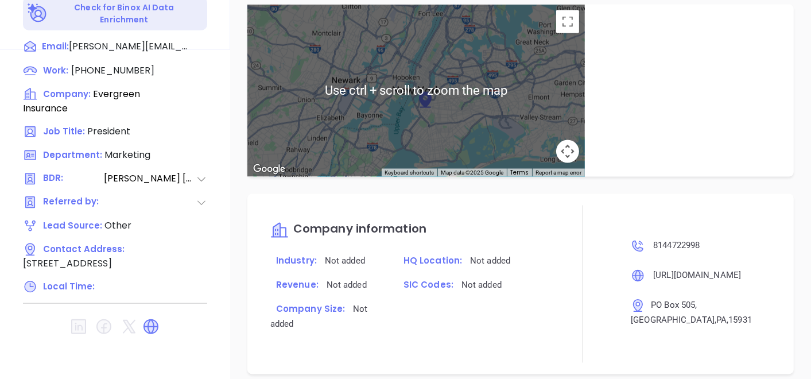
scroll to position [824, 0]
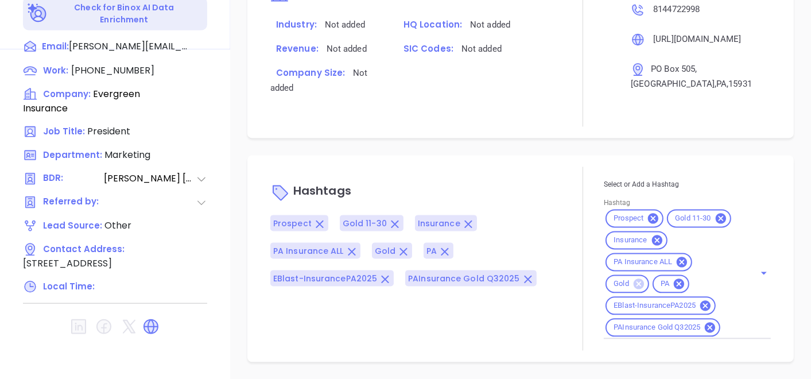
click at [633, 283] on icon at bounding box center [638, 284] width 10 height 10
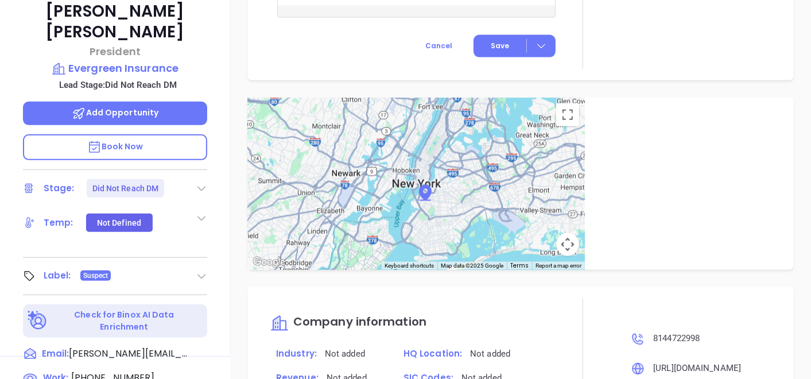
scroll to position [134, 0]
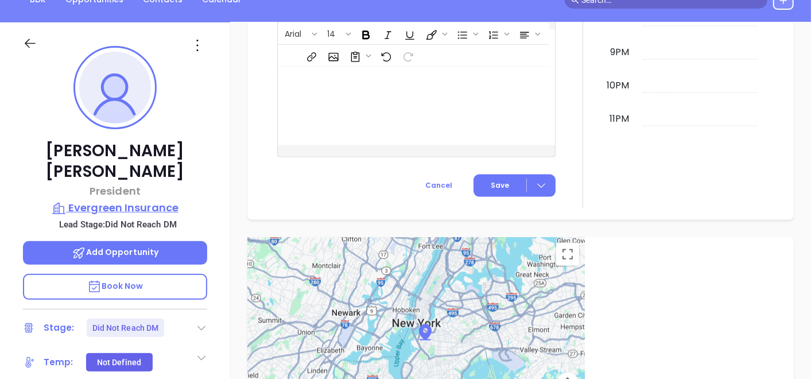
click at [155, 200] on p "Evergreen Insurance" at bounding box center [115, 208] width 184 height 16
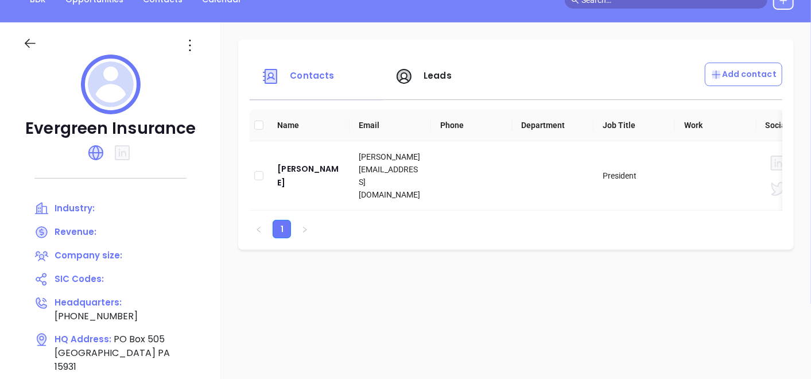
click at [193, 36] on icon at bounding box center [190, 45] width 18 height 18
click at [202, 66] on div "Edit" at bounding box center [242, 67] width 104 height 13
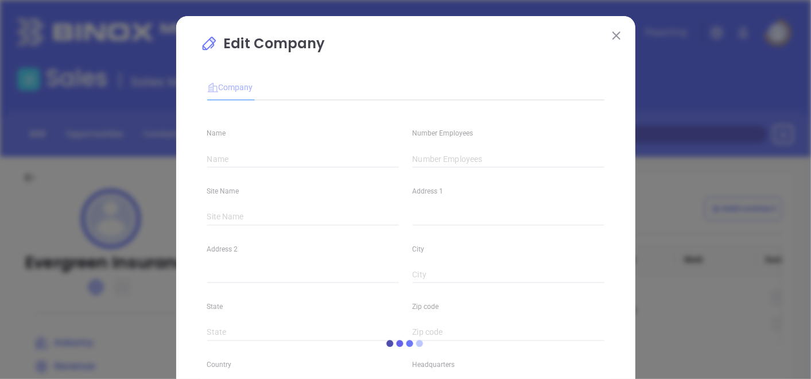
type input "Evergreen Insurance"
type input "(814) 472-2998"
type input "https://evergreeninsurance.net/"
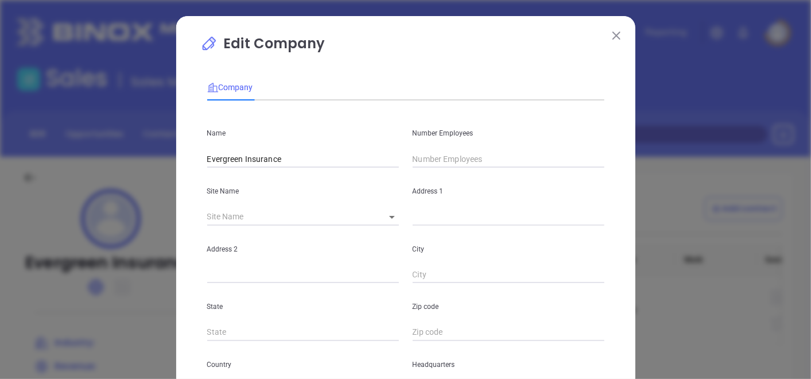
click at [466, 159] on input "text" at bounding box center [508, 158] width 192 height 17
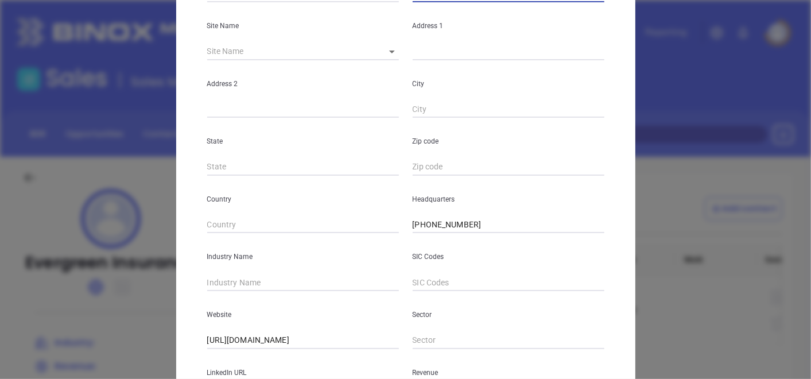
scroll to position [191, 0]
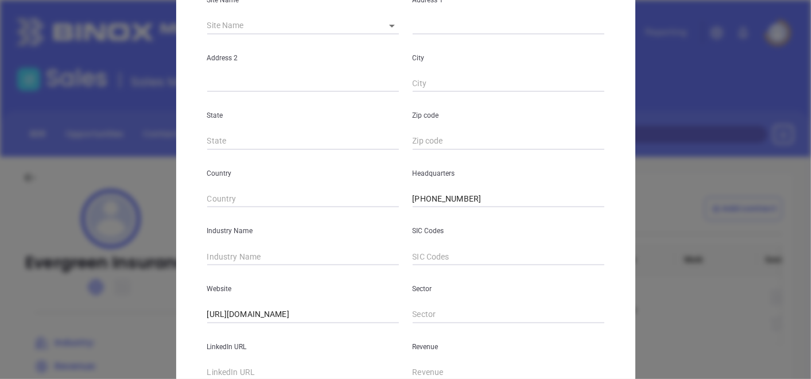
type input "30"
click at [303, 266] on div "Website https://evergreeninsurance.net/" at bounding box center [302, 294] width 205 height 58
click at [295, 250] on input "text" at bounding box center [303, 256] width 192 height 17
type input "Insurance"
click at [192, 262] on div "Edit Company Company Name Evergreen Insurance Number Employees 30 Site Name ​ A…" at bounding box center [405, 138] width 459 height 626
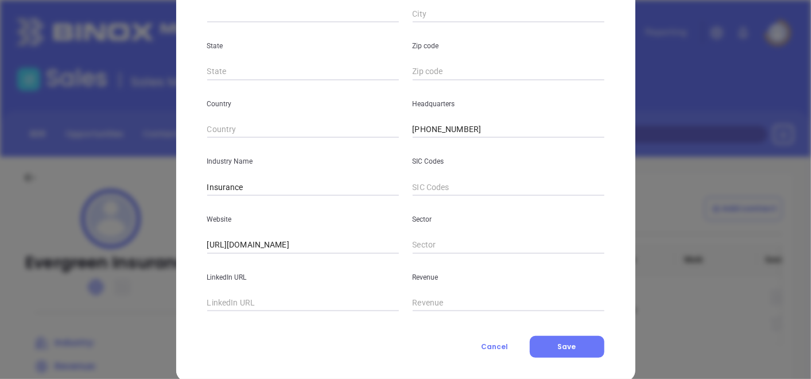
scroll to position [279, 0]
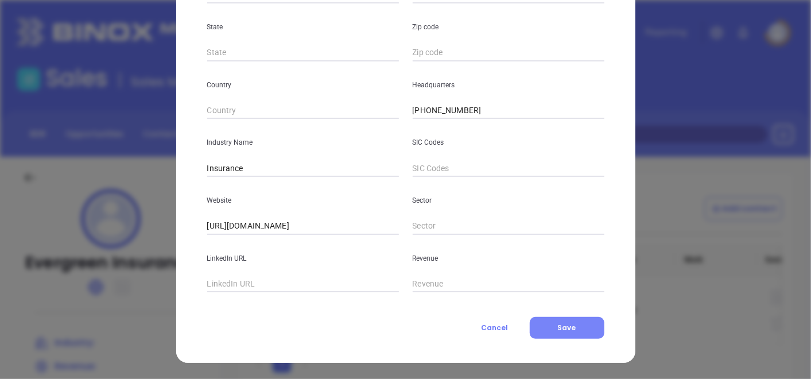
click at [568, 330] on span "Save" at bounding box center [567, 327] width 18 height 10
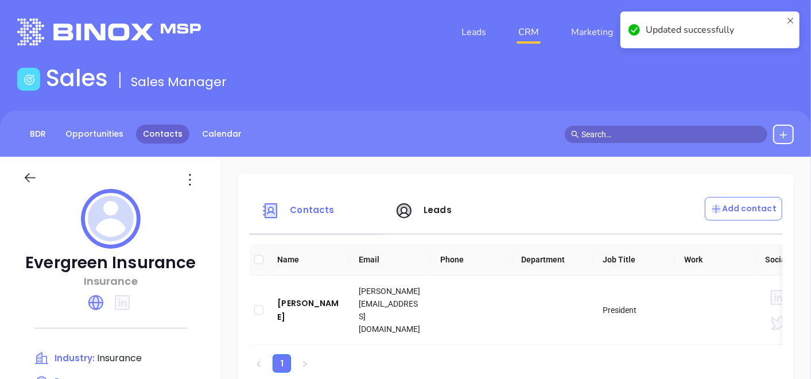
click at [162, 134] on link "Contacts" at bounding box center [162, 133] width 53 height 19
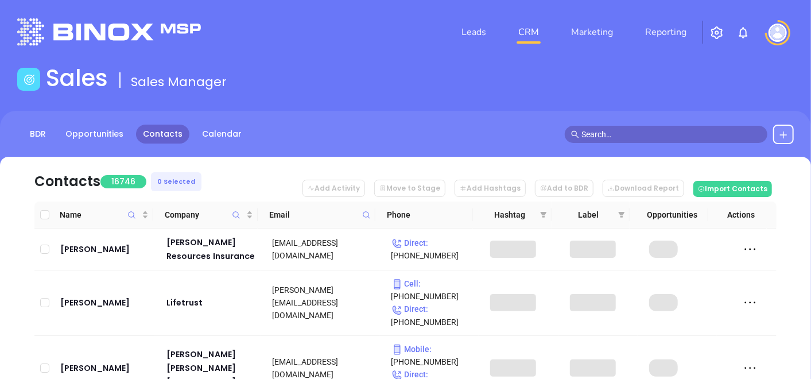
click at [362, 216] on icon at bounding box center [366, 215] width 9 height 9
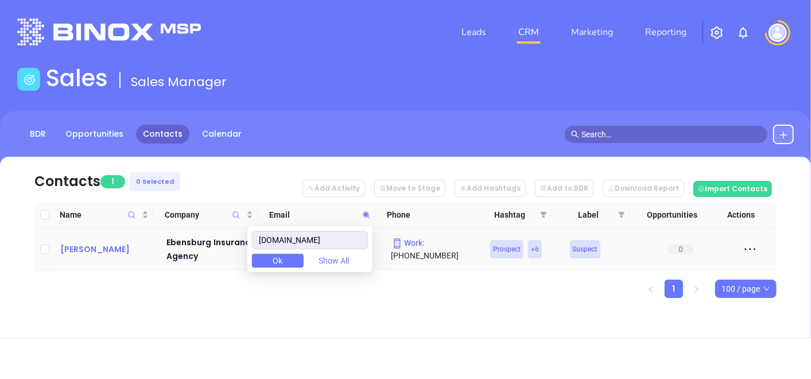
type input "ebensburgins.com"
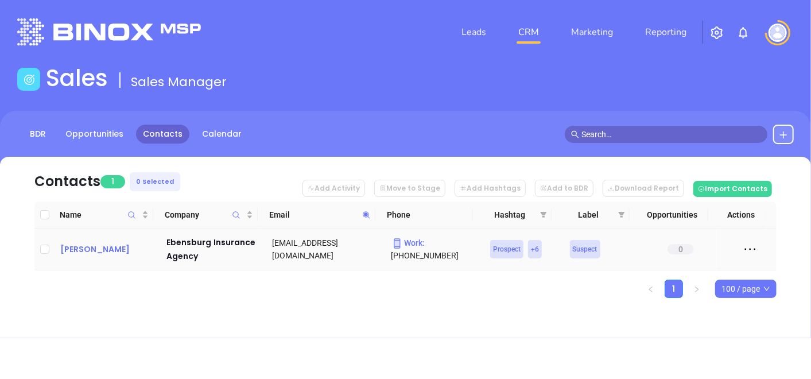
click at [90, 246] on div "Carl DeYulis" at bounding box center [105, 249] width 90 height 14
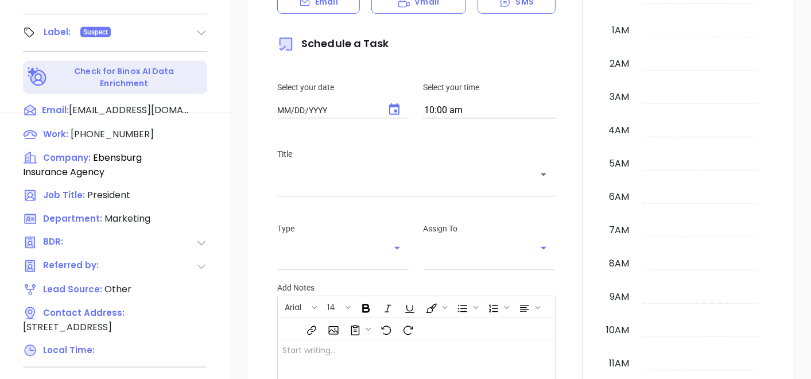
type input "[DATE]"
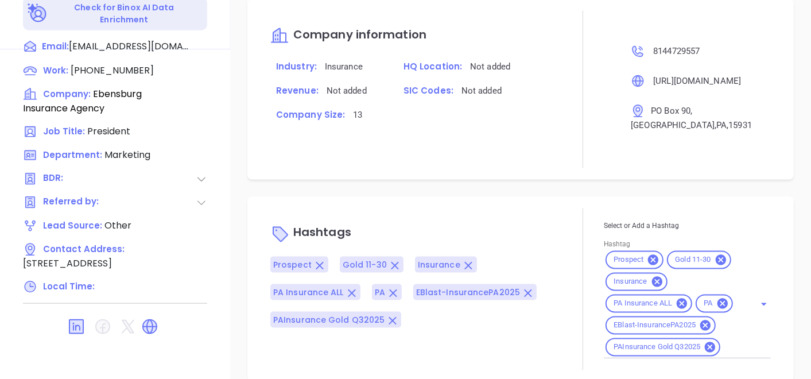
scroll to position [693, 0]
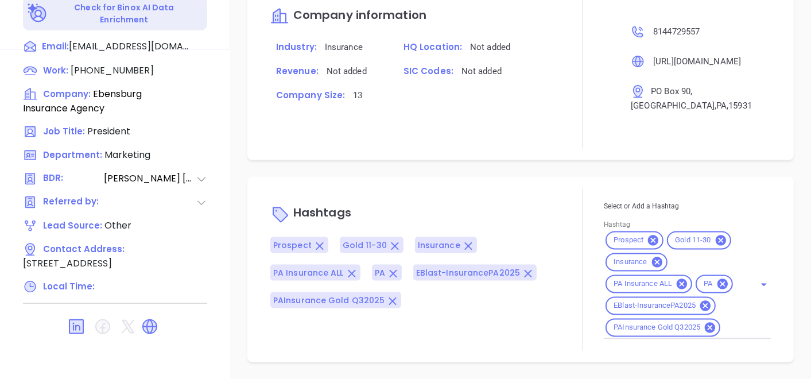
type input "[PERSON_NAME]"
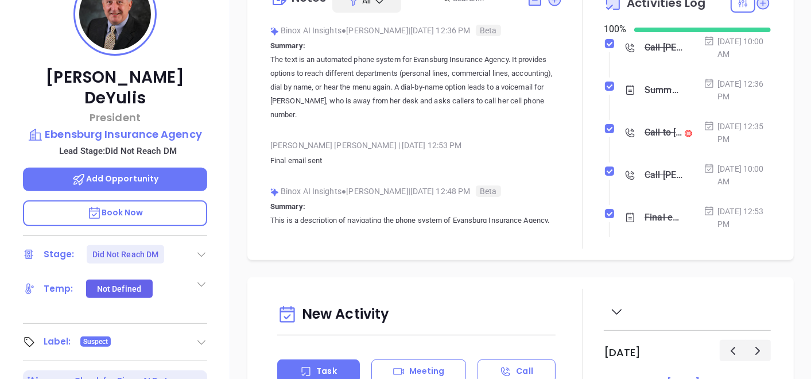
scroll to position [134, 0]
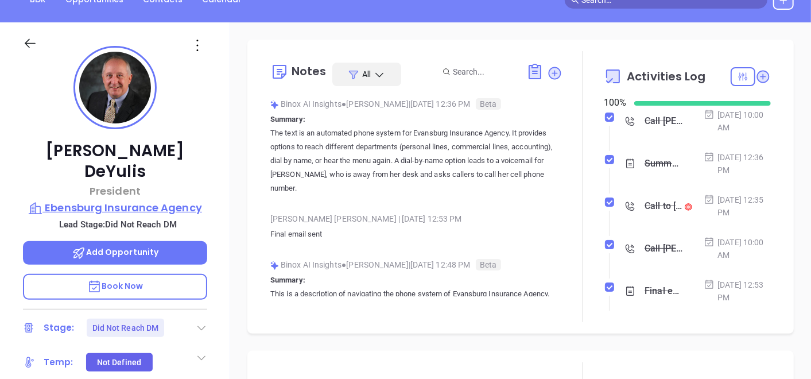
click at [146, 200] on p "Ebensburg Insurance Agency" at bounding box center [115, 208] width 184 height 16
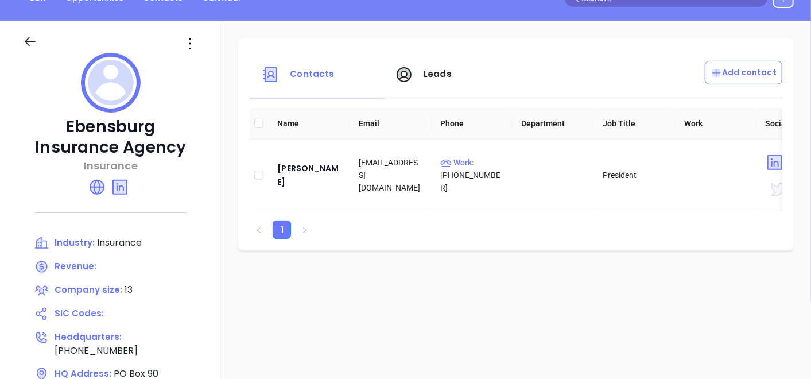
scroll to position [134, 0]
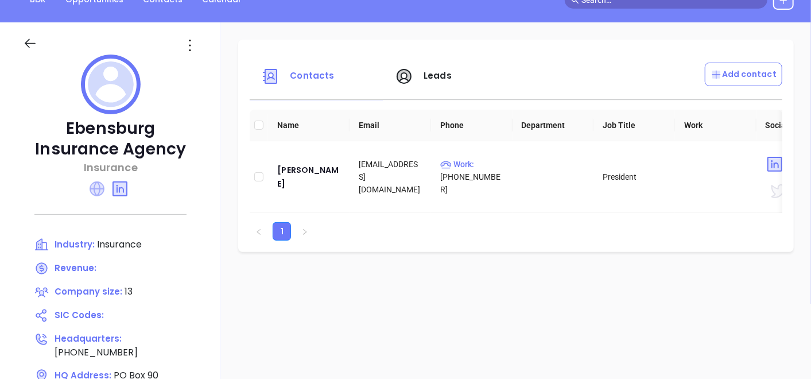
click at [102, 183] on icon at bounding box center [96, 188] width 15 height 15
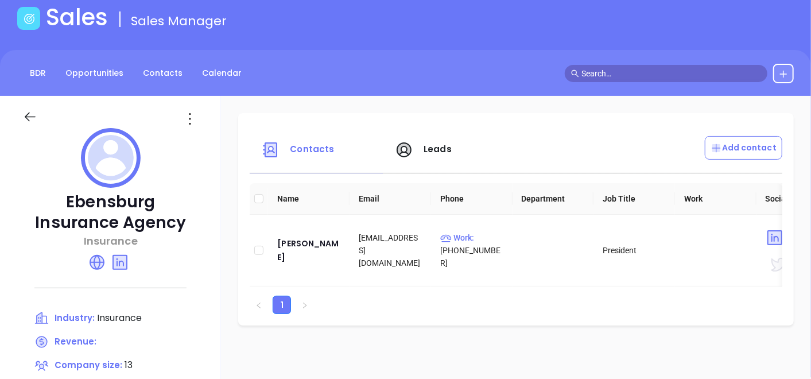
scroll to position [0, 0]
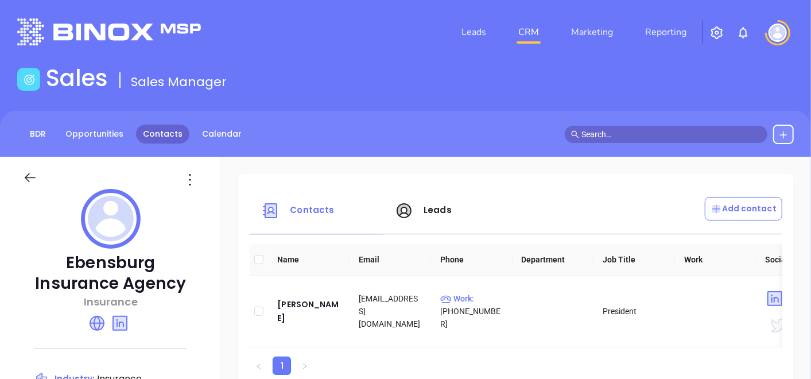
click at [174, 135] on link "Contacts" at bounding box center [162, 133] width 53 height 19
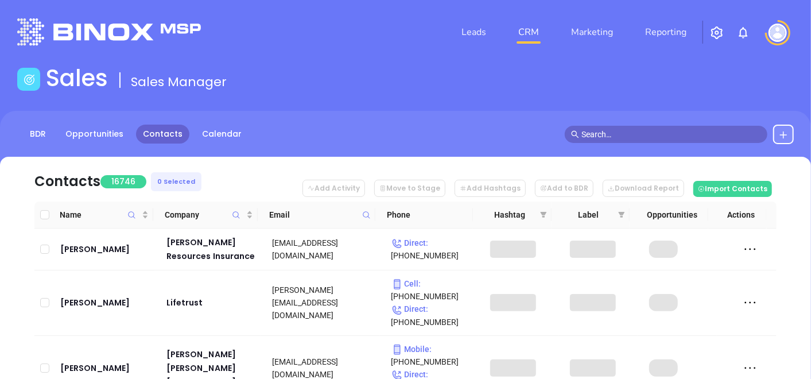
click at [365, 217] on icon at bounding box center [366, 215] width 9 height 9
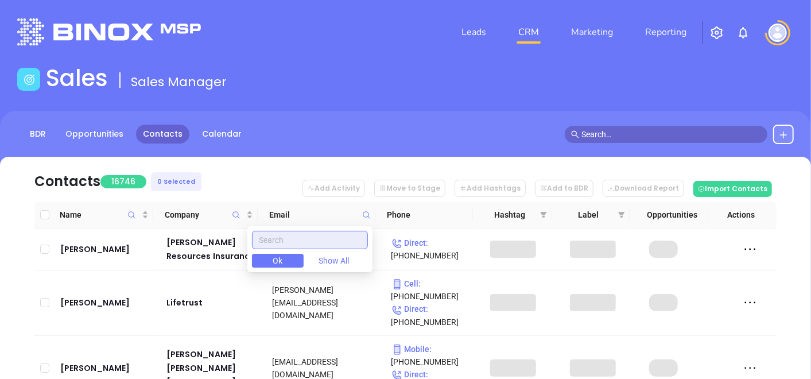
paste input "hamiltonins.com"
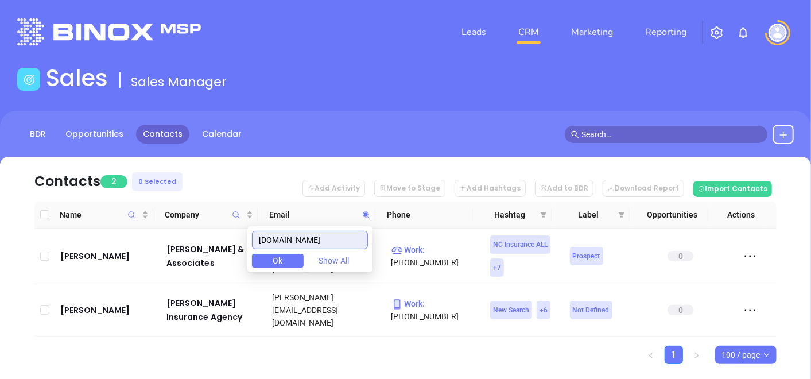
type input "hamiltonins.com"
click at [166, 329] on div "Name Company Email Phone Hashtag Label Opportunities Actions Justin Hamilton J …" at bounding box center [405, 282] width 742 height 162
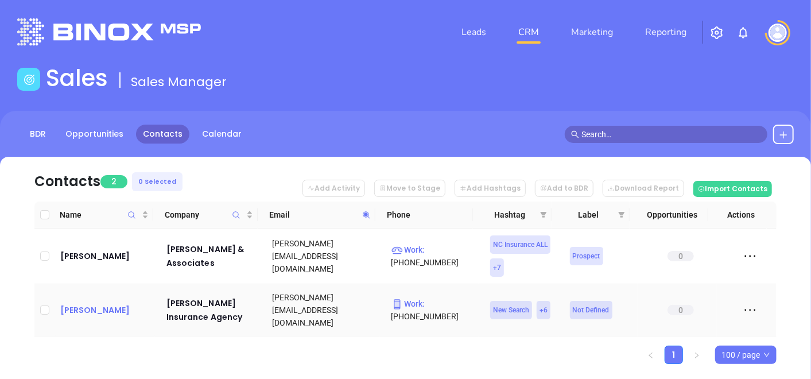
click at [93, 303] on div "Clayton Wronek" at bounding box center [105, 310] width 90 height 14
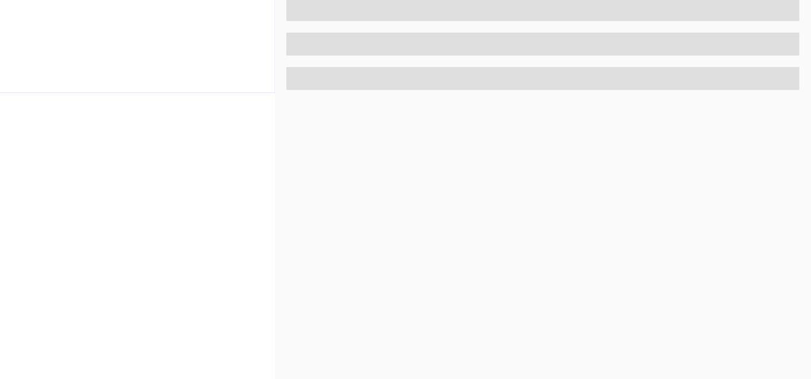
scroll to position [581, 0]
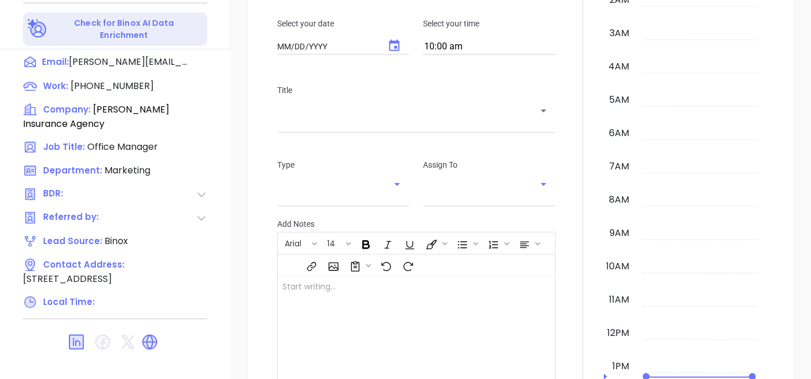
type input "[DATE]"
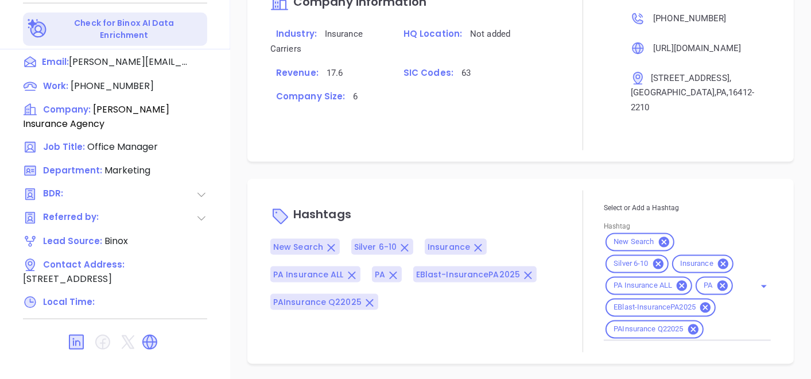
scroll to position [707, 0]
type input "[PERSON_NAME]"
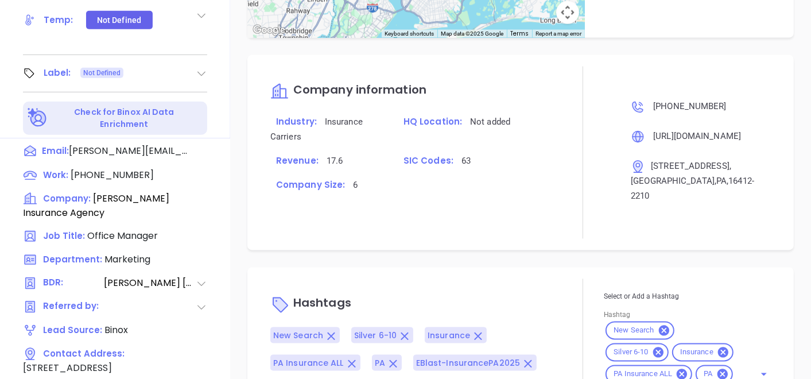
scroll to position [389, 0]
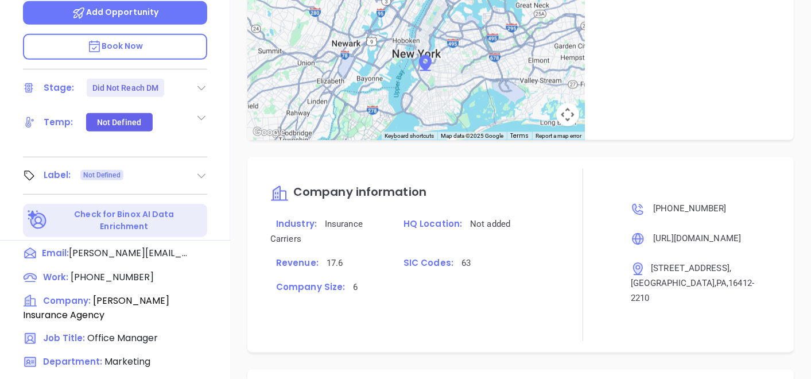
click at [200, 170] on icon at bounding box center [201, 175] width 11 height 11
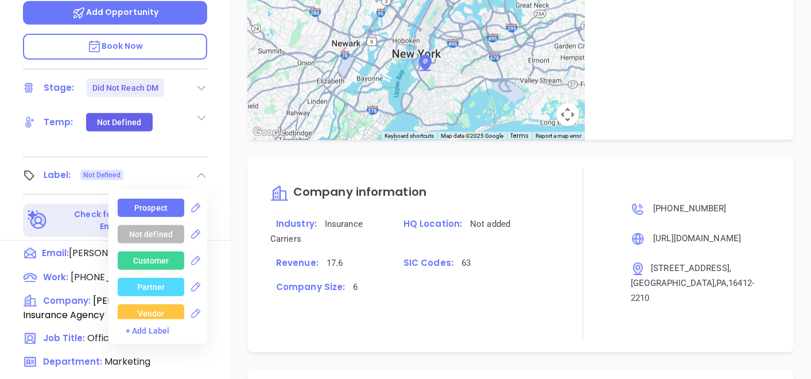
click at [156, 198] on div "Prospect" at bounding box center [150, 207] width 33 height 18
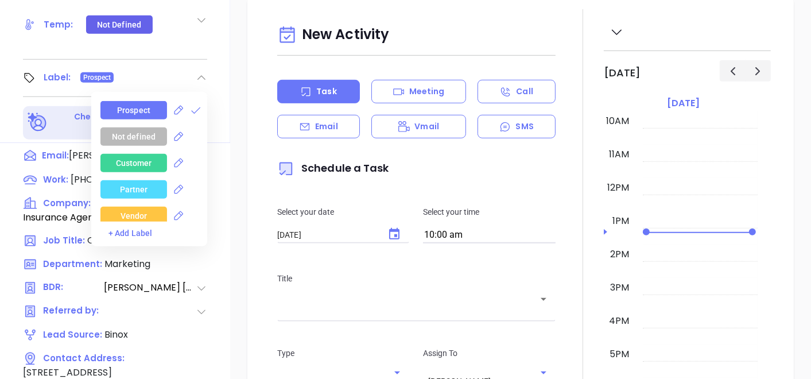
scroll to position [509, 0]
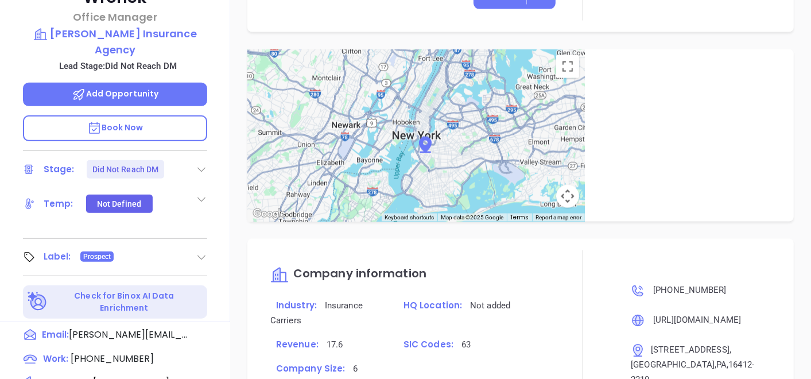
scroll to position [191, 0]
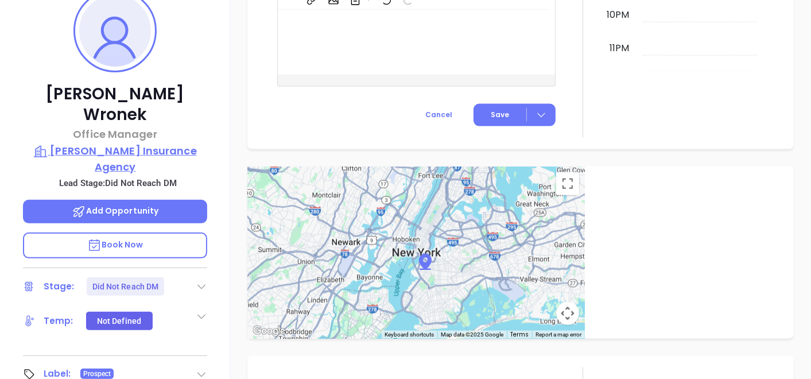
click at [129, 143] on p "Hamilton Insurance Agency" at bounding box center [115, 159] width 184 height 32
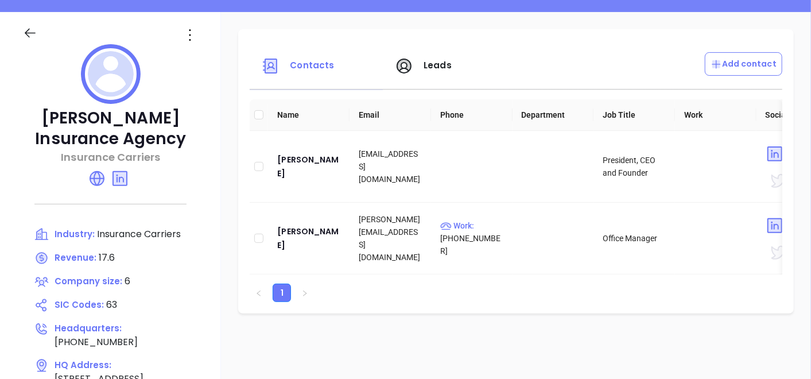
scroll to position [127, 0]
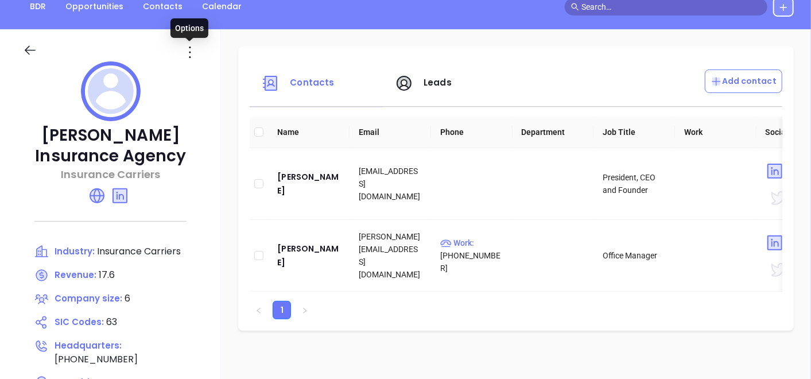
click at [188, 51] on icon at bounding box center [190, 52] width 18 height 18
click at [209, 80] on div "Edit" at bounding box center [242, 74] width 104 height 13
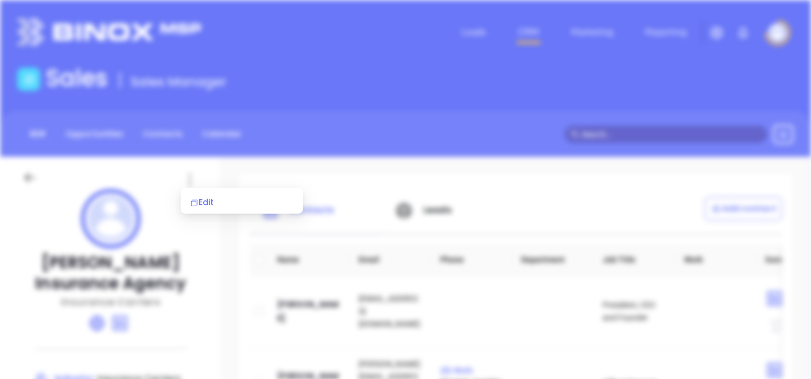
scroll to position [0, 0]
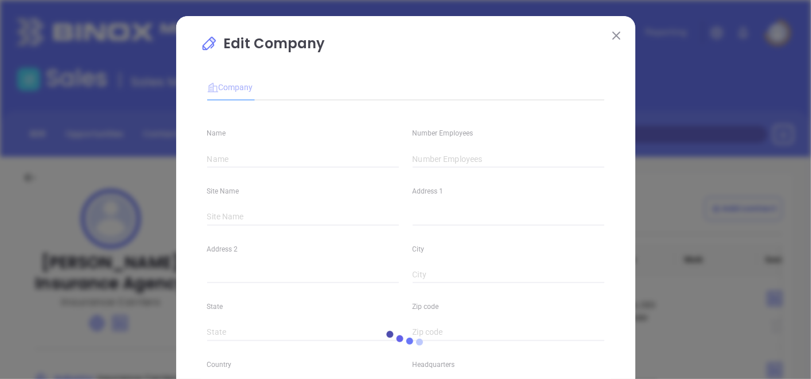
type input "Hamilton Insurance Agency"
type input "6"
type input "(814) 734-5618"
type input "Insurance Carriers"
type input "63"
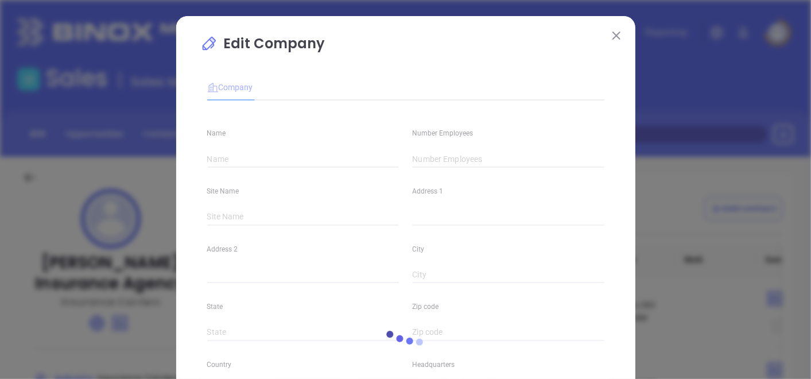
type input "https://www.hamiltonins.com/"
type input "Finance and Insurance"
type input "www.linkedin.com/company/hamiltoninsuranceagency"
type input "17.6"
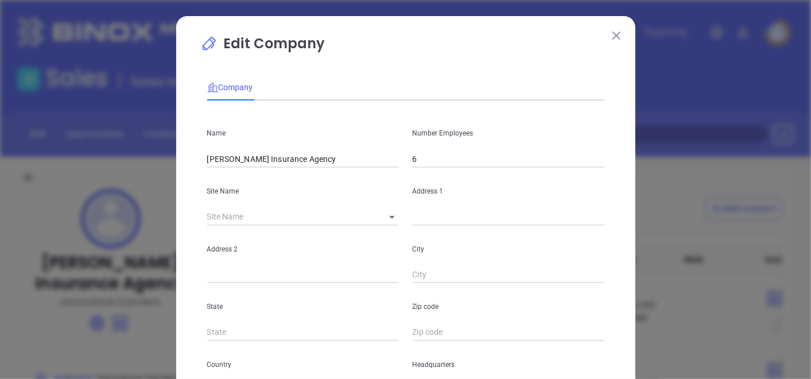
click at [380, 214] on body "Leads CRM Marketing Reporting Financial Leads Leads Sales Sales Manager BDR Opp…" at bounding box center [405, 189] width 811 height 379
click at [390, 216] on li "Edinboro" at bounding box center [424, 217] width 107 height 21
type input "Edinboro"
type input "207 Erie St"
type input "Edinboro"
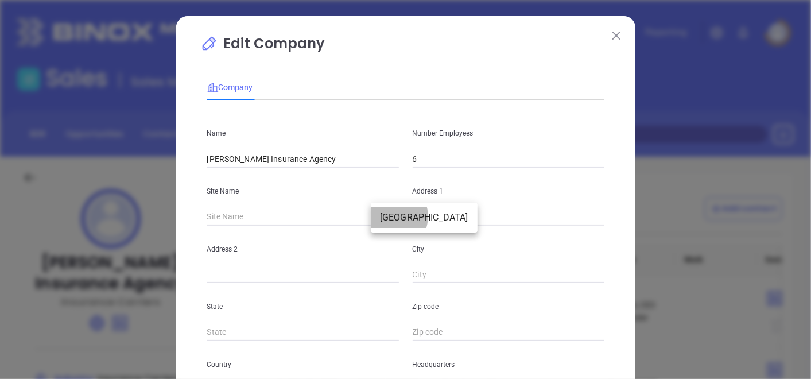
type input "PA"
type input "16412-2210"
type input "US"
type input "114118"
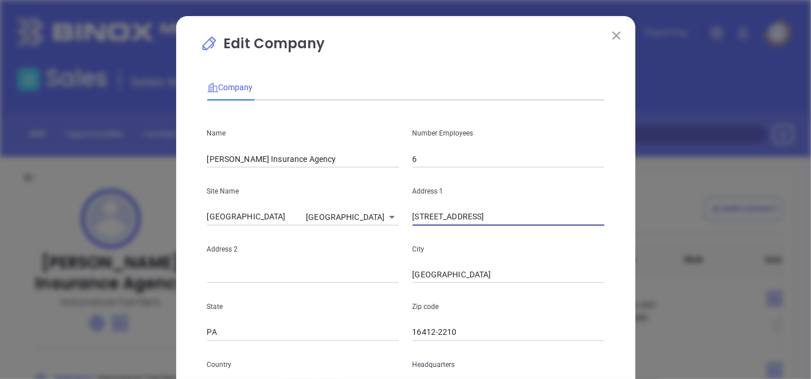
drag, startPoint x: 466, startPoint y: 222, endPoint x: 398, endPoint y: 221, distance: 68.3
click at [398, 221] on div "Site Name Edinboro Edinboro 114118 Address 1 207 Erie St" at bounding box center [405, 196] width 411 height 58
paste input "207 Erie Street Edinboro, Pennsylvania 16412"
type input "207 Erie Street Edinboro, Pennsylvania 16412"
click at [506, 329] on input "16412-2210" at bounding box center [508, 332] width 192 height 17
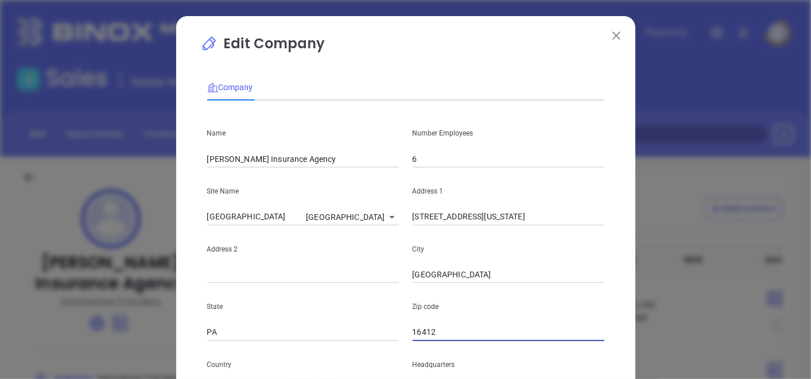
type input "16412"
drag, startPoint x: 465, startPoint y: 218, endPoint x: 589, endPoint y: 246, distance: 127.6
click at [589, 246] on div "Name Hamilton Insurance Agency Number Employees 6 Site Name Edinboro Edinboro 1…" at bounding box center [405, 341] width 397 height 462
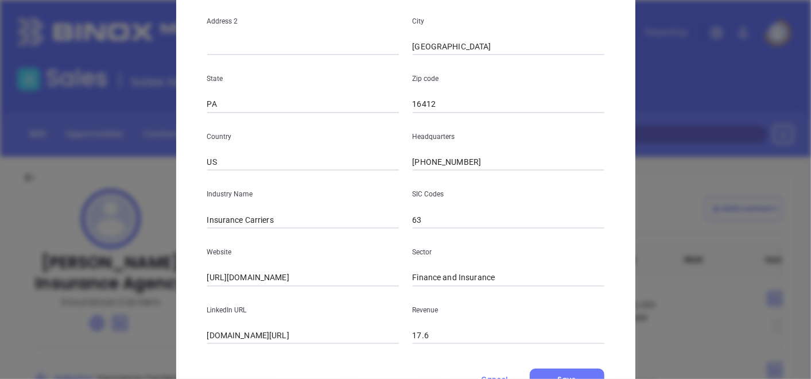
scroll to position [255, 0]
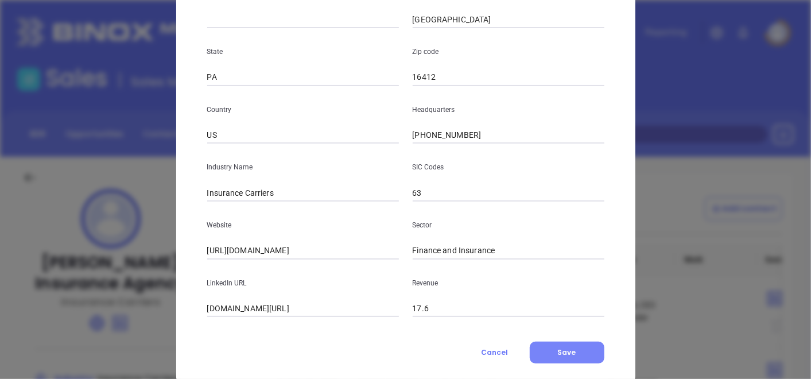
type input "207 Erie Street"
click at [550, 345] on button "Save" at bounding box center [566, 352] width 75 height 22
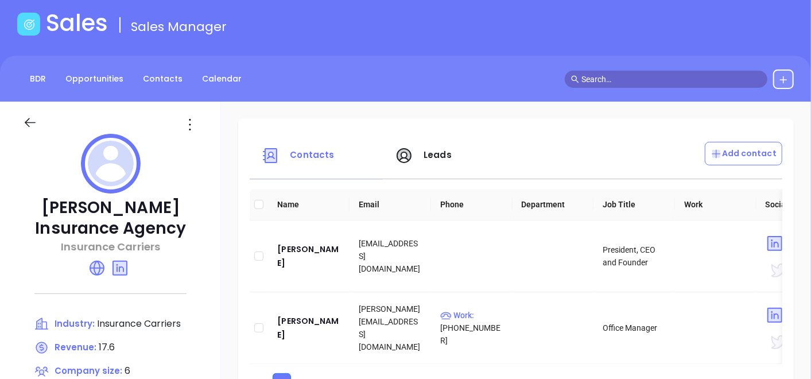
scroll to position [0, 0]
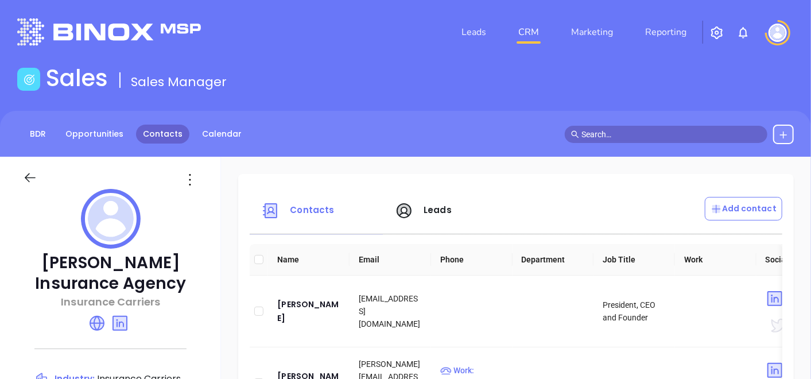
click at [157, 126] on link "Contacts" at bounding box center [162, 133] width 53 height 19
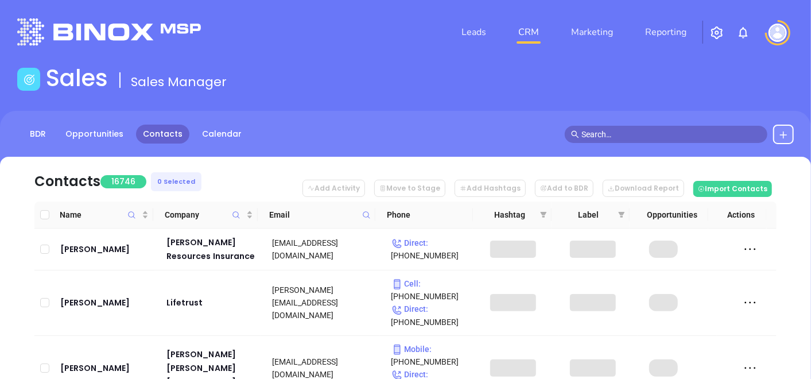
click at [370, 211] on icon at bounding box center [366, 215] width 9 height 9
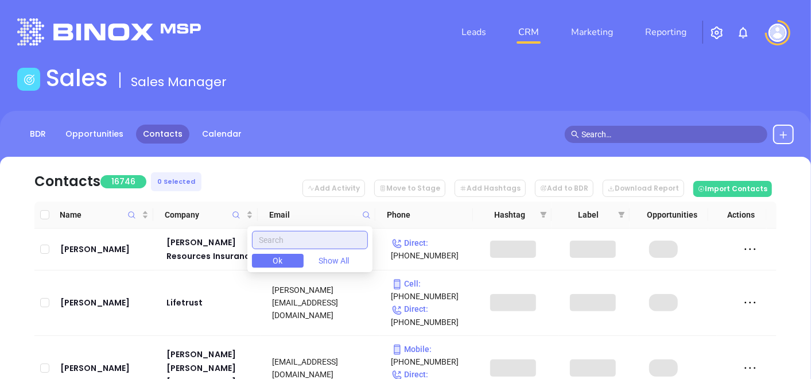
paste input "84lumber.com"
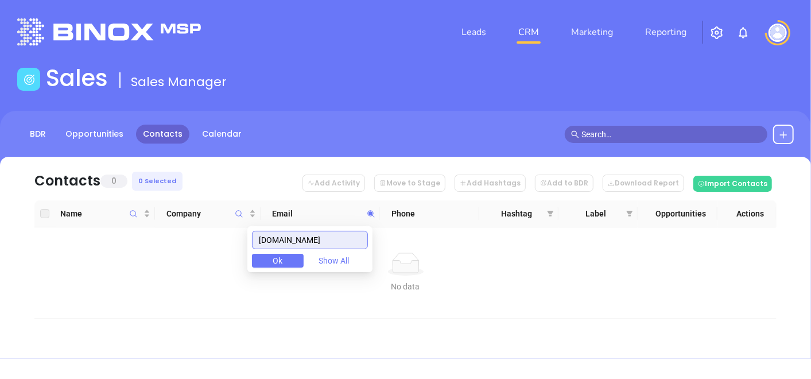
type input "84lumber.com"
drag, startPoint x: 320, startPoint y: 235, endPoint x: 256, endPoint y: 242, distance: 63.5
click at [256, 242] on div "84lumber.com Ok Show All" at bounding box center [309, 249] width 125 height 46
paste input "weaverinsgrp.com"
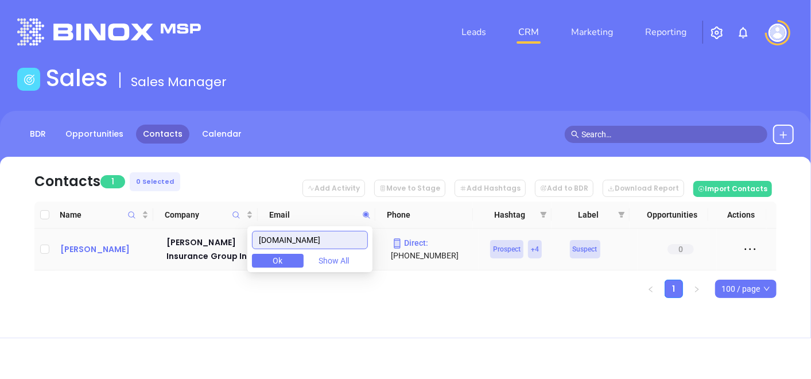
type input "weaverinsgrp.com"
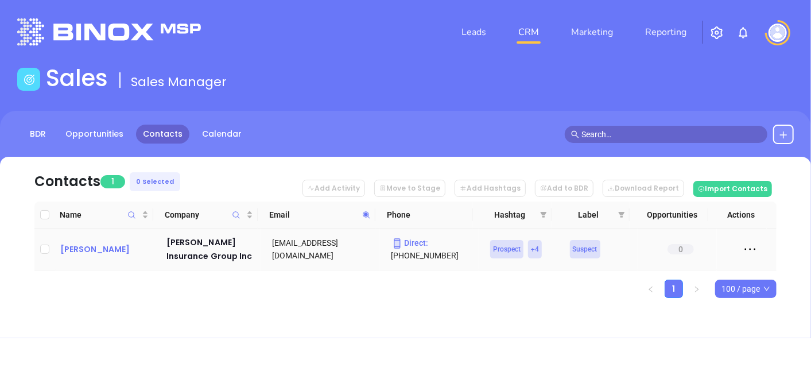
click at [102, 248] on div "Cliff Sweigart" at bounding box center [105, 249] width 90 height 14
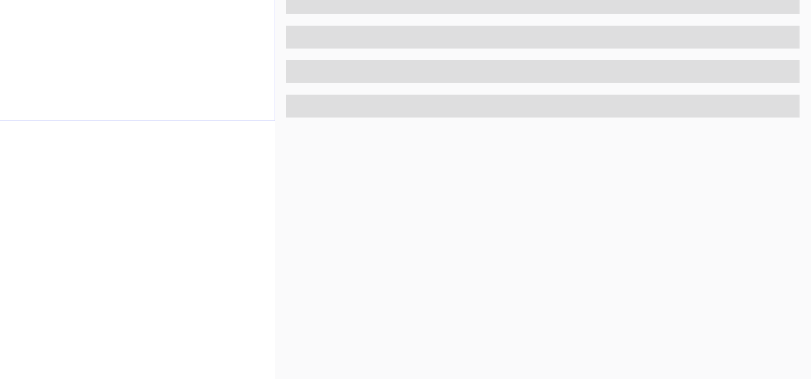
scroll to position [581, 0]
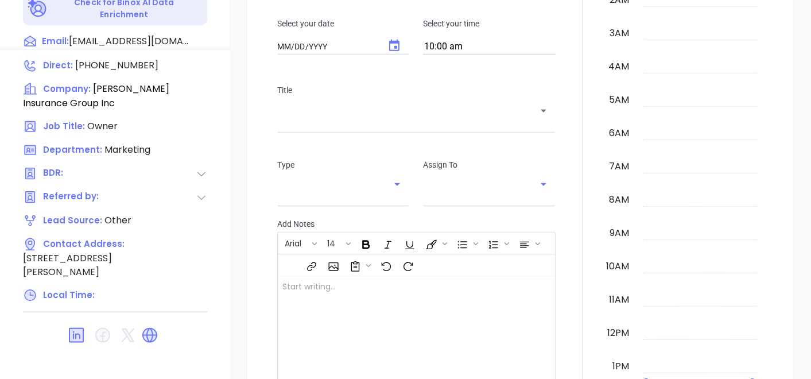
type input "[DATE]"
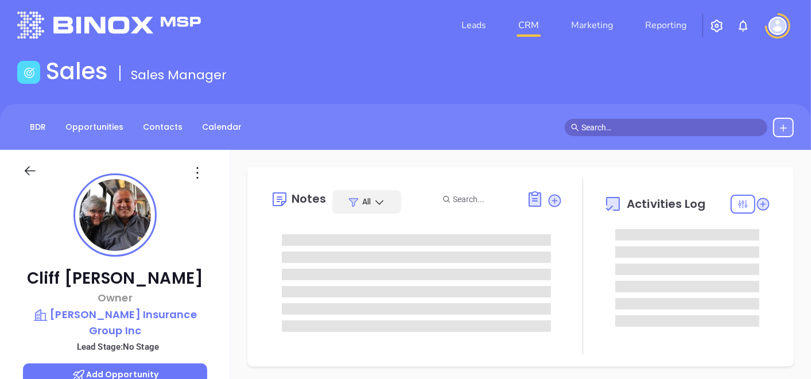
scroll to position [71, 0]
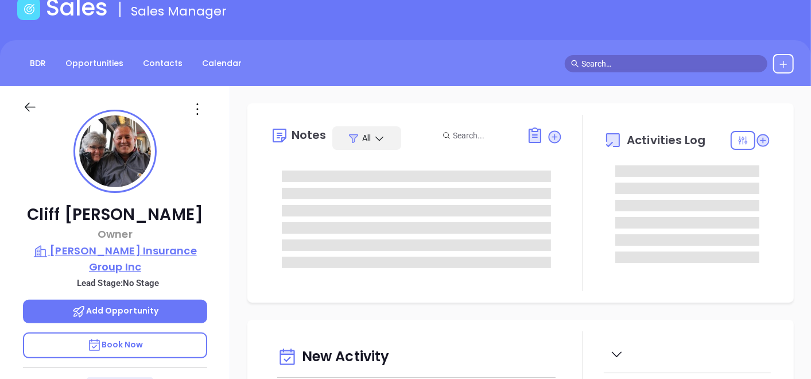
click at [147, 254] on p "Weaver Insurance Group Inc" at bounding box center [115, 259] width 184 height 32
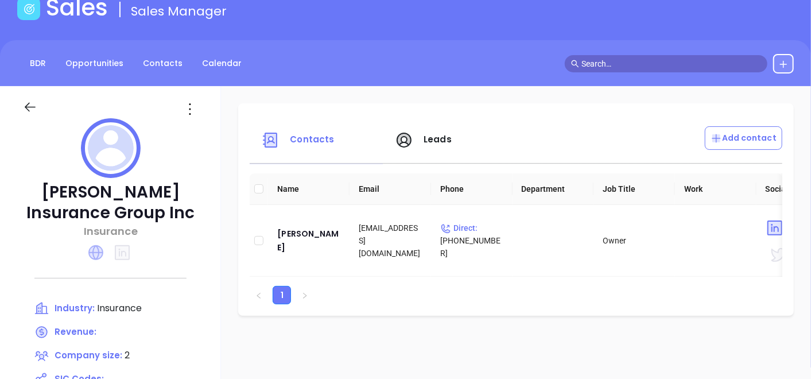
click at [96, 256] on icon at bounding box center [96, 253] width 14 height 14
click at [193, 118] on div at bounding box center [110, 150] width 175 height 64
click at [190, 111] on icon at bounding box center [190, 109] width 18 height 18
click at [198, 129] on icon at bounding box center [194, 132] width 9 height 9
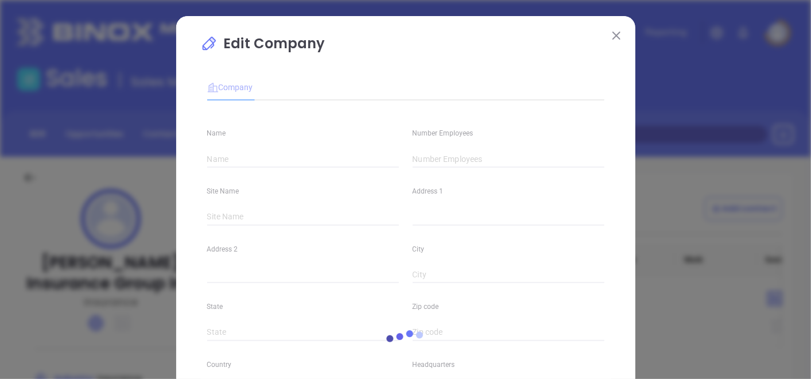
type input "Weaver Insurance Group Inc"
type input "2"
type input "(717) 367-5227"
type input "Insurance"
type input "http://www.weaverinsgrp.com/"
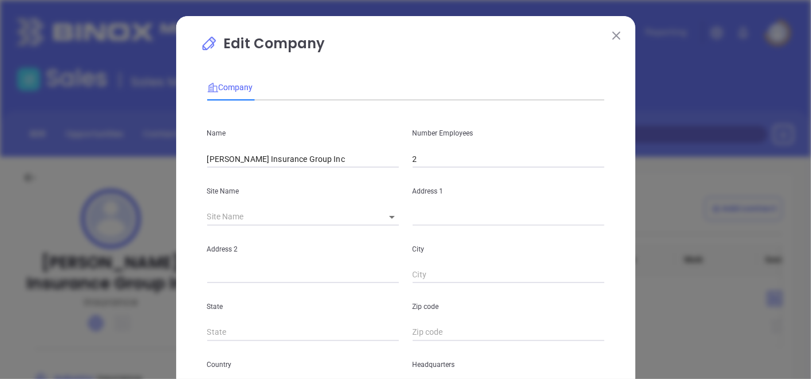
click at [433, 152] on input "2" at bounding box center [508, 158] width 192 height 17
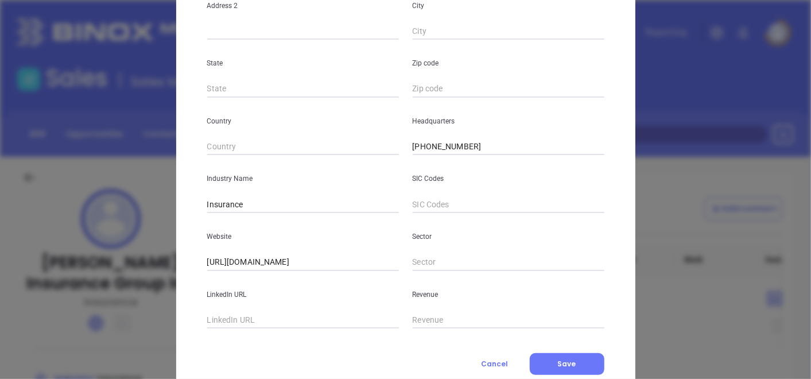
scroll to position [279, 0]
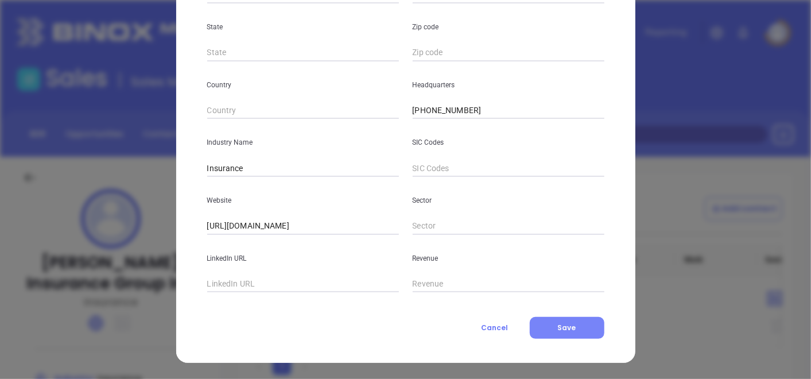
type input "7"
click at [551, 331] on button "Save" at bounding box center [566, 328] width 75 height 22
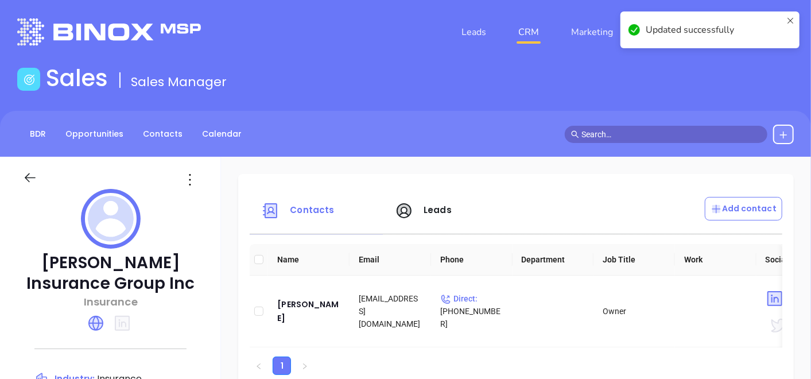
scroll to position [191, 0]
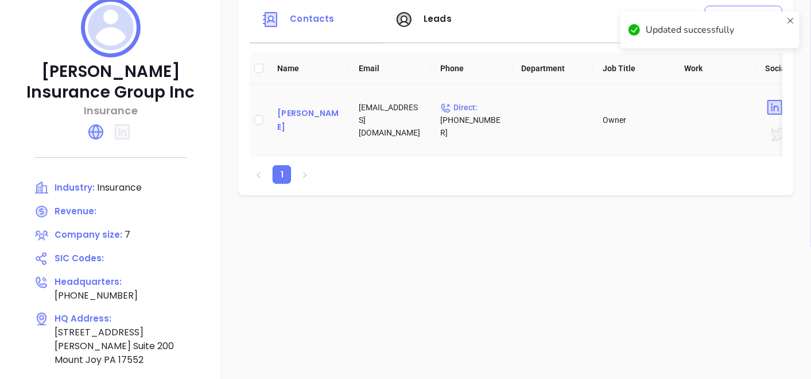
click at [307, 117] on div "Cliff Sweigart" at bounding box center [308, 120] width 63 height 28
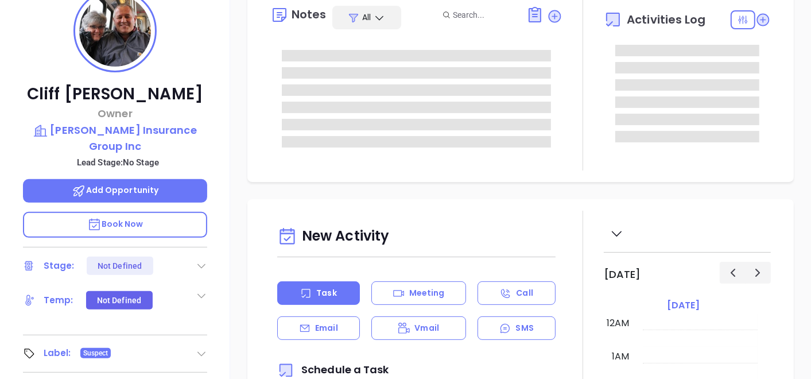
type input "[DATE]"
type input "[PERSON_NAME]"
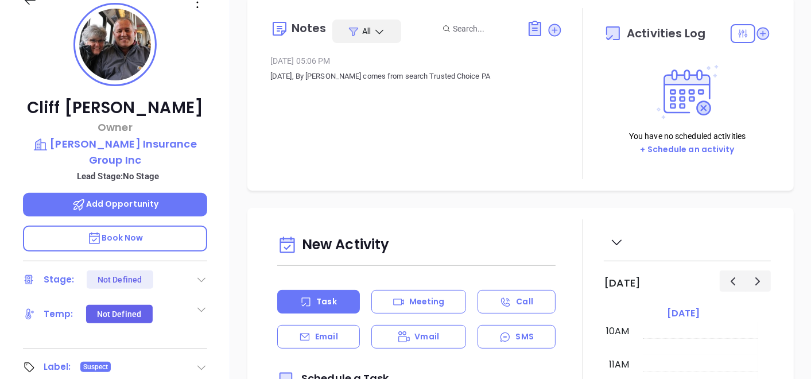
scroll to position [7, 0]
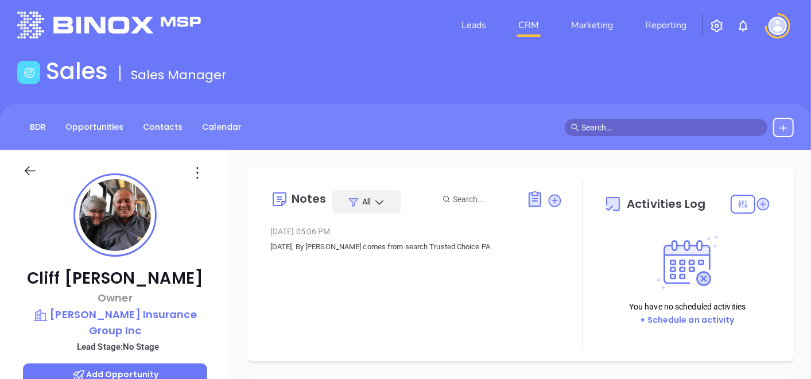
click at [197, 164] on icon at bounding box center [197, 172] width 18 height 18
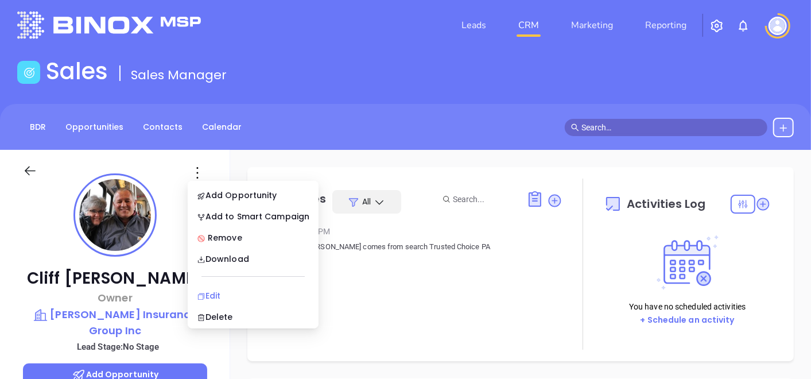
click at [231, 294] on div "Edit" at bounding box center [253, 295] width 112 height 13
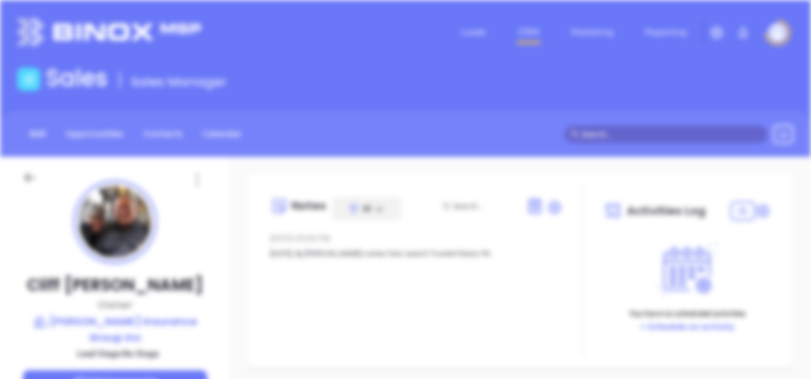
scroll to position [0, 0]
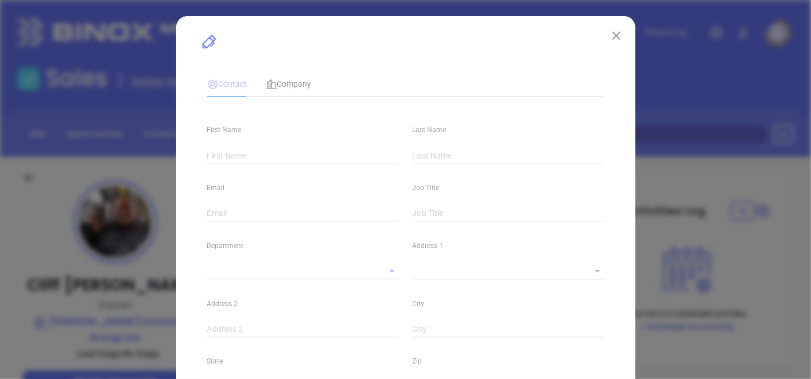
type input "Cliff"
type input "Sweigart"
type input "csweigart@weaverinsgrp.com"
type input "Owner"
type input "1"
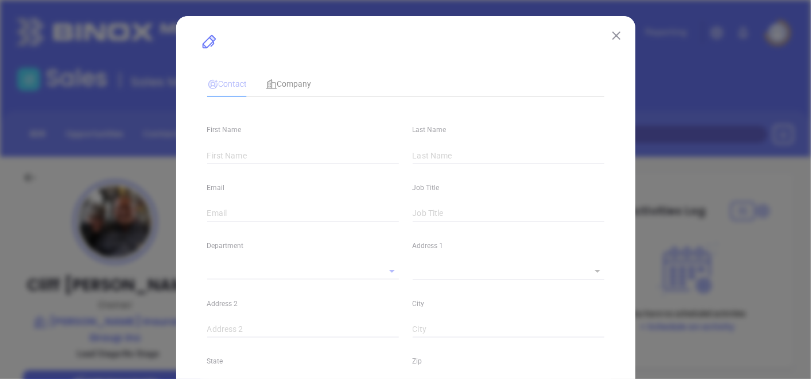
type input "www.linkedin.com/in/cliff-sweigart-a7a1369a"
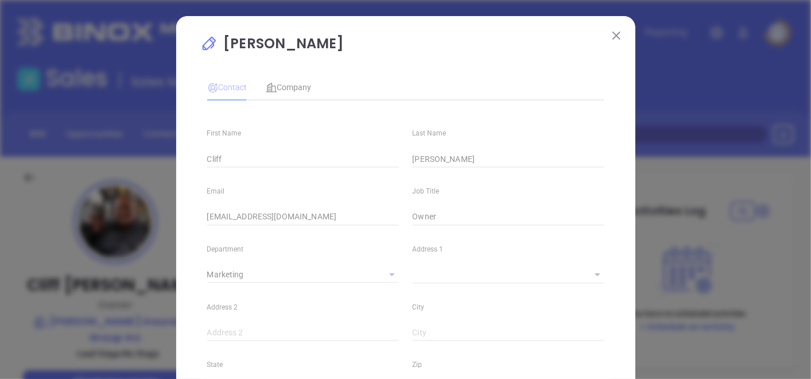
type input "Marketing"
type input "Other"
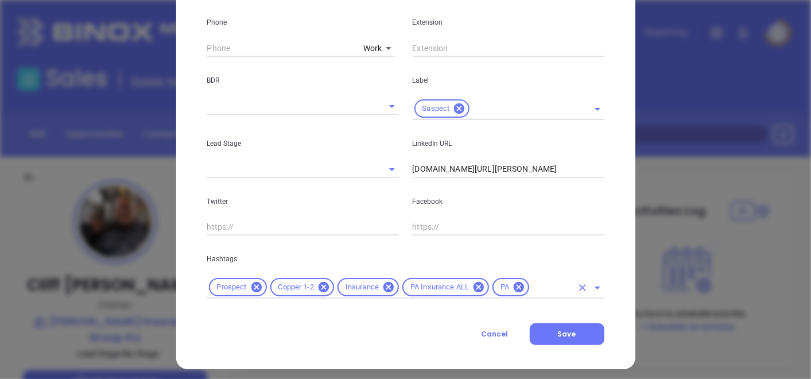
scroll to position [463, 0]
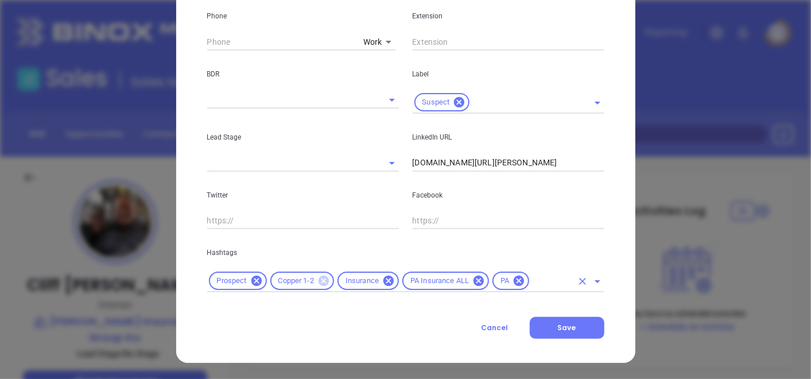
click at [318, 278] on icon at bounding box center [323, 280] width 10 height 10
click at [463, 280] on input "text" at bounding box center [517, 281] width 108 height 14
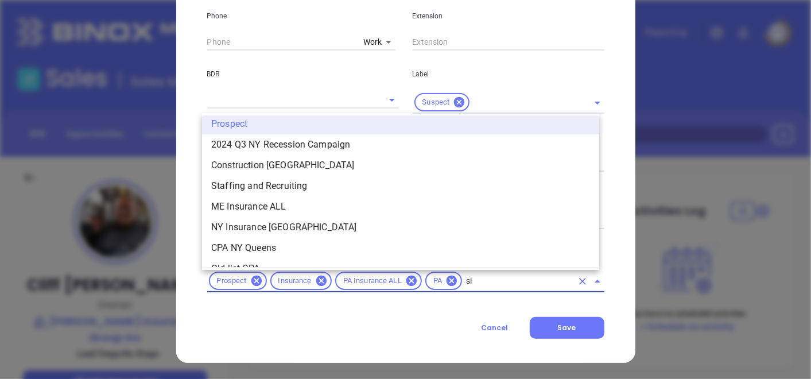
scroll to position [0, 0]
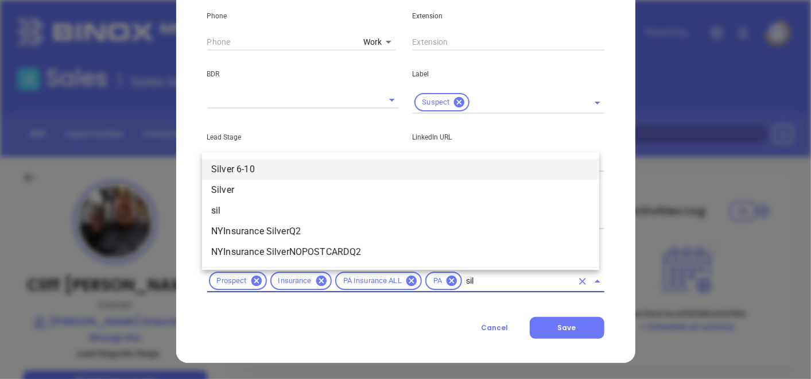
click at [344, 165] on li "Silver 6-10" at bounding box center [400, 169] width 397 height 21
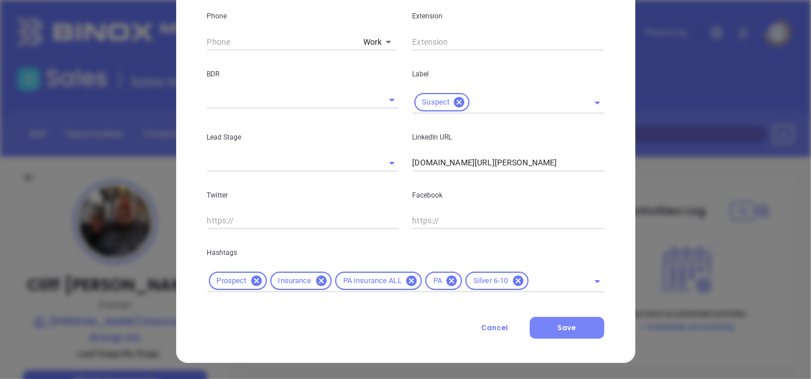
click at [579, 320] on button "Save" at bounding box center [566, 328] width 75 height 22
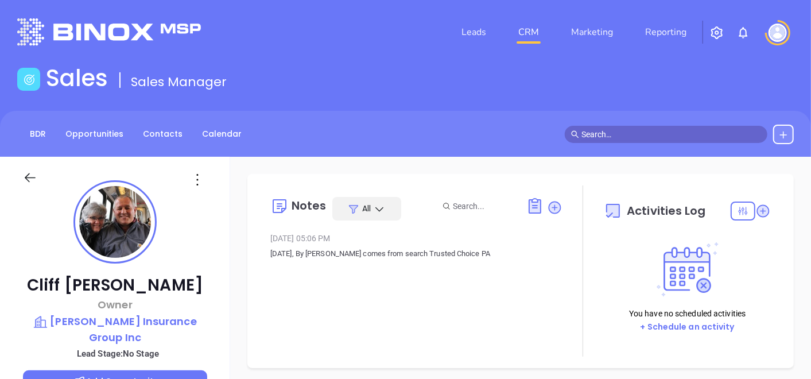
click at [177, 145] on div "BDR Opportunities Contacts Calendar" at bounding box center [405, 134] width 811 height 46
click at [169, 137] on link "Contacts" at bounding box center [162, 133] width 53 height 19
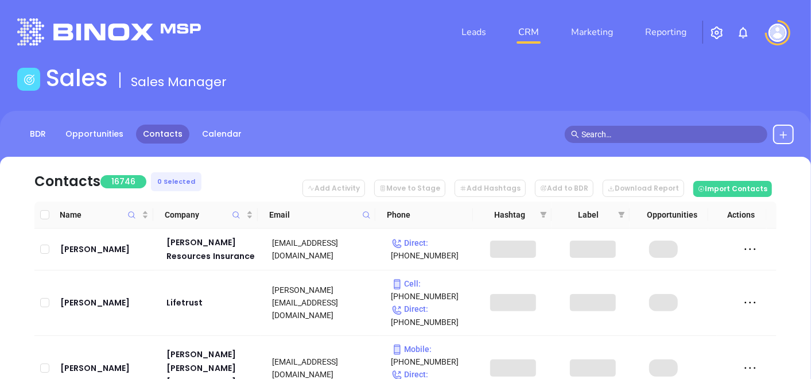
click at [367, 209] on span at bounding box center [366, 214] width 13 height 17
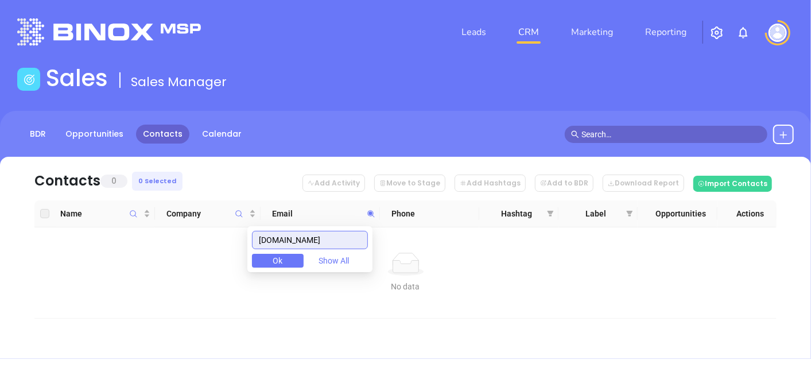
drag, startPoint x: 341, startPoint y: 246, endPoint x: 275, endPoint y: 248, distance: 65.5
click at [275, 248] on input "p-ninsurance.com" at bounding box center [310, 240] width 116 height 18
paste input "unionbayrisk.com"
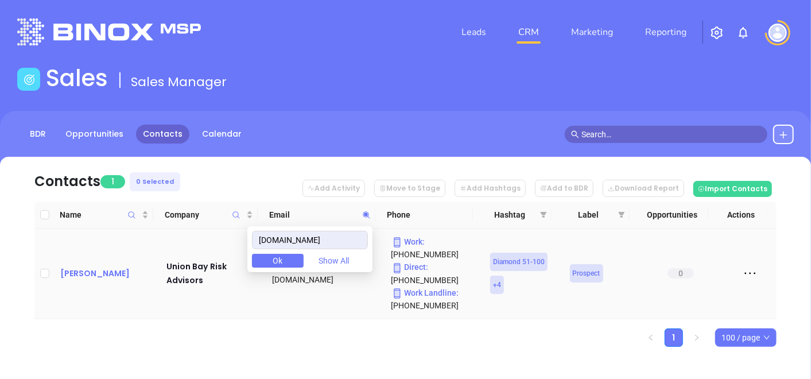
click at [84, 268] on div "Patrick Sullivan" at bounding box center [105, 273] width 90 height 14
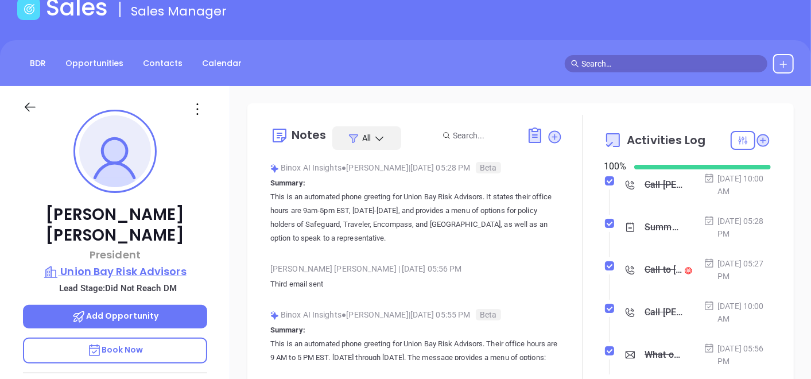
click at [134, 263] on p "Union Bay Risk Advisors" at bounding box center [115, 271] width 184 height 16
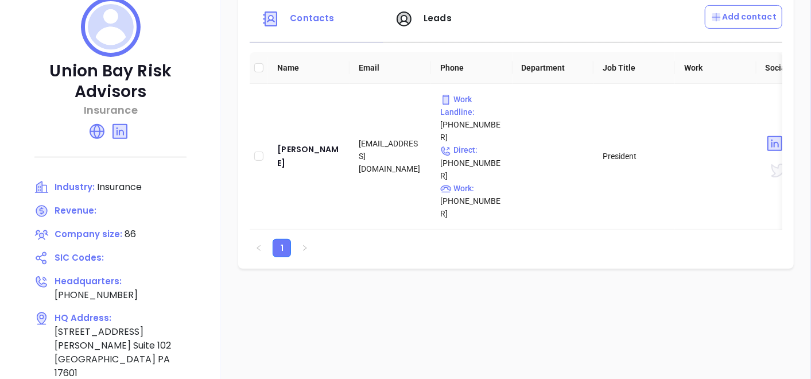
scroll to position [198, 0]
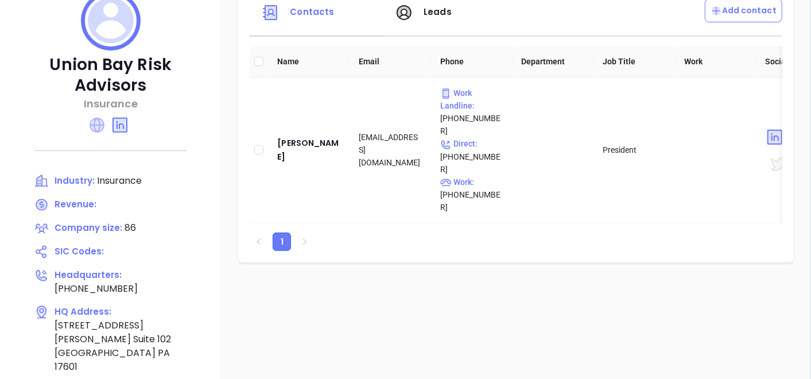
click at [100, 130] on icon at bounding box center [96, 125] width 15 height 15
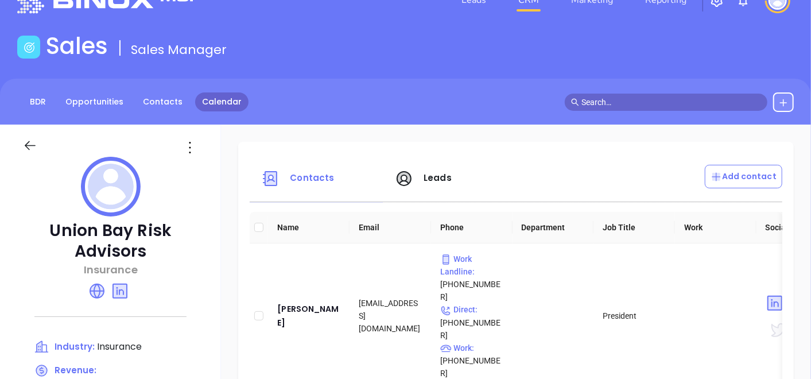
scroll to position [0, 0]
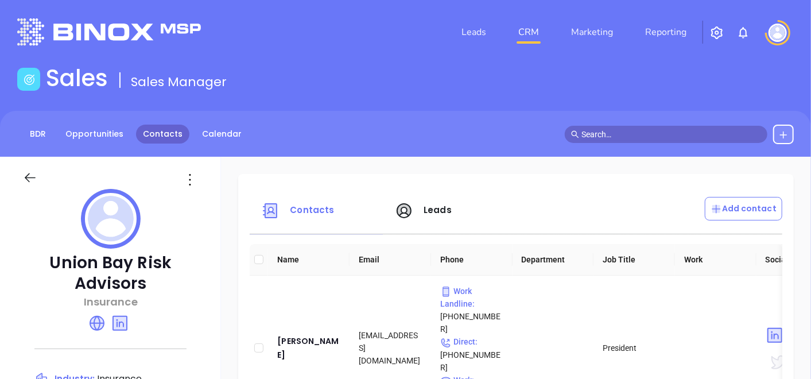
click at [154, 136] on link "Contacts" at bounding box center [162, 133] width 53 height 19
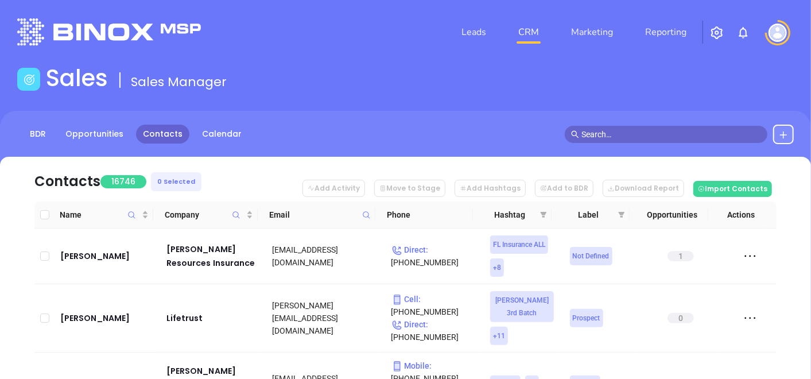
click at [368, 221] on span at bounding box center [366, 214] width 13 height 17
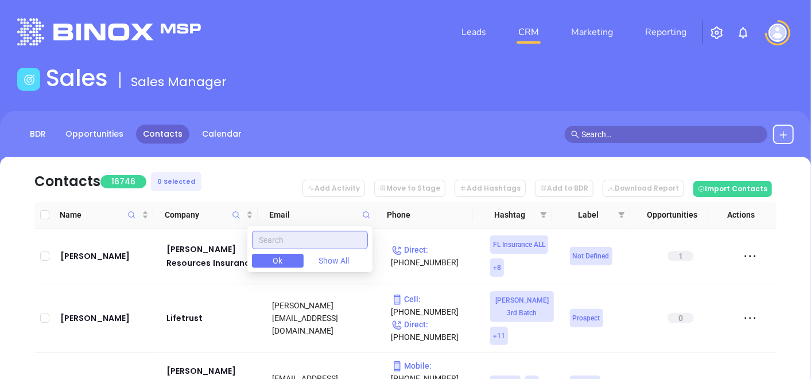
paste input "wilkinsondunn.com"
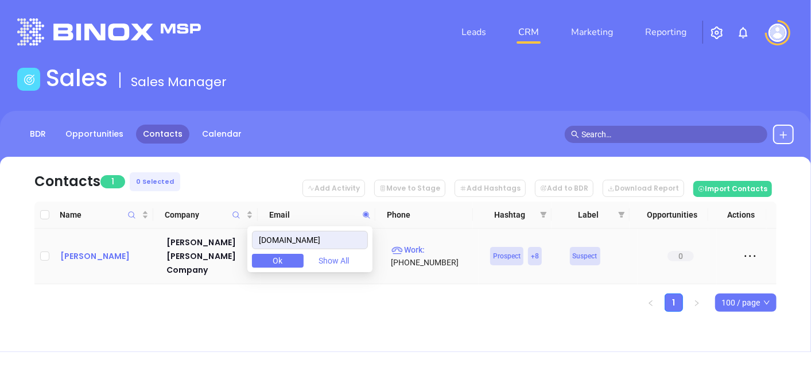
click at [95, 251] on div "Mary McKinley" at bounding box center [105, 256] width 90 height 14
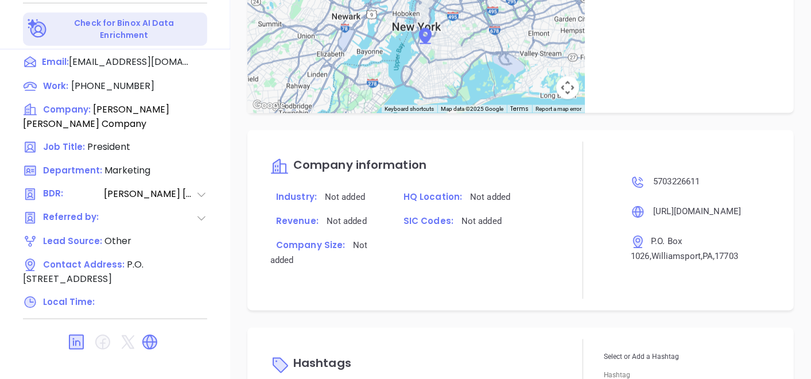
scroll to position [846, 0]
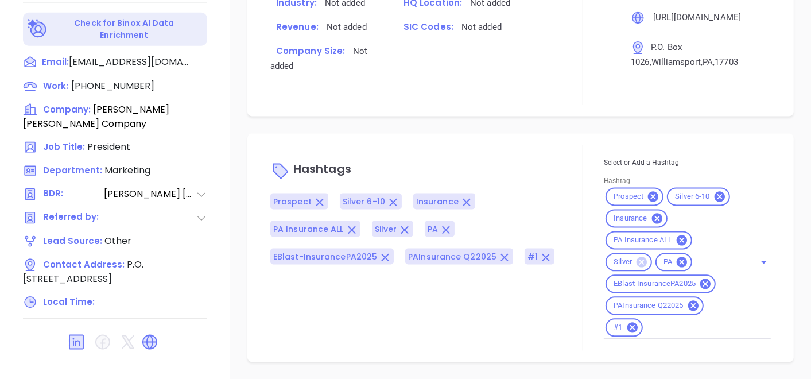
click at [636, 258] on icon at bounding box center [641, 262] width 10 height 10
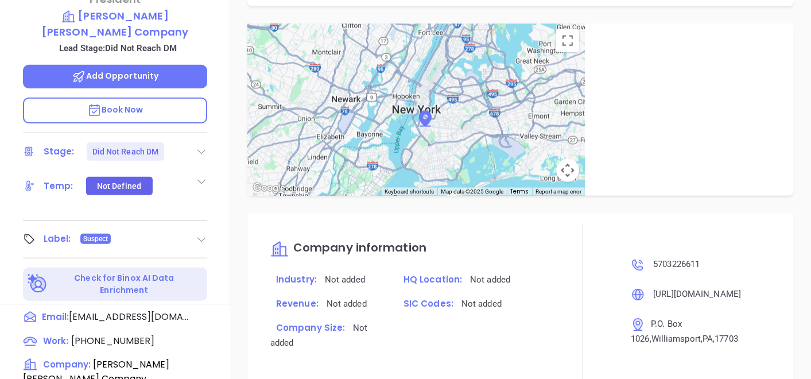
scroll to position [7, 0]
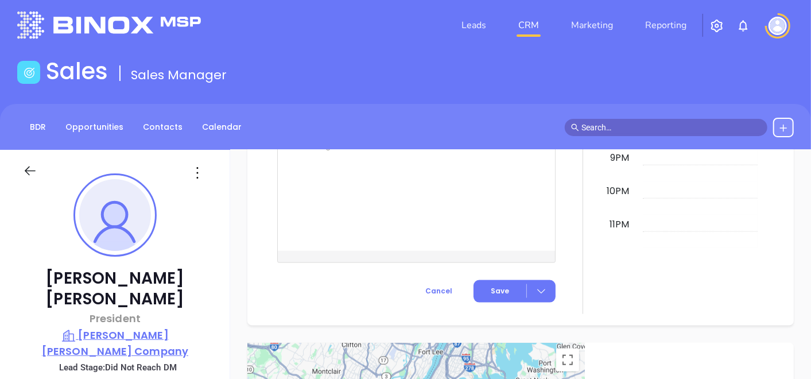
click at [102, 327] on p "Wilkinson Dunn Company" at bounding box center [115, 343] width 184 height 32
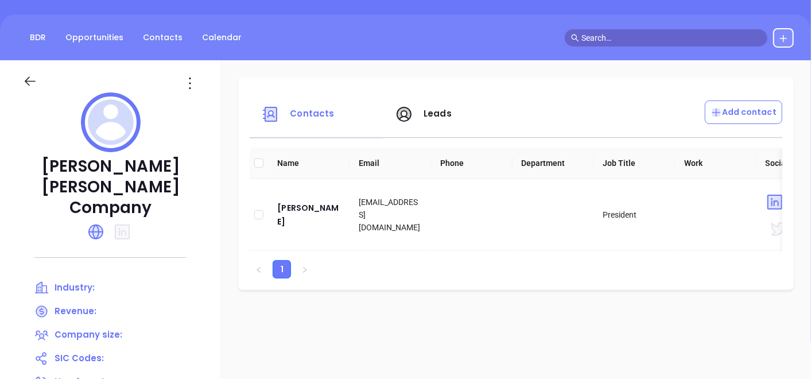
scroll to position [7, 0]
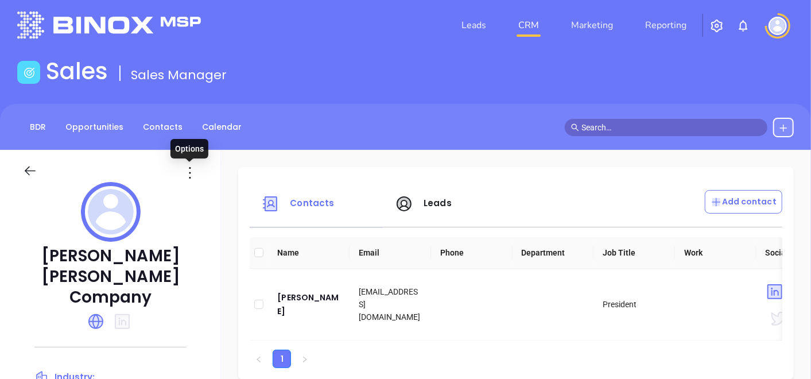
click at [186, 179] on icon at bounding box center [190, 172] width 18 height 18
click at [213, 192] on div "Edit" at bounding box center [242, 195] width 104 height 13
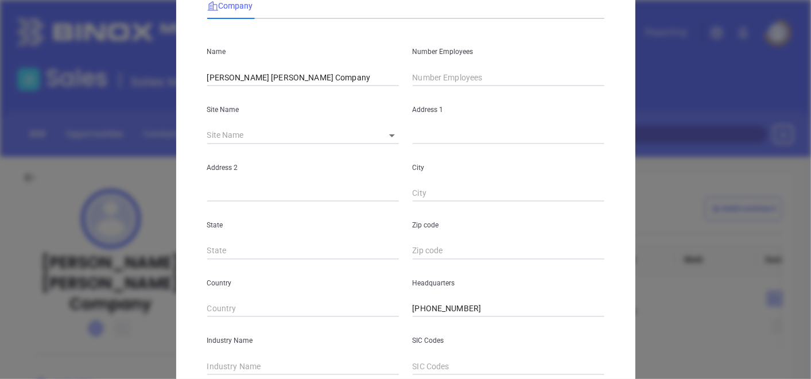
scroll to position [127, 0]
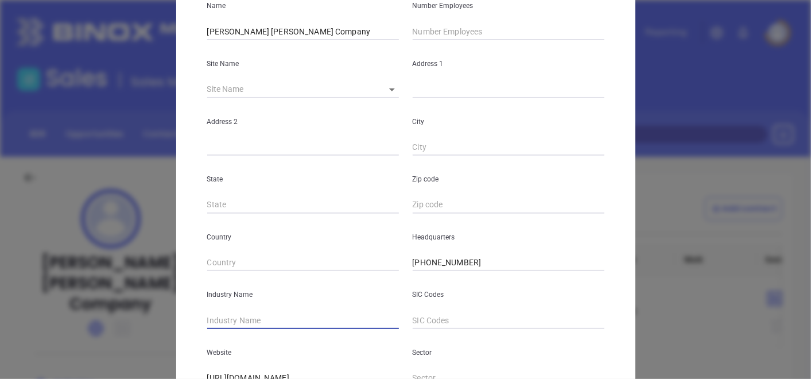
click at [225, 319] on input "text" at bounding box center [303, 319] width 192 height 17
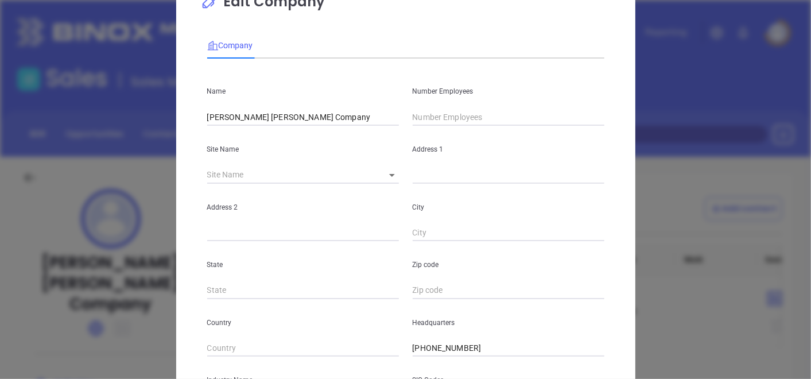
scroll to position [0, 0]
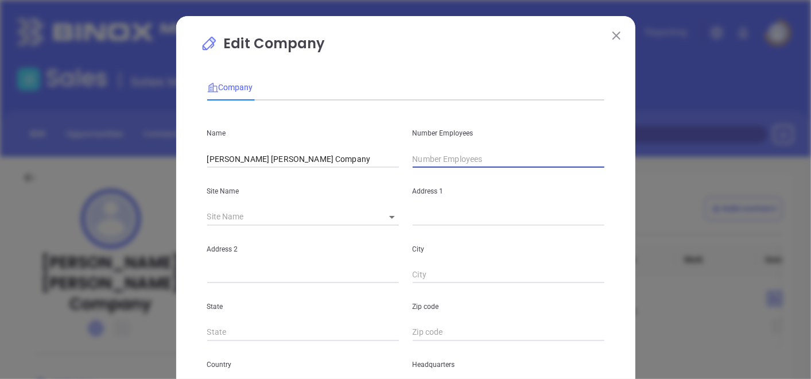
click at [460, 154] on input "text" at bounding box center [508, 158] width 192 height 17
click at [216, 183] on div "Site Name ​" at bounding box center [302, 196] width 205 height 58
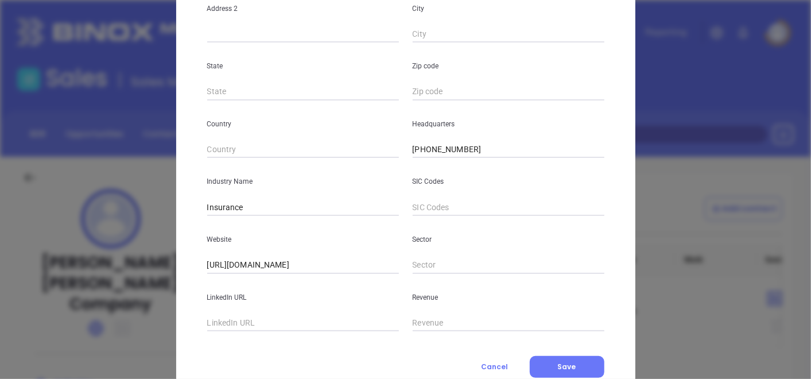
scroll to position [279, 0]
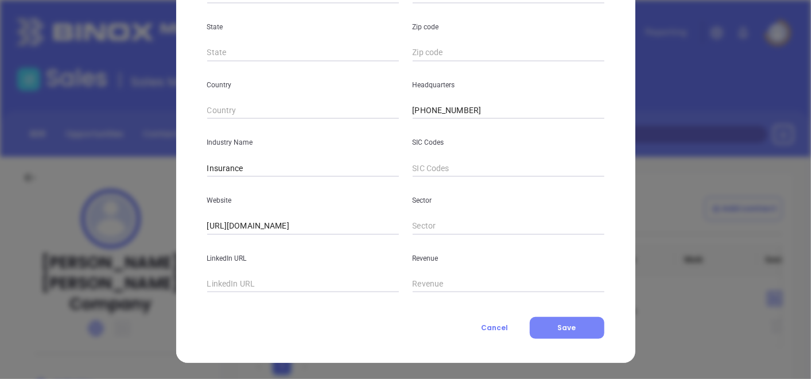
click at [552, 321] on button "Save" at bounding box center [566, 328] width 75 height 22
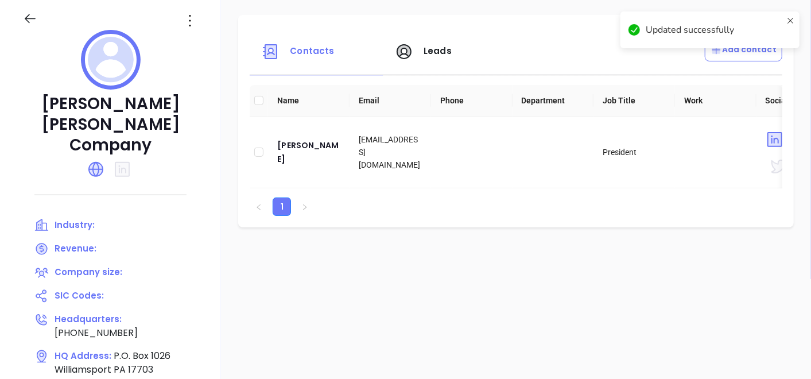
scroll to position [191, 0]
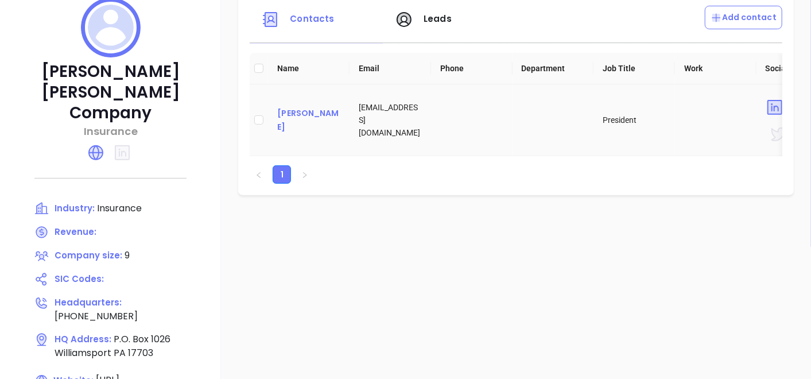
click at [297, 121] on div "Mary McKinley" at bounding box center [308, 120] width 63 height 28
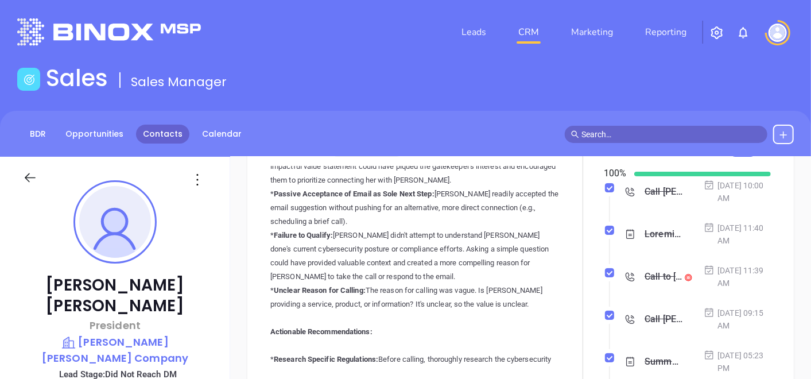
click at [163, 139] on link "Contacts" at bounding box center [162, 133] width 53 height 19
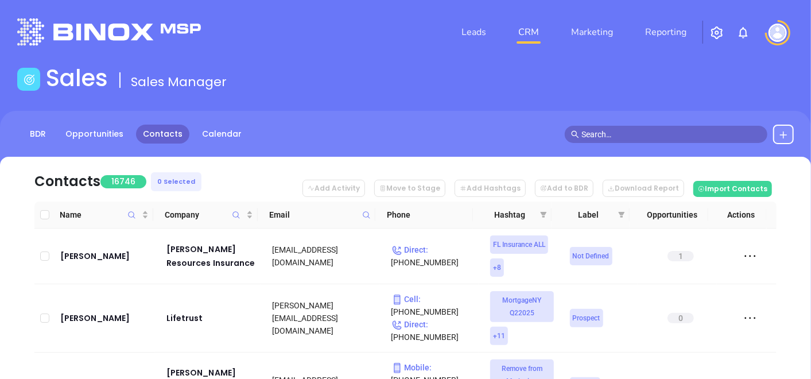
click at [366, 213] on icon at bounding box center [366, 215] width 9 height 9
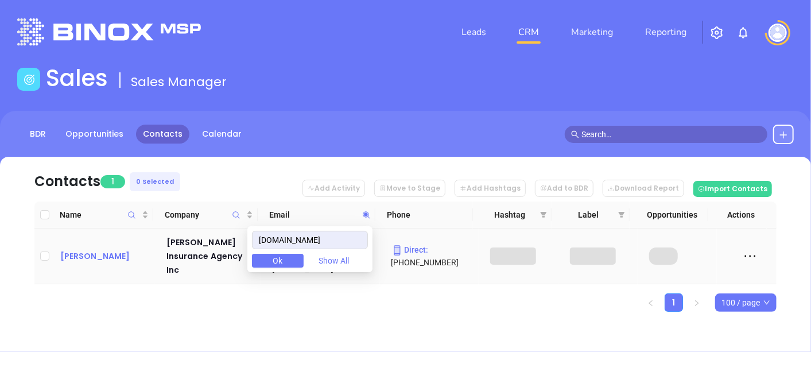
click at [73, 250] on div "Katelyn Styer" at bounding box center [105, 256] width 90 height 14
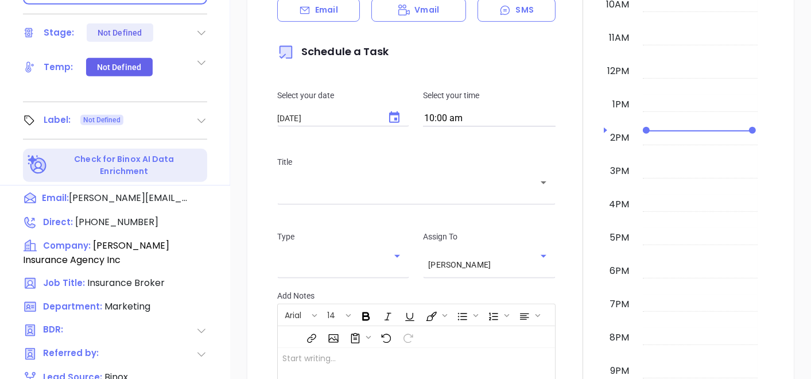
scroll to position [446, 0]
click at [200, 114] on icon at bounding box center [201, 119] width 11 height 11
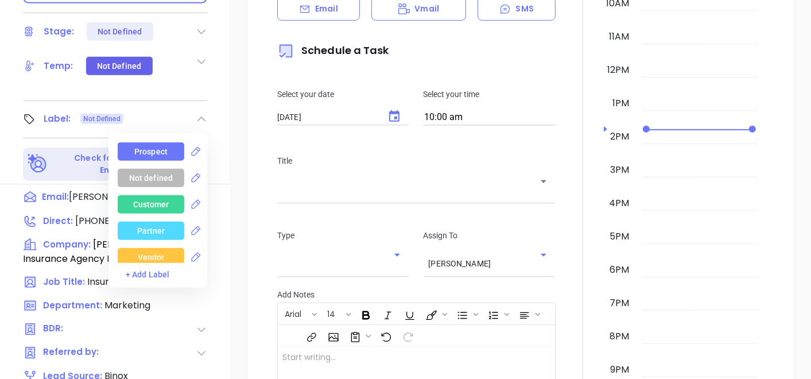
click at [135, 142] on div "Prospect" at bounding box center [150, 151] width 33 height 18
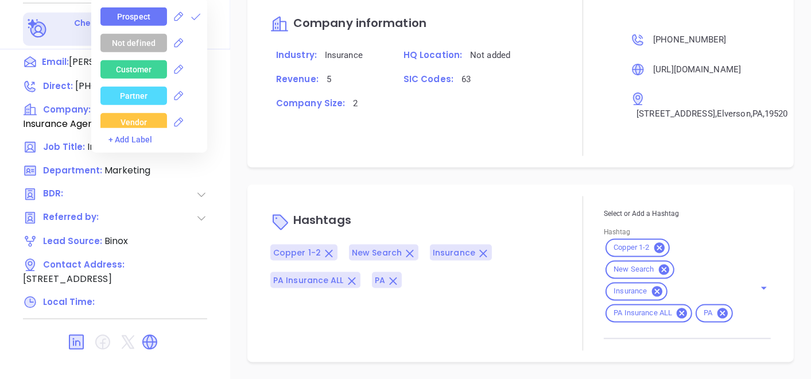
scroll to position [635, 0]
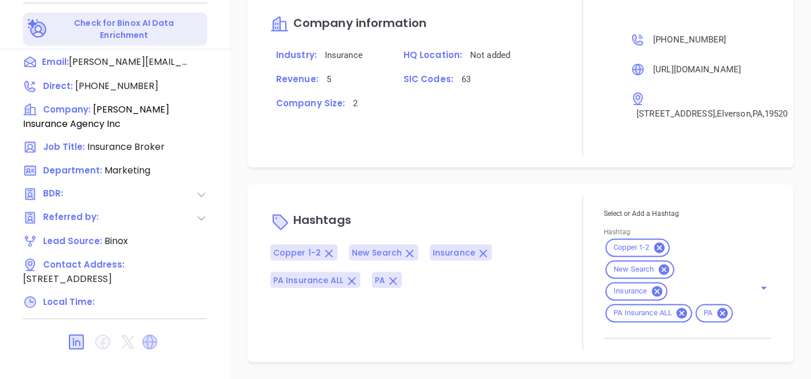
click at [151, 334] on icon at bounding box center [149, 341] width 15 height 15
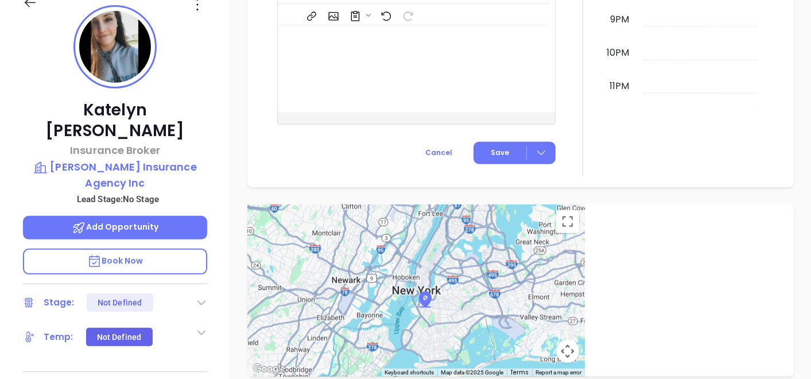
scroll to position [71, 0]
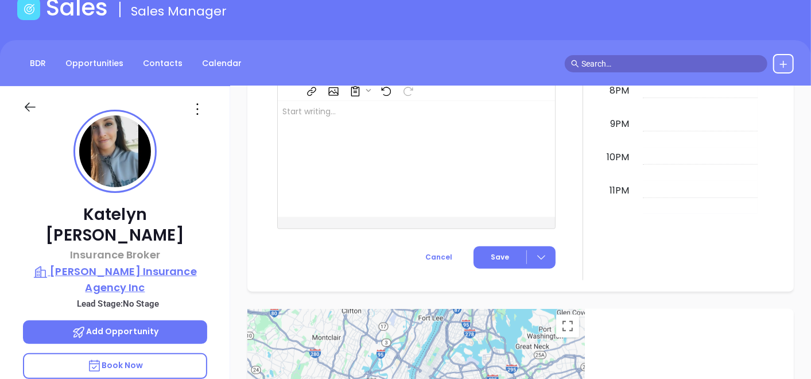
click at [159, 263] on p "Styer Insurance Agency Inc" at bounding box center [115, 279] width 184 height 32
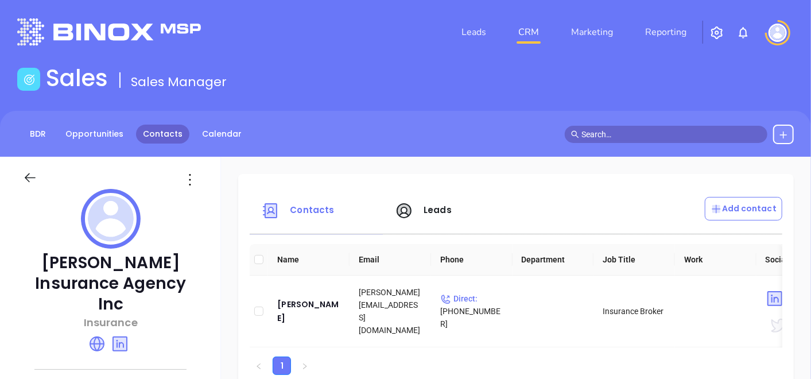
click at [174, 138] on link "Contacts" at bounding box center [162, 133] width 53 height 19
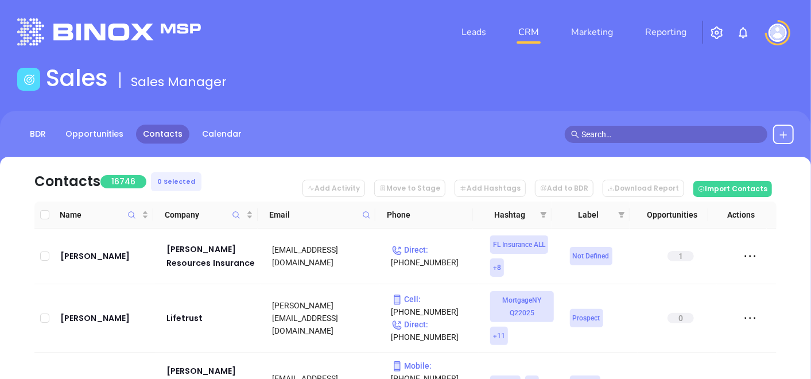
click at [368, 211] on span at bounding box center [366, 214] width 13 height 17
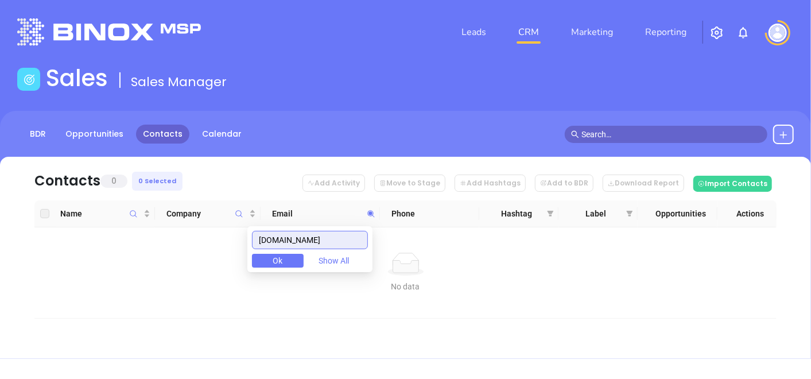
drag, startPoint x: 314, startPoint y: 242, endPoint x: 250, endPoint y: 241, distance: 64.8
click at [250, 241] on body "Leads CRM Marketing Reporting Financial Leads Leads Sales Sales Manager BDR Opp…" at bounding box center [405, 189] width 811 height 379
paste input "efbutzins.com"
drag, startPoint x: 320, startPoint y: 231, endPoint x: 251, endPoint y: 236, distance: 69.1
click at [251, 236] on body "Leads CRM Marketing Reporting Financial Leads Leads Sales Sales Manager BDR Opp…" at bounding box center [405, 189] width 811 height 379
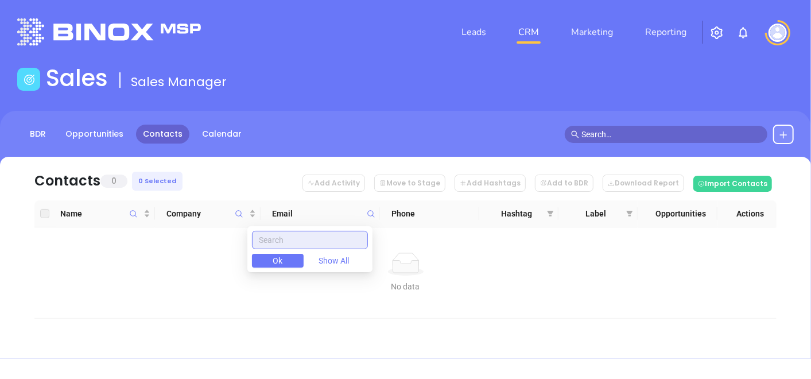
paste input "gj-insurance.com"
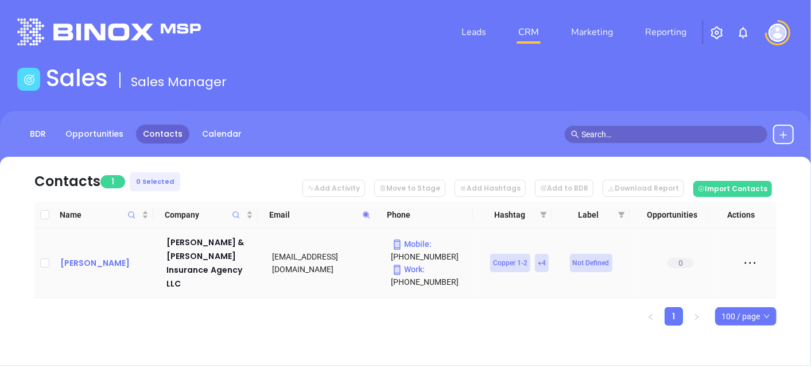
click at [94, 264] on div "Mark Gieseler" at bounding box center [105, 263] width 90 height 14
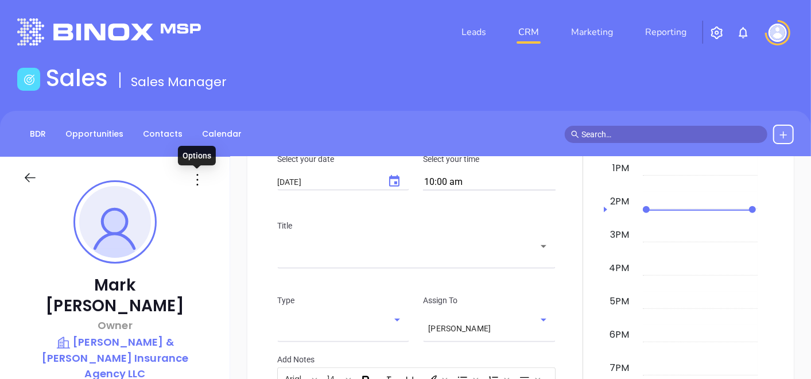
click at [203, 181] on icon at bounding box center [197, 179] width 18 height 18
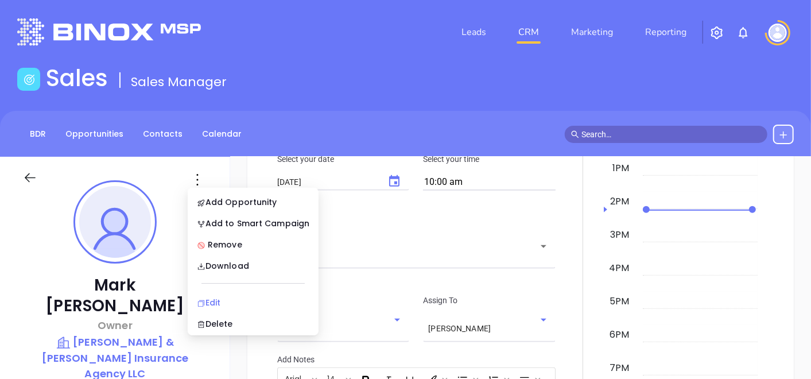
click at [209, 298] on div "Edit" at bounding box center [253, 302] width 112 height 13
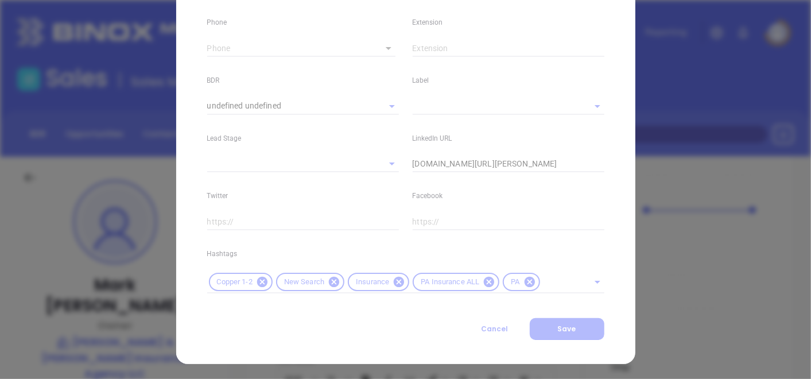
scroll to position [458, 0]
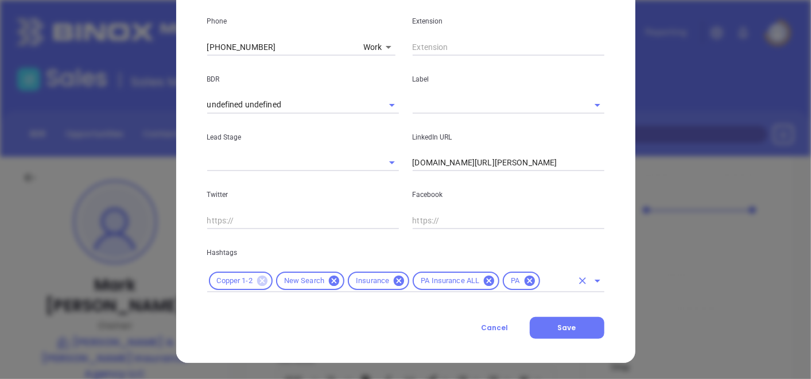
click at [259, 281] on icon at bounding box center [262, 280] width 13 height 13
click at [499, 288] on div "New Search Insurance PA Insurance ALL PA" at bounding box center [405, 281] width 397 height 22
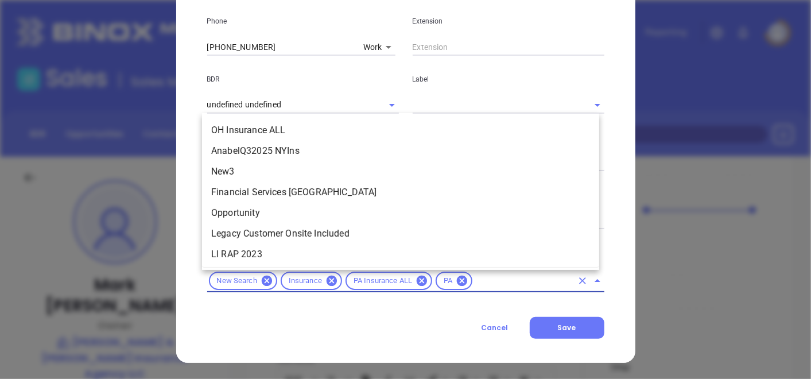
click at [498, 283] on input "text" at bounding box center [523, 281] width 98 height 14
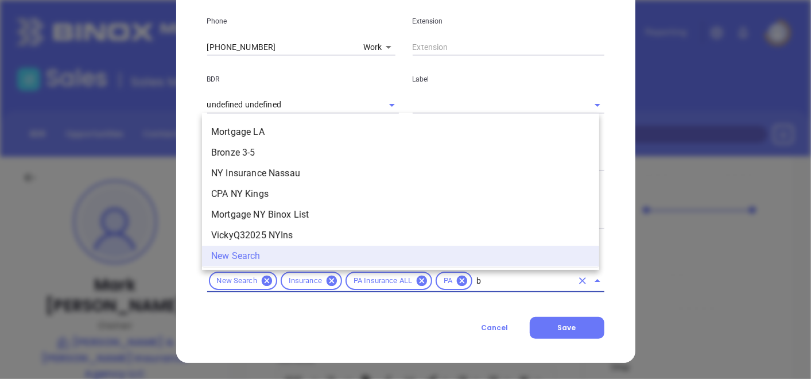
scroll to position [0, 0]
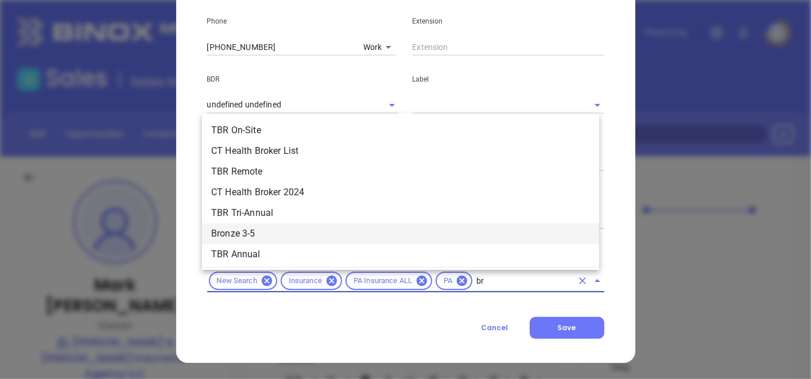
click at [303, 231] on li "Bronze 3-5" at bounding box center [400, 233] width 397 height 21
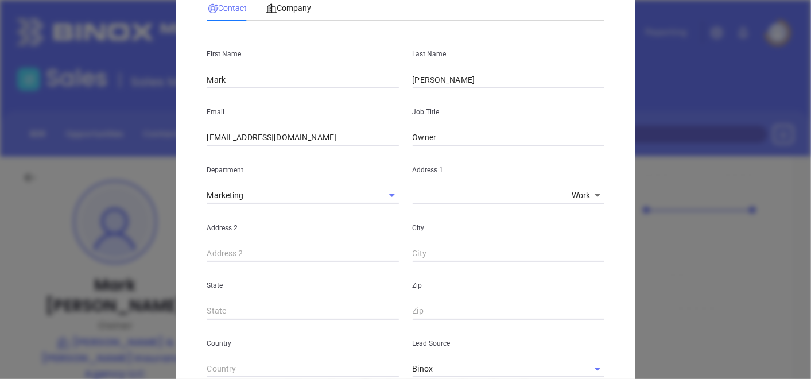
scroll to position [12, 0]
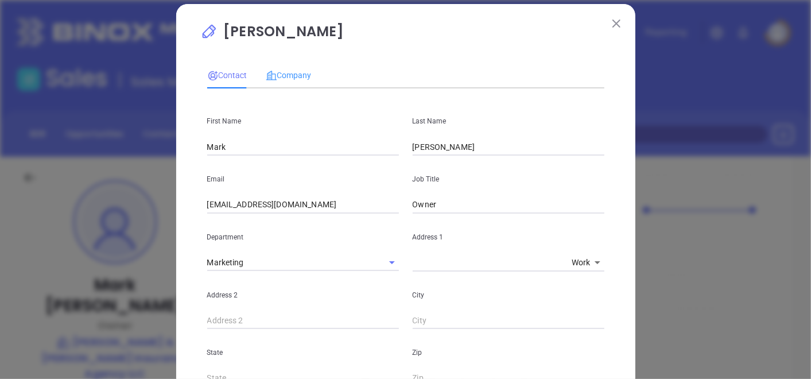
click at [290, 63] on div "Company" at bounding box center [289, 75] width 46 height 26
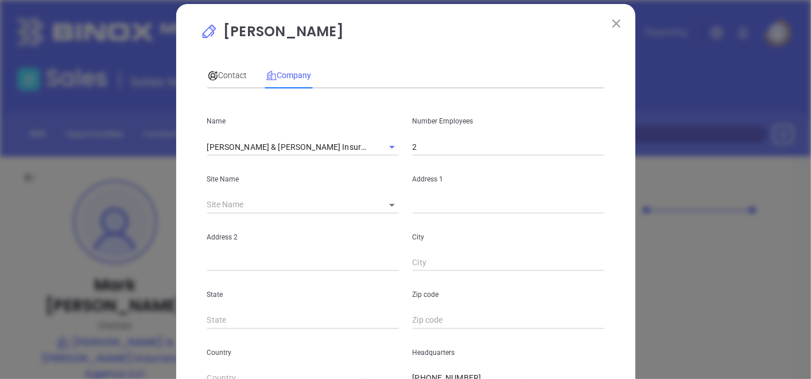
click at [439, 152] on input "2" at bounding box center [508, 146] width 192 height 17
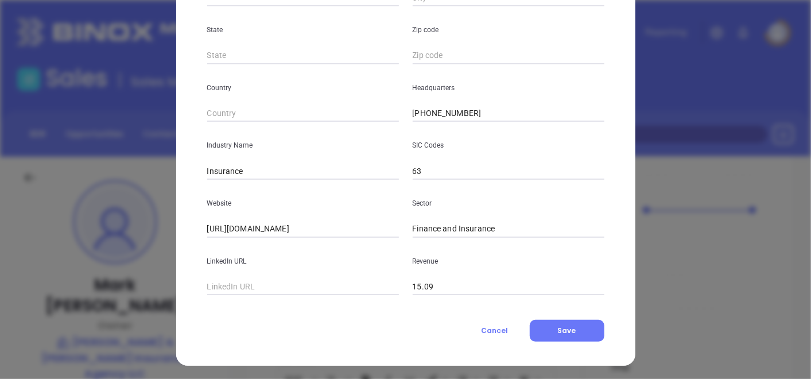
scroll to position [279, 0]
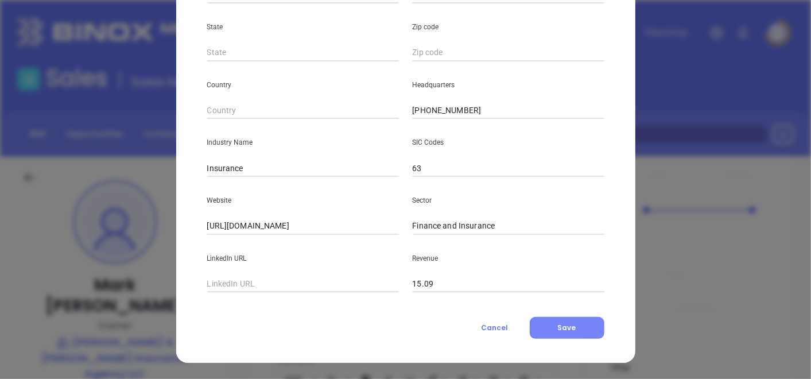
click at [554, 334] on button "Save" at bounding box center [566, 328] width 75 height 22
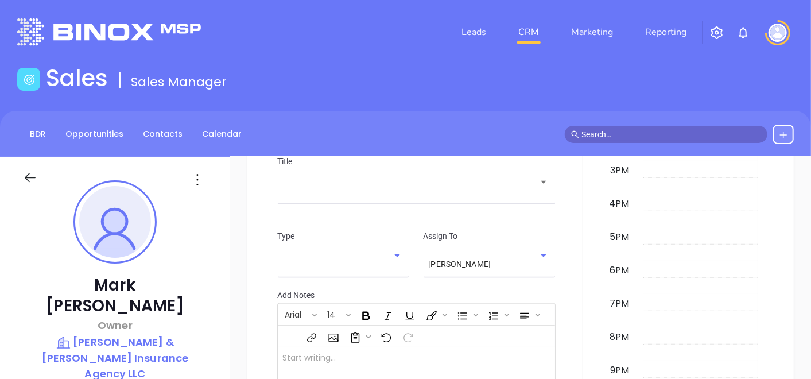
scroll to position [381, 0]
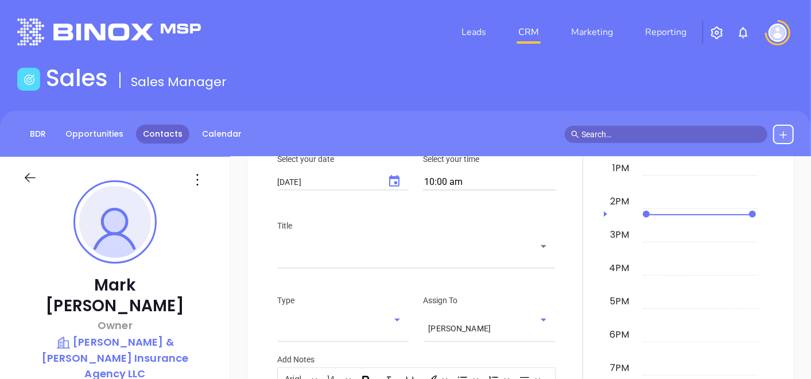
click at [175, 138] on link "Contacts" at bounding box center [162, 133] width 53 height 19
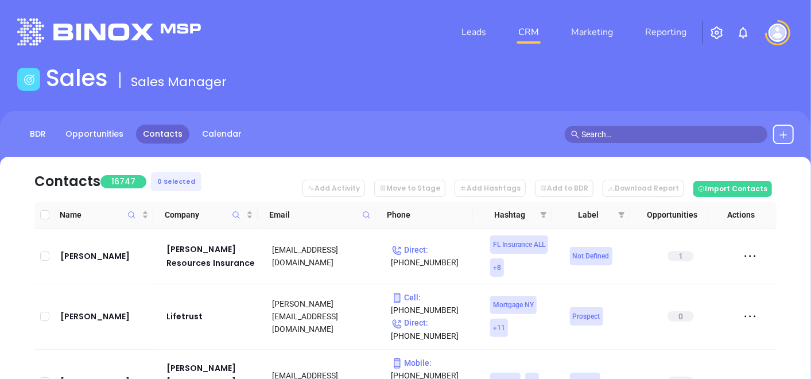
click at [364, 214] on icon at bounding box center [366, 215] width 9 height 9
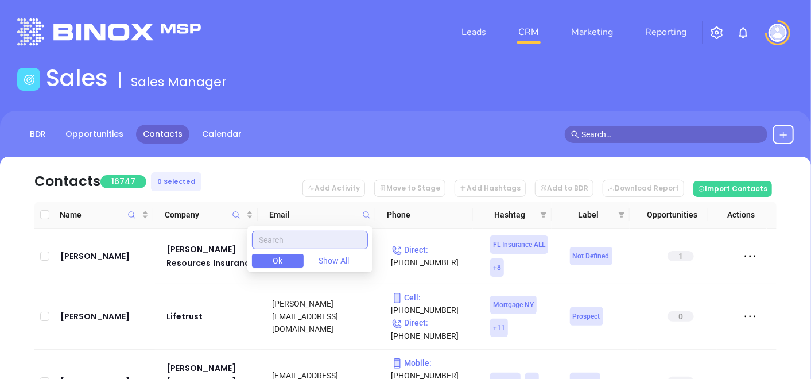
paste input "cnsinsures.com"
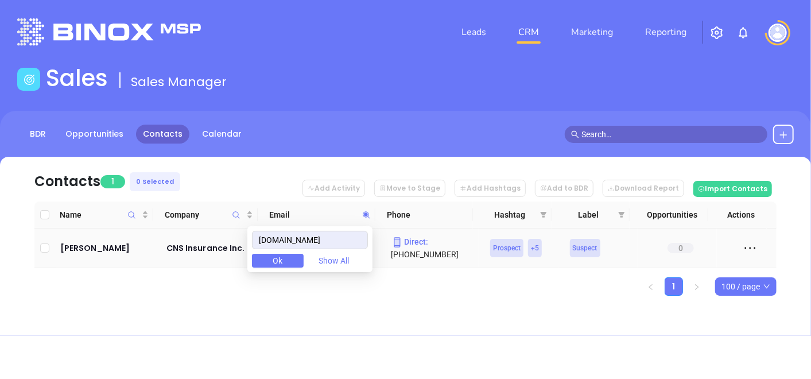
click at [77, 239] on td "John Irwin" at bounding box center [105, 248] width 99 height 40
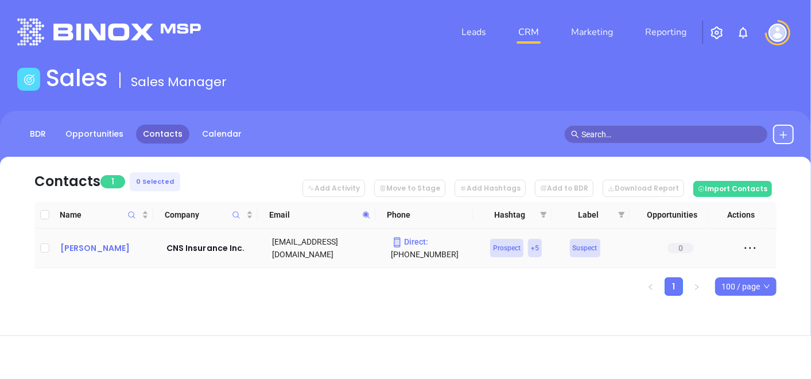
click at [84, 244] on div "John Irwin" at bounding box center [105, 248] width 90 height 14
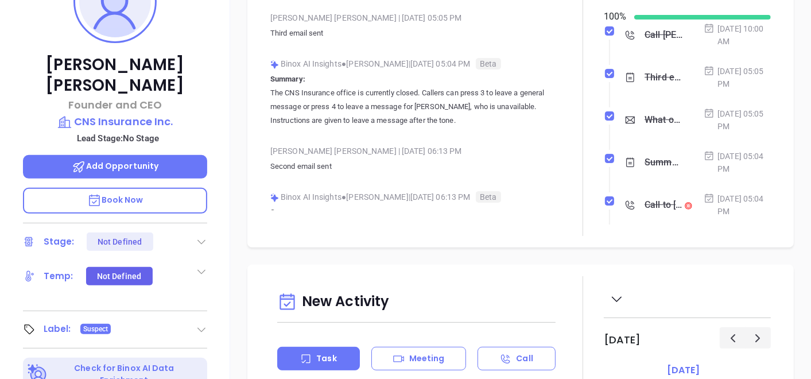
scroll to position [71, 0]
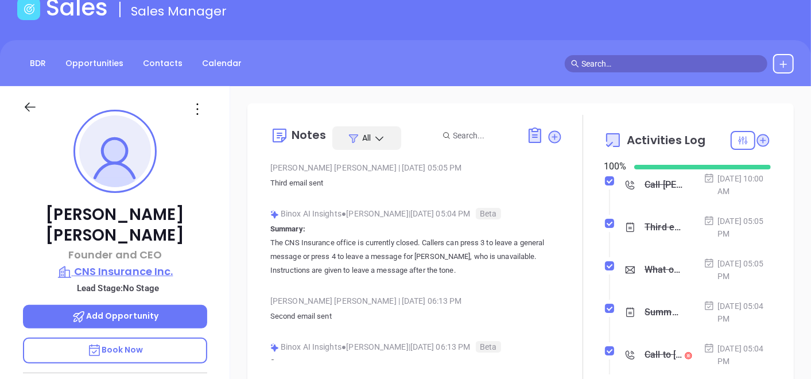
click at [138, 263] on p "CNS Insurance Inc." at bounding box center [115, 271] width 184 height 16
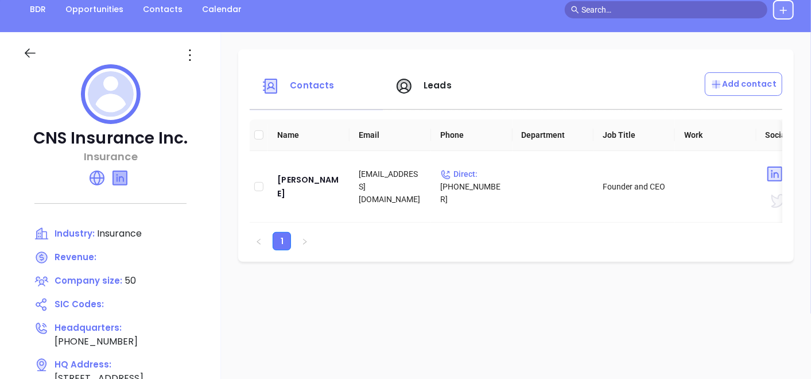
scroll to position [198, 0]
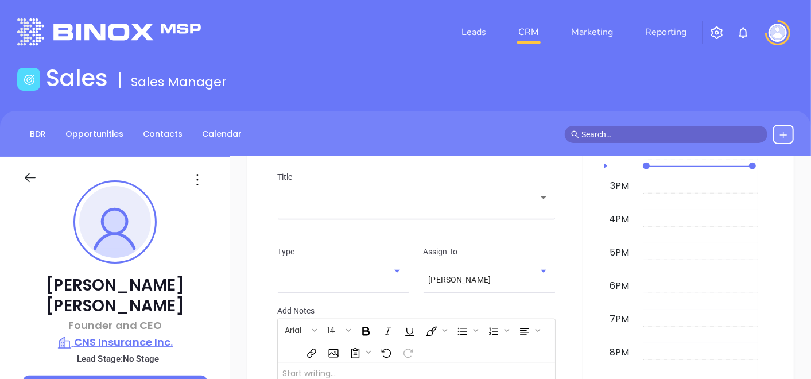
click at [124, 334] on p "CNS Insurance Inc." at bounding box center [115, 342] width 184 height 16
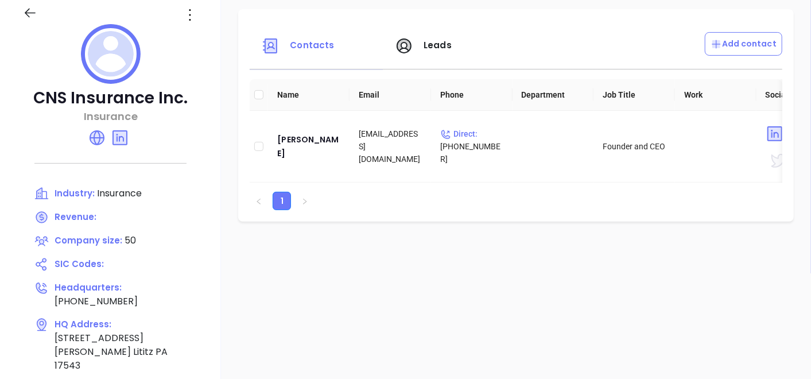
scroll to position [127, 0]
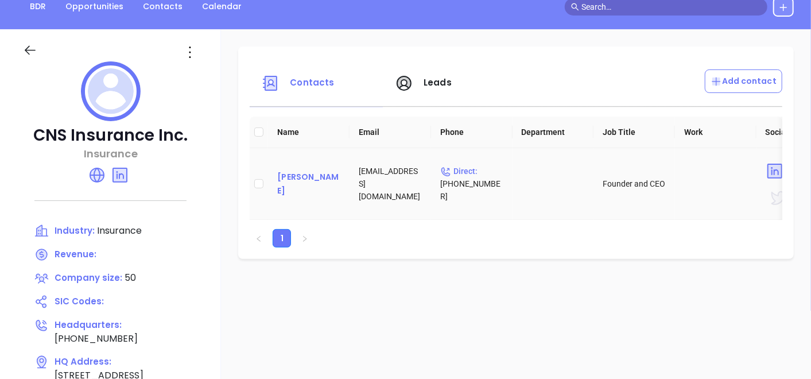
click at [293, 184] on div "John Irwin" at bounding box center [308, 184] width 63 height 28
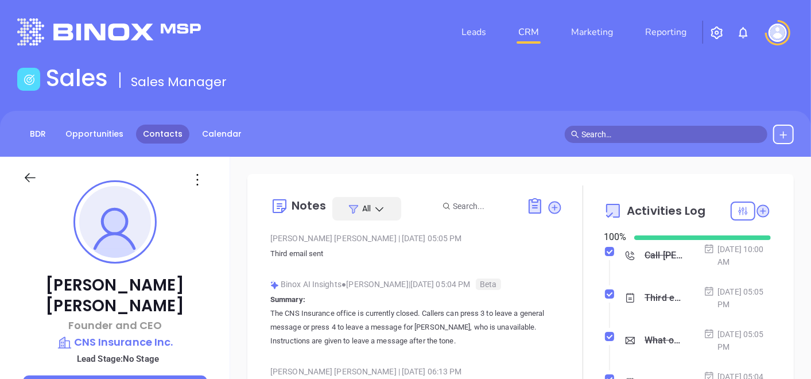
click at [162, 133] on link "Contacts" at bounding box center [162, 133] width 53 height 19
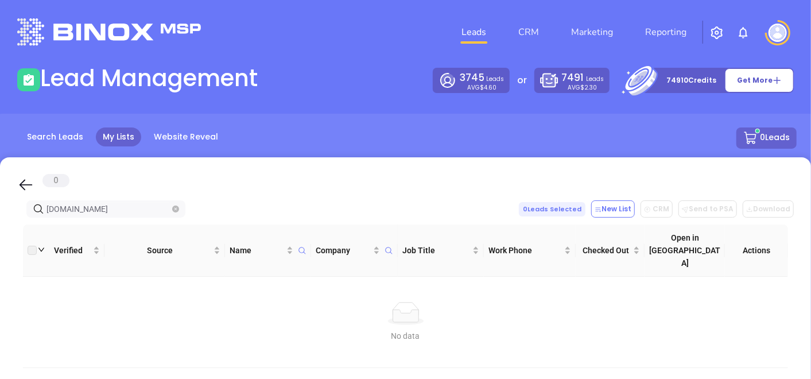
click at [176, 204] on span at bounding box center [175, 208] width 7 height 13
click at [176, 211] on icon "close-circle" at bounding box center [175, 208] width 7 height 7
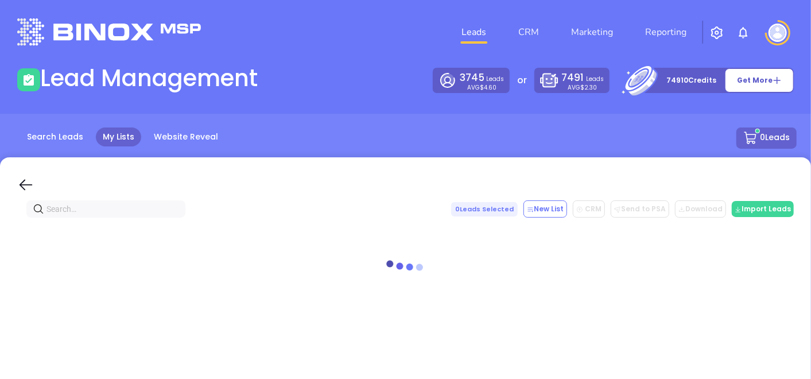
paste input "[DOMAIN_NAME]"
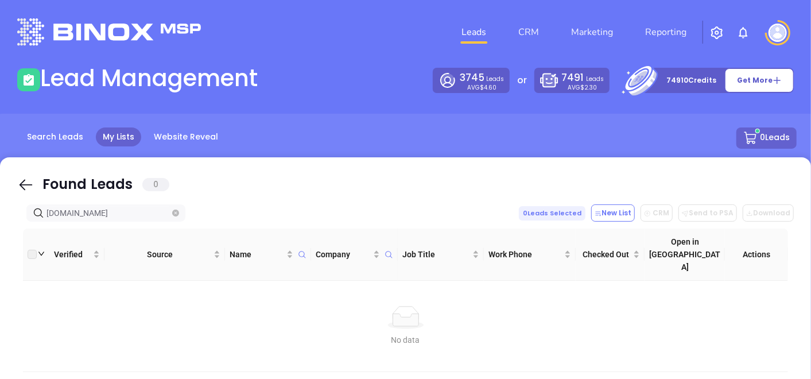
type input "[DOMAIN_NAME]"
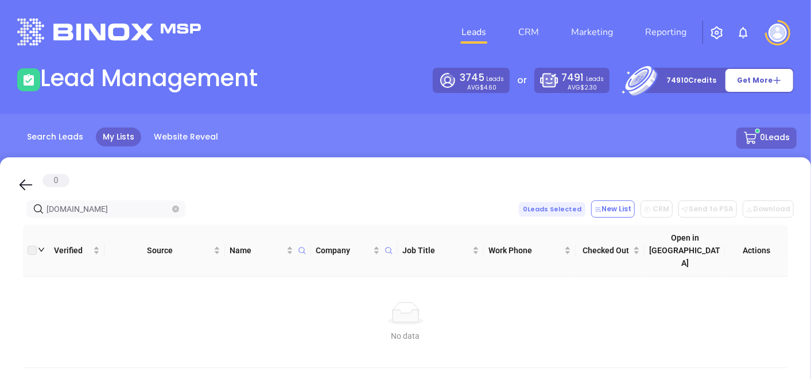
click at [172, 211] on icon "close-circle" at bounding box center [175, 208] width 7 height 7
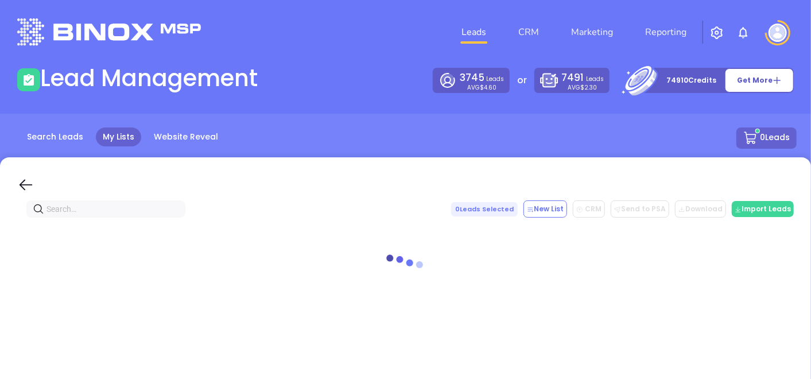
paste input "[DOMAIN_NAME]"
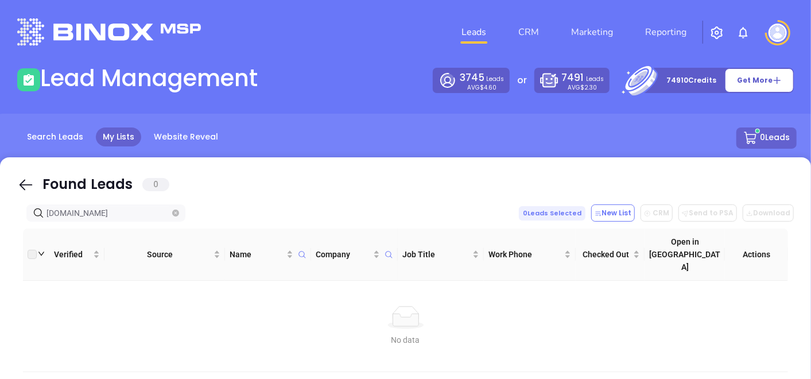
type input "[DOMAIN_NAME]"
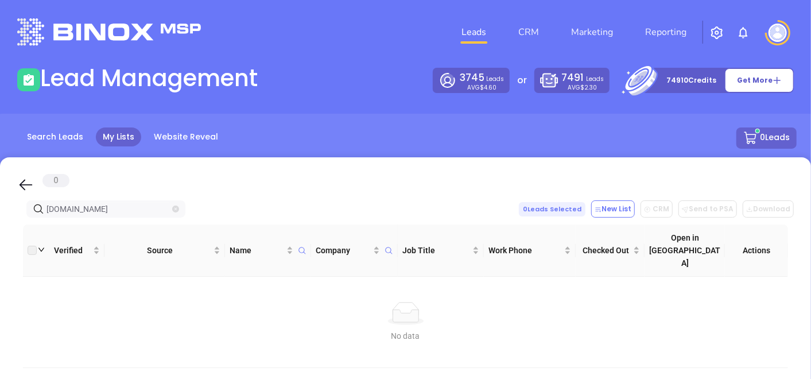
click at [173, 209] on icon "close-circle" at bounding box center [175, 208] width 7 height 7
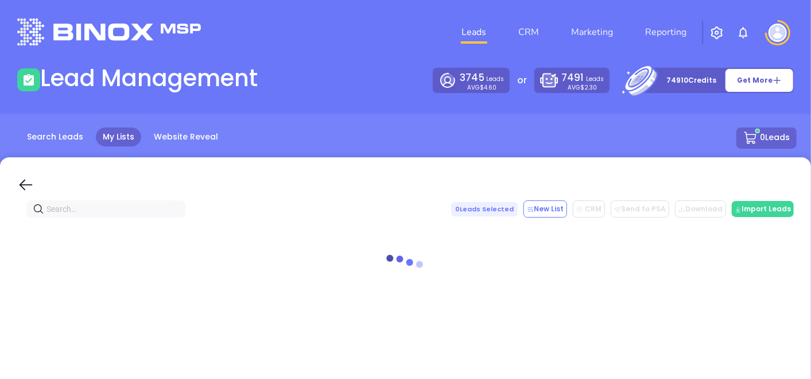
paste input "[PERSON_NAME] Insurance Agency"
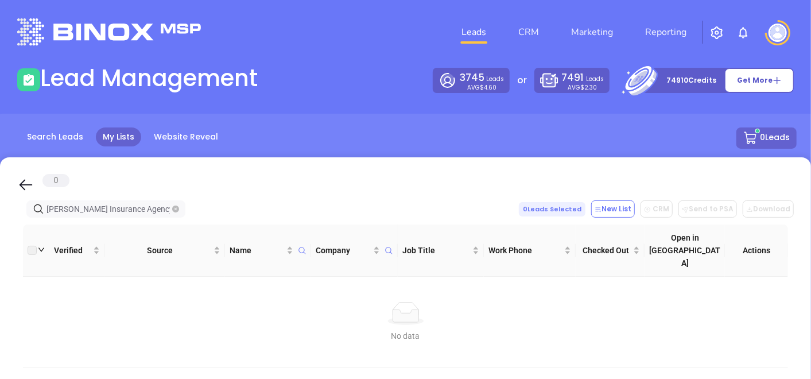
type input "[PERSON_NAME] Insurance Agency"
drag, startPoint x: 59, startPoint y: 122, endPoint x: 57, endPoint y: 131, distance: 9.2
click at [58, 123] on div "Search Leads My Lists Website Reveal 0 Leads" at bounding box center [405, 151] width 824 height 75
click at [57, 131] on link "Search Leads" at bounding box center [55, 136] width 70 height 19
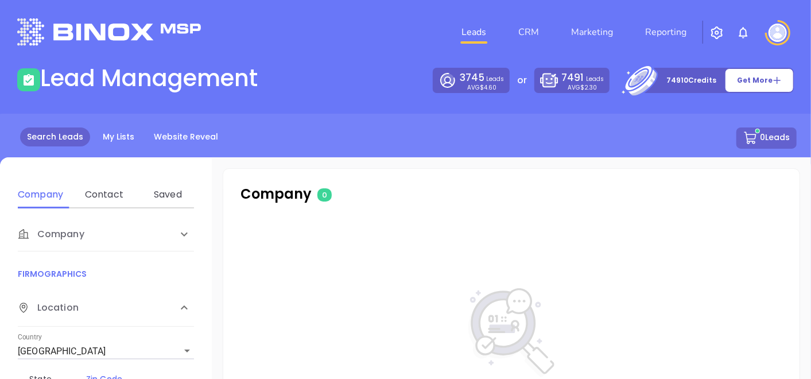
click at [92, 236] on div "Company" at bounding box center [94, 234] width 153 height 14
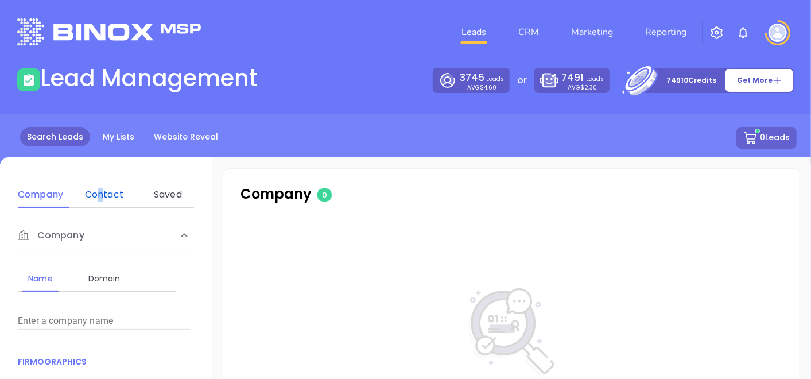
click at [102, 189] on div "Contact" at bounding box center [103, 195] width 45 height 14
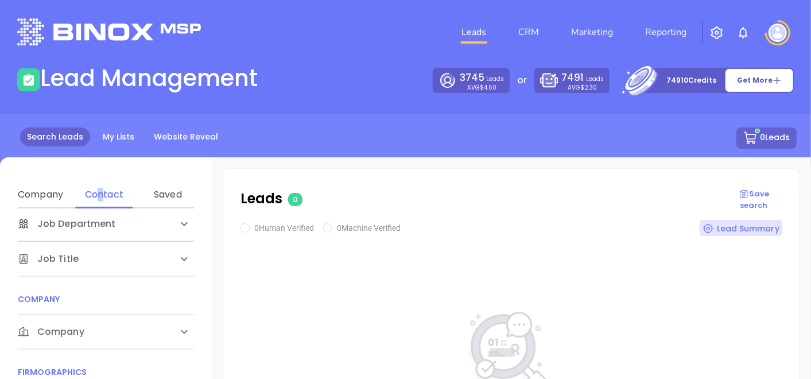
scroll to position [127, 0]
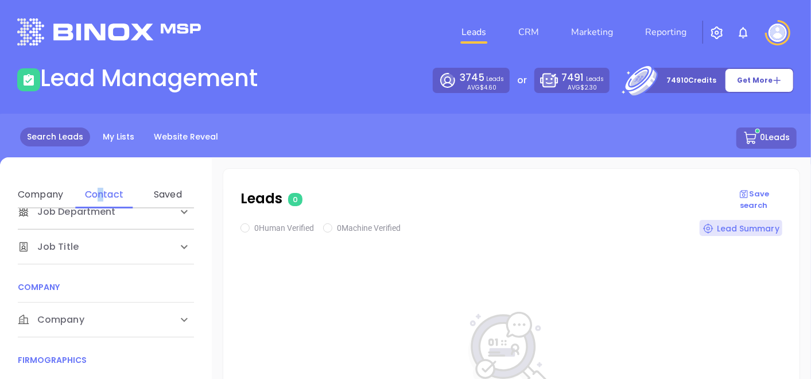
click at [98, 310] on div "Company" at bounding box center [106, 319] width 176 height 34
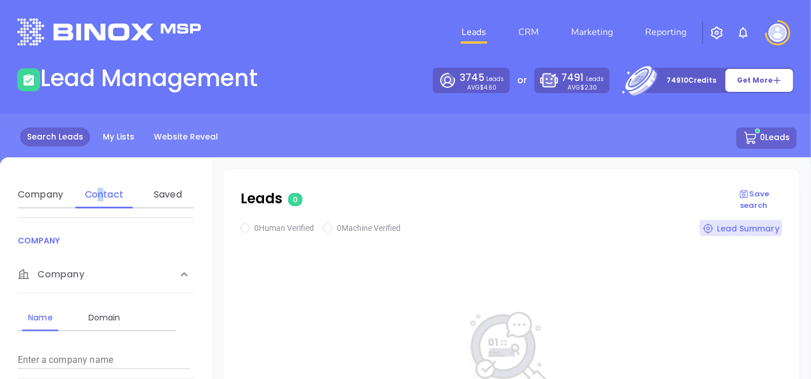
scroll to position [191, 0]
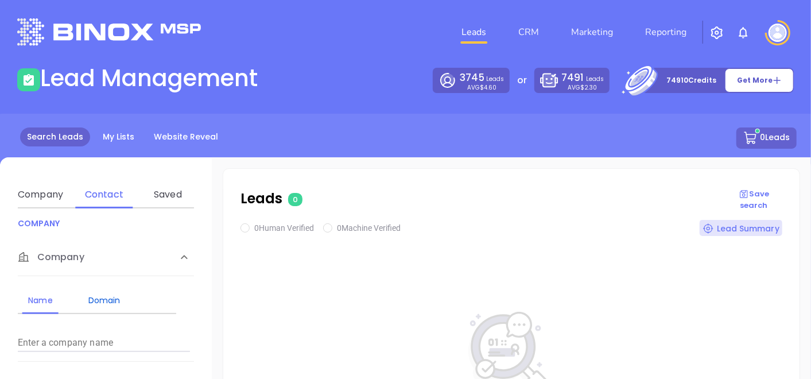
click at [104, 295] on div "Domain" at bounding box center [103, 300] width 45 height 14
click at [106, 329] on div "Enter a company domain" at bounding box center [104, 338] width 172 height 28
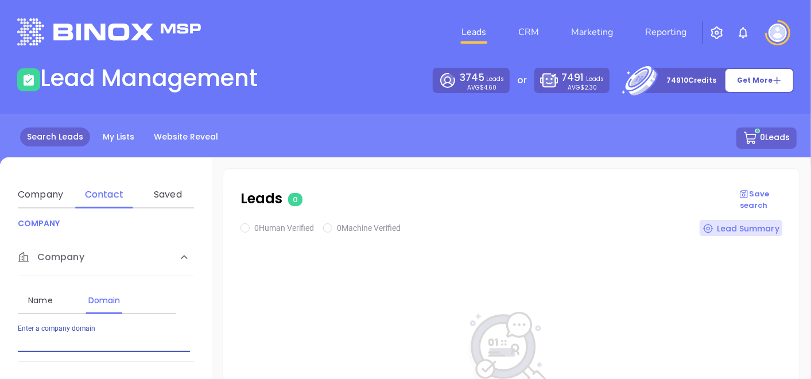
click at [100, 338] on input "Enter a company name" at bounding box center [104, 342] width 172 height 18
paste input "[DOMAIN_NAME]"
type input "[DOMAIN_NAME]"
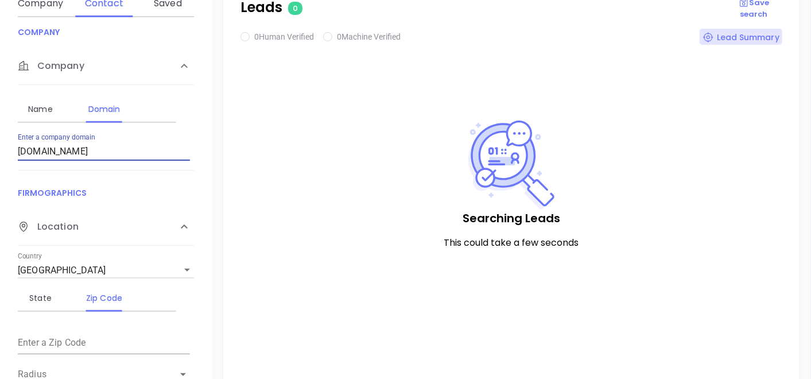
checkbox input "true"
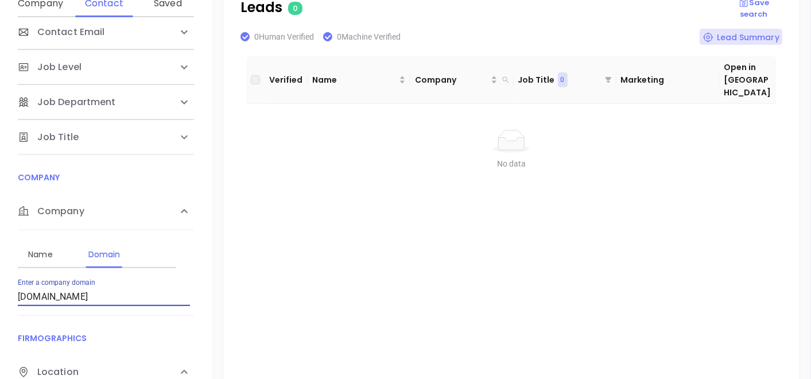
scroll to position [0, 0]
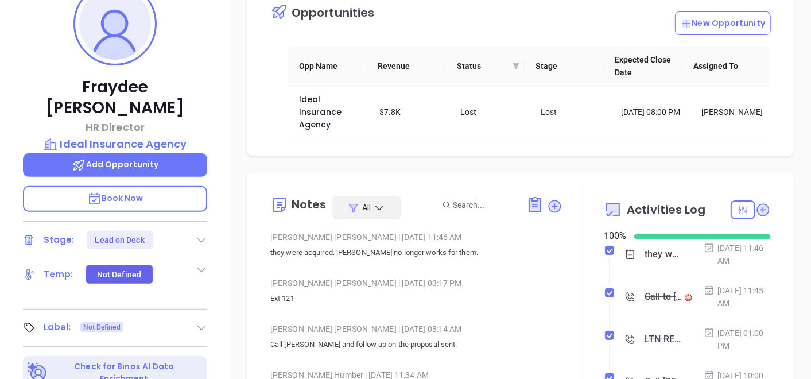
scroll to position [233, 0]
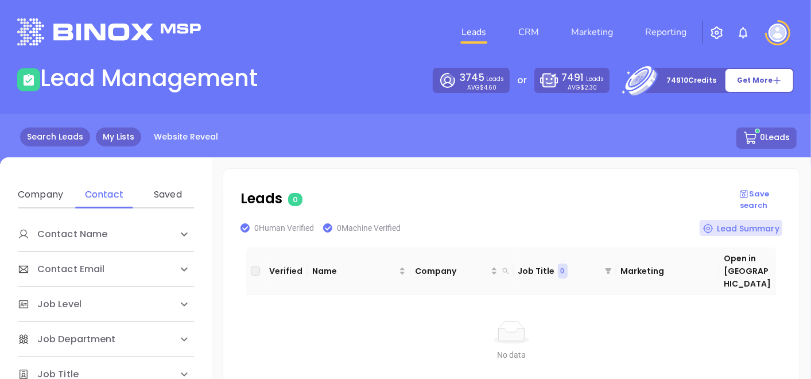
click at [111, 128] on link "My Lists" at bounding box center [118, 136] width 45 height 19
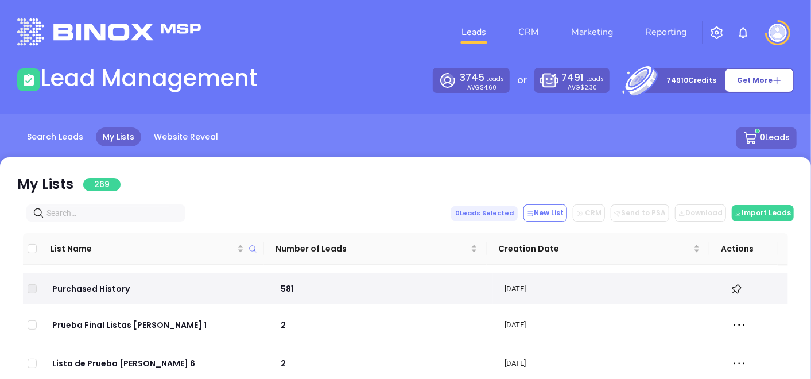
drag, startPoint x: 154, startPoint y: 196, endPoint x: 142, endPoint y: 207, distance: 15.4
click at [142, 207] on input "text" at bounding box center [107, 213] width 123 height 13
paste input "northampton.aaa.com"
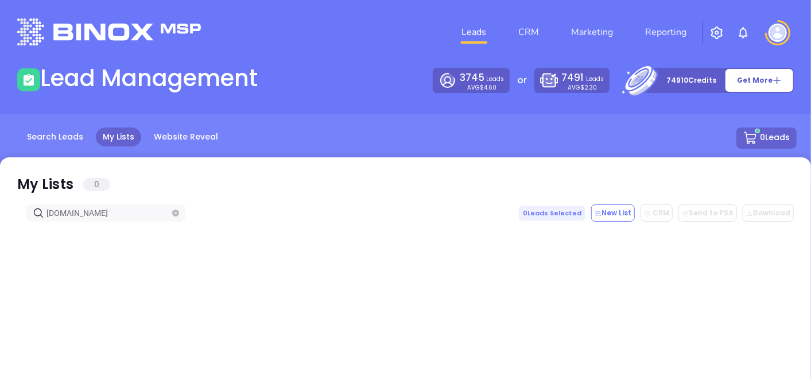
drag, startPoint x: 138, startPoint y: 217, endPoint x: 15, endPoint y: 209, distance: 122.4
click at [19, 211] on div "northampton.aaa.com 0 Leads Selected New List CRM Send to PSA Download Download2" at bounding box center [405, 212] width 776 height 17
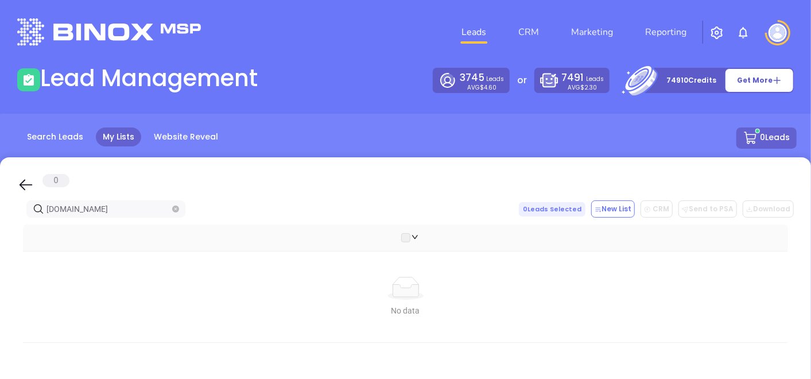
type input "northampton.aaa.com"
drag, startPoint x: 174, startPoint y: 213, endPoint x: 176, endPoint y: 208, distance: 6.0
click at [175, 209] on span at bounding box center [175, 208] width 7 height 13
click at [176, 208] on icon "close-circle" at bounding box center [175, 208] width 7 height 7
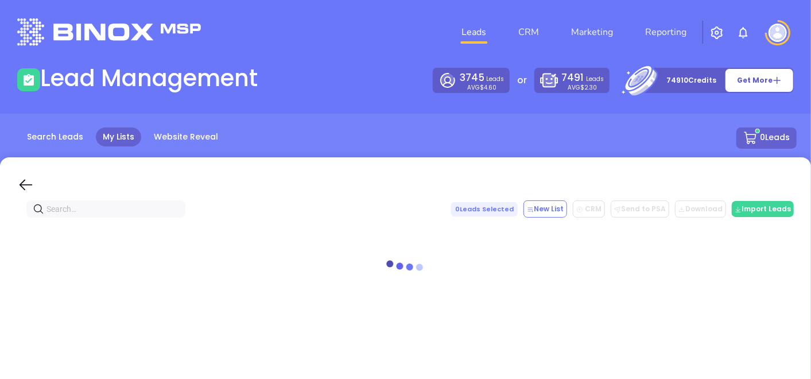
paste input "kwminc.com"
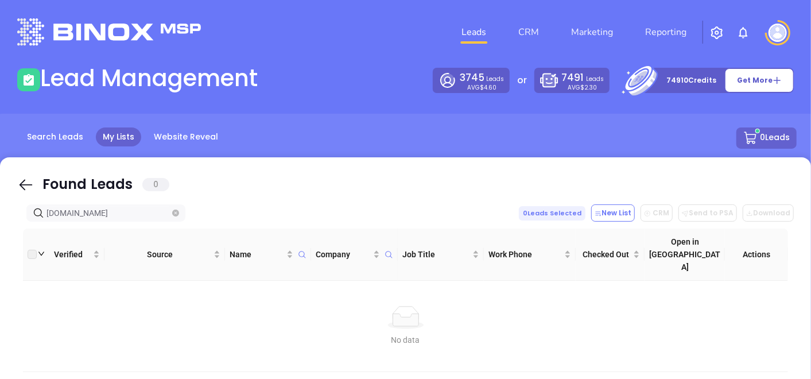
type input "kwminc.com"
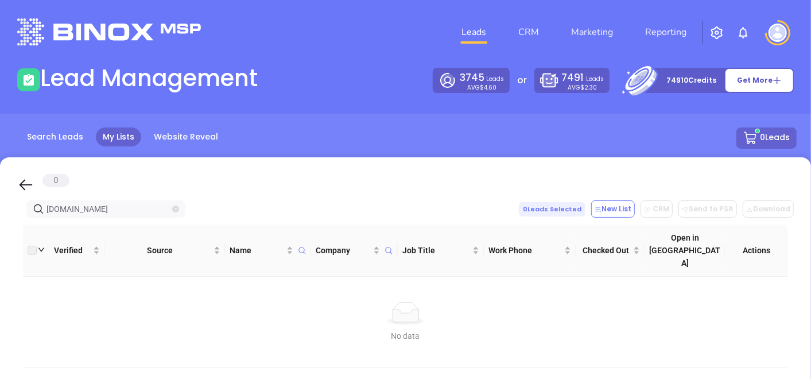
click at [178, 208] on icon "close-circle" at bounding box center [175, 208] width 7 height 7
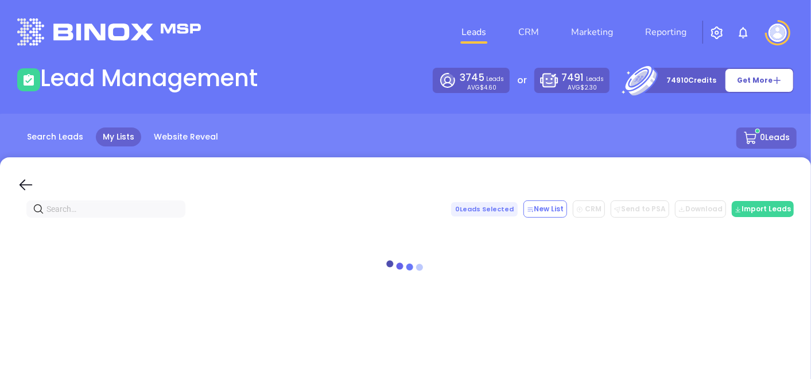
paste input "Kressler, Wolff & Miller"
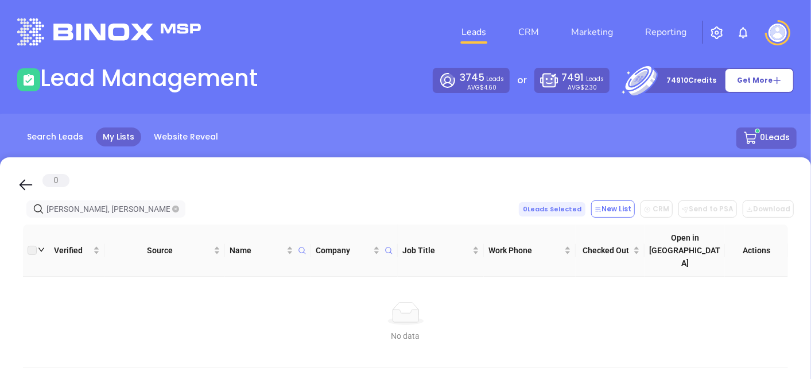
type input "Kressler, Wolff & Miller"
click at [174, 204] on span at bounding box center [175, 208] width 7 height 13
click at [174, 205] on icon "close-circle" at bounding box center [175, 208] width 7 height 7
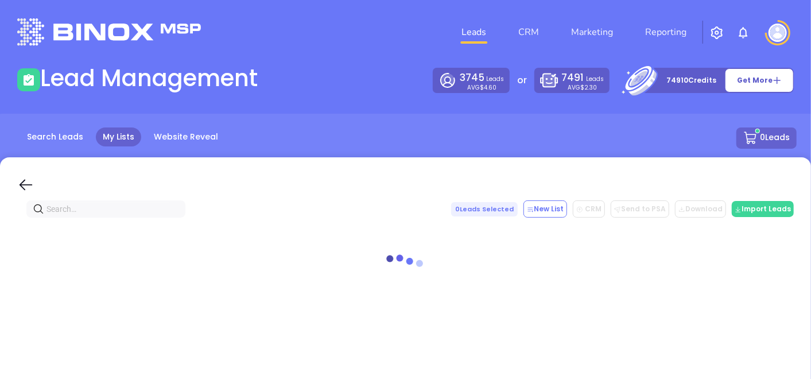
paste input "kwmmail.com"
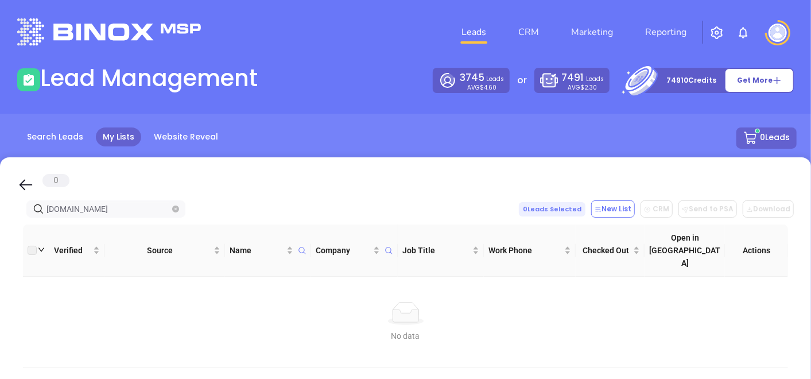
type input "kwmmail.com"
click at [178, 209] on icon "close-circle" at bounding box center [175, 208] width 7 height 7
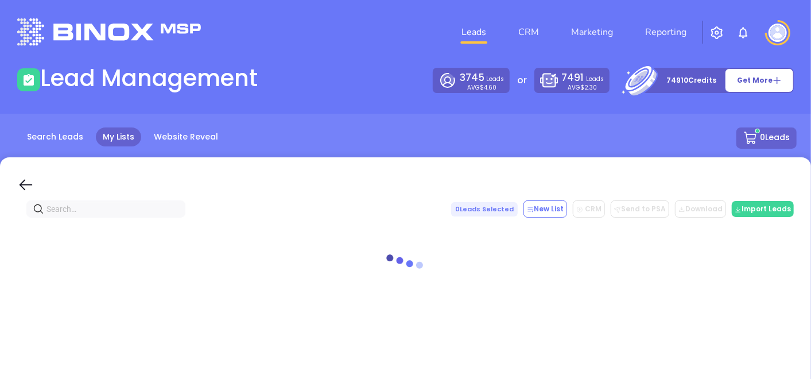
paste input "rmginsurance.com"
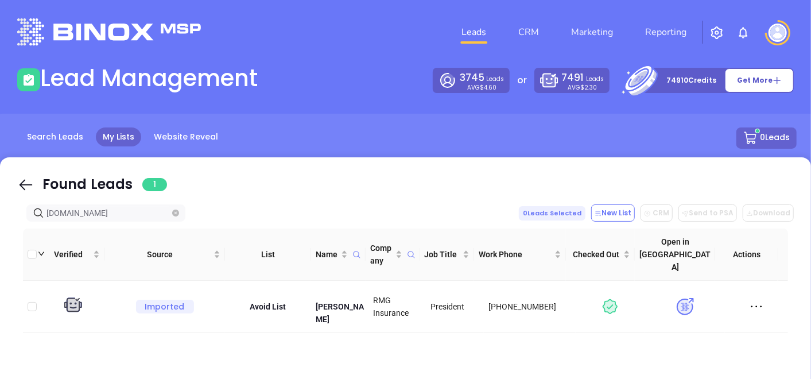
type input "rmginsurance.com"
drag, startPoint x: 173, startPoint y: 207, endPoint x: 178, endPoint y: 213, distance: 7.7
click at [173, 207] on span at bounding box center [175, 213] width 7 height 13
click at [178, 213] on icon "close-circle" at bounding box center [175, 212] width 7 height 7
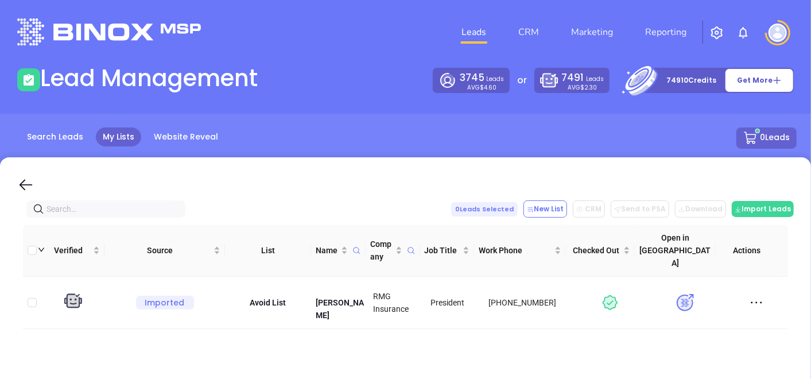
paste input "evergreeninsurance.net"
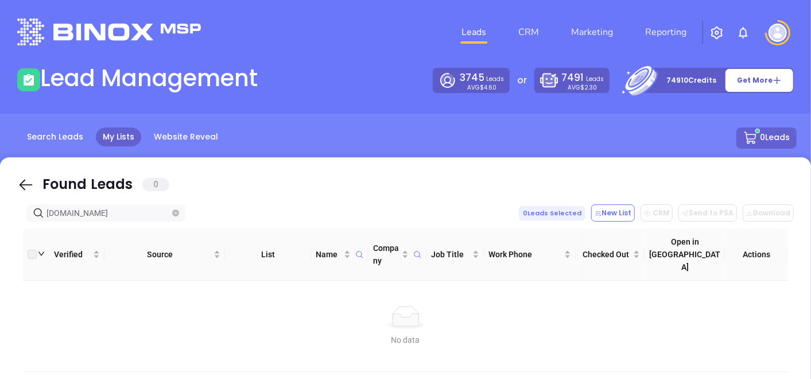
type input "evergreeninsurance.net"
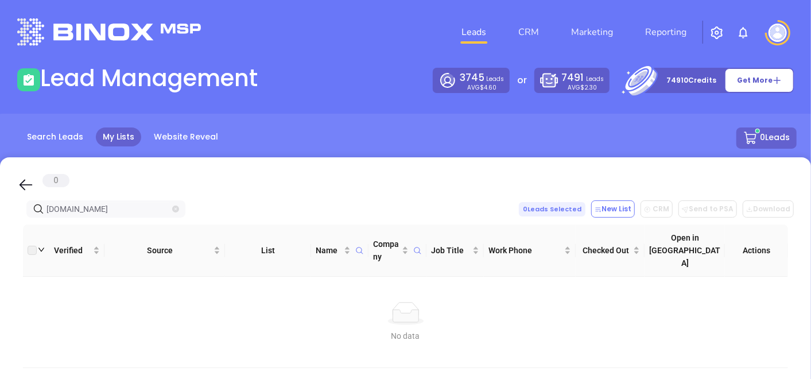
click at [177, 207] on icon "close-circle" at bounding box center [175, 208] width 7 height 7
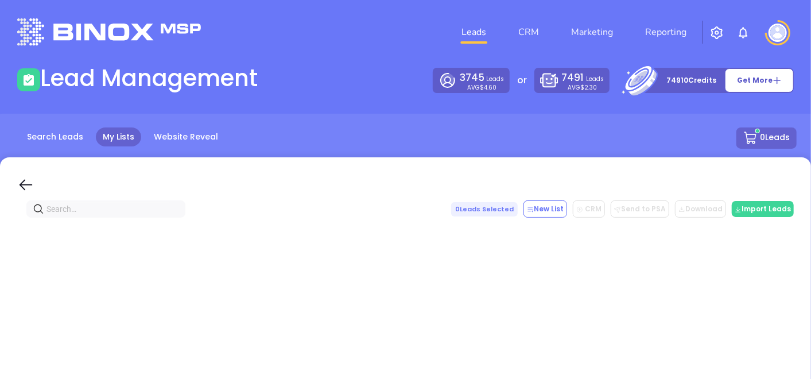
paste input "ebensburgins.com"
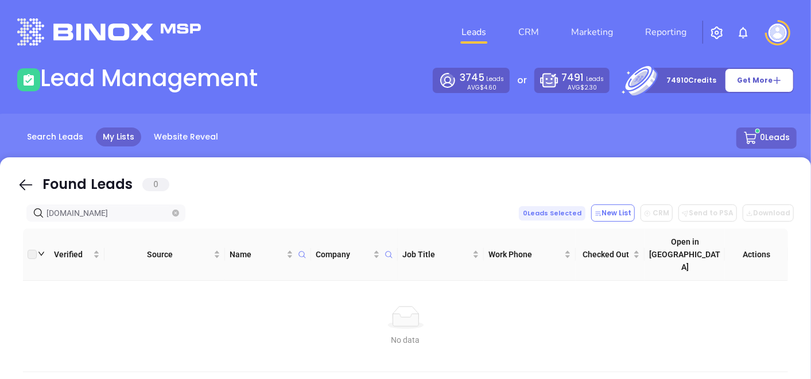
type input "ebensburgins.com"
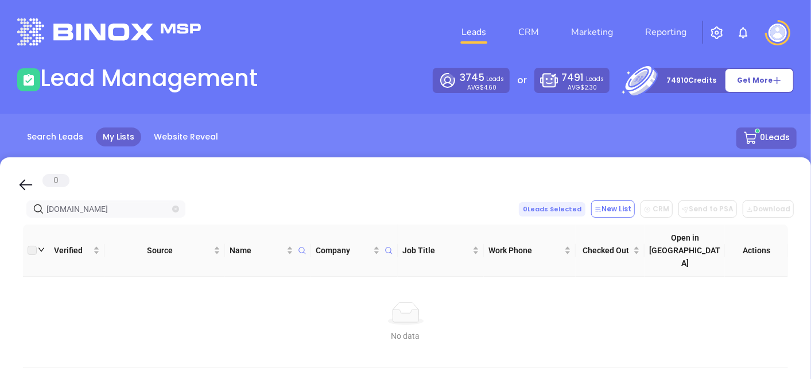
click at [175, 209] on icon "close-circle" at bounding box center [175, 208] width 7 height 7
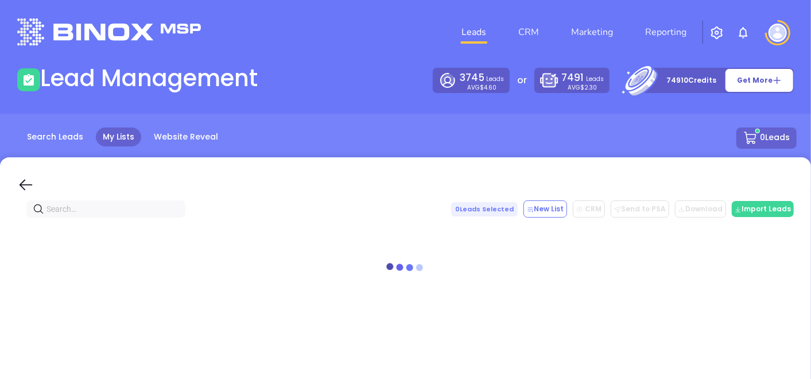
paste input "hamiltonins.com"
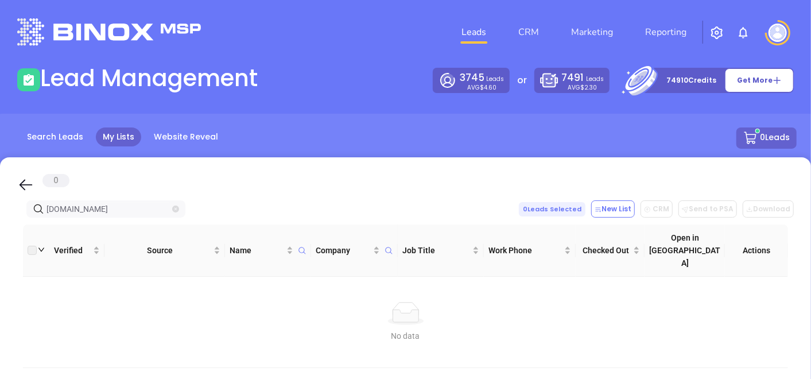
type input "hamiltonins.com"
click at [177, 213] on span at bounding box center [175, 208] width 7 height 13
click at [177, 205] on span at bounding box center [175, 208] width 7 height 13
click at [178, 211] on icon "close-circle" at bounding box center [175, 208] width 7 height 7
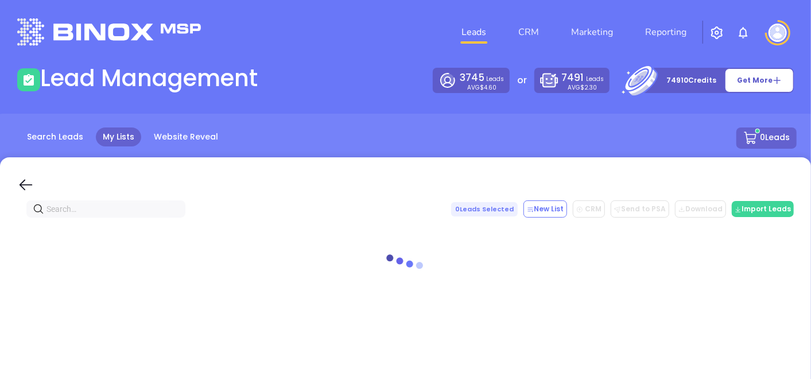
paste input "84lumber.com"
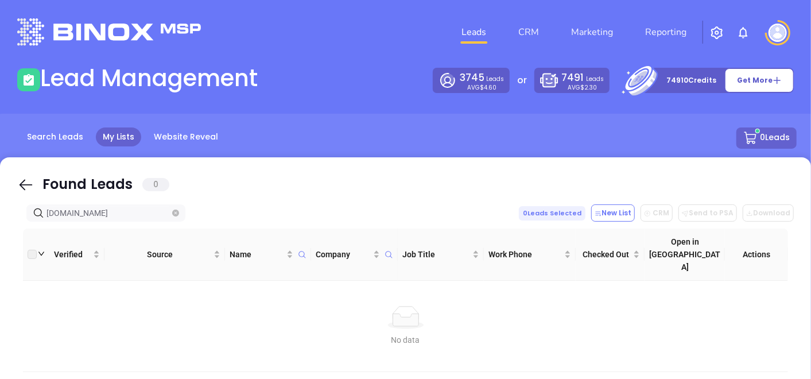
type input "84lumber.com"
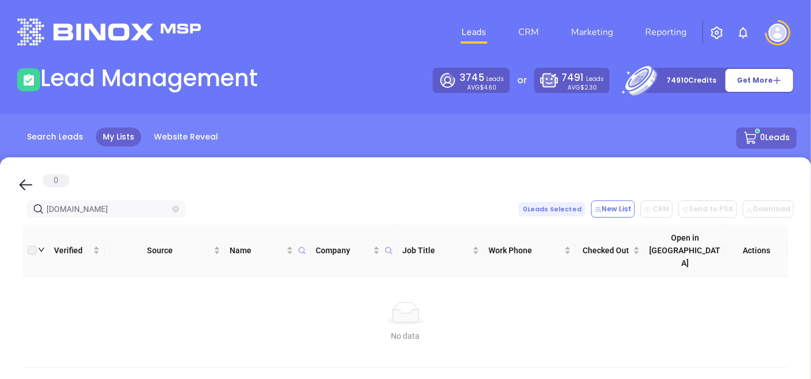
click at [175, 212] on icon "close-circle" at bounding box center [175, 208] width 7 height 7
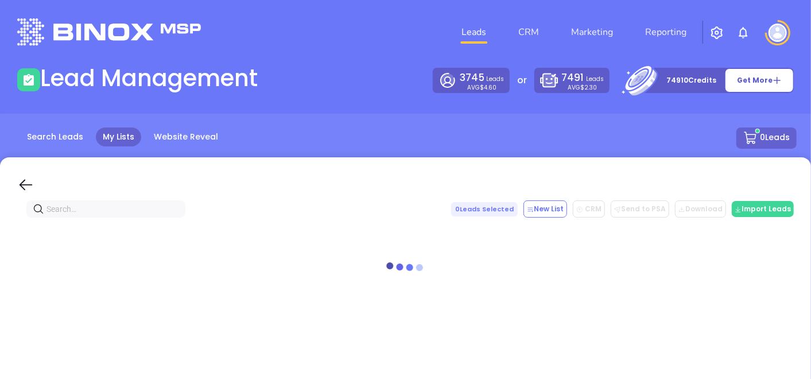
paste input "p-ninsurance.com"
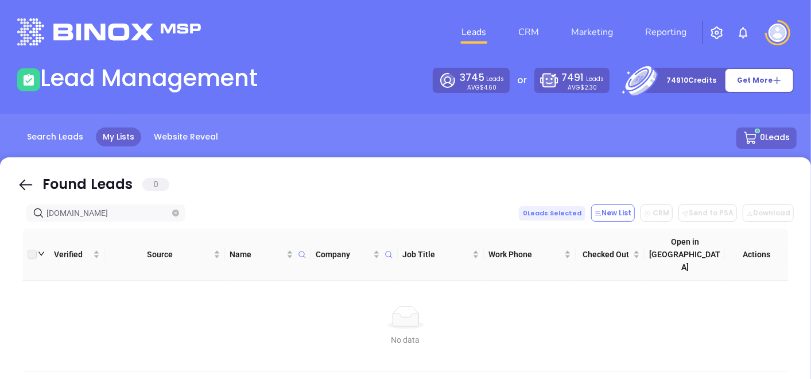
type input "p-ninsurance.com"
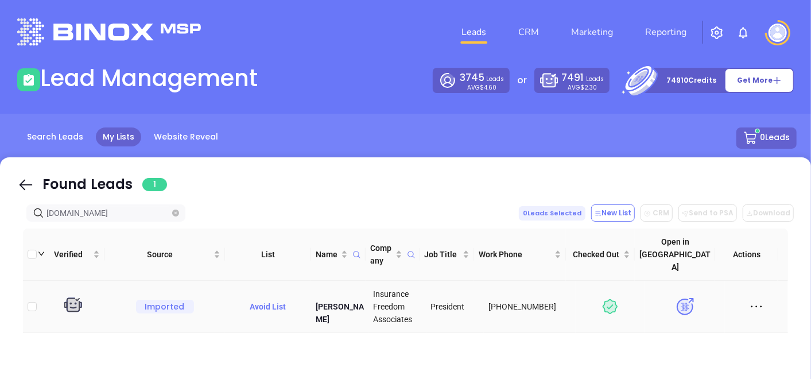
click at [277, 300] on p "Avoid List" at bounding box center [267, 306] width 77 height 13
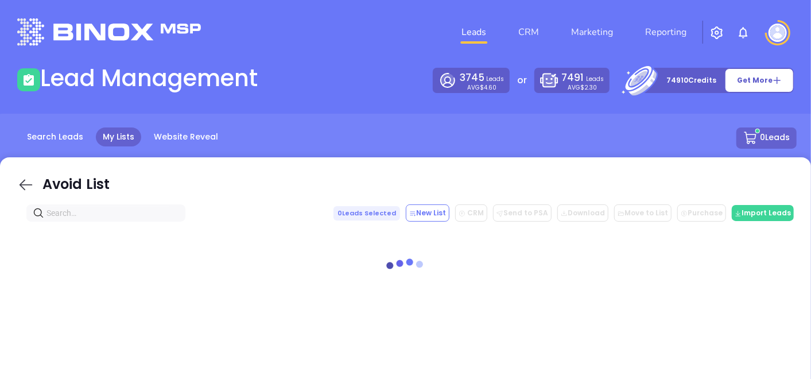
click at [23, 177] on icon at bounding box center [25, 184] width 17 height 17
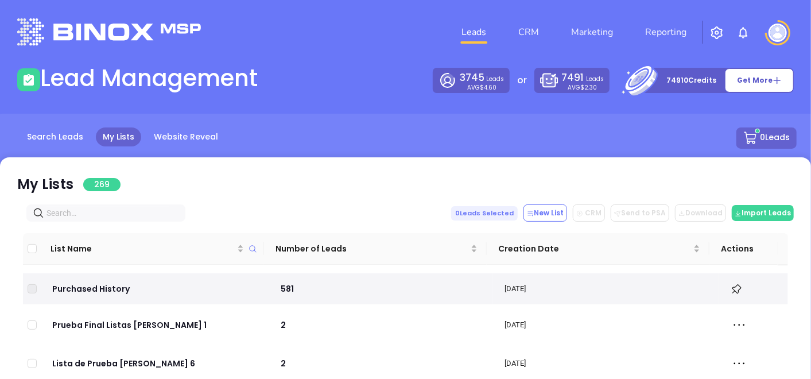
click at [96, 213] on input "text" at bounding box center [107, 213] width 123 height 13
paste input "p-ninsurance.com"
type input "p-ninsurance.com"
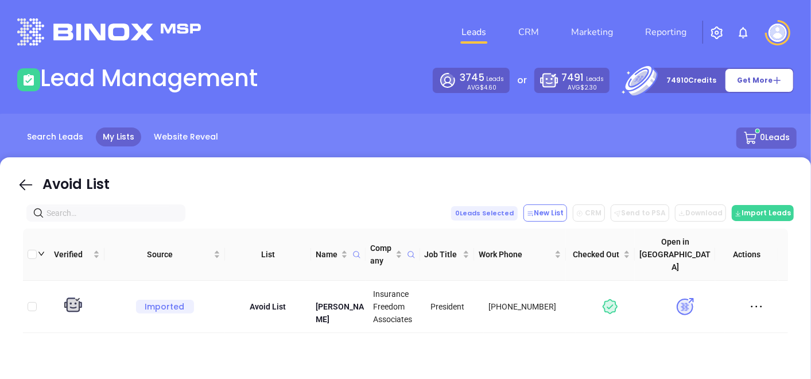
paste input "p-ninsurance.com"
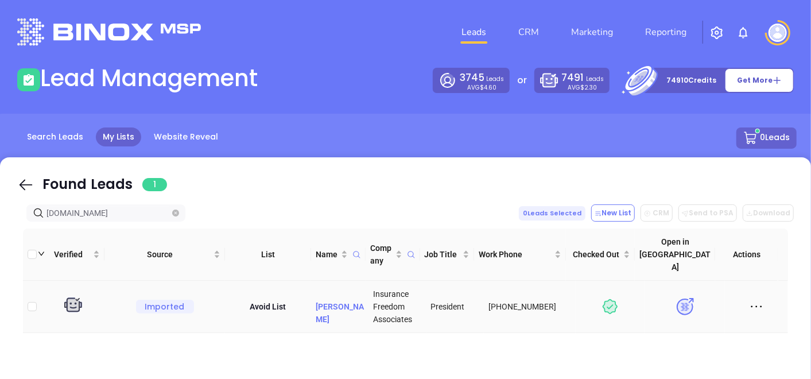
type input "p-ninsurance.com"
click at [333, 290] on p "Jean Smith" at bounding box center [339, 306] width 48 height 38
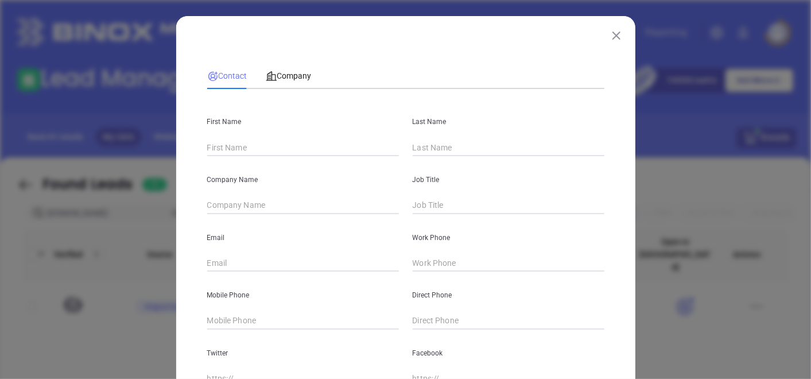
type input "Jean"
type input "Smith"
type input "Insurance Freedom Associates"
type input "President"
type input "jsmith@p-ninsurance.com"
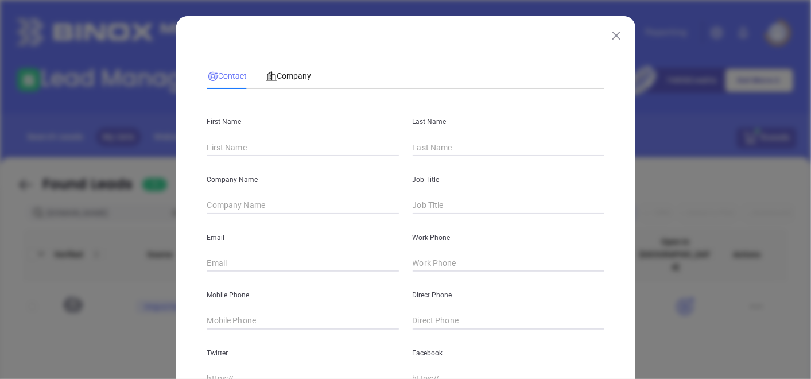
type input "(570) 701-4025"
type textarea "August 16th, 2022 BY Joanna GomezBinox By IndustryJean doesn't have Linkedin Pr…"
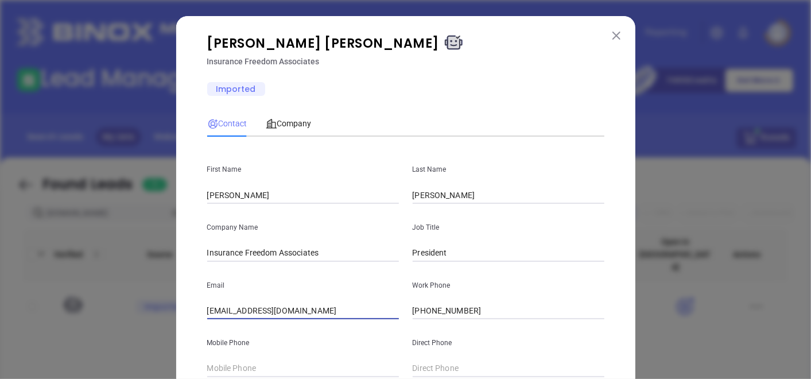
drag, startPoint x: 303, startPoint y: 308, endPoint x: 230, endPoint y: 319, distance: 74.2
click at [230, 319] on input "jsmith@p-ninsurance.com" at bounding box center [303, 310] width 192 height 17
click at [614, 38] on button at bounding box center [616, 35] width 15 height 15
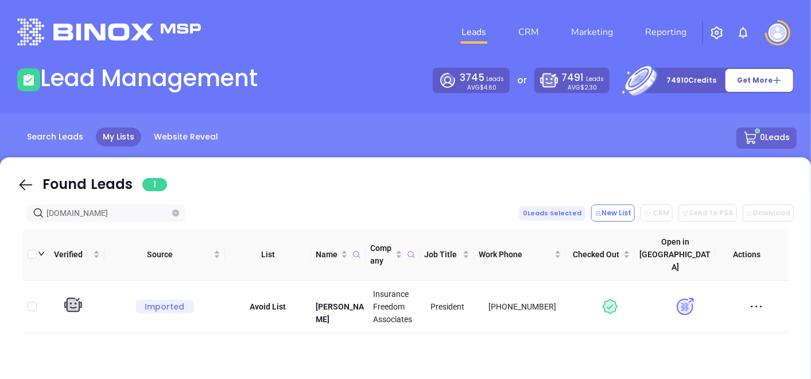
click at [180, 211] on span "p-ninsurance.com" at bounding box center [105, 212] width 159 height 17
click at [176, 211] on icon "close-circle" at bounding box center [175, 212] width 7 height 7
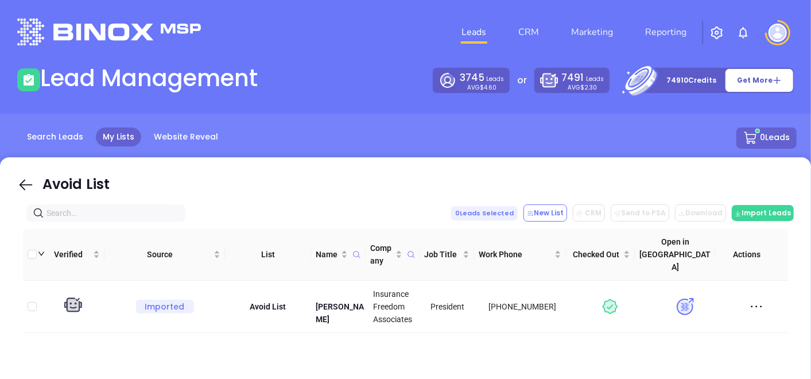
paste input "wilkinsondunn.com"
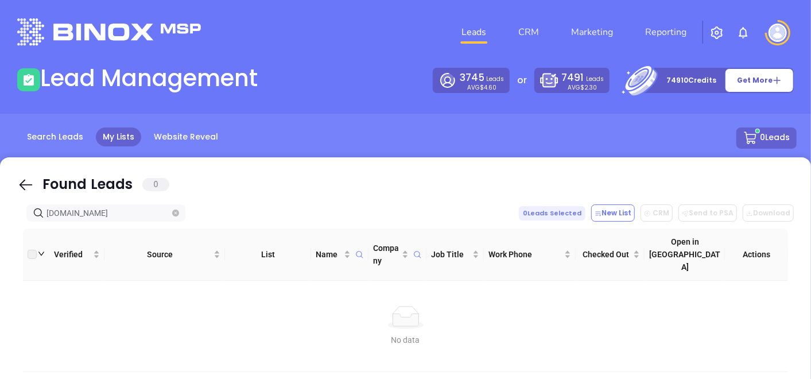
type input "wilkinsondunn.com"
click at [176, 213] on icon "close-circle" at bounding box center [175, 212] width 7 height 7
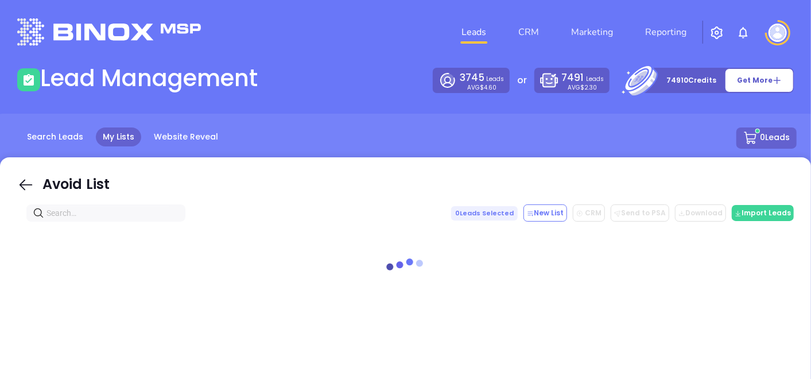
paste input "styerinsurance.com"
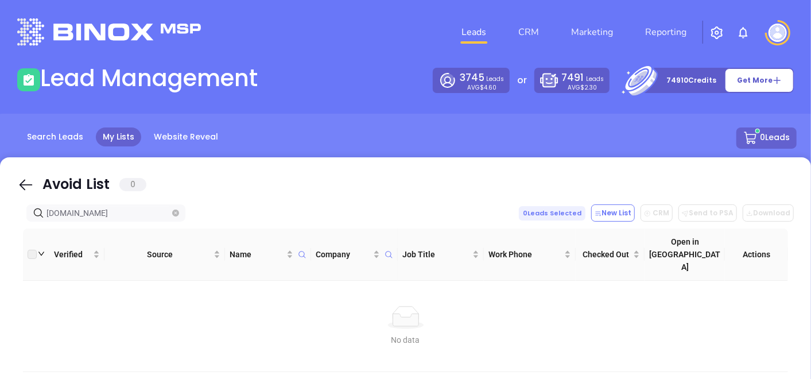
type input "styerinsurance.com"
click at [177, 213] on icon "close-circle" at bounding box center [175, 212] width 7 height 7
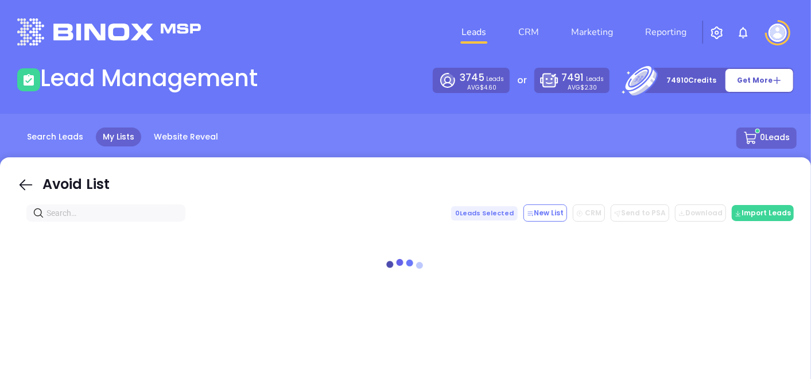
paste input "efbutzins.com"
type input "efbutzins.com"
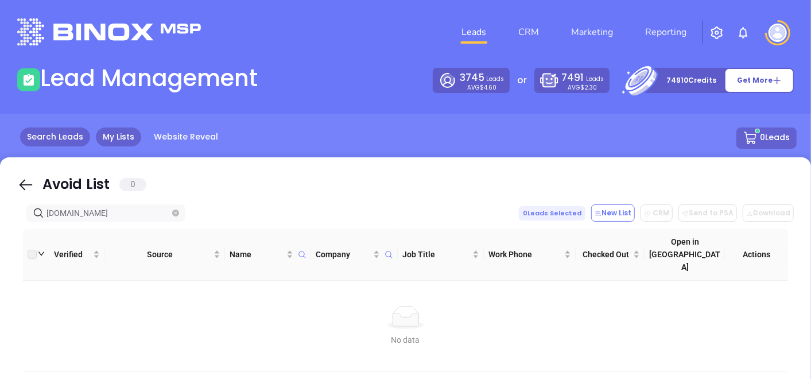
click at [57, 130] on link "Search Leads" at bounding box center [55, 136] width 70 height 19
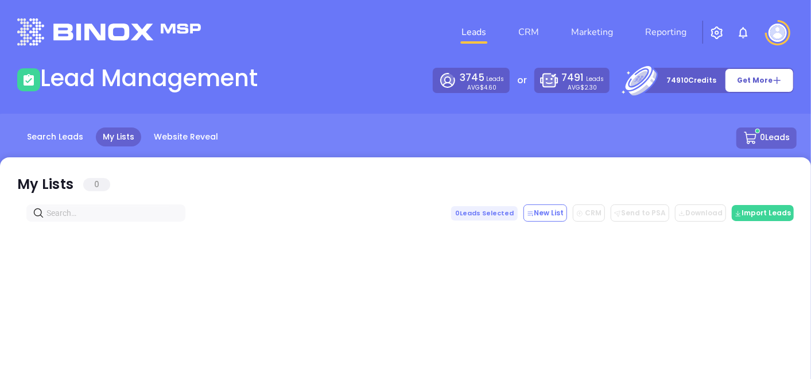
drag, startPoint x: 57, startPoint y: 130, endPoint x: 115, endPoint y: 131, distance: 57.9
click at [115, 131] on link "My Lists" at bounding box center [118, 136] width 45 height 19
click at [137, 216] on input "text" at bounding box center [107, 213] width 123 height 13
paste input "efbutzins.com"
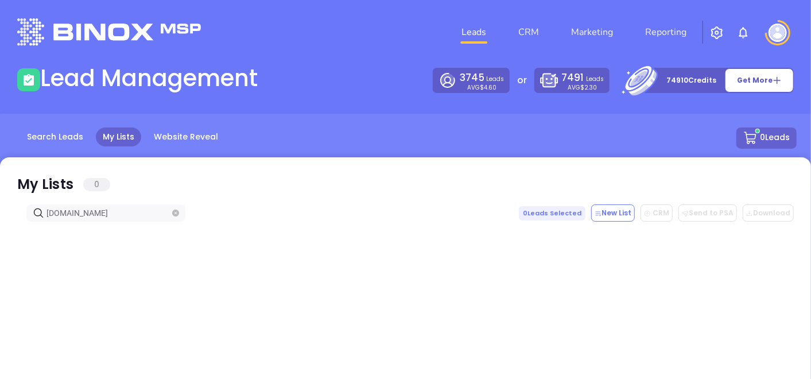
type input "efbutzins.com"
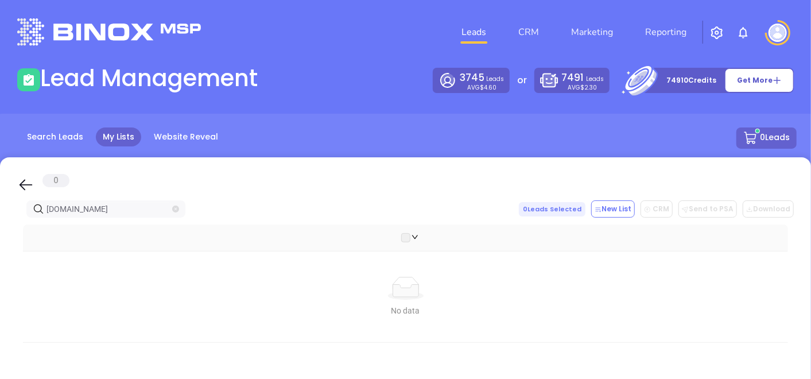
click at [177, 208] on icon "close-circle" at bounding box center [175, 208] width 7 height 7
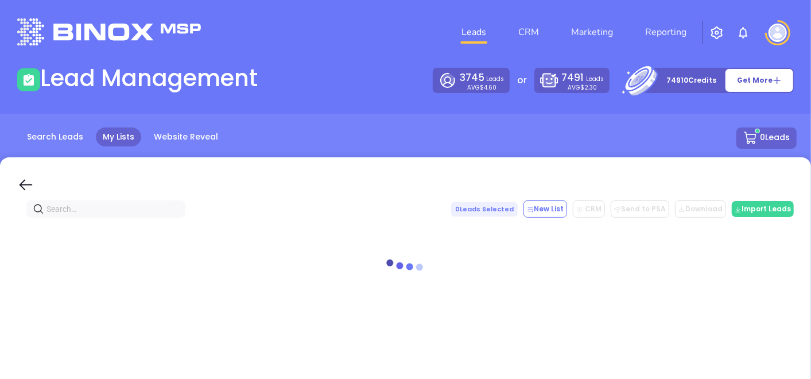
paste input "efbutzins.com"
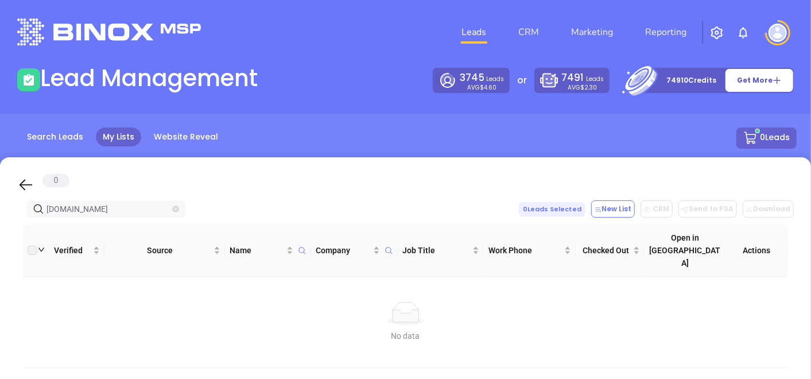
type input "efbutzins.com"
click at [64, 126] on div "Search Leads My Lists Website Reveal 0 Leads" at bounding box center [405, 151] width 824 height 75
click at [63, 131] on link "Search Leads" at bounding box center [55, 136] width 70 height 19
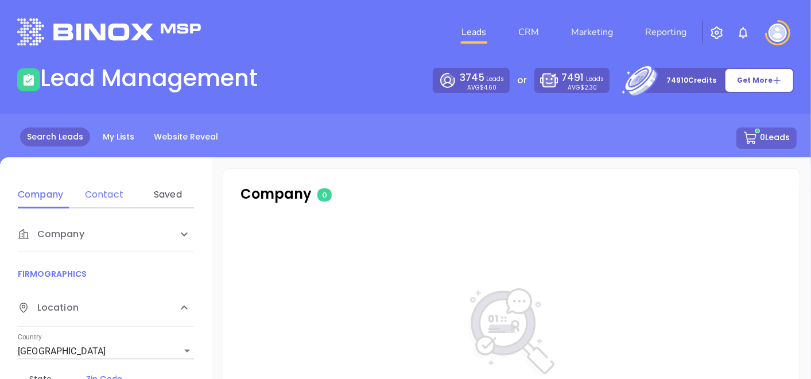
scroll to position [18, 0]
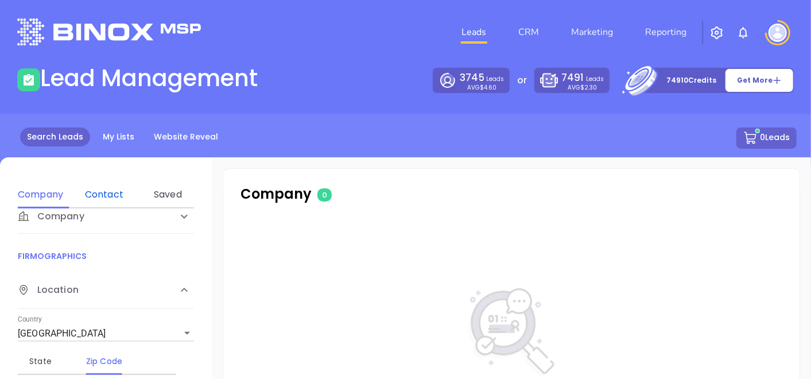
click at [94, 197] on div "Contact" at bounding box center [103, 195] width 45 height 14
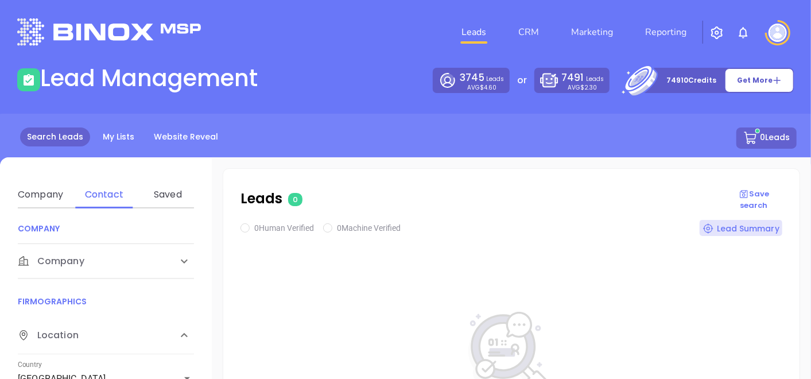
scroll to position [166, 0]
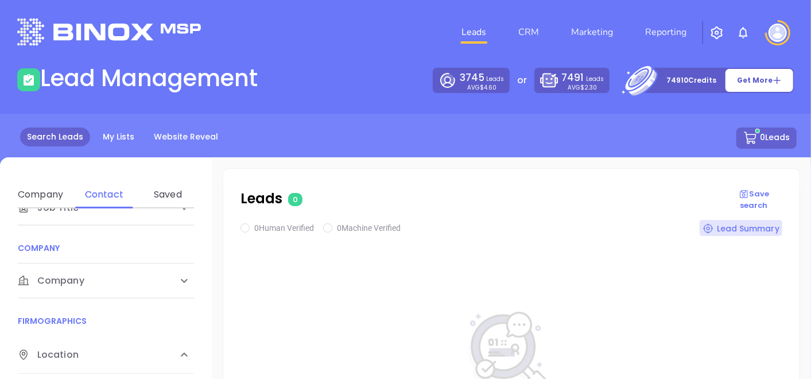
click at [80, 291] on div "Company" at bounding box center [106, 280] width 176 height 34
click at [102, 319] on div "Domain" at bounding box center [103, 325] width 45 height 14
click at [70, 358] on input "Enter a company name" at bounding box center [104, 367] width 172 height 18
paste input "efbutzins.com"
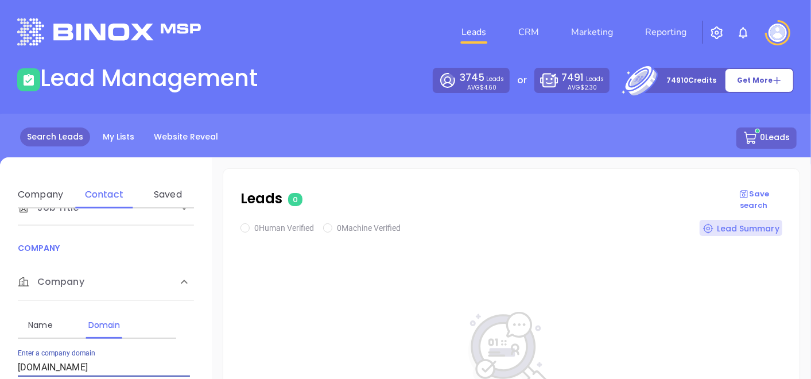
type input "efbutzins.com"
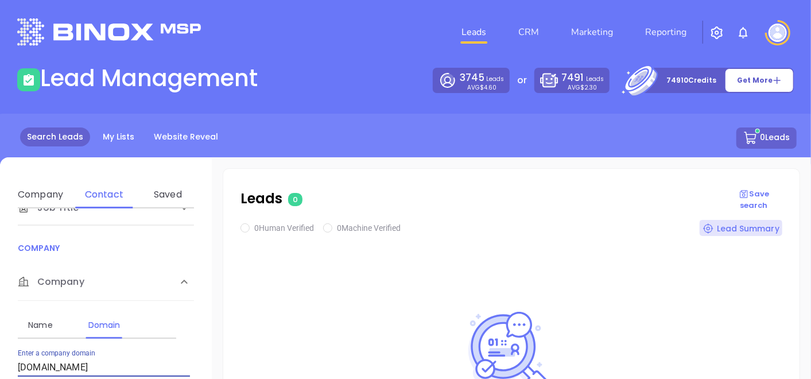
checkbox input "true"
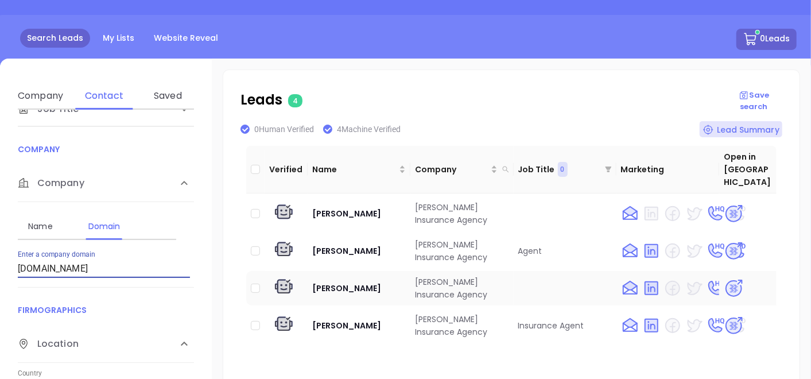
scroll to position [0, 0]
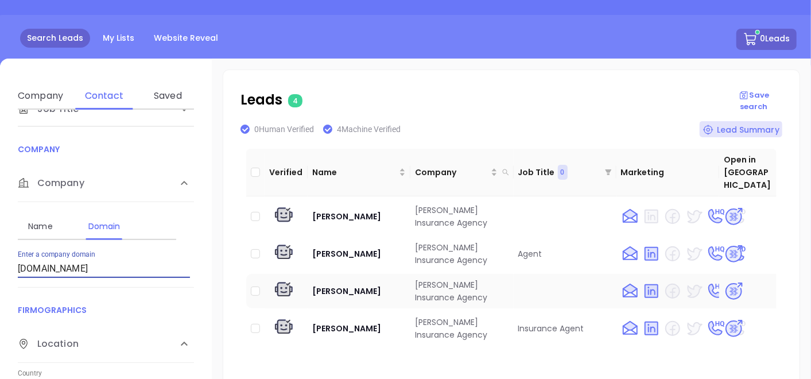
click at [724, 281] on img at bounding box center [733, 291] width 20 height 20
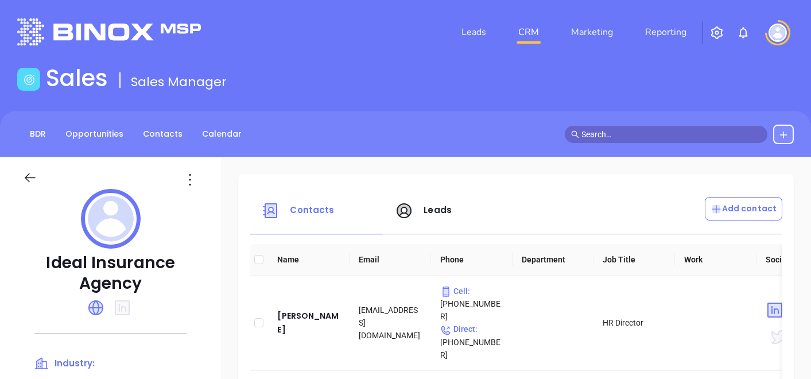
drag, startPoint x: 0, startPoint y: 0, endPoint x: 469, endPoint y: 23, distance: 469.2
click at [469, 23] on link "Leads" at bounding box center [474, 32] width 34 height 23
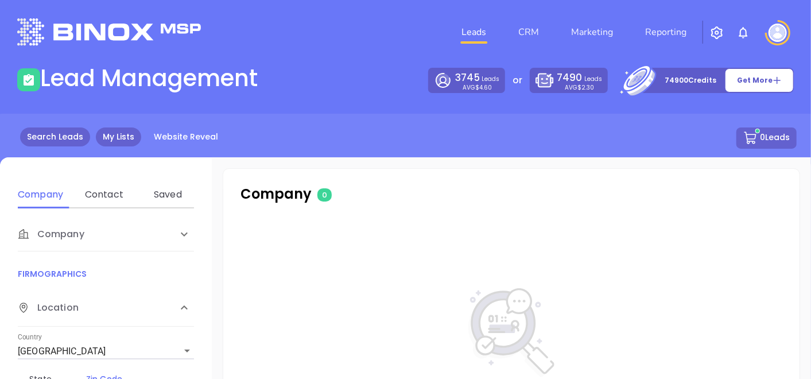
click at [114, 128] on link "My Lists" at bounding box center [118, 136] width 45 height 19
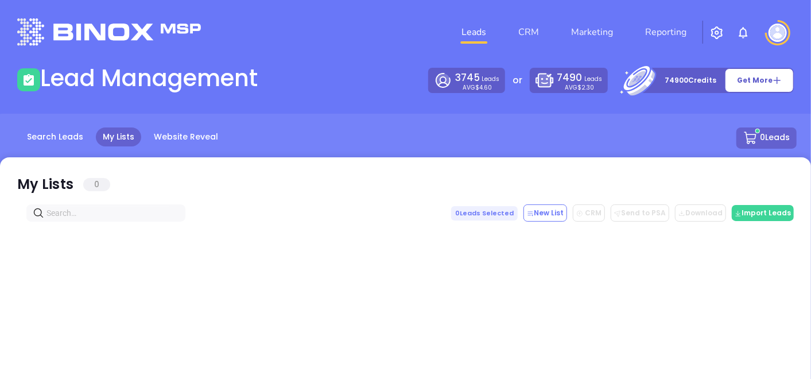
click at [117, 207] on input "text" at bounding box center [107, 213] width 123 height 13
paste input "[DOMAIN_NAME]"
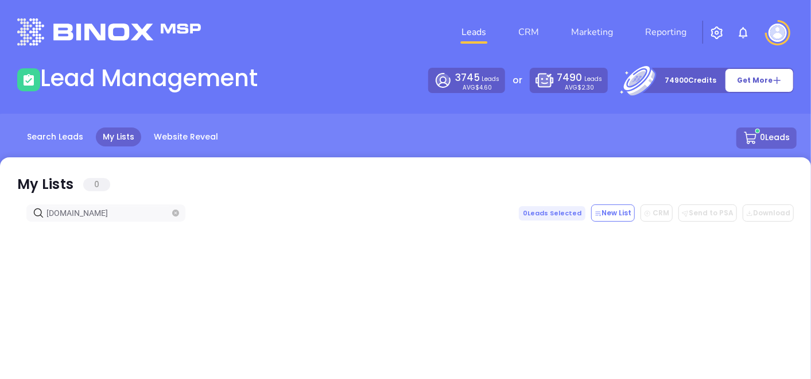
type input "[DOMAIN_NAME]"
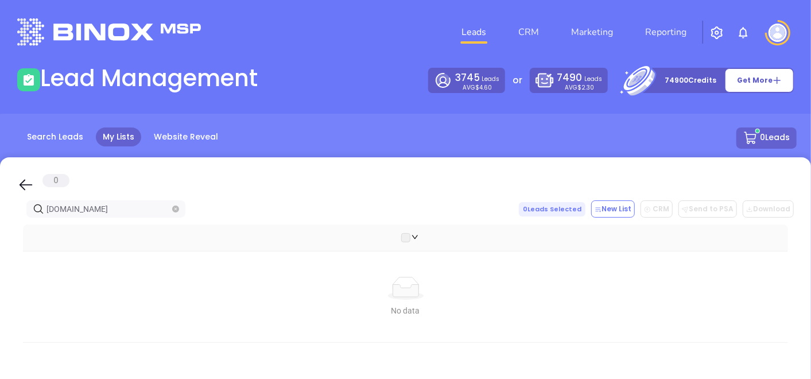
click at [174, 204] on span at bounding box center [175, 208] width 7 height 13
click at [175, 208] on icon "close-circle" at bounding box center [175, 208] width 7 height 7
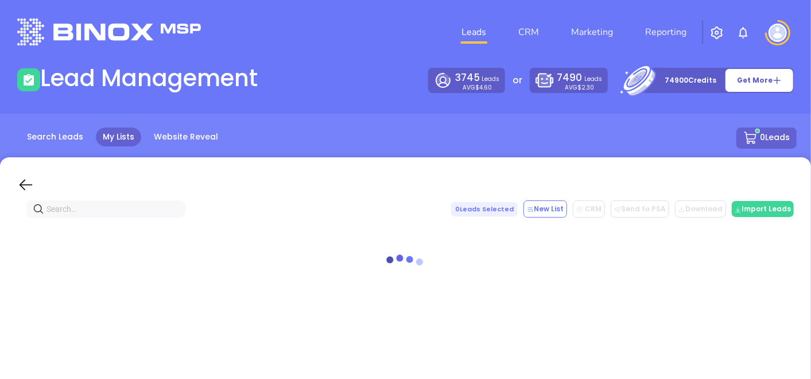
paste input "[DOMAIN_NAME]"
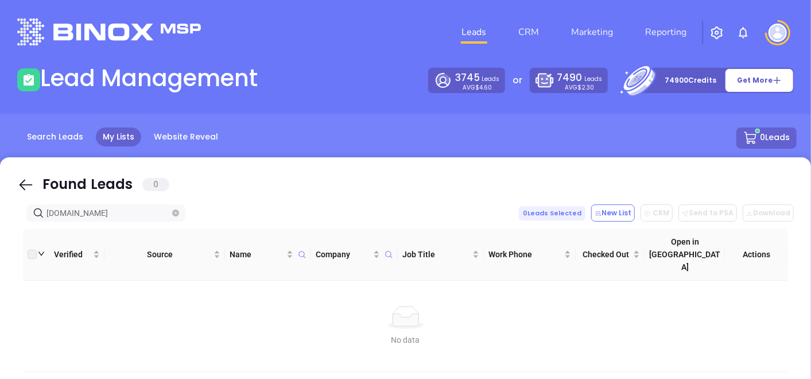
type input "[DOMAIN_NAME]"
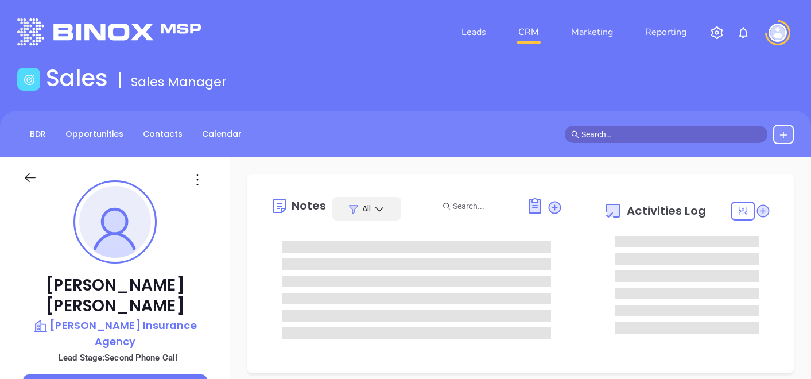
type input "[DATE]"
type input "[PERSON_NAME]"
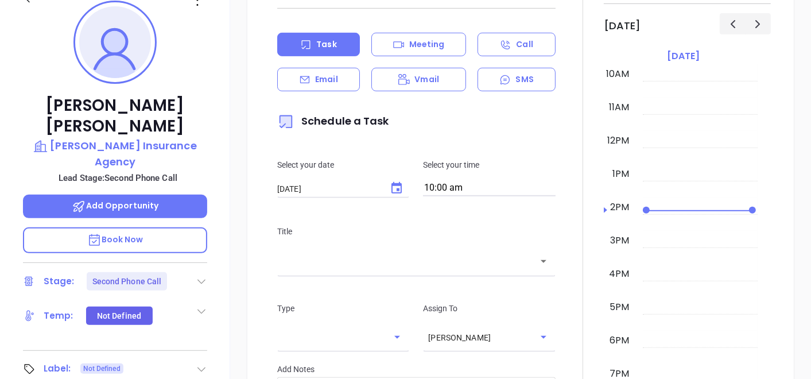
scroll to position [191, 0]
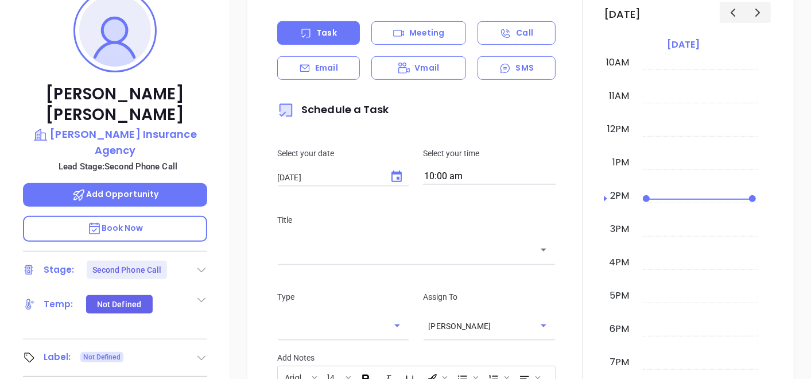
click at [205, 264] on icon at bounding box center [201, 269] width 11 height 11
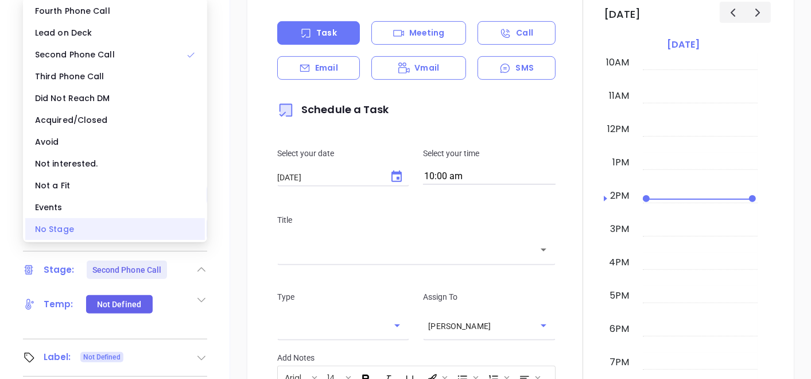
click at [87, 228] on div "No Stage" at bounding box center [115, 229] width 180 height 22
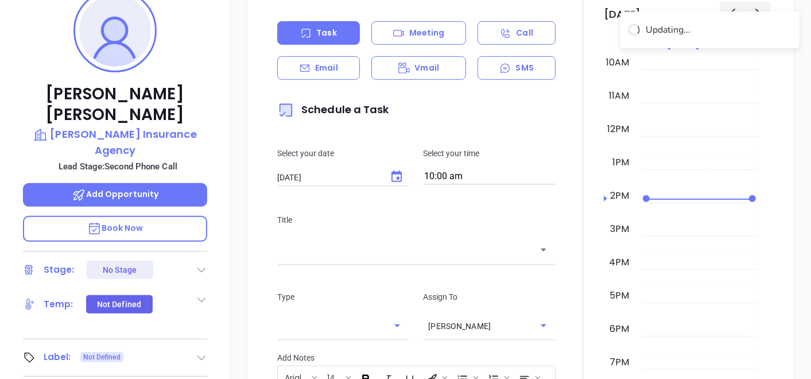
click at [192, 348] on div "Label: Not Defined" at bounding box center [115, 357] width 184 height 18
click at [200, 352] on icon at bounding box center [201, 357] width 11 height 11
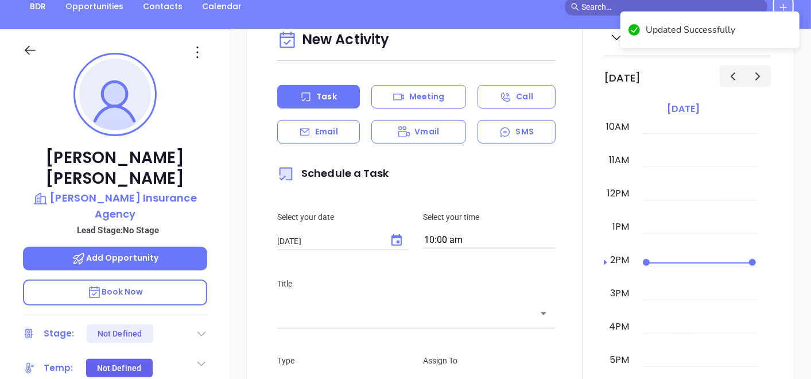
scroll to position [0, 0]
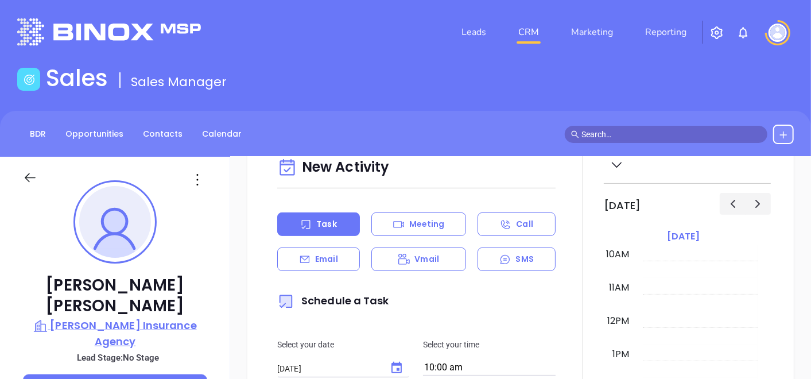
click at [150, 317] on p "[PERSON_NAME] Insurance Agency" at bounding box center [115, 333] width 184 height 32
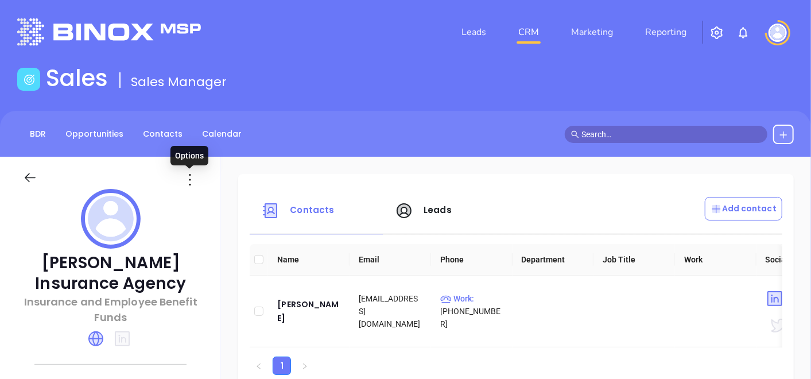
click at [190, 180] on icon at bounding box center [190, 179] width 18 height 18
click at [201, 203] on div "Edit" at bounding box center [242, 202] width 104 height 13
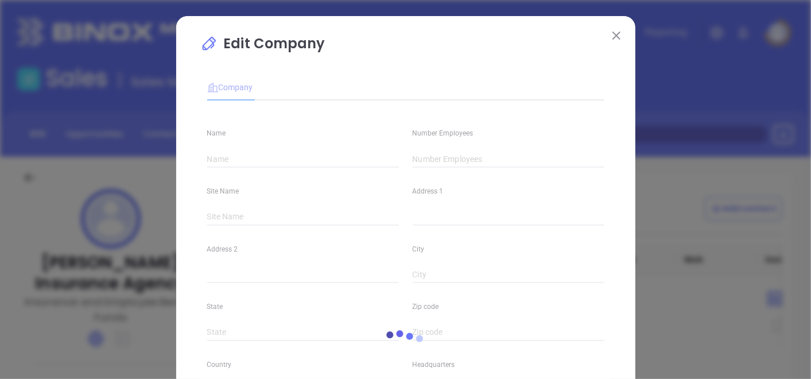
type input "[PERSON_NAME] Insurance Agency"
type input "0"
type input "Insurance and Employee Benefit Funds"
type input "63"
type input "[DOMAIN_NAME]"
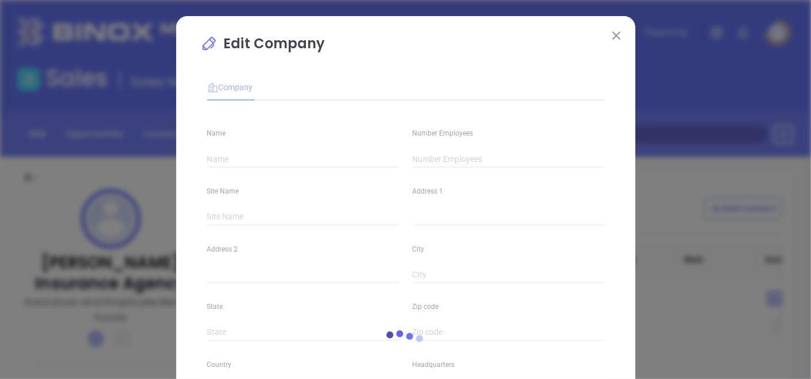
type input "Finance and Insurance"
type input "0"
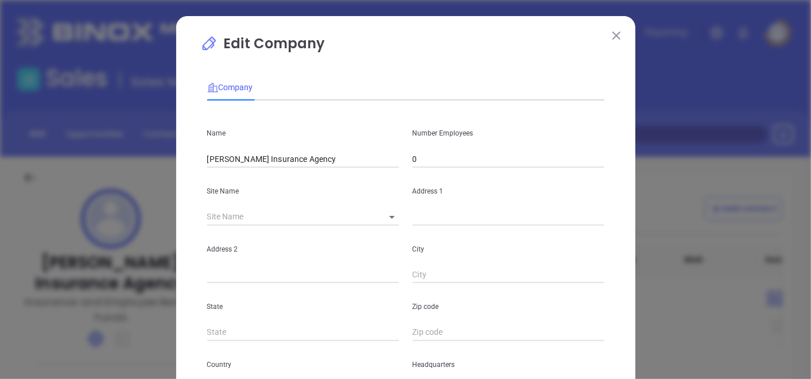
scroll to position [64, 0]
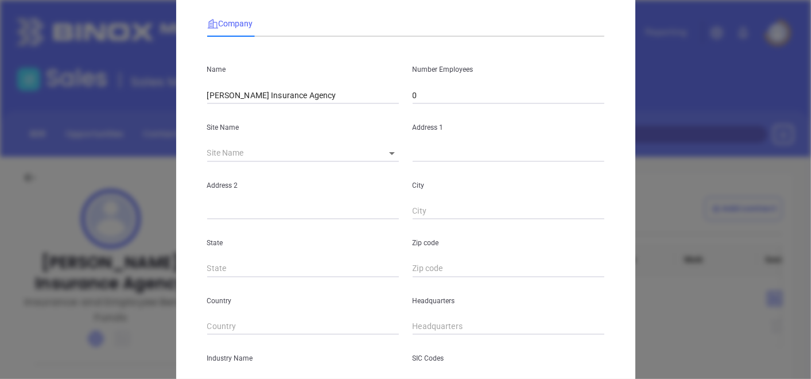
click at [427, 89] on input "0" at bounding box center [508, 95] width 192 height 17
type input "6"
click at [389, 153] on body "Leads CRM Marketing Reporting Financial Leads Leads Sales Sales Manager BDR Opp…" at bounding box center [405, 189] width 811 height 379
click at [390, 154] on li at bounding box center [382, 153] width 23 height 7
type input "US"
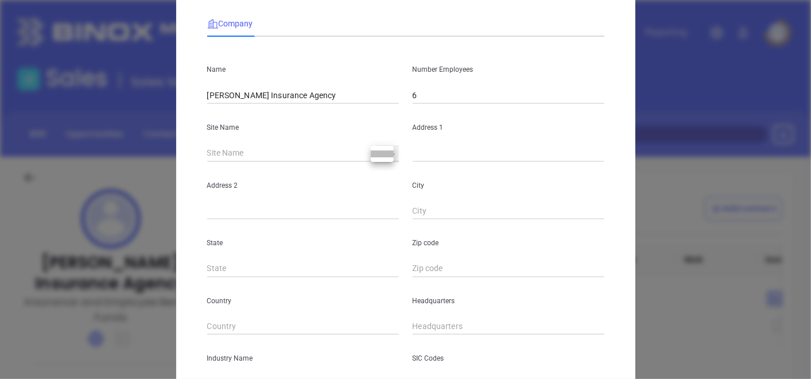
type input "126964"
click at [430, 155] on input "text" at bounding box center [508, 153] width 192 height 17
paste input "[STREET_ADDRESS][US_STATE]"
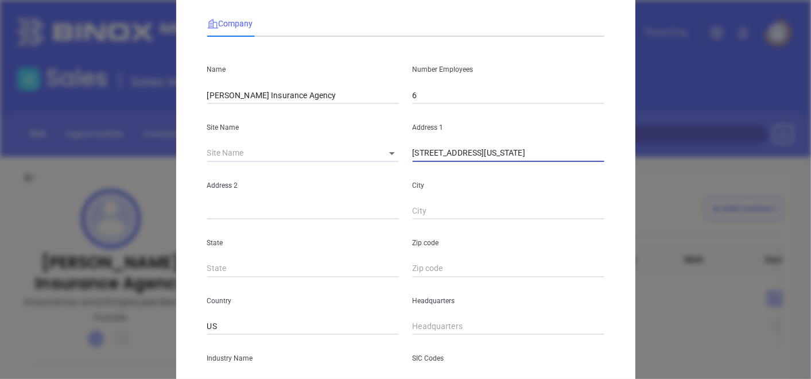
scroll to position [0, 21]
drag, startPoint x: 577, startPoint y: 151, endPoint x: 605, endPoint y: 158, distance: 28.2
click at [605, 157] on div "Address [STREET_ADDRESS][US_STATE]" at bounding box center [508, 133] width 205 height 58
type input "[STREET_ADDRESS][US_STATE]"
click at [421, 266] on input "text" at bounding box center [508, 268] width 192 height 17
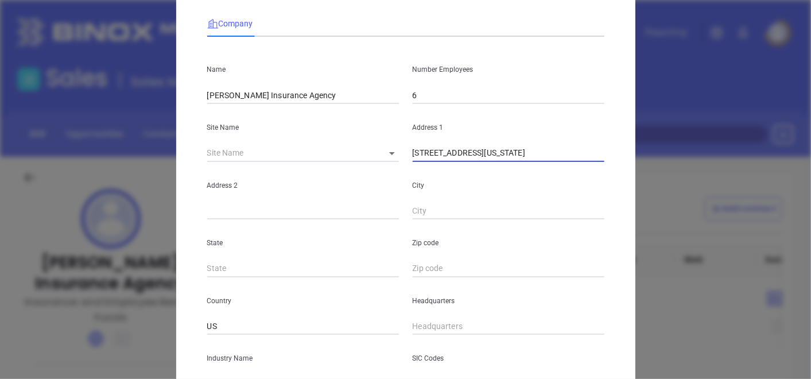
scroll to position [0, 0]
paste input "18049"
type input "18049"
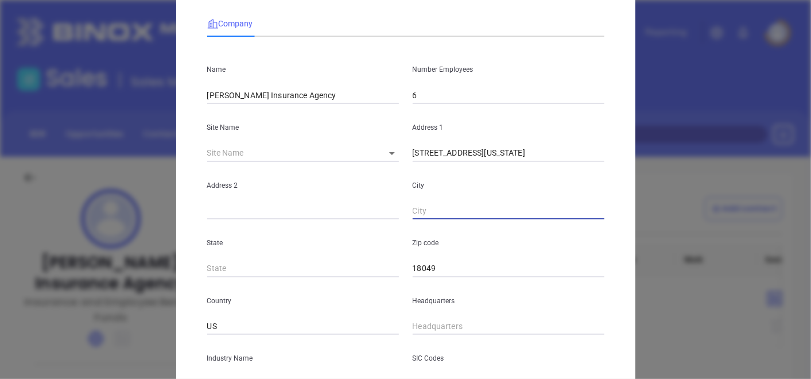
click at [437, 207] on input "text" at bounding box center [508, 210] width 192 height 17
click at [313, 263] on input "text" at bounding box center [303, 268] width 192 height 17
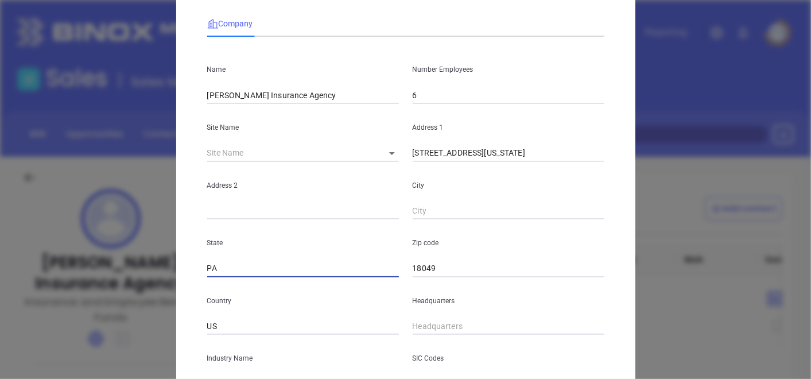
type input "PA"
drag, startPoint x: 511, startPoint y: 153, endPoint x: 472, endPoint y: 169, distance: 42.4
click at [540, 159] on input "[STREET_ADDRESS][US_STATE]" at bounding box center [508, 153] width 192 height 17
click at [431, 207] on input "text" at bounding box center [508, 210] width 192 height 17
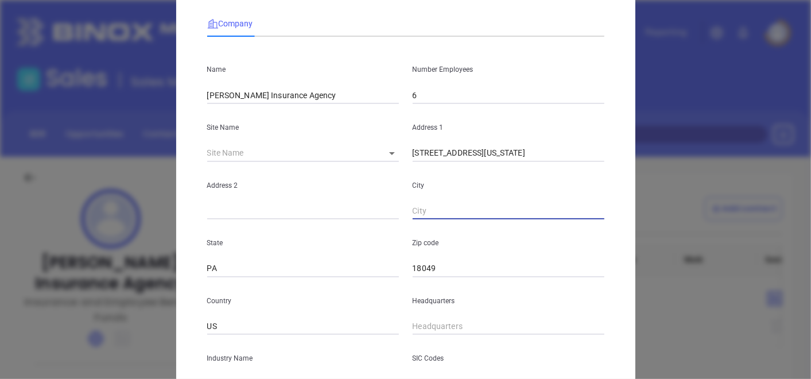
paste input "Emmau"
type input "Emmau"
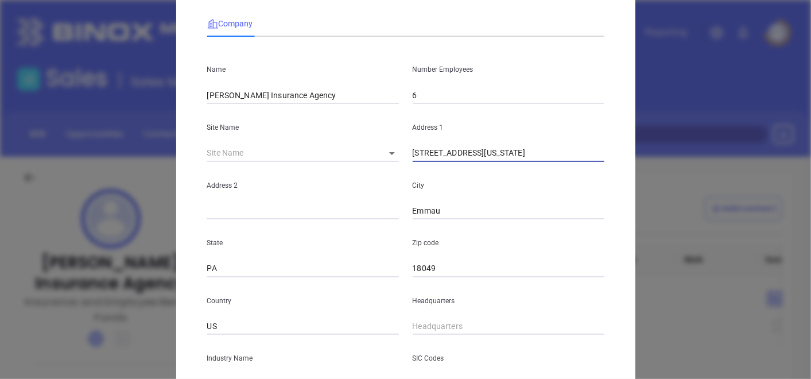
scroll to position [0, 21]
drag, startPoint x: 512, startPoint y: 152, endPoint x: 649, endPoint y: 174, distance: 139.4
click at [649, 174] on div "Edit Company Company Name [PERSON_NAME] Insurance Agency Number Employees 6 Sit…" at bounding box center [405, 189] width 811 height 379
type input "[STREET_ADDRESS]"
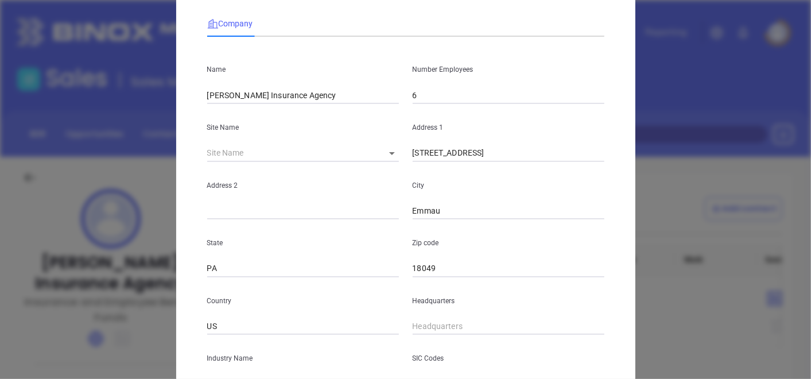
click at [431, 315] on div "Headquarters" at bounding box center [508, 306] width 205 height 58
type input "( ) -"
click at [422, 326] on input "( ) -" at bounding box center [508, 326] width 192 height 17
paste input "610) 965-2824"
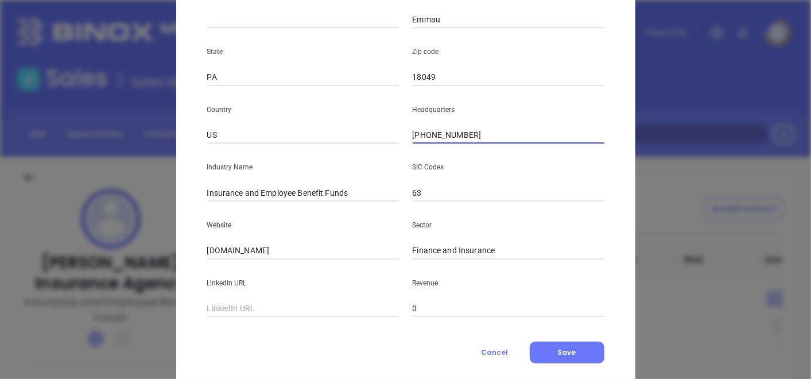
type input "[PHONE_NUMBER]"
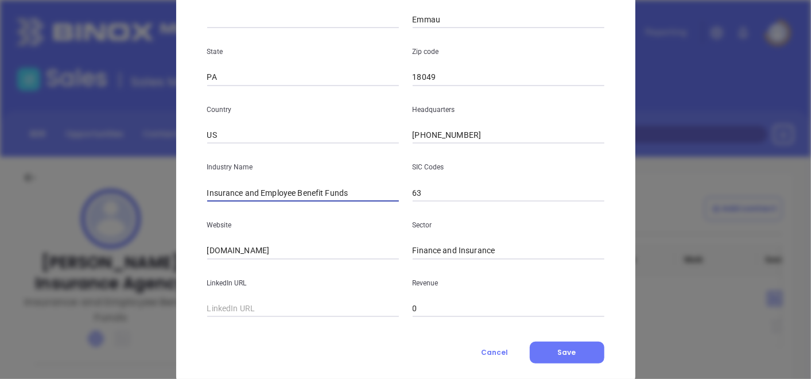
drag, startPoint x: 357, startPoint y: 198, endPoint x: 236, endPoint y: 221, distance: 122.6
click at [236, 221] on div "Name [PERSON_NAME] Insurance Agency Number Employees 6 Site Name ​ 126964 Addre…" at bounding box center [405, 86] width 397 height 462
type input "Insurance"
drag, startPoint x: 190, startPoint y: 233, endPoint x: 213, endPoint y: 235, distance: 22.5
click at [190, 233] on div "Edit Company Company Name [PERSON_NAME] Insurance Agency Number Employees 6 Sit…" at bounding box center [405, 74] width 459 height 626
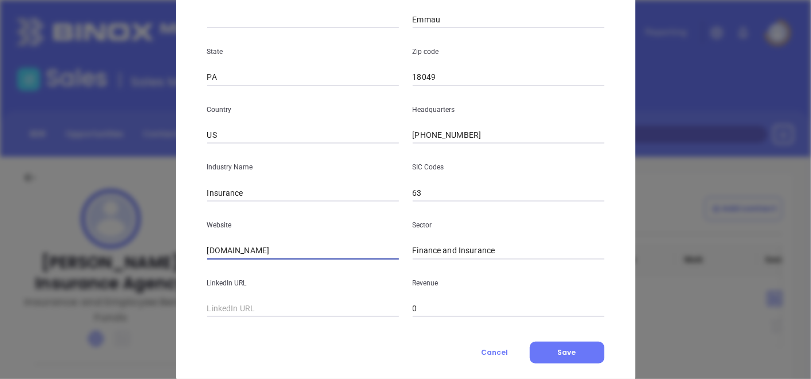
drag, startPoint x: 265, startPoint y: 247, endPoint x: 163, endPoint y: 255, distance: 101.8
click at [163, 255] on div "Edit Company Company Name [PERSON_NAME] Insurance Agency Number Employees 6 Sit…" at bounding box center [405, 189] width 811 height 379
paste input "[URL][DOMAIN_NAME]"
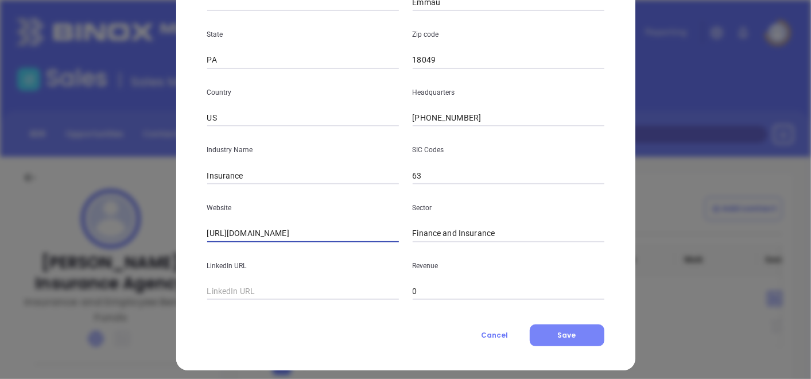
scroll to position [279, 0]
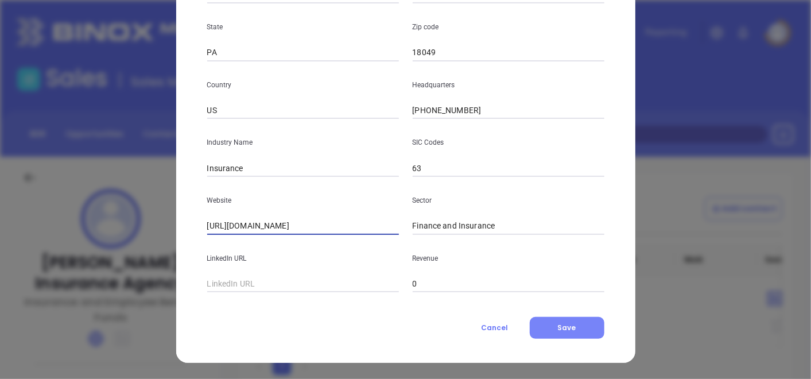
type input "[URL][DOMAIN_NAME]"
click at [533, 322] on button "Save" at bounding box center [566, 328] width 75 height 22
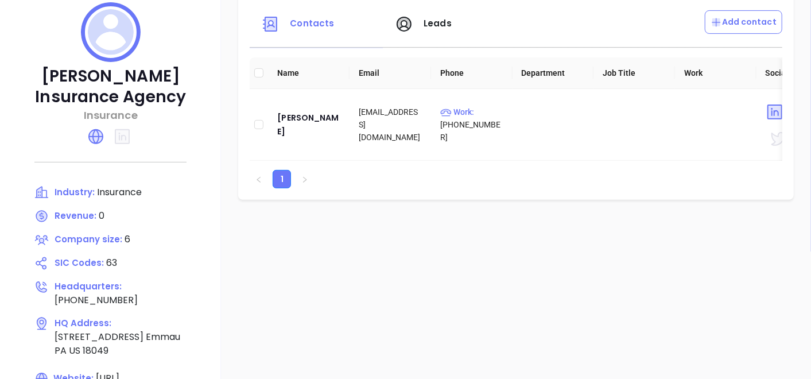
scroll to position [127, 0]
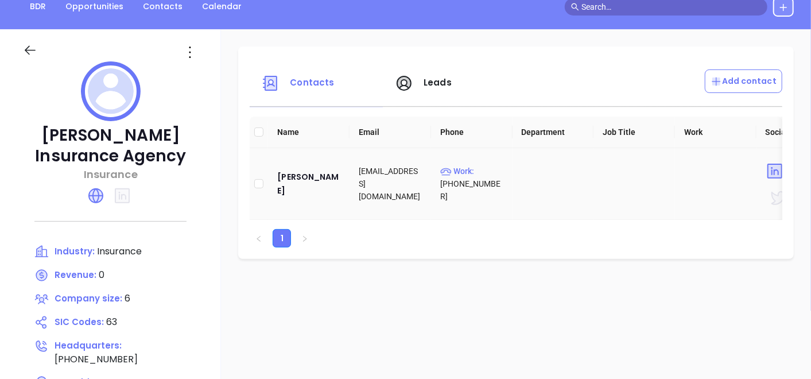
click at [312, 172] on td "[PERSON_NAME]" at bounding box center [308, 184] width 81 height 72
click at [311, 180] on div "[PERSON_NAME]" at bounding box center [308, 184] width 63 height 28
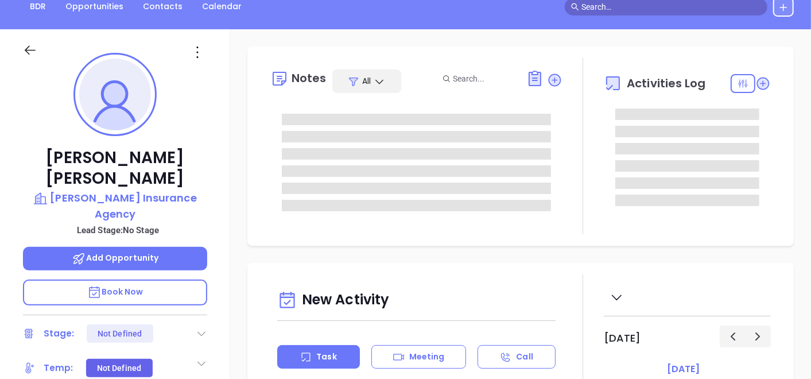
type input "[DATE]"
type input "[PERSON_NAME]"
click at [202, 59] on icon at bounding box center [197, 52] width 18 height 18
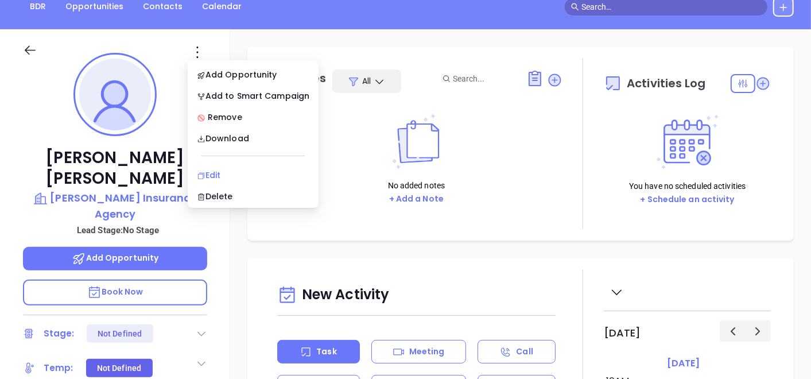
click at [214, 173] on div "Edit" at bounding box center [253, 175] width 112 height 13
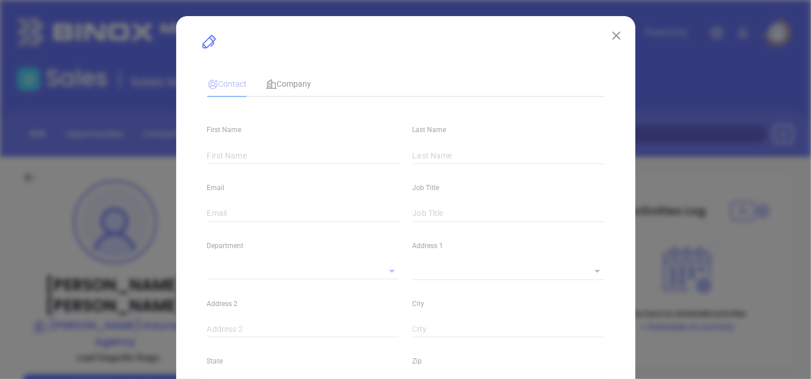
type input "[PERSON_NAME]"
type input "[EMAIL_ADDRESS][DOMAIN_NAME]"
type input "1"
type input "[DOMAIN_NAME][URL][PERSON_NAME]"
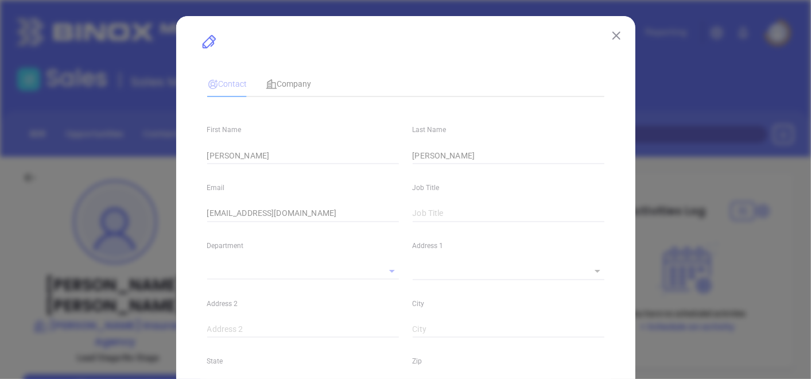
type input "Marketing"
type input "Website Reveal"
type input "undefined undefined"
type input "[PHONE_NUMBER]"
type input "1"
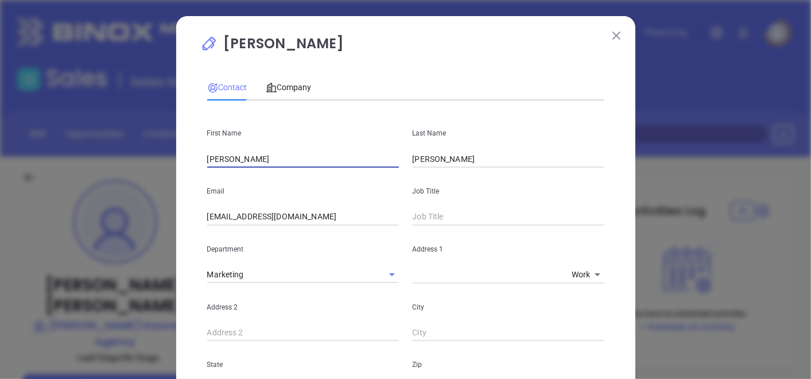
drag, startPoint x: 244, startPoint y: 157, endPoint x: 192, endPoint y: 161, distance: 52.4
paste input "[PERSON_NAME]"
drag, startPoint x: 219, startPoint y: 160, endPoint x: 279, endPoint y: 167, distance: 60.1
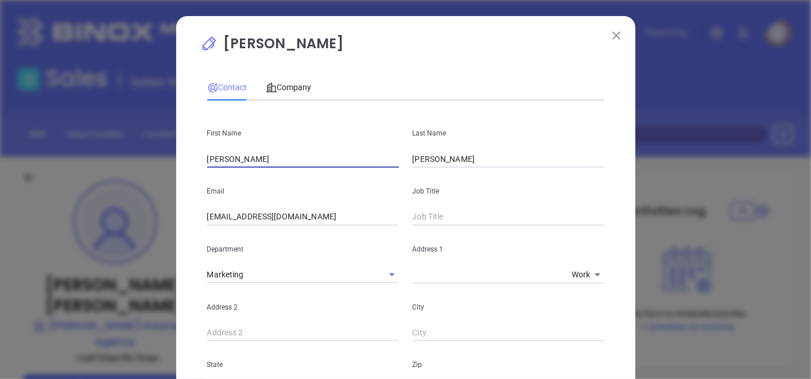
type input "[PERSON_NAME]"
drag, startPoint x: 448, startPoint y: 161, endPoint x: 334, endPoint y: 173, distance: 114.8
paste input "[PERSON_NAME]"
type input "[PERSON_NAME]"
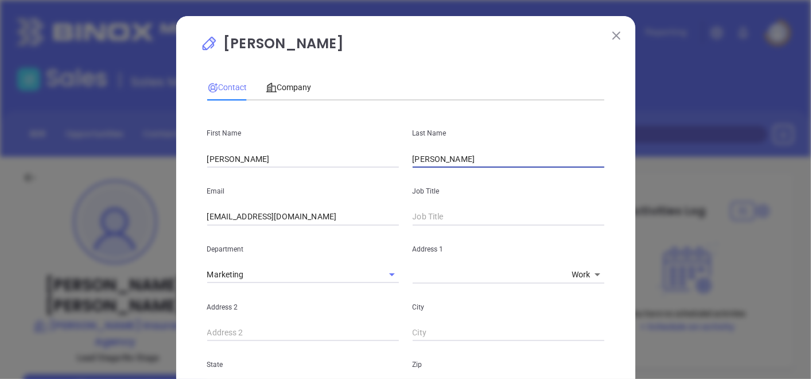
click at [472, 216] on input "text" at bounding box center [508, 216] width 192 height 17
type input "p"
type input "Principal"
drag, startPoint x: 307, startPoint y: 219, endPoint x: 172, endPoint y: 229, distance: 136.3
click at [169, 231] on div "[PERSON_NAME] Contact Company First Name [PERSON_NAME] Last Name [PERSON_NAME] …" at bounding box center [405, 189] width 811 height 379
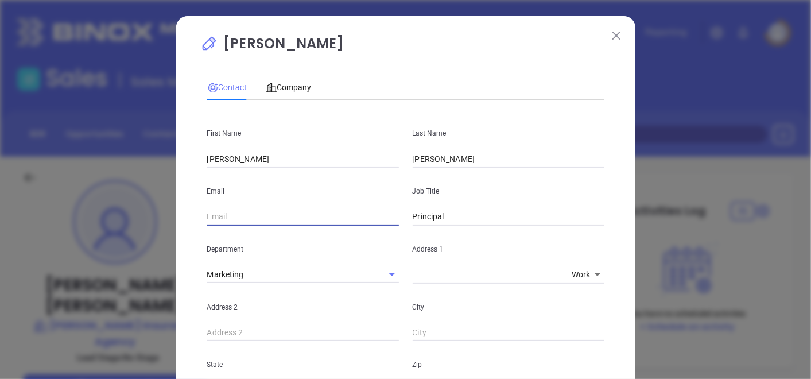
paste input "[EMAIL_ADDRESS][DOMAIN_NAME]"
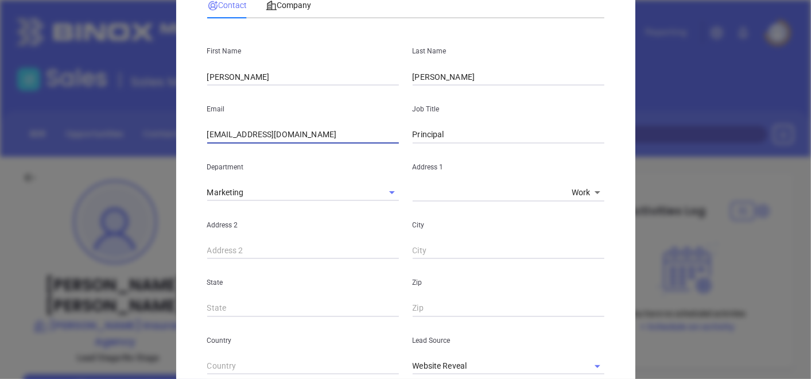
scroll to position [191, 0]
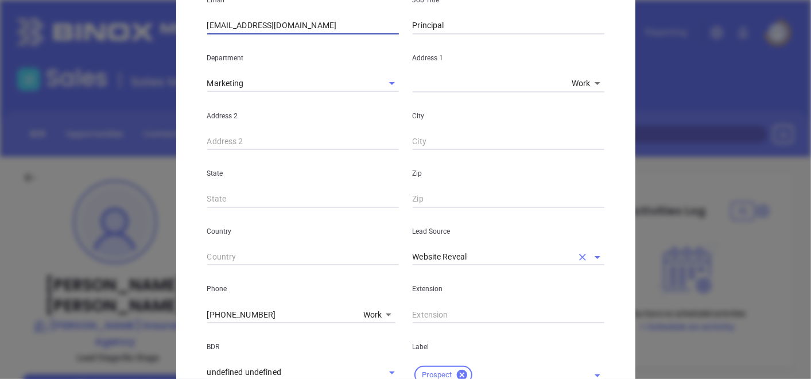
type input "[EMAIL_ADDRESS][DOMAIN_NAME]"
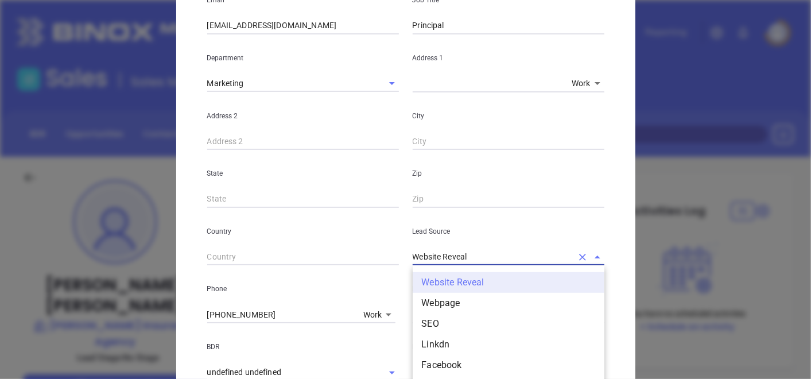
click at [446, 257] on input "Website Reveal" at bounding box center [491, 256] width 159 height 17
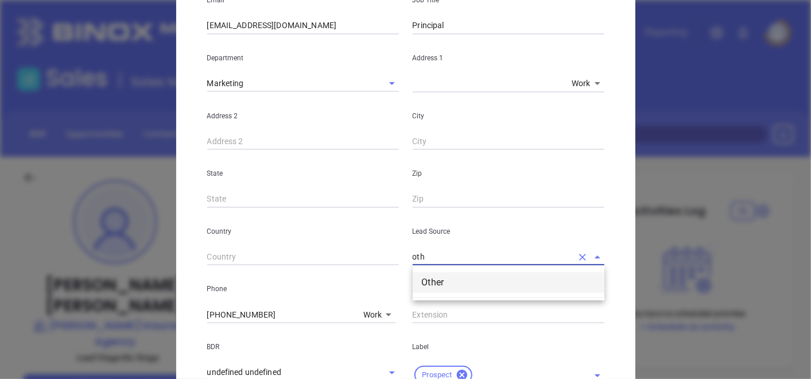
click at [431, 288] on li "Other" at bounding box center [508, 282] width 192 height 21
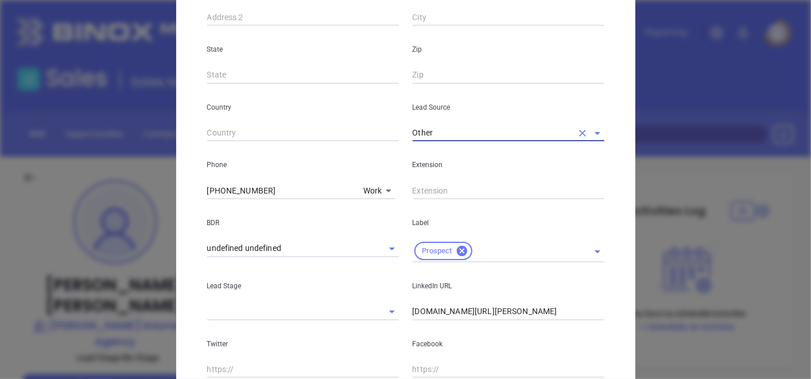
scroll to position [318, 0]
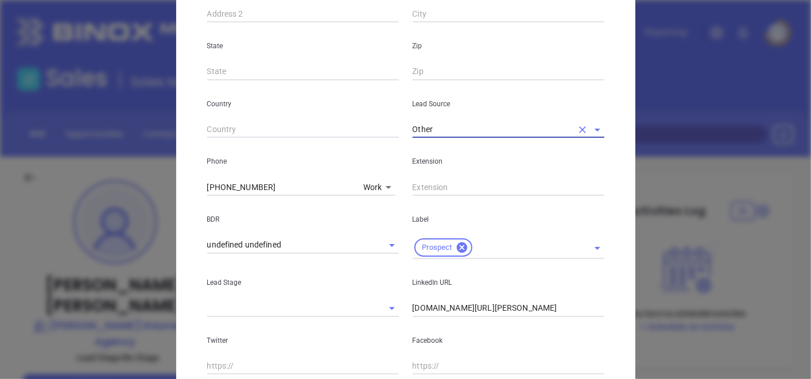
type input "Other"
drag, startPoint x: 551, startPoint y: 310, endPoint x: 377, endPoint y: 326, distance: 174.5
click at [377, 326] on div "First Name [PERSON_NAME] Last Name [PERSON_NAME] Email [EMAIL_ADDRESS][DOMAIN_N…" at bounding box center [405, 111] width 397 height 641
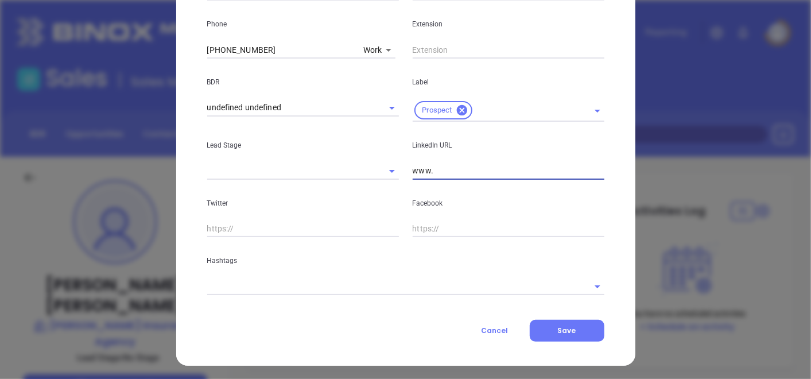
scroll to position [458, 0]
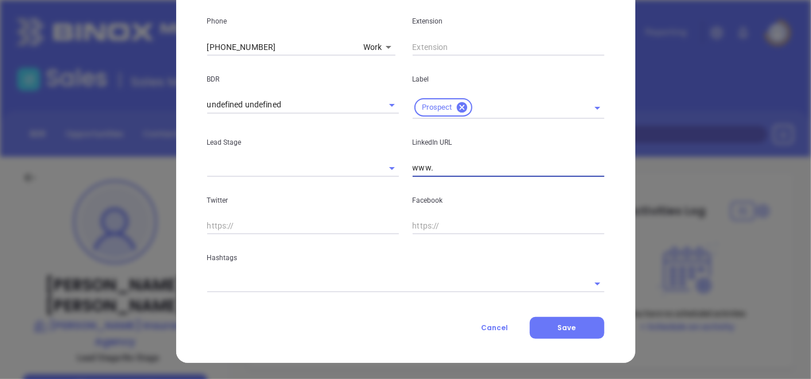
type input "www."
click at [264, 278] on div "Hashtags" at bounding box center [405, 263] width 411 height 58
click at [264, 278] on input "text" at bounding box center [389, 283] width 365 height 17
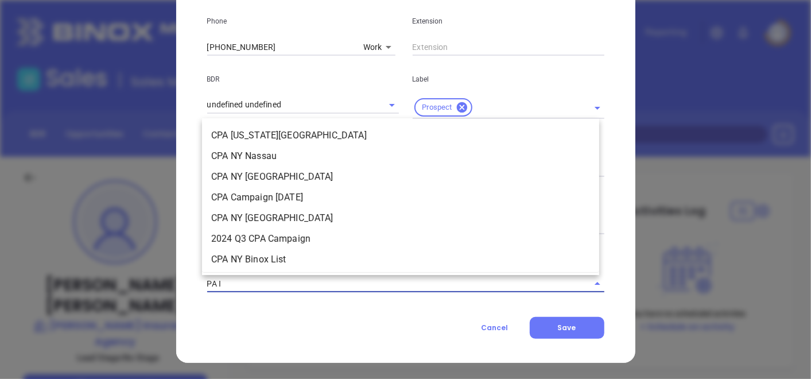
type input "PA IN"
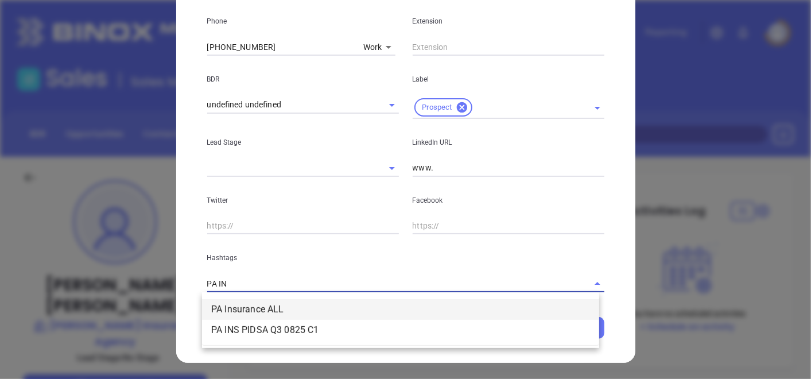
click at [241, 309] on li "PA Insurance ALL" at bounding box center [400, 309] width 397 height 21
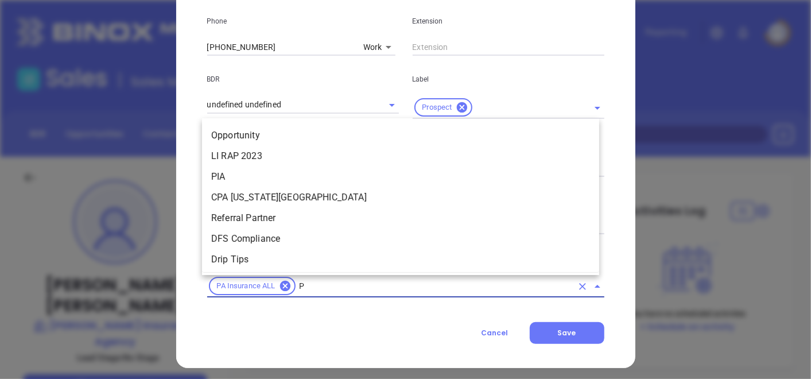
scroll to position [646, 0]
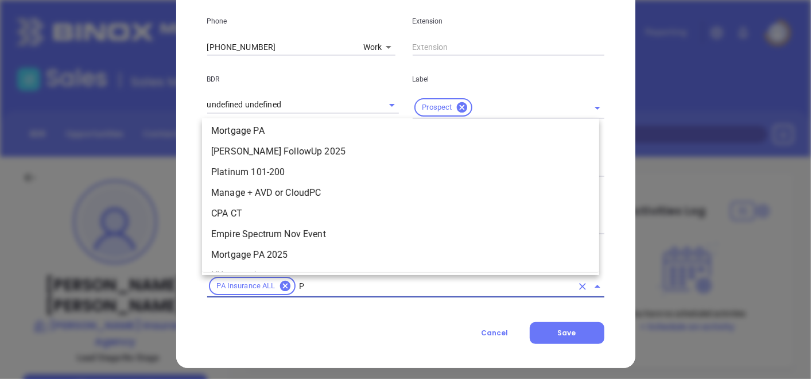
type input "PA"
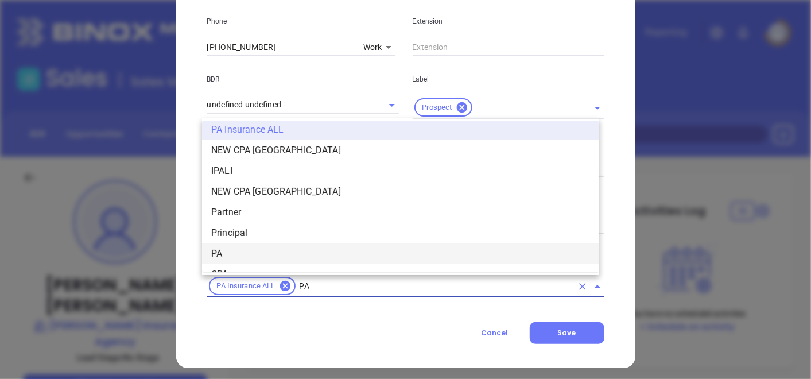
click at [247, 243] on li "PA" at bounding box center [400, 253] width 397 height 21
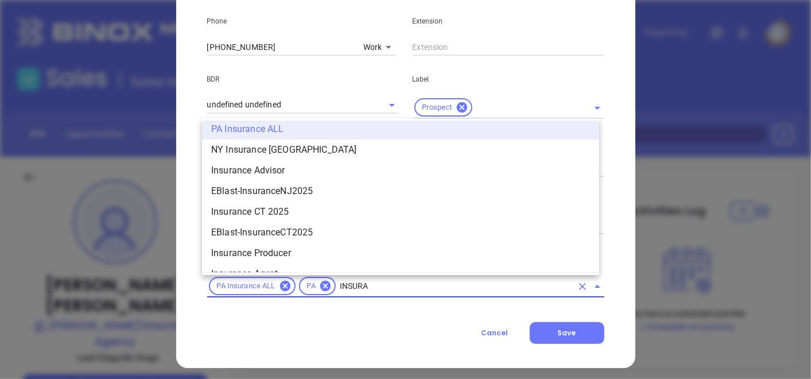
scroll to position [770, 0]
type input "INSURANCE"
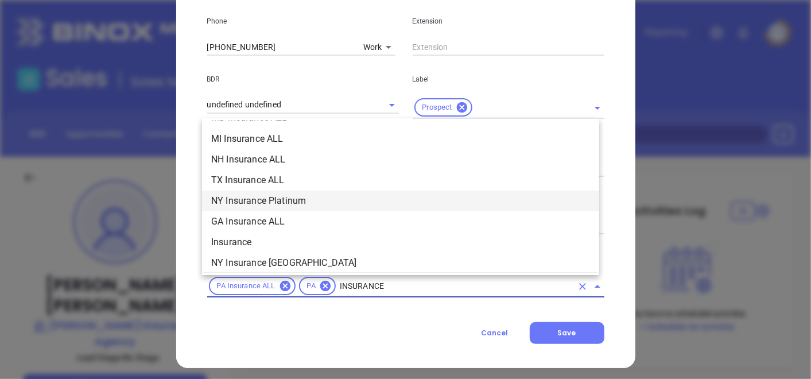
scroll to position [388, 0]
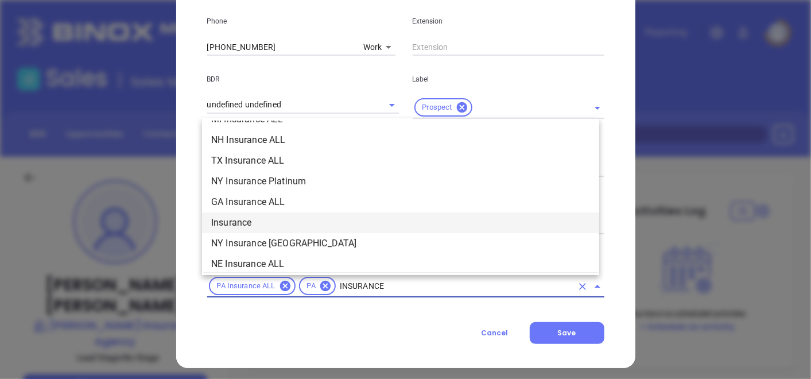
click at [257, 229] on li "Insurance" at bounding box center [400, 222] width 397 height 21
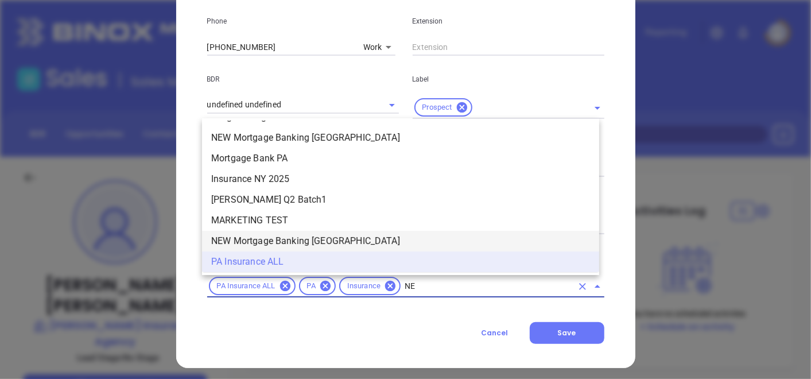
scroll to position [0, 0]
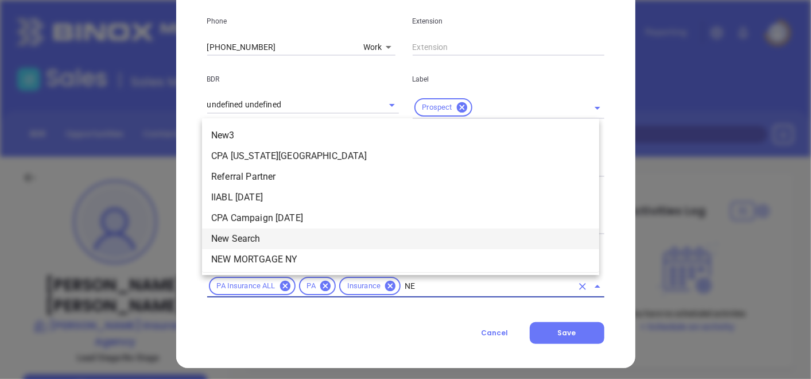
type input "NEW"
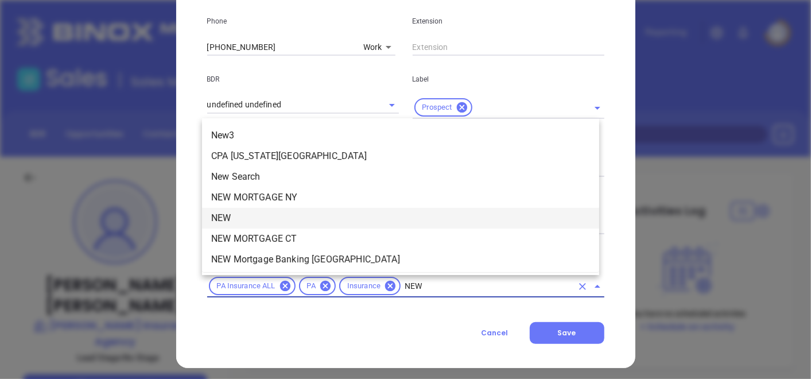
click at [246, 223] on li "NEW" at bounding box center [400, 218] width 397 height 21
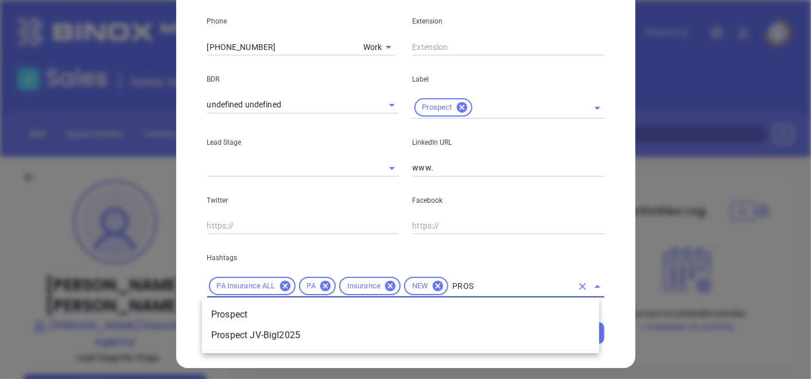
type input "PROSP"
click at [232, 311] on li "Prospect" at bounding box center [400, 314] width 397 height 21
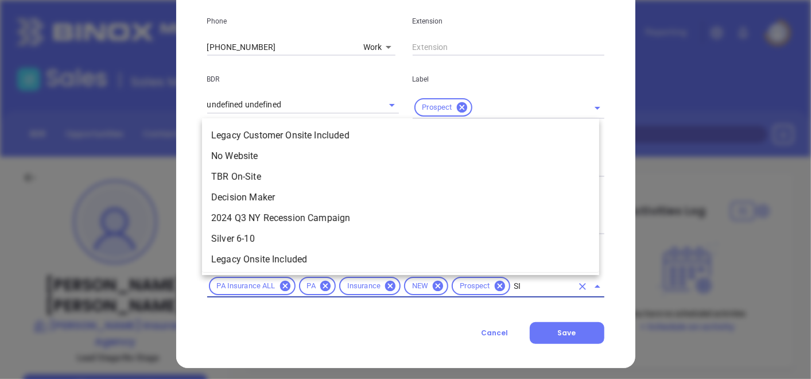
type input "SIL"
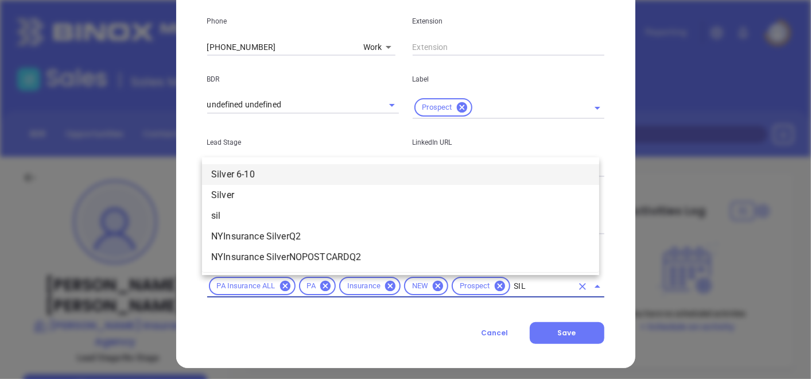
click at [273, 175] on li "Silver 6-10" at bounding box center [400, 174] width 397 height 21
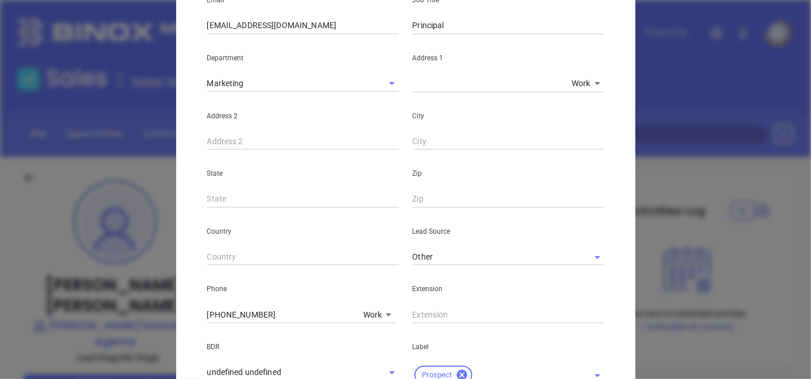
scroll to position [318, 0]
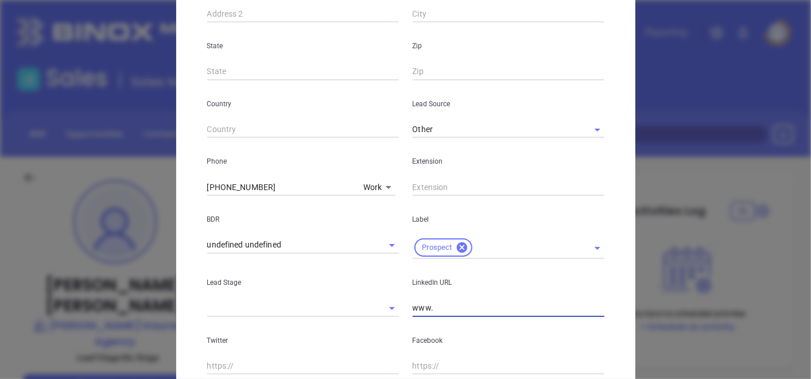
drag, startPoint x: 435, startPoint y: 306, endPoint x: 366, endPoint y: 305, distance: 68.8
click at [366, 305] on div "Lead Stage LinkedIn URL www." at bounding box center [405, 288] width 411 height 58
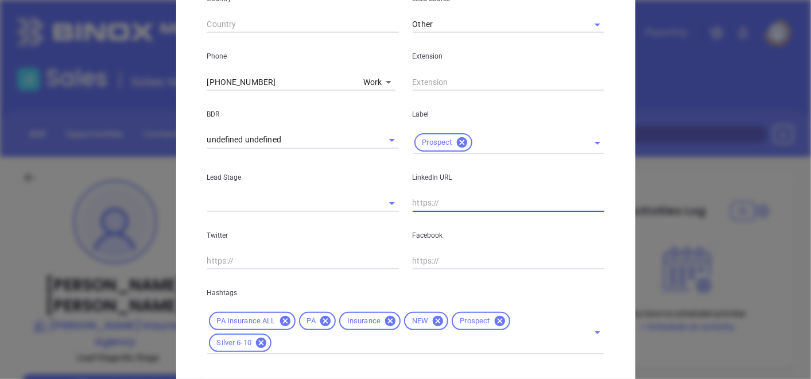
scroll to position [485, 0]
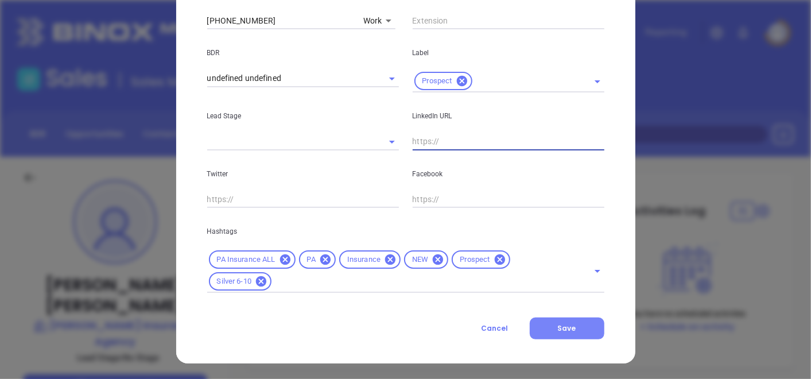
click at [558, 326] on span "Save" at bounding box center [567, 328] width 18 height 10
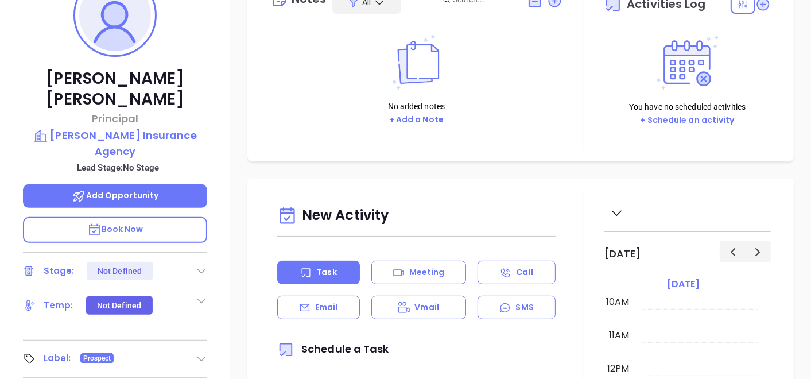
scroll to position [71, 0]
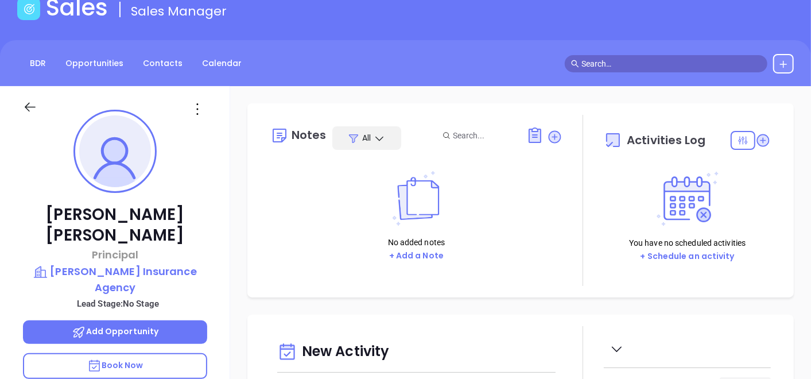
click at [555, 139] on icon at bounding box center [554, 136] width 15 height 15
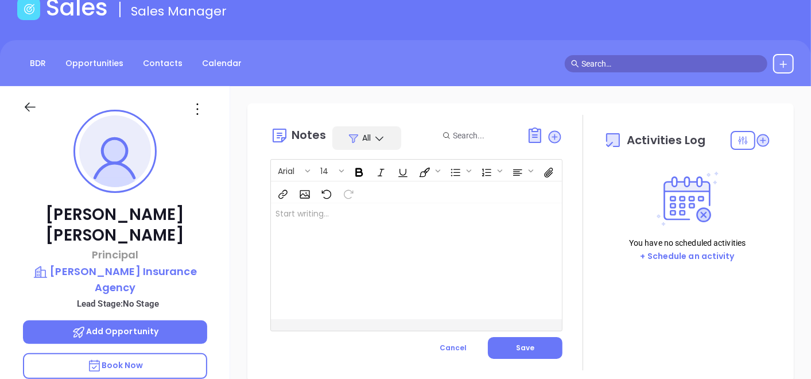
click at [324, 232] on div at bounding box center [406, 261] width 270 height 116
click at [373, 215] on p "LinkedIn profile not found" at bounding box center [405, 214] width 261 height 12
click at [516, 342] on span "Save" at bounding box center [525, 347] width 18 height 10
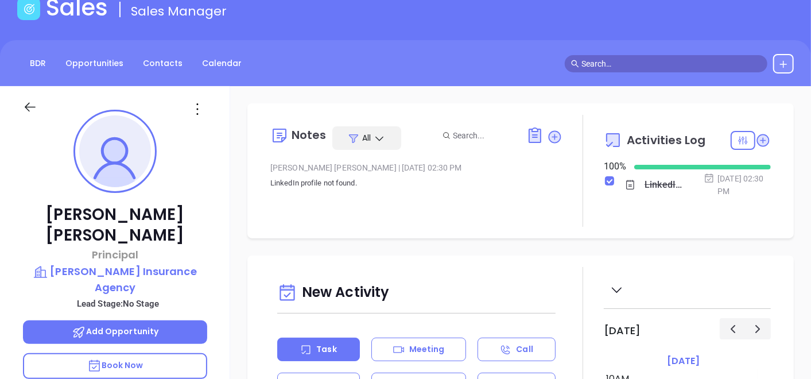
scroll to position [0, 0]
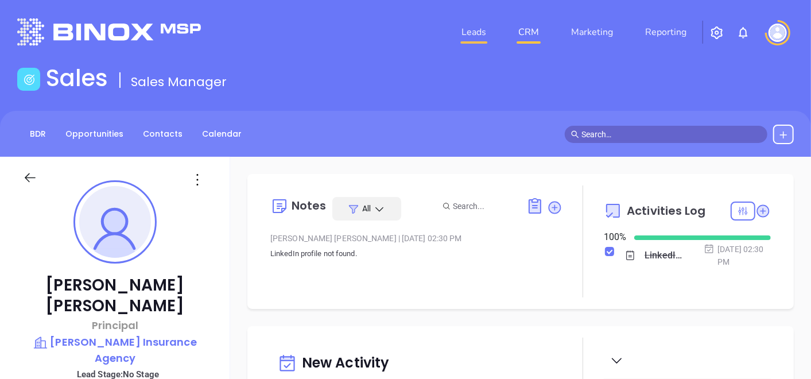
click at [459, 34] on link "Leads" at bounding box center [474, 32] width 34 height 23
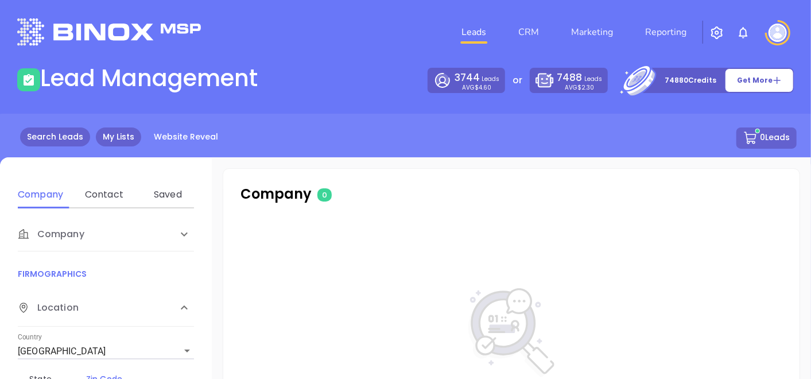
click at [116, 133] on link "My Lists" at bounding box center [118, 136] width 45 height 19
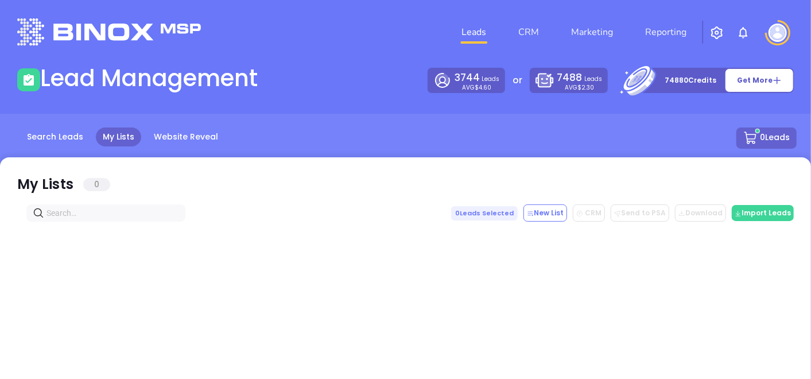
click at [92, 208] on input "text" at bounding box center [107, 213] width 123 height 13
paste input "[DOMAIN_NAME]"
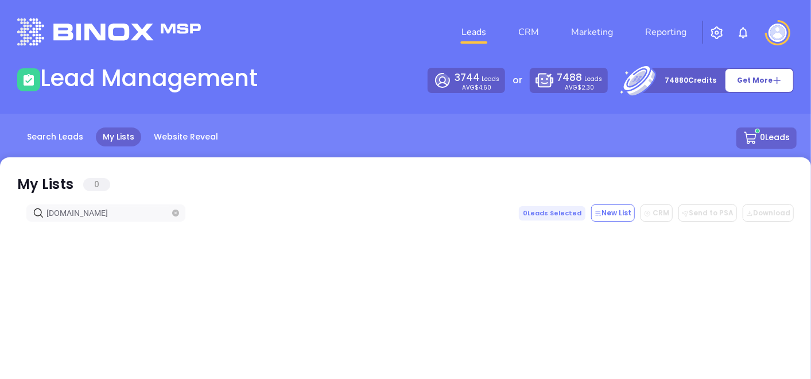
type input "[DOMAIN_NAME]"
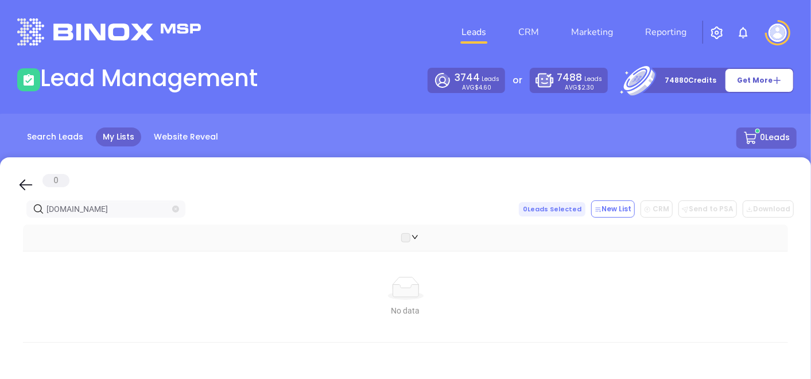
click at [177, 207] on icon "close-circle" at bounding box center [175, 208] width 7 height 7
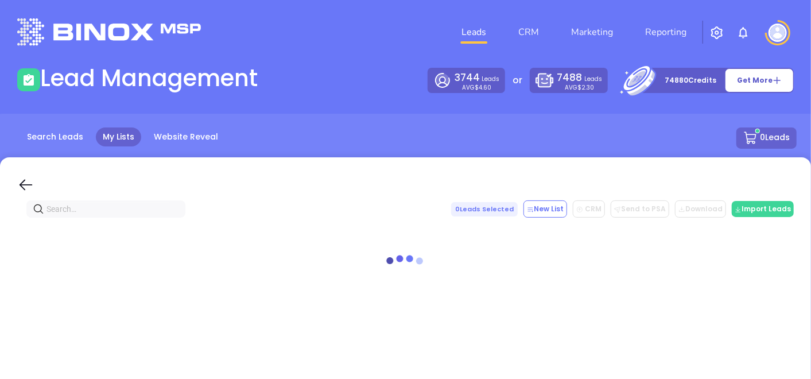
paste input "[DOMAIN_NAME]"
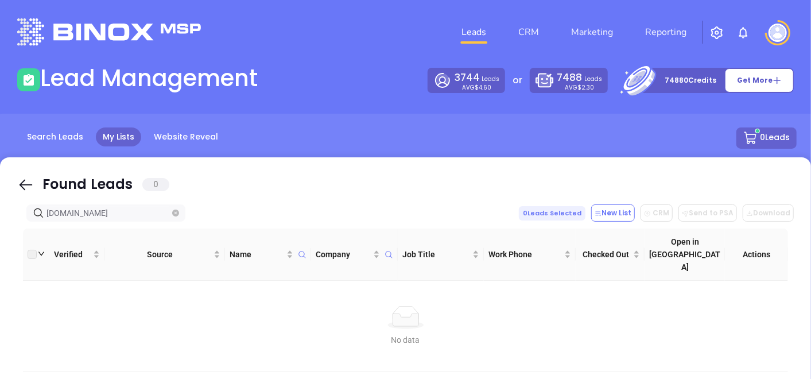
type input "[DOMAIN_NAME]"
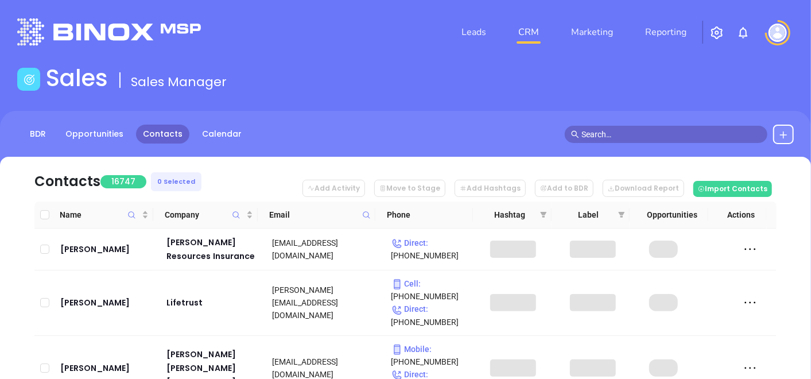
click at [368, 213] on icon at bounding box center [366, 215] width 9 height 9
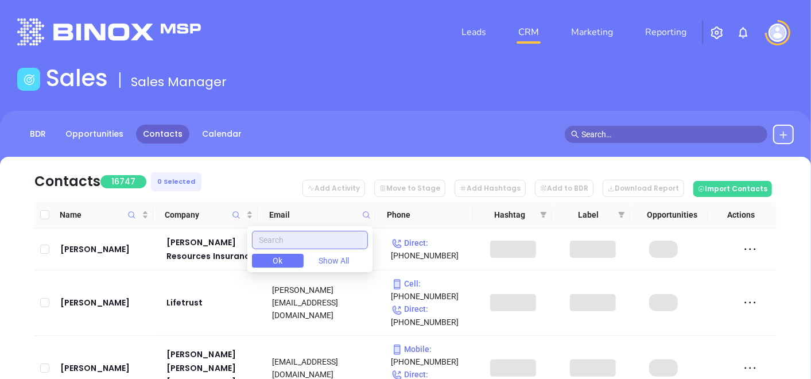
paste input "[DOMAIN_NAME]"
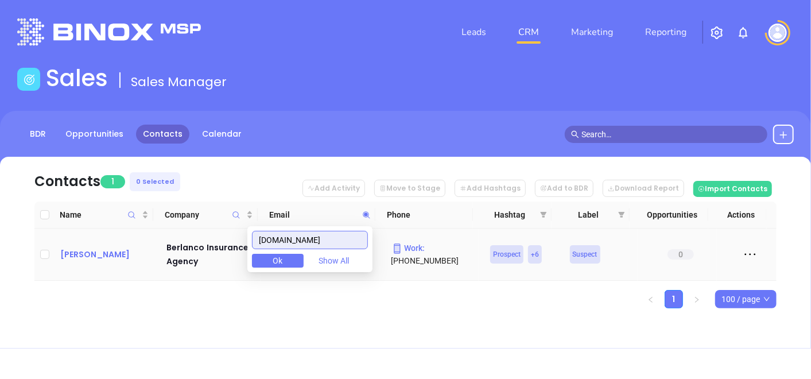
type input "[DOMAIN_NAME]"
click at [69, 247] on div "[PERSON_NAME]" at bounding box center [105, 254] width 90 height 14
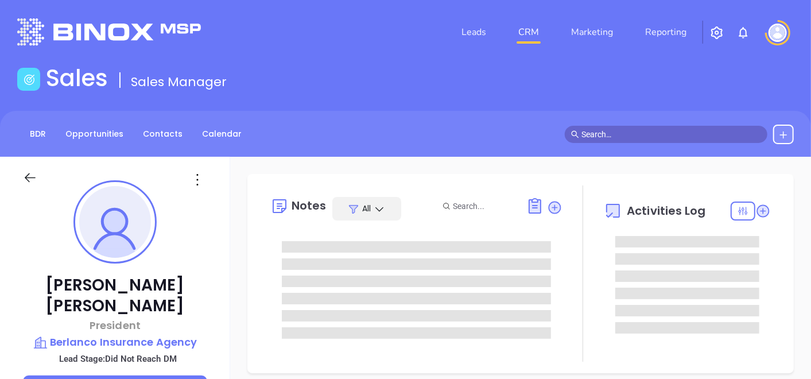
type input "[DATE]"
type input "[PERSON_NAME]"
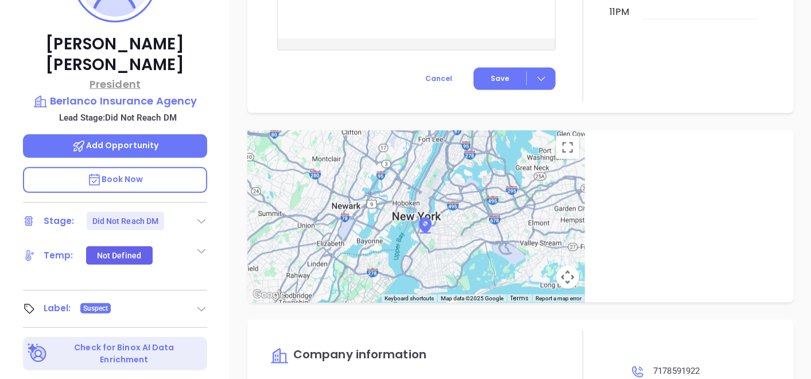
scroll to position [134, 0]
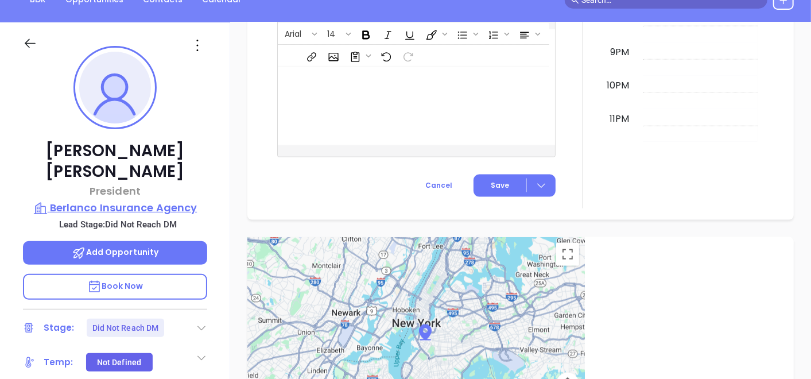
click at [133, 200] on p "Berlanco Insurance Agency" at bounding box center [115, 208] width 184 height 16
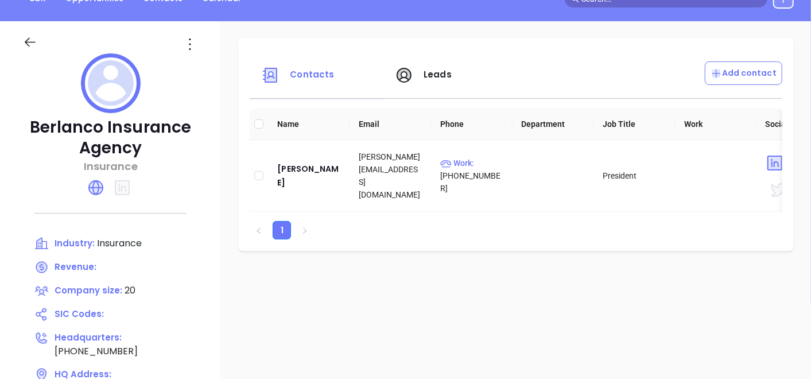
scroll to position [198, 0]
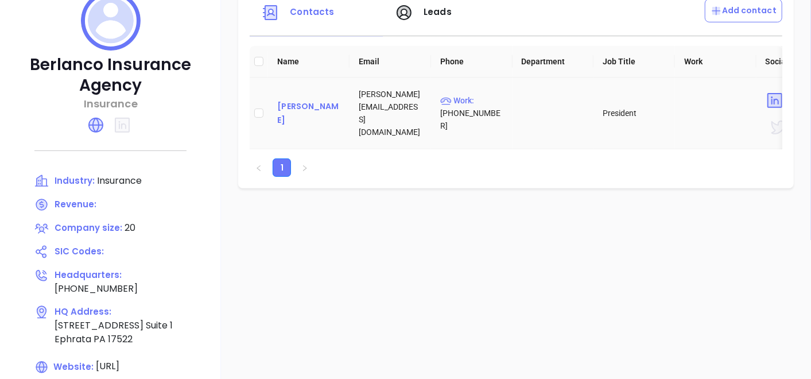
click at [295, 106] on div "[PERSON_NAME]" at bounding box center [308, 113] width 63 height 28
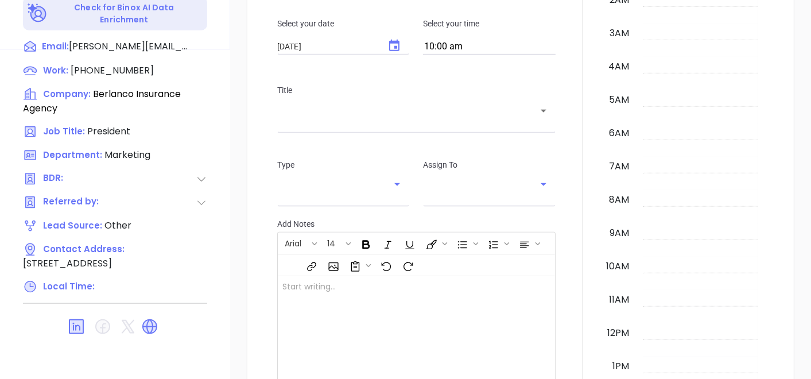
scroll to position [333, 0]
type input "[PERSON_NAME]"
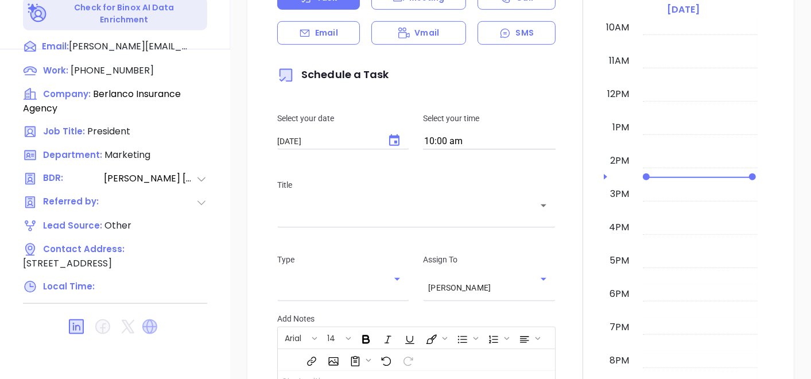
click at [152, 319] on icon at bounding box center [149, 326] width 15 height 15
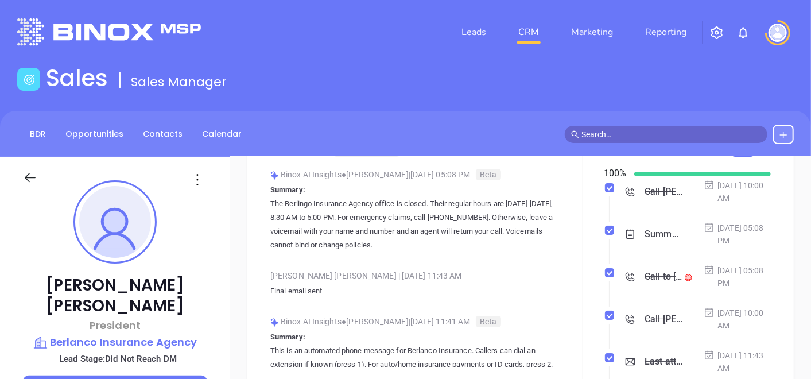
scroll to position [0, 0]
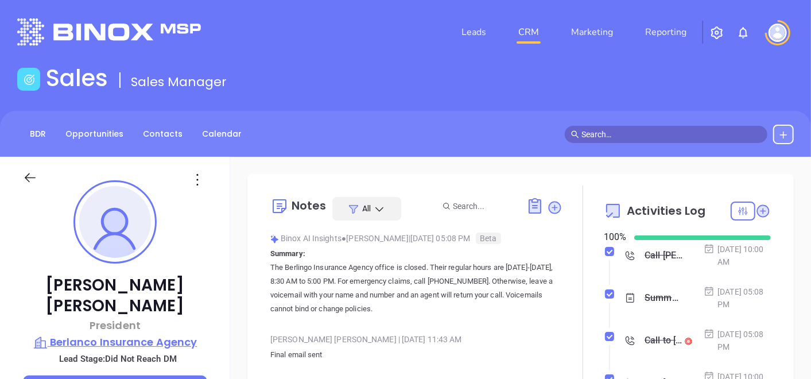
click at [147, 334] on p "Berlanco Insurance Agency" at bounding box center [115, 342] width 184 height 16
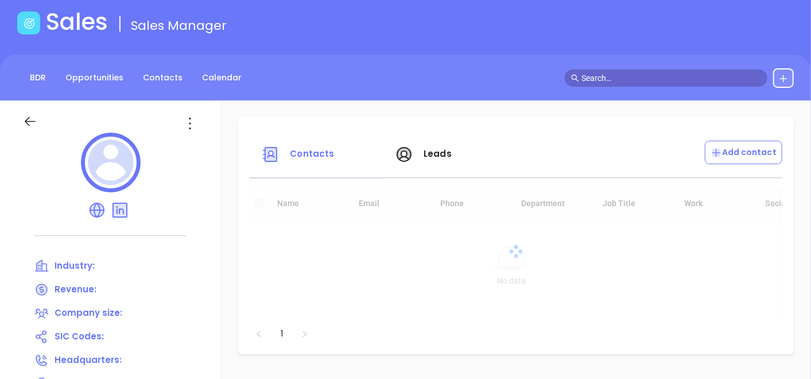
scroll to position [127, 0]
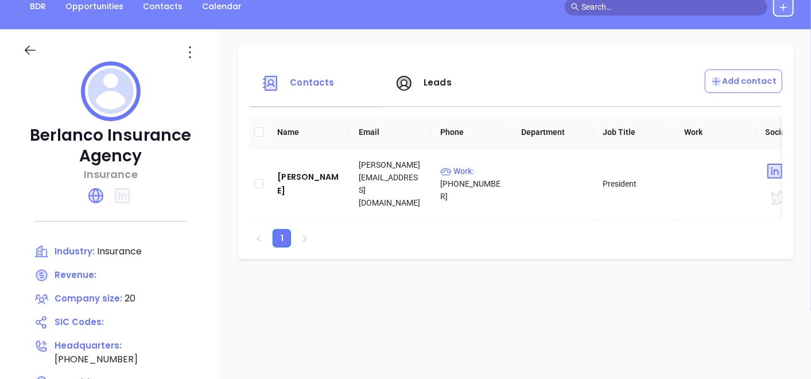
click at [31, 52] on icon at bounding box center [30, 50] width 14 height 14
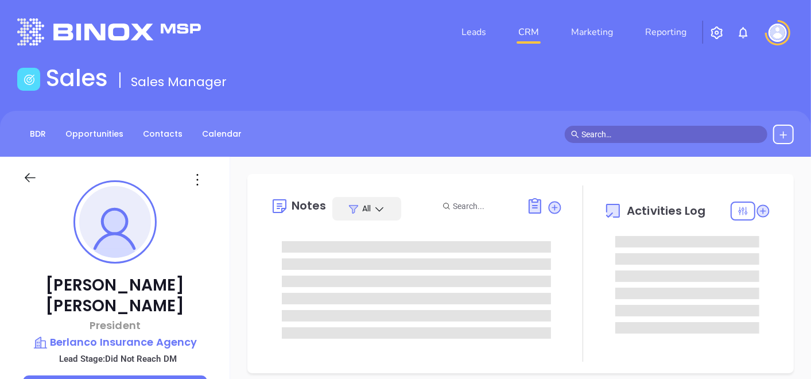
type input "[DATE]"
type input "[PERSON_NAME]"
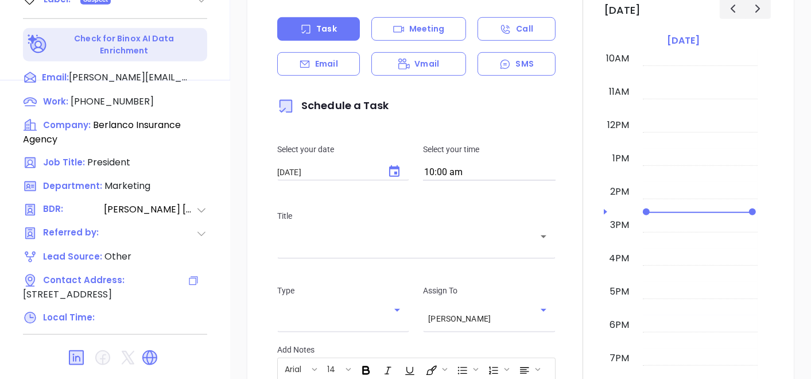
scroll to position [581, 0]
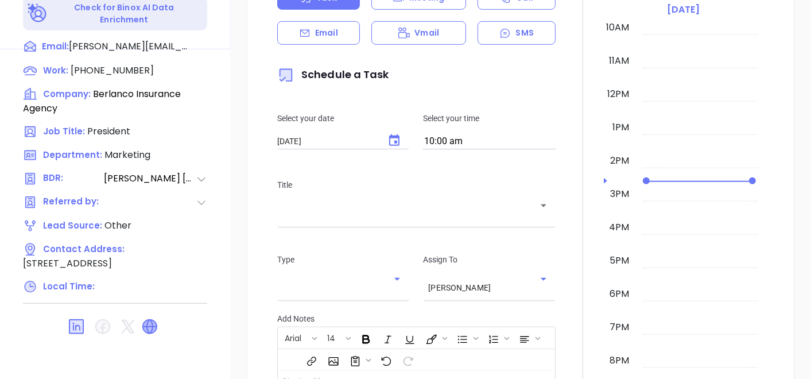
click at [150, 320] on icon at bounding box center [150, 327] width 14 height 14
